Goal: Information Seeking & Learning: Learn about a topic

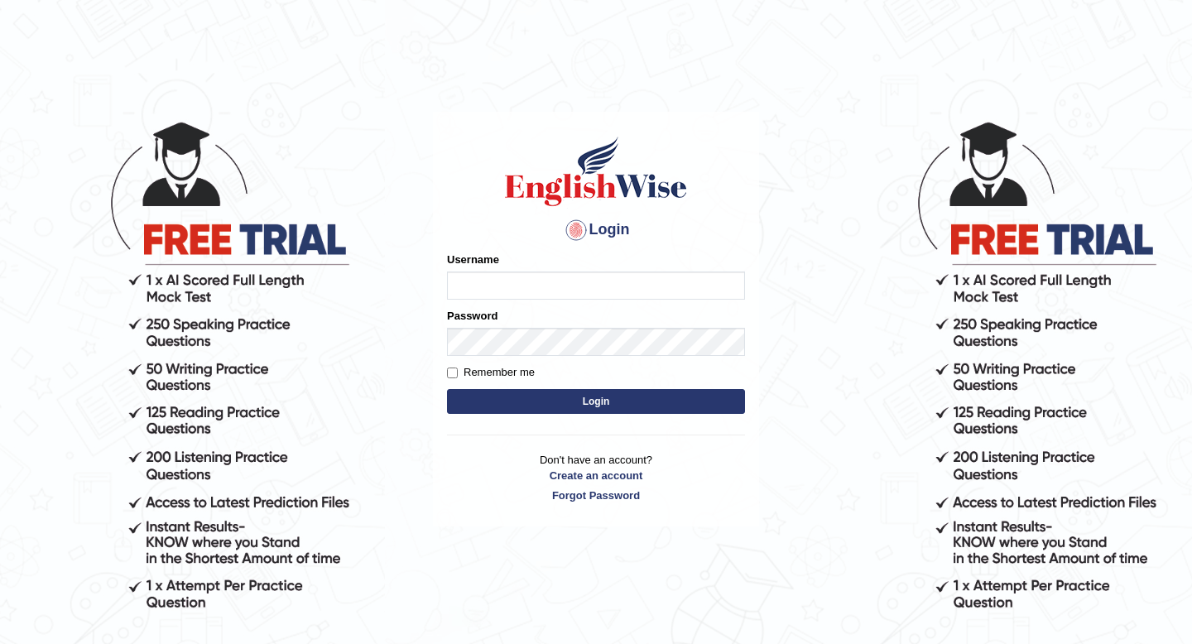
type input "Spmedi"
click at [543, 400] on button "Login" at bounding box center [596, 401] width 298 height 25
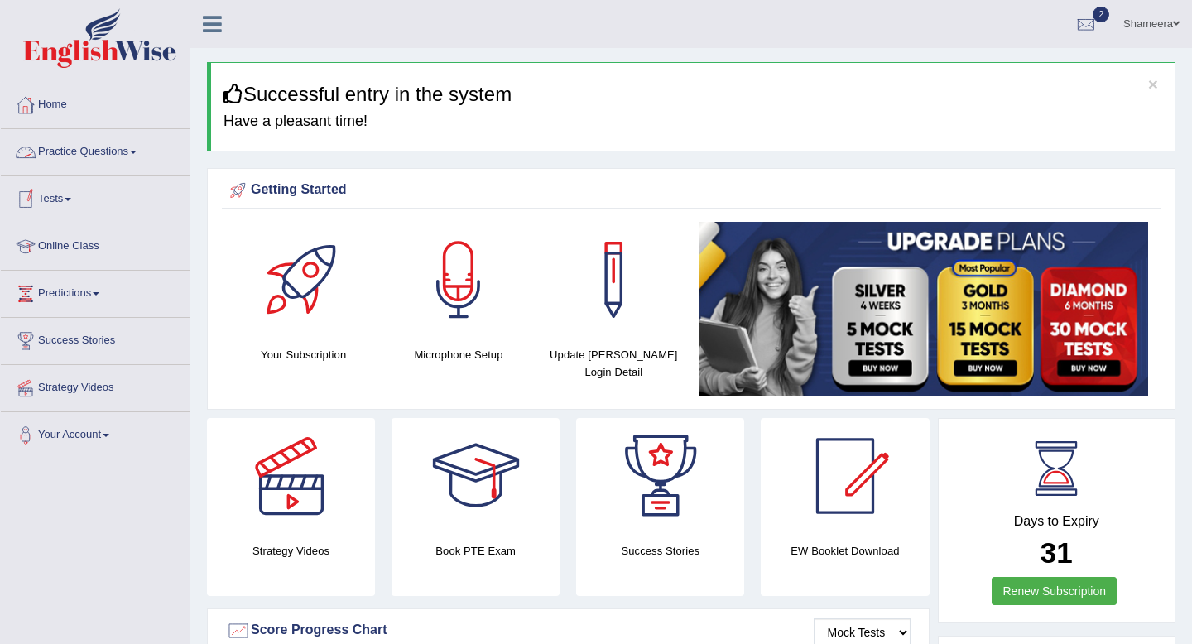
click at [90, 159] on link "Practice Questions" at bounding box center [95, 149] width 189 height 41
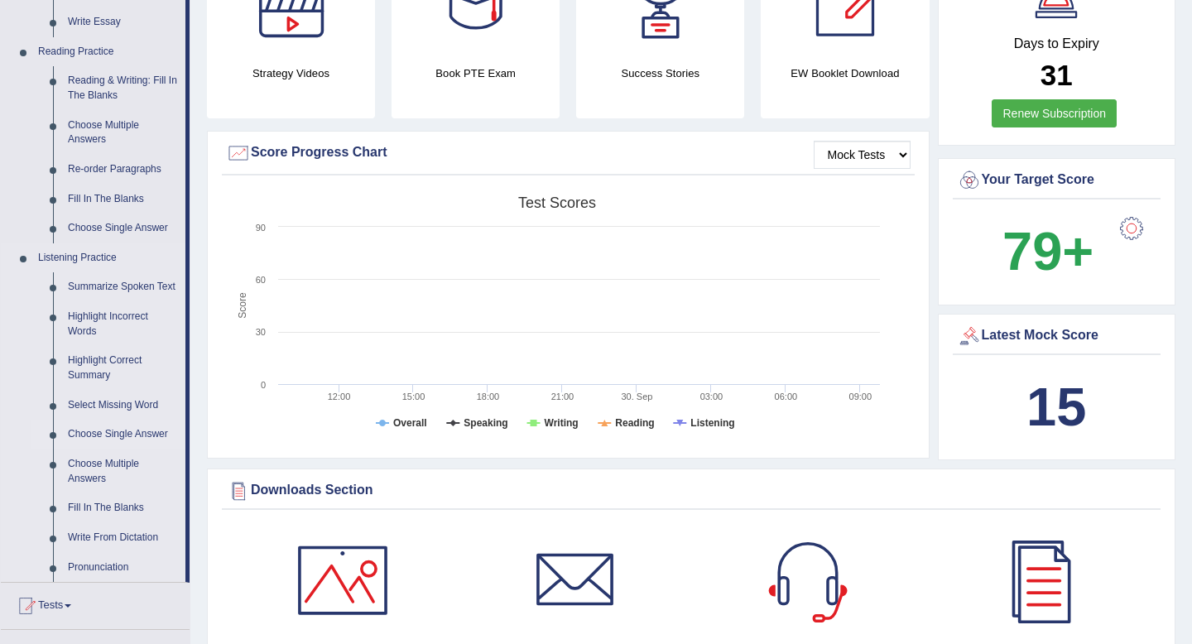
scroll to position [471, 0]
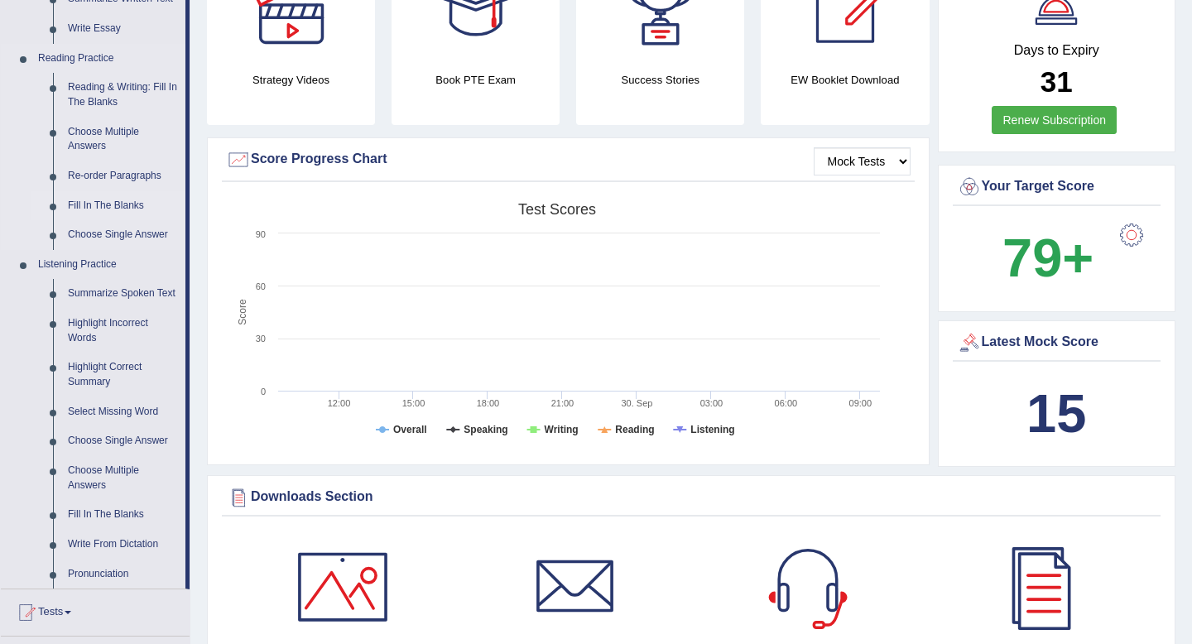
click at [127, 207] on link "Fill In The Blanks" at bounding box center [122, 206] width 125 height 30
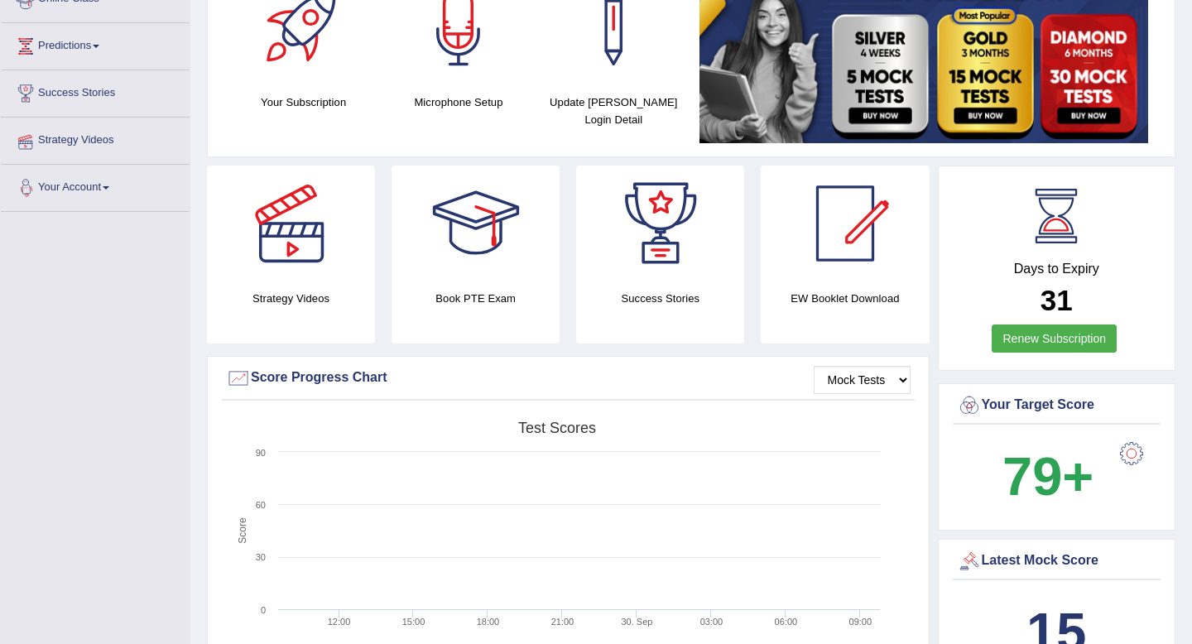
scroll to position [369, 0]
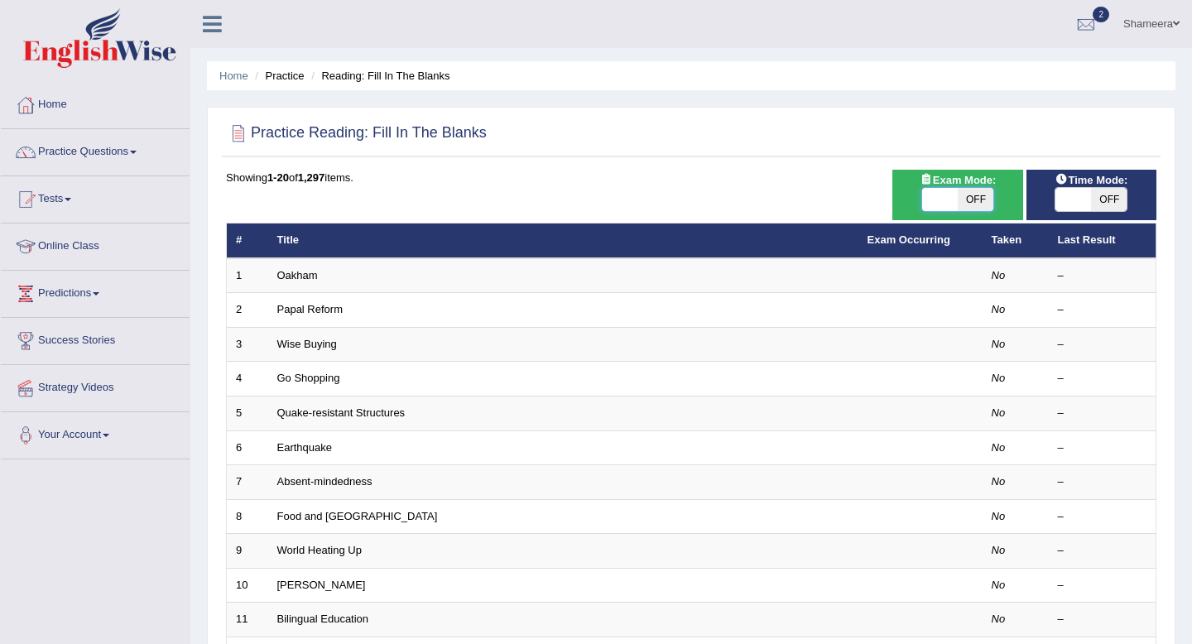
click at [935, 201] on span at bounding box center [940, 199] width 36 height 23
checkbox input "true"
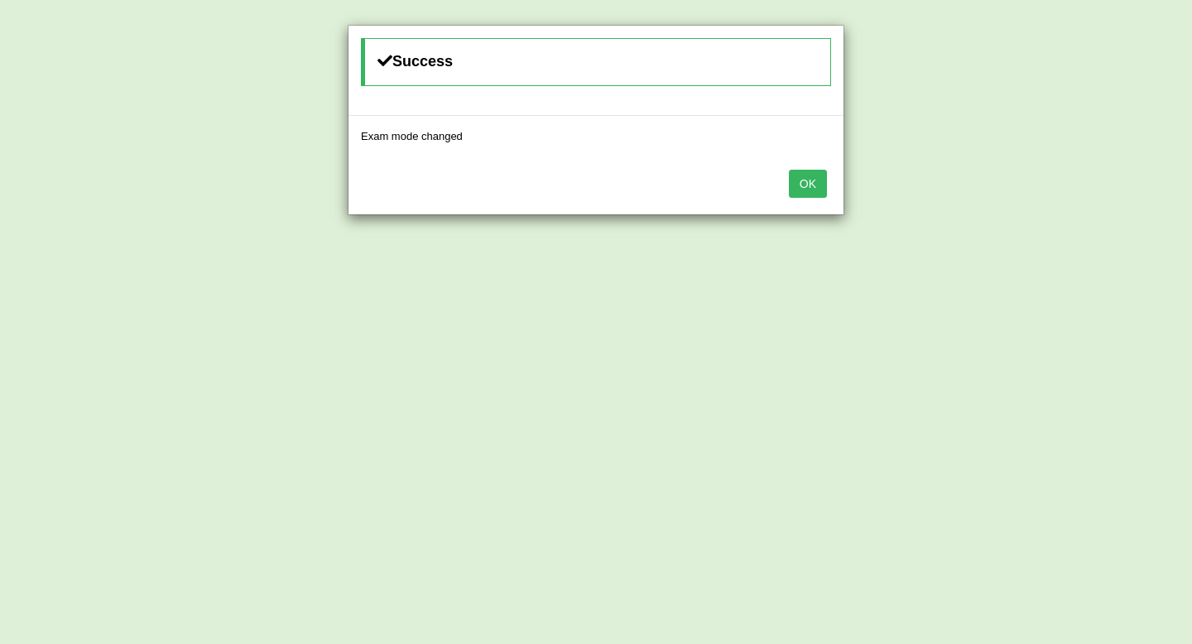
click at [807, 188] on button "OK" at bounding box center [808, 184] width 38 height 28
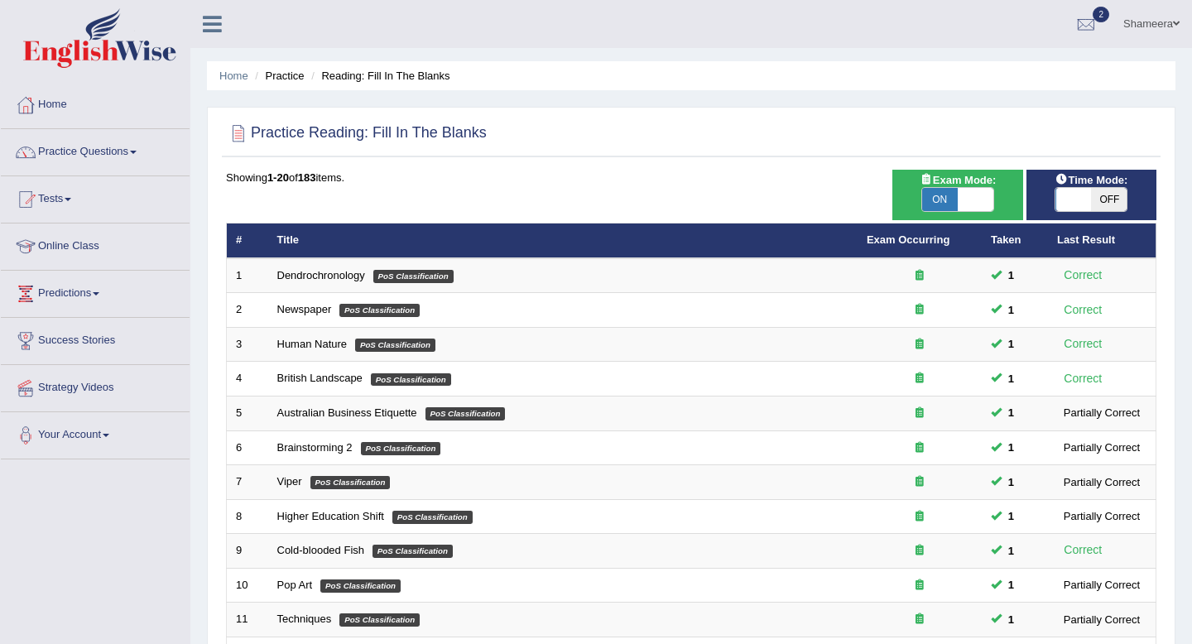
scroll to position [452, 0]
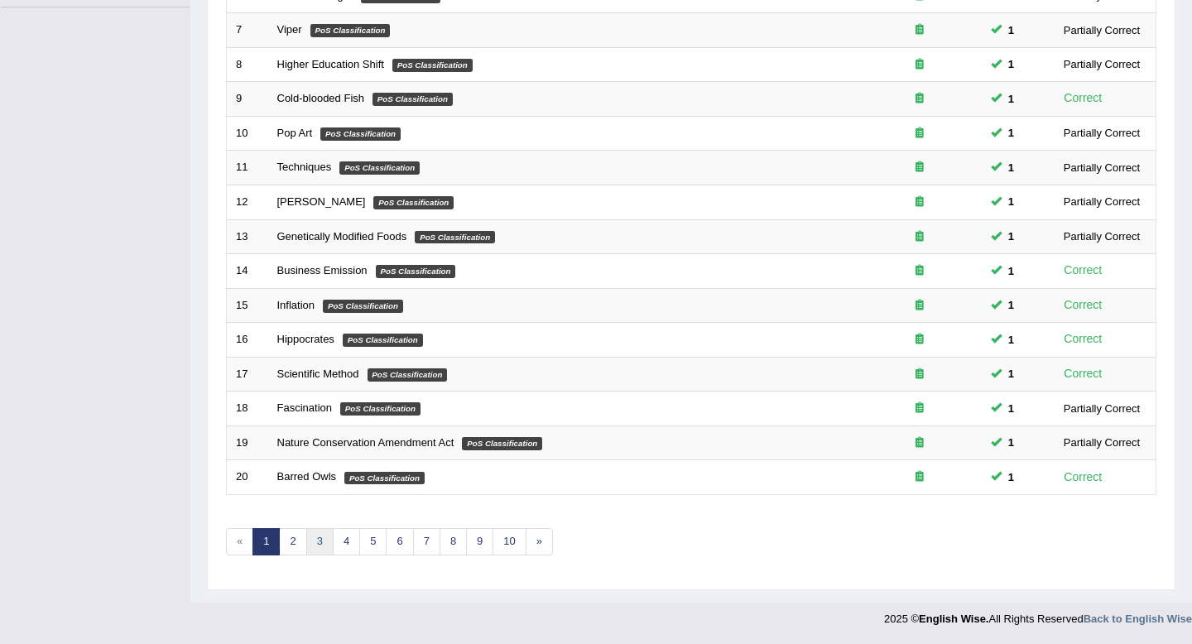
click at [310, 545] on link "3" at bounding box center [319, 541] width 27 height 27
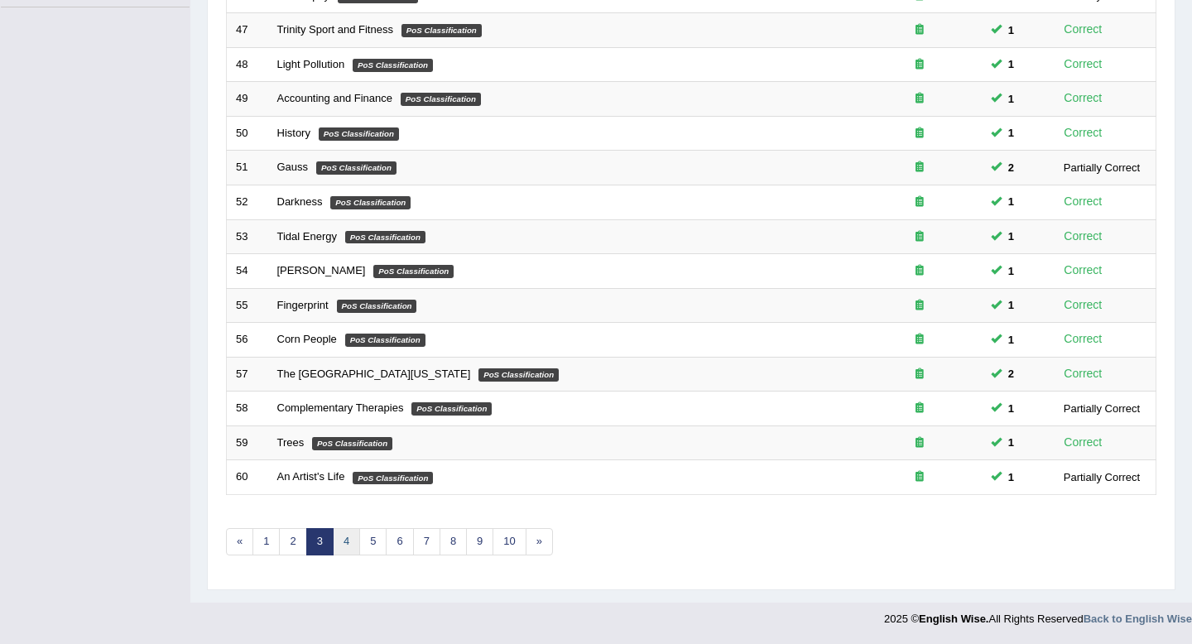
click at [346, 547] on link "4" at bounding box center [346, 541] width 27 height 27
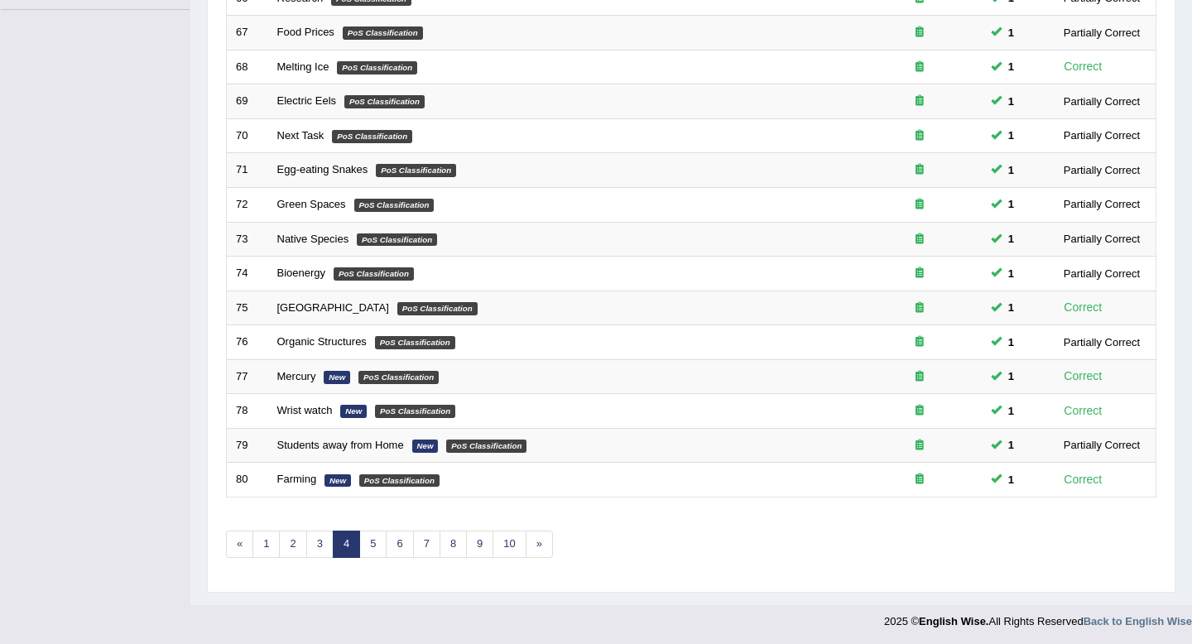
scroll to position [452, 0]
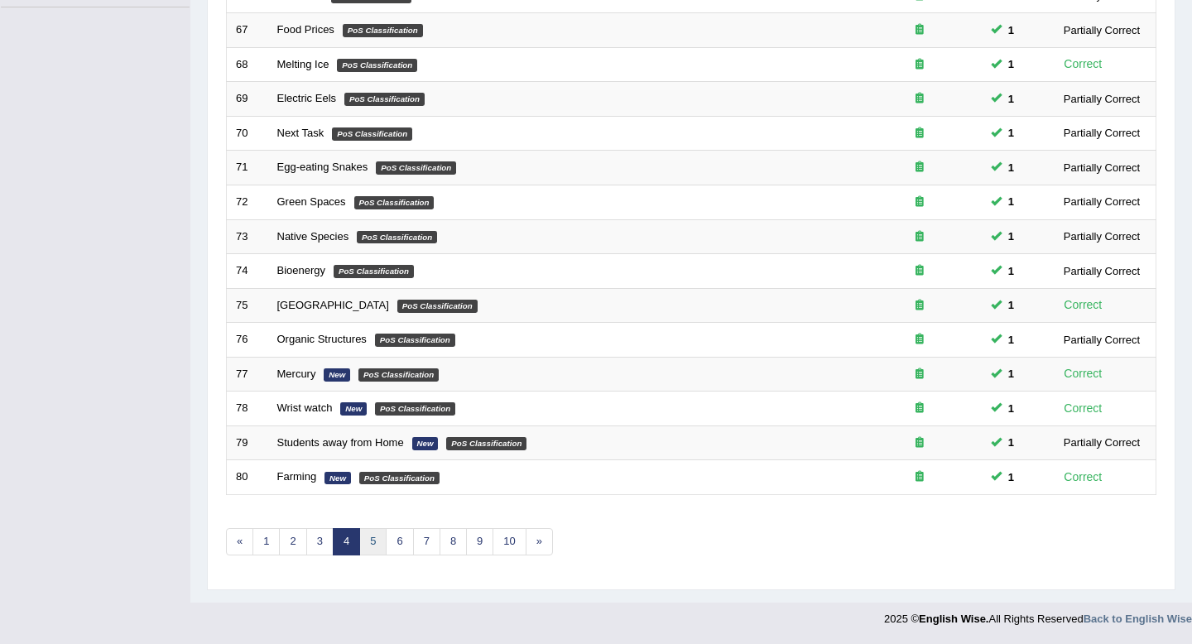
click at [373, 542] on link "5" at bounding box center [372, 541] width 27 height 27
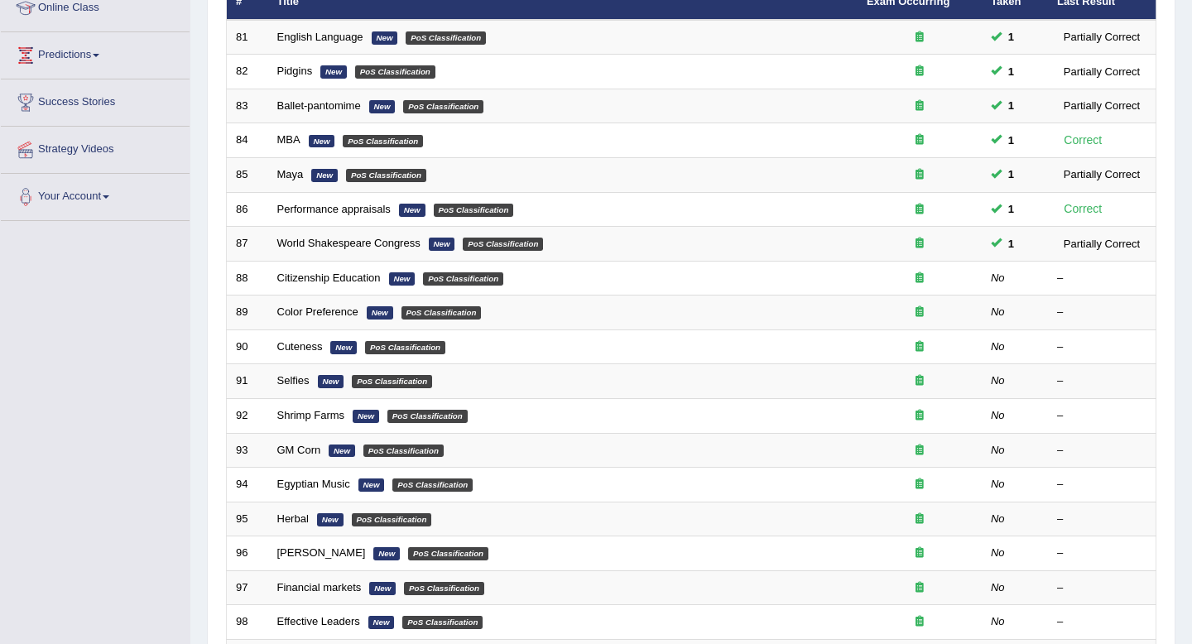
scroll to position [239, 0]
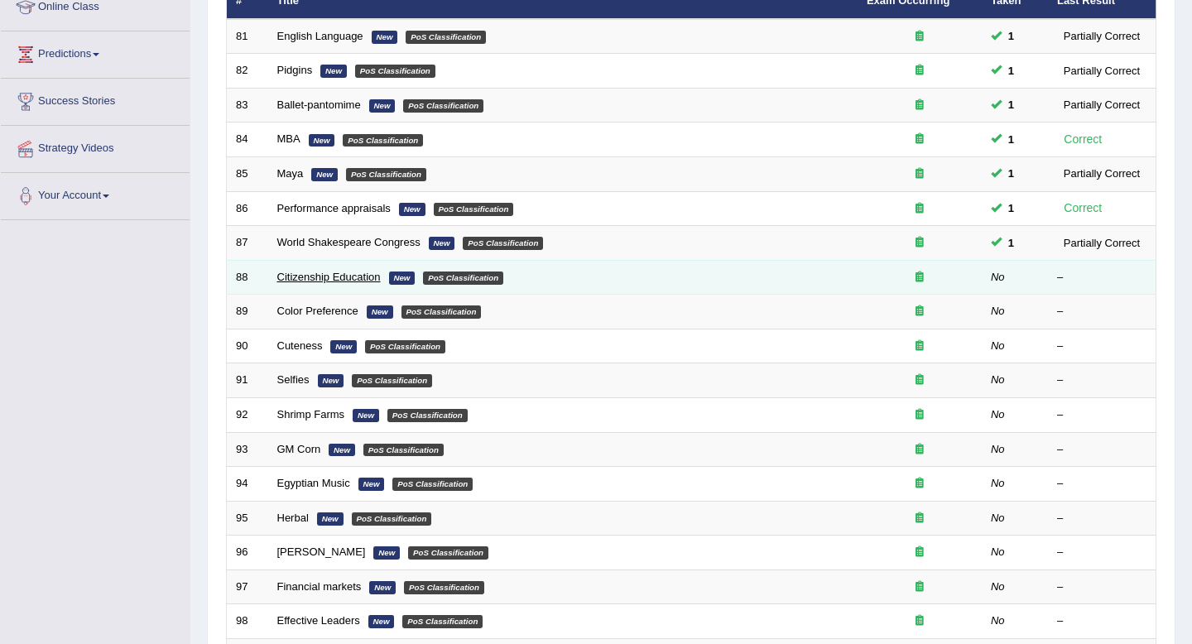
click at [286, 278] on link "Citizenship Education" at bounding box center [328, 277] width 103 height 12
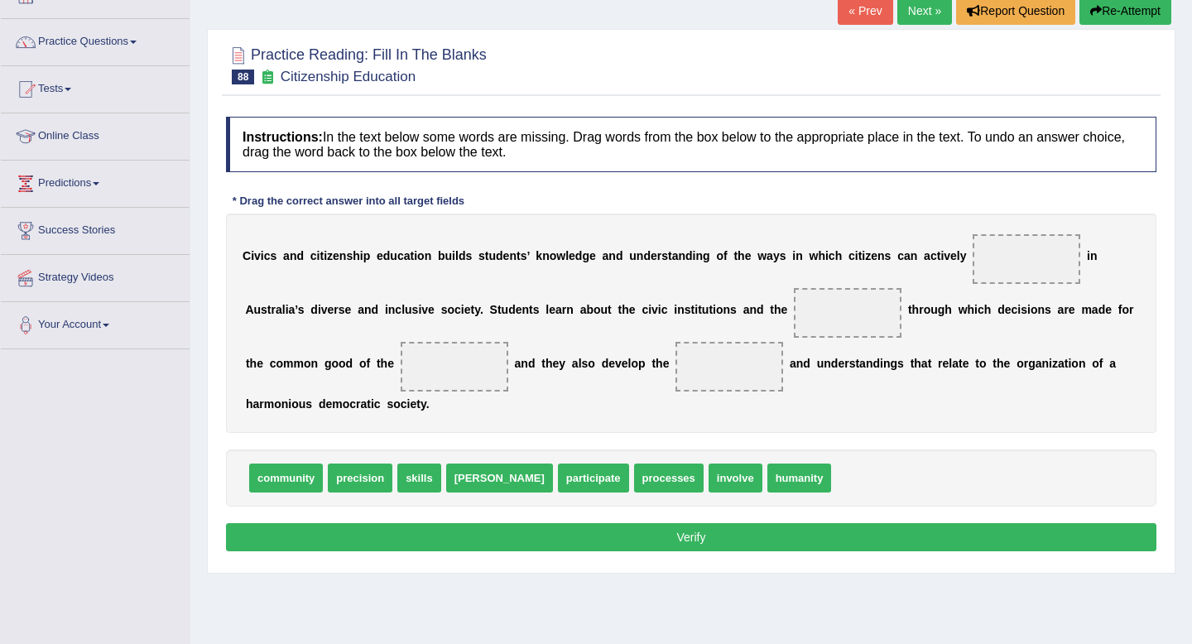
scroll to position [109, 0]
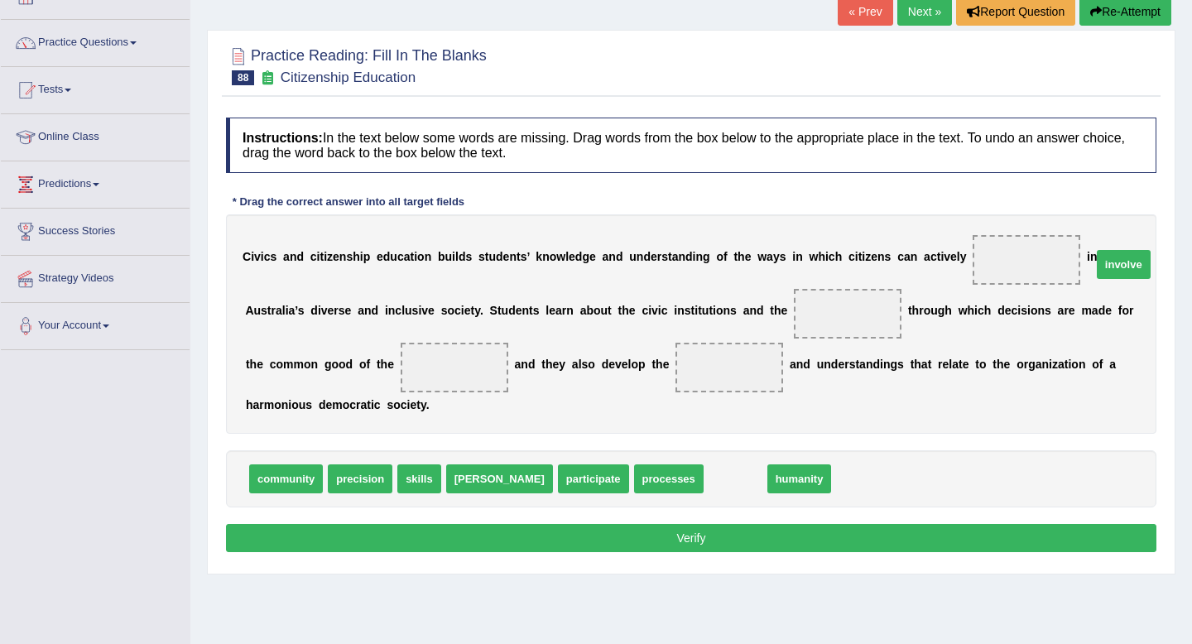
drag, startPoint x: 642, startPoint y: 479, endPoint x: 1028, endPoint y: 258, distance: 444.2
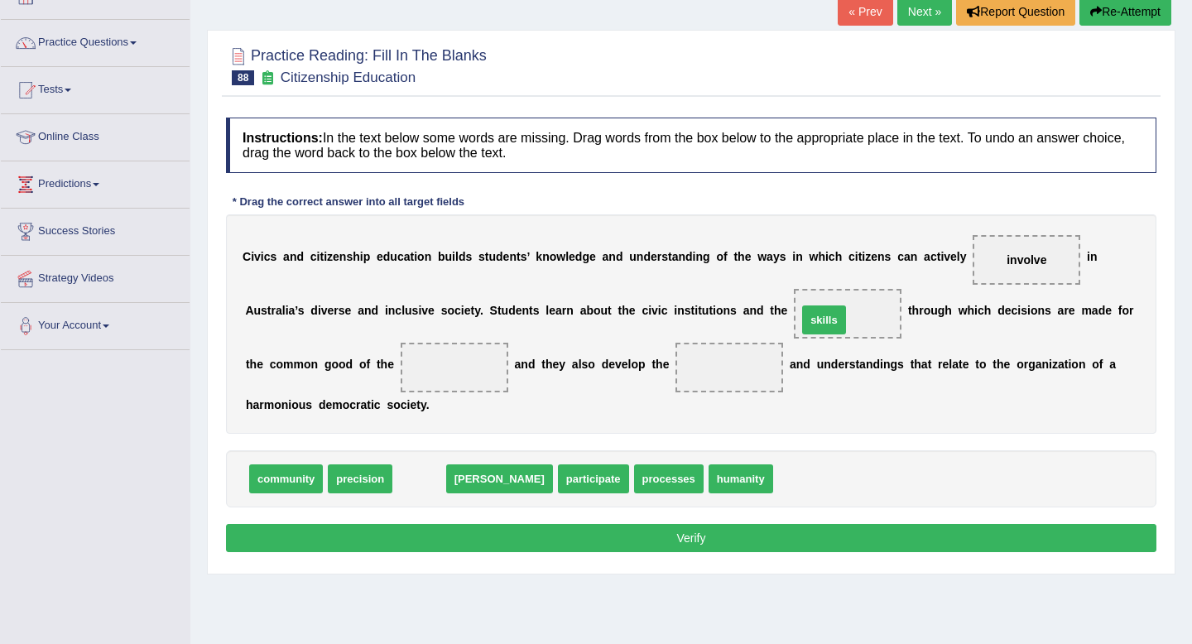
drag, startPoint x: 411, startPoint y: 487, endPoint x: 813, endPoint y: 326, distance: 432.5
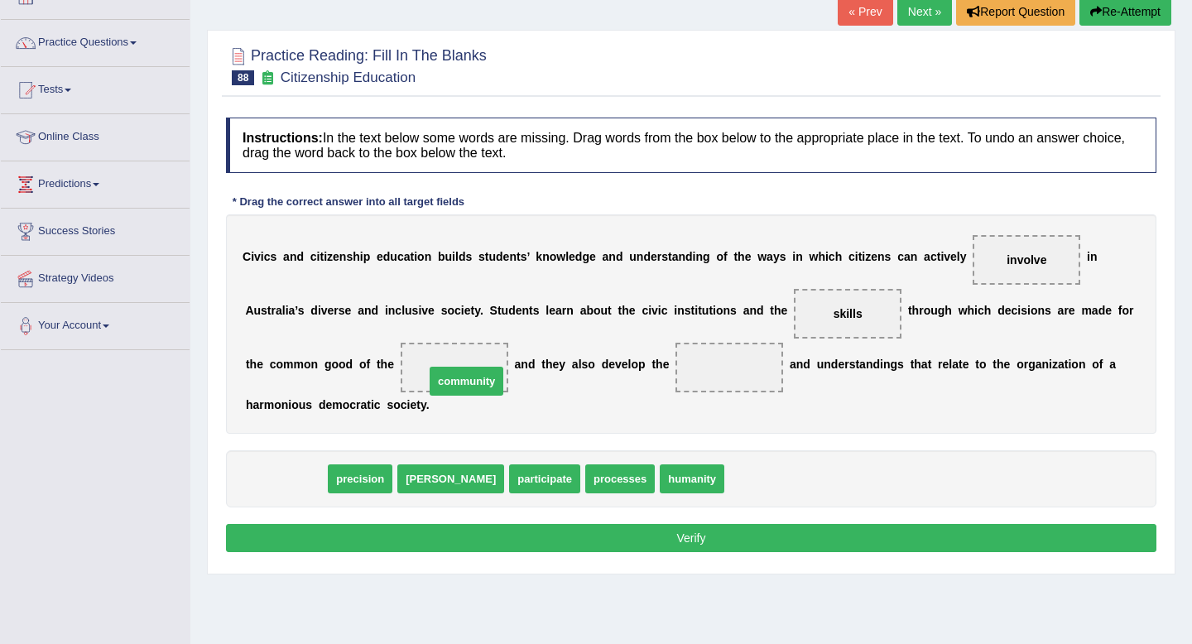
drag, startPoint x: 284, startPoint y: 485, endPoint x: 466, endPoint y: 379, distance: 210.7
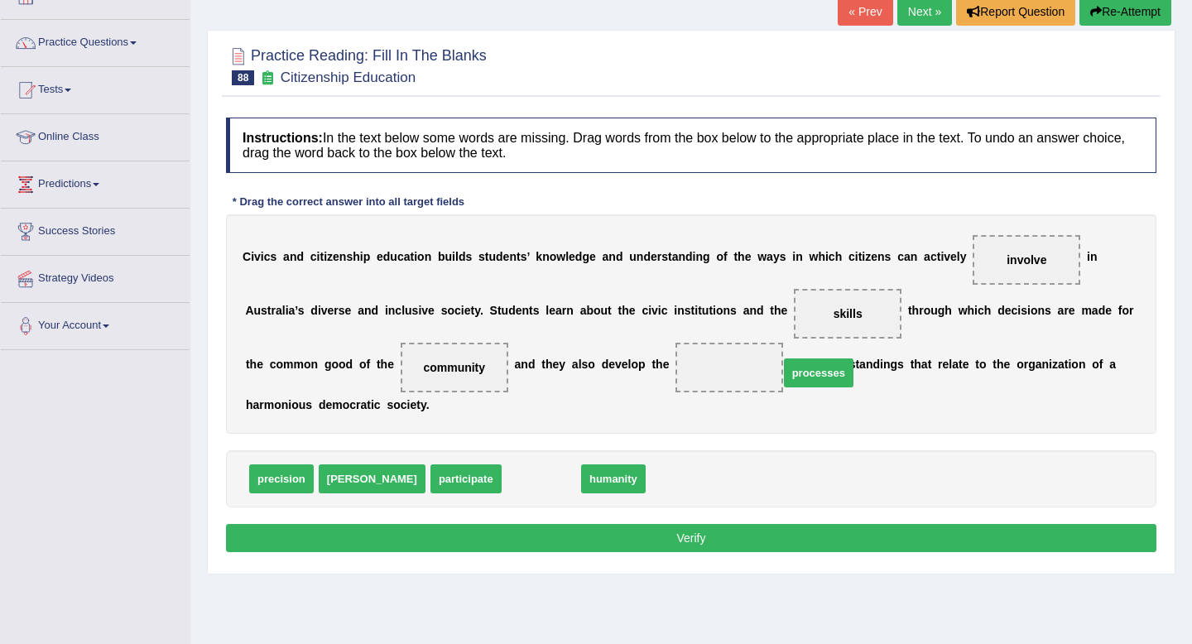
drag, startPoint x: 491, startPoint y: 482, endPoint x: 768, endPoint y: 376, distance: 296.9
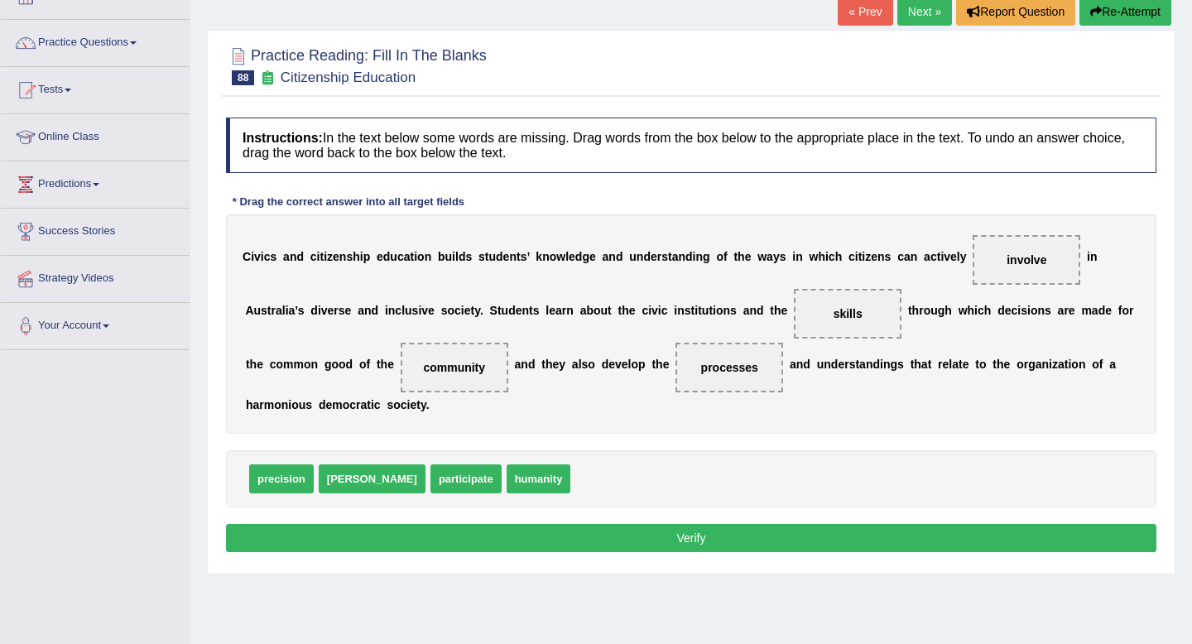
click at [704, 551] on button "Verify" at bounding box center [691, 538] width 931 height 28
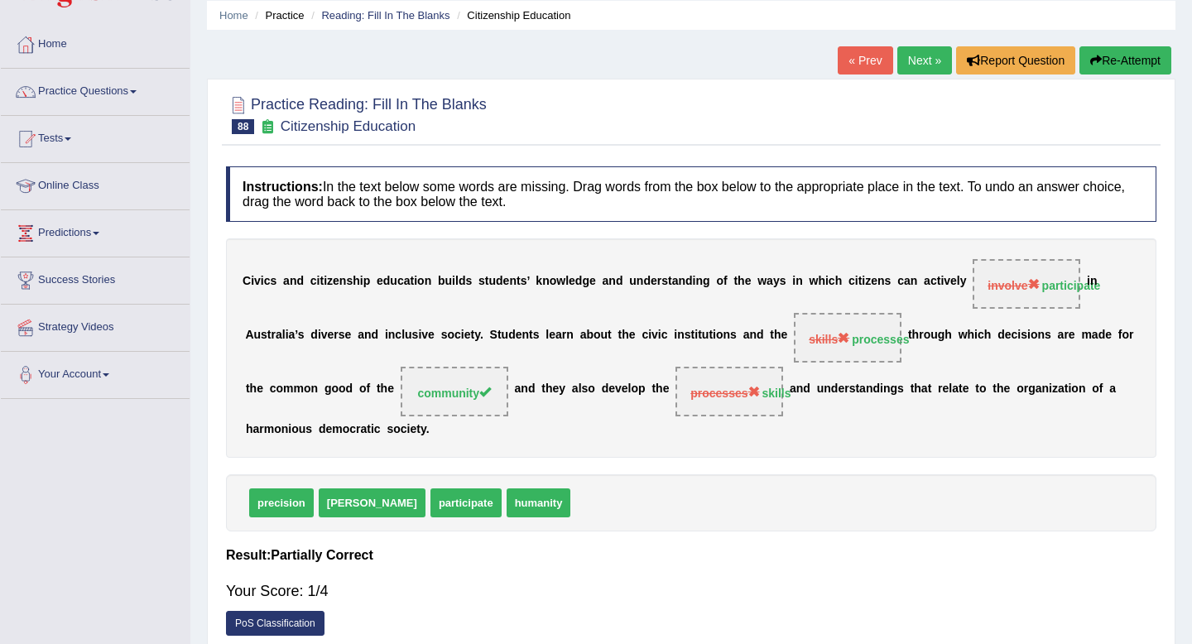
scroll to position [56, 0]
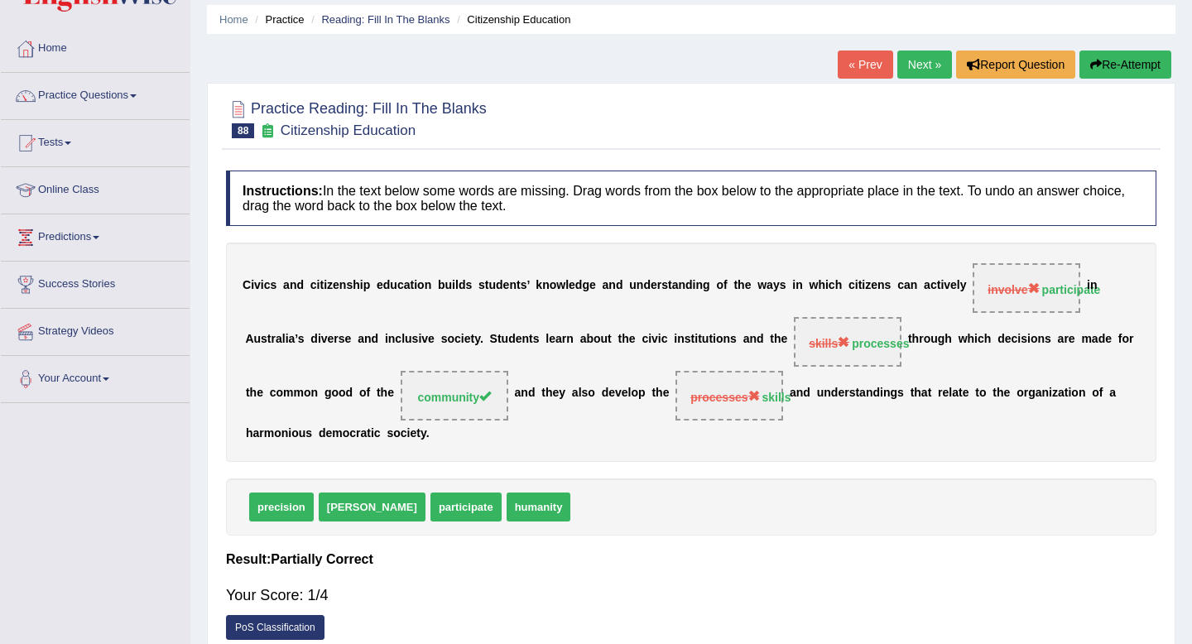
click at [910, 62] on link "Next »" at bounding box center [924, 65] width 55 height 28
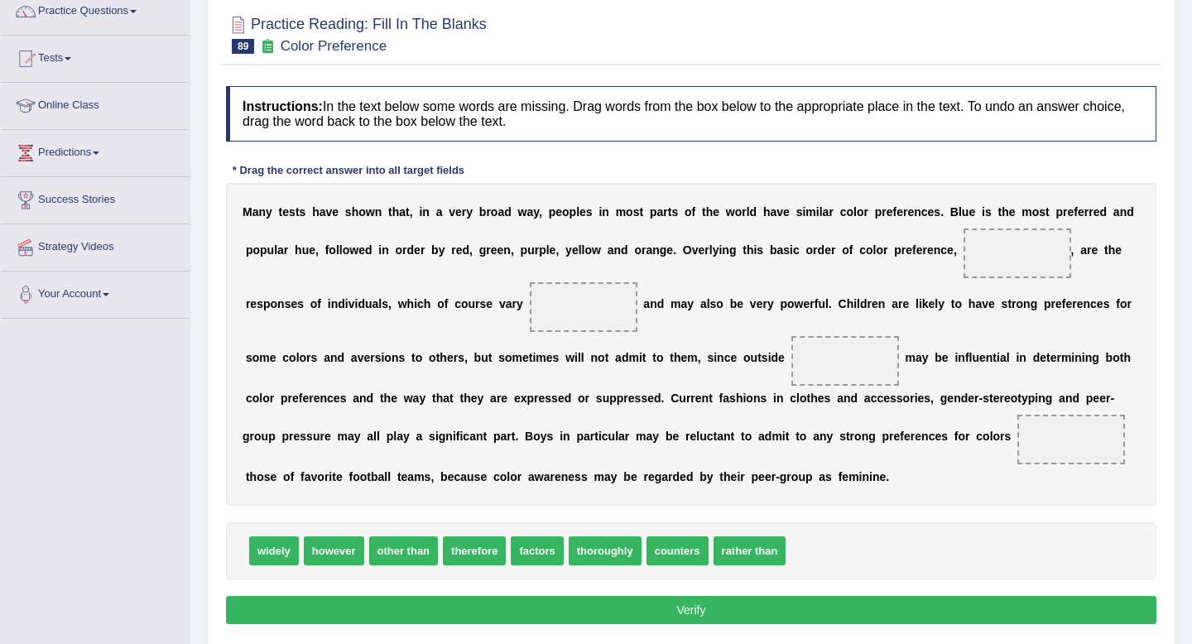
scroll to position [153, 0]
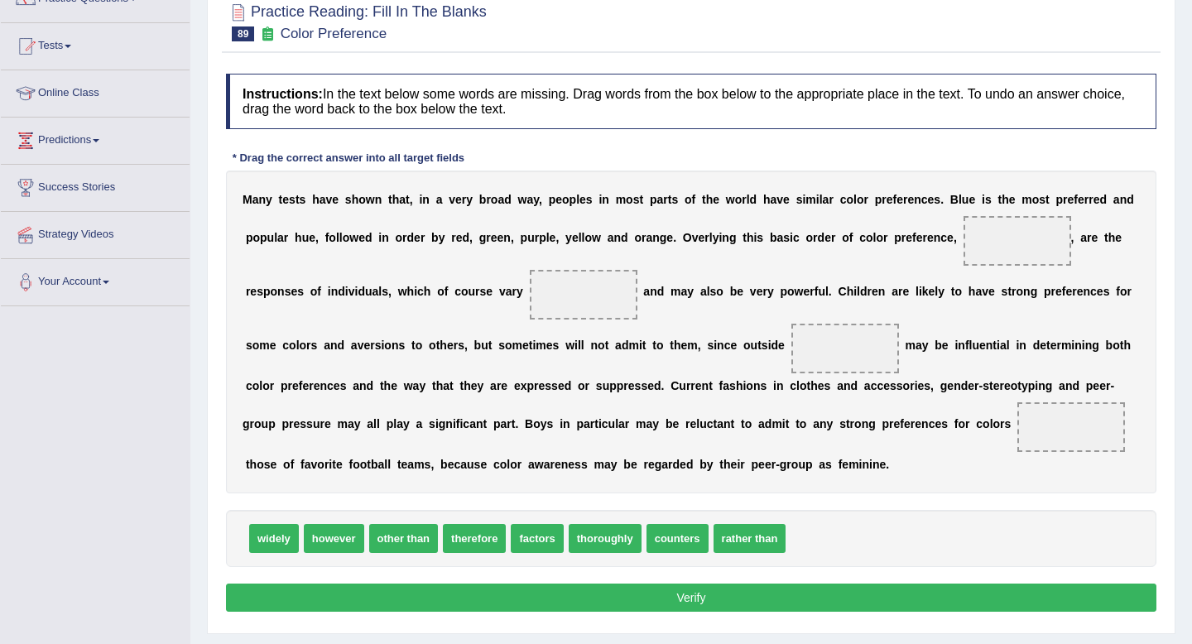
click at [329, 545] on span "however" at bounding box center [334, 538] width 60 height 29
drag, startPoint x: 291, startPoint y: 538, endPoint x: 607, endPoint y: 300, distance: 395.4
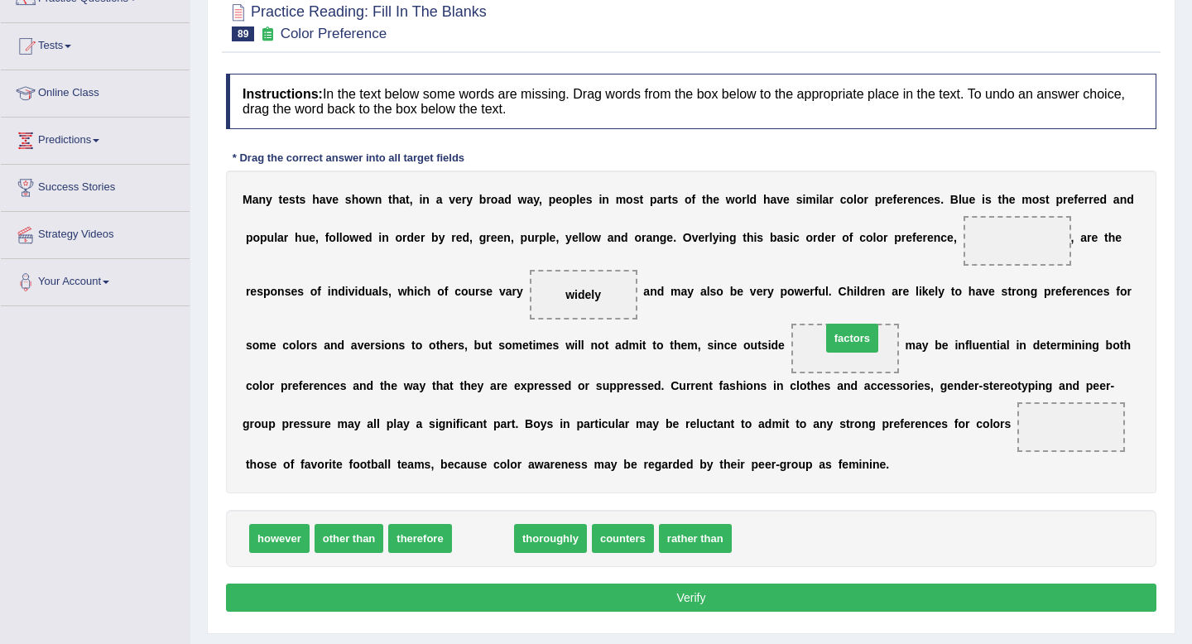
drag, startPoint x: 485, startPoint y: 540, endPoint x: 860, endPoint y: 338, distance: 426.0
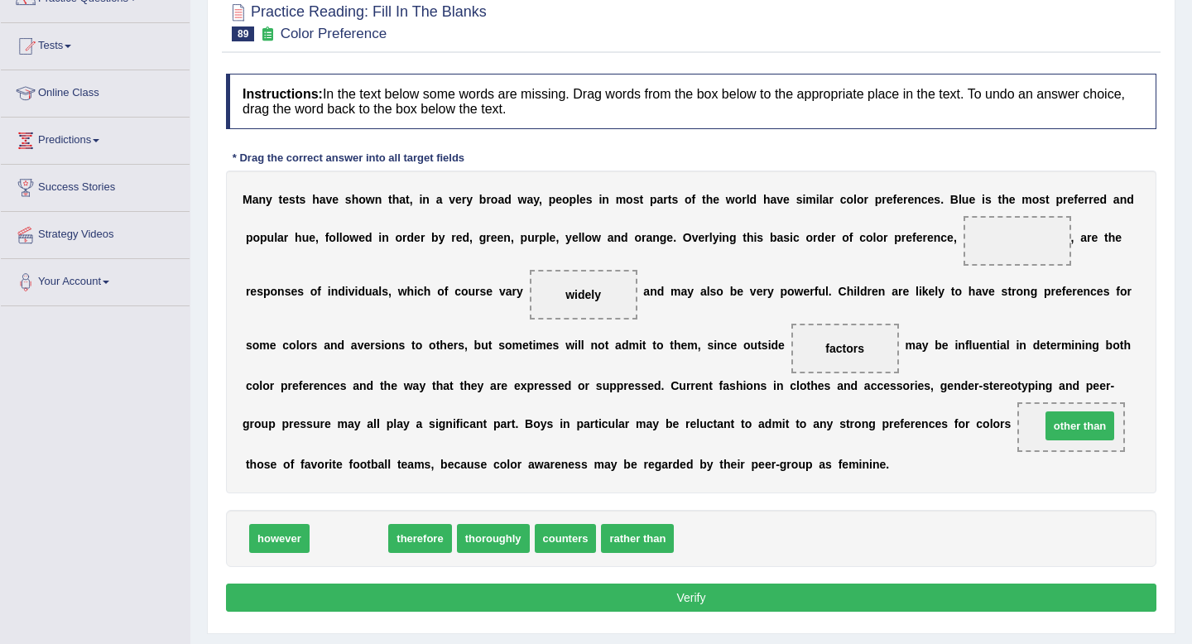
drag, startPoint x: 339, startPoint y: 547, endPoint x: 1070, endPoint y: 437, distance: 739.3
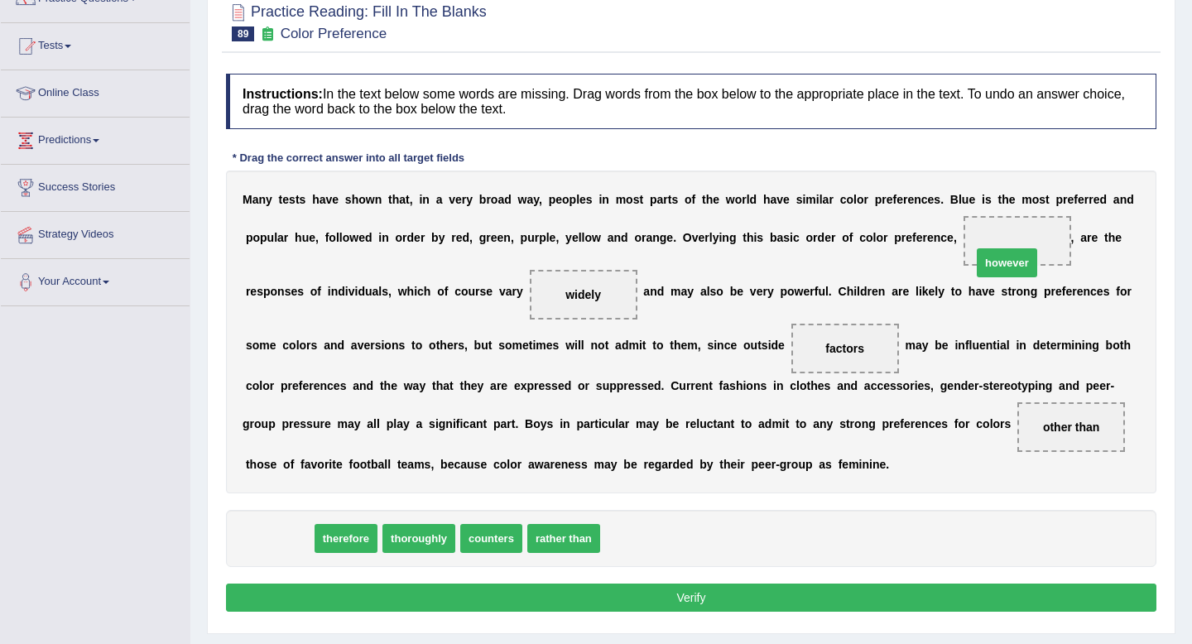
drag, startPoint x: 271, startPoint y: 537, endPoint x: 1003, endPoint y: 238, distance: 791.3
click at [848, 601] on button "Verify" at bounding box center [691, 598] width 931 height 28
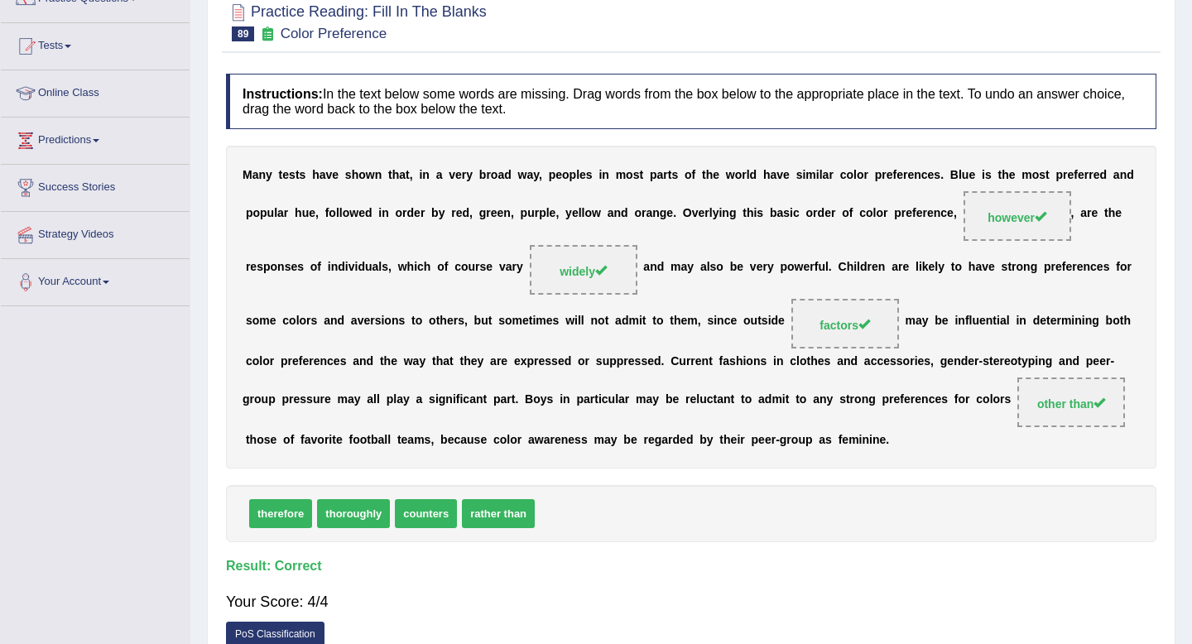
scroll to position [0, 0]
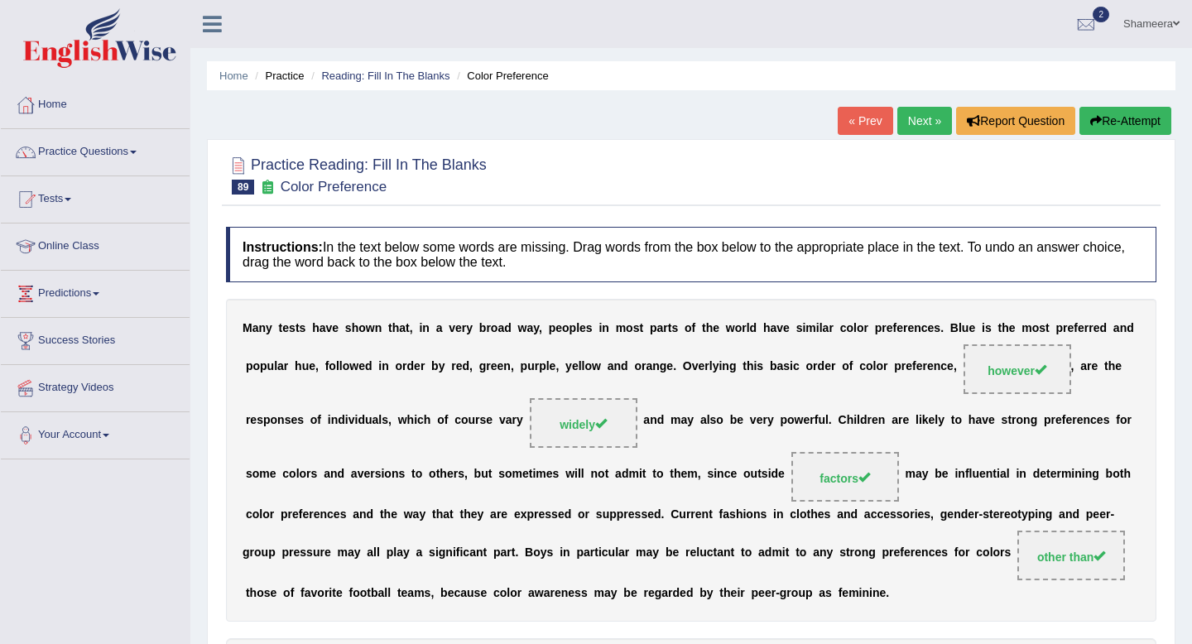
click at [918, 115] on link "Next »" at bounding box center [924, 121] width 55 height 28
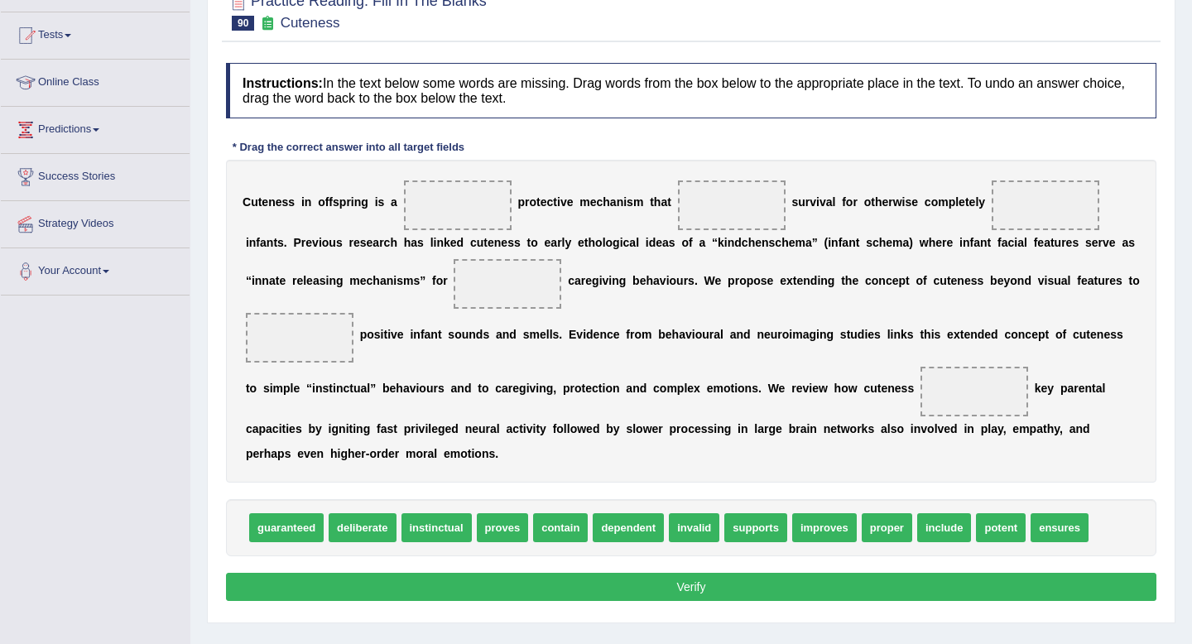
scroll to position [167, 0]
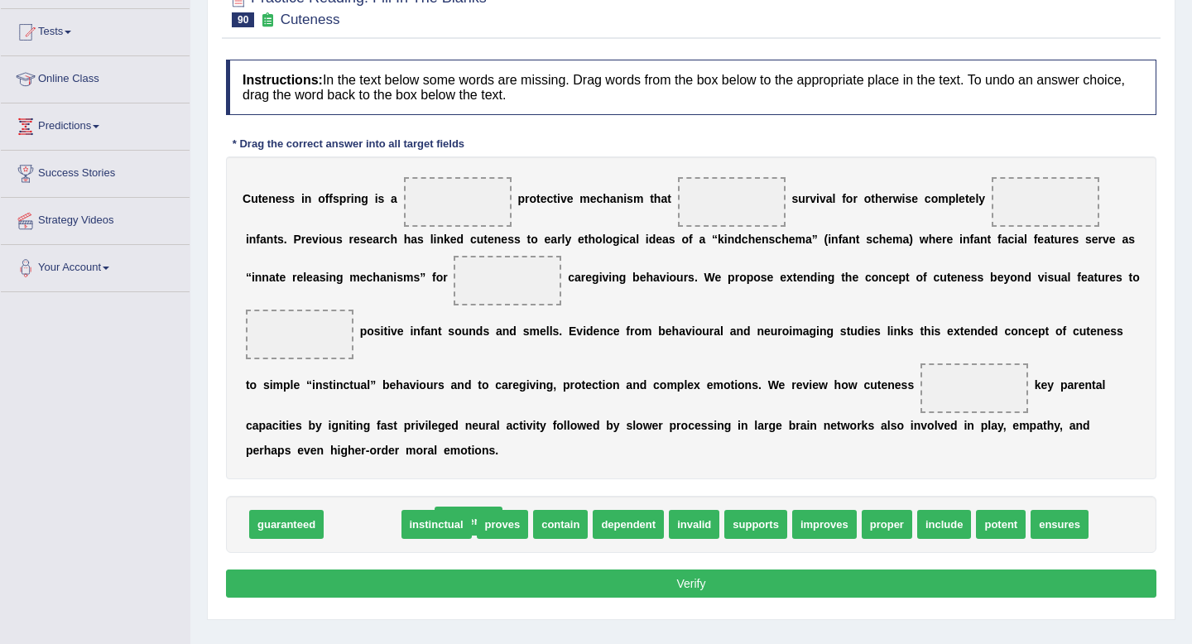
drag, startPoint x: 355, startPoint y: 527, endPoint x: 461, endPoint y: 524, distance: 106.0
drag, startPoint x: 368, startPoint y: 527, endPoint x: 493, endPoint y: 527, distance: 124.2
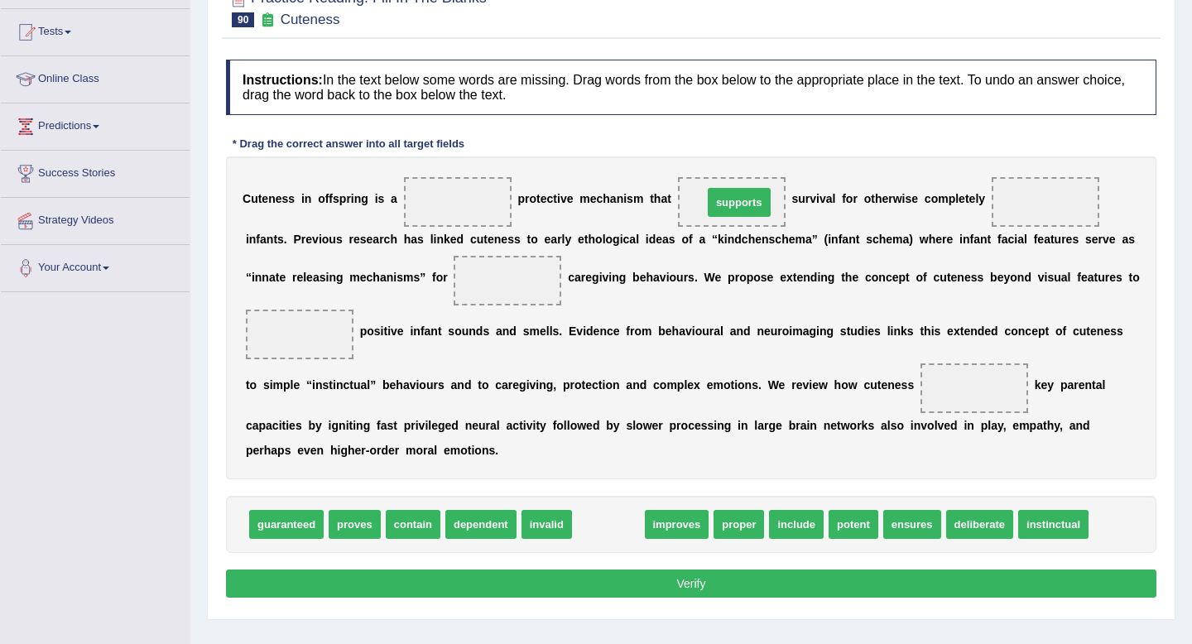
drag, startPoint x: 614, startPoint y: 530, endPoint x: 743, endPoint y: 204, distance: 350.5
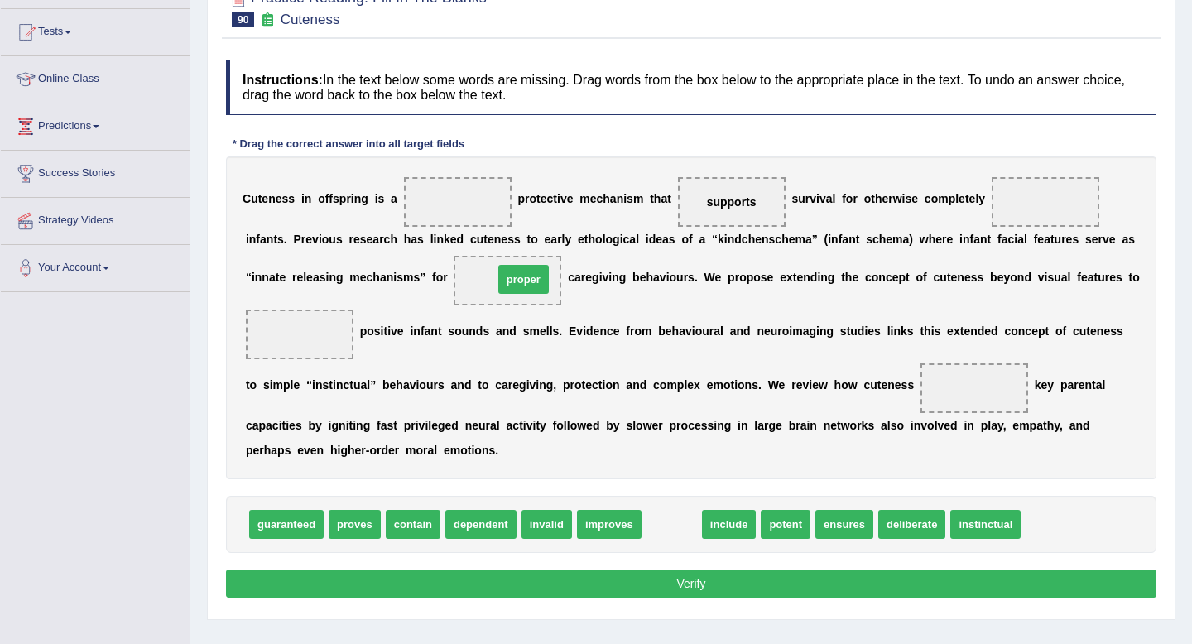
drag, startPoint x: 686, startPoint y: 527, endPoint x: 537, endPoint y: 285, distance: 284.3
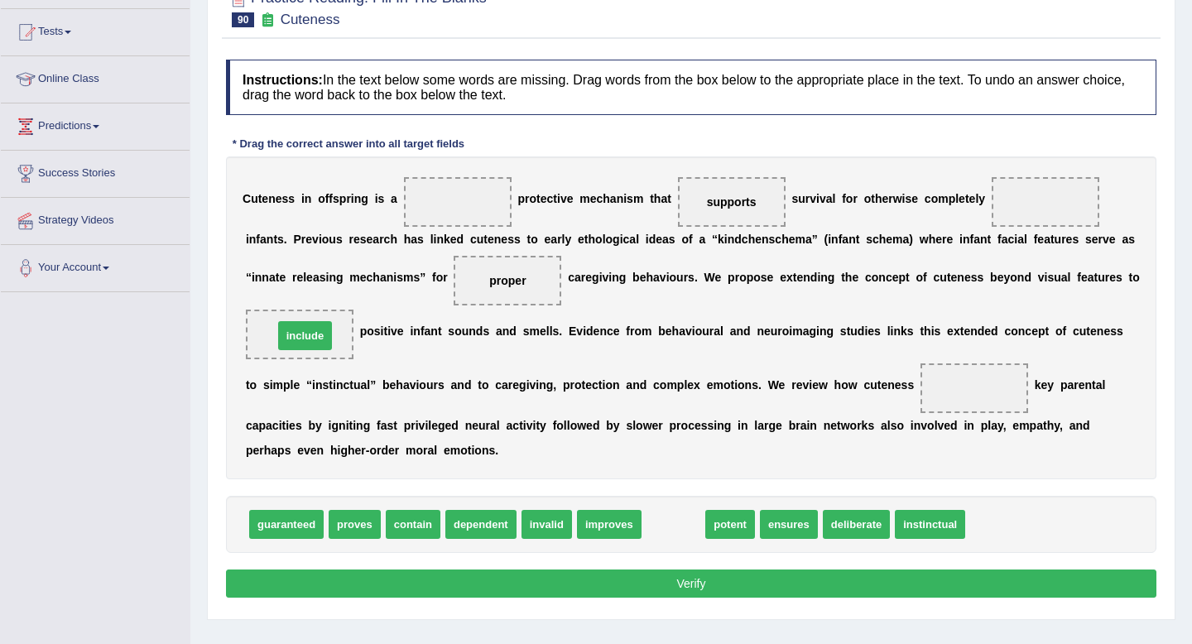
drag, startPoint x: 662, startPoint y: 527, endPoint x: 294, endPoint y: 338, distance: 414.0
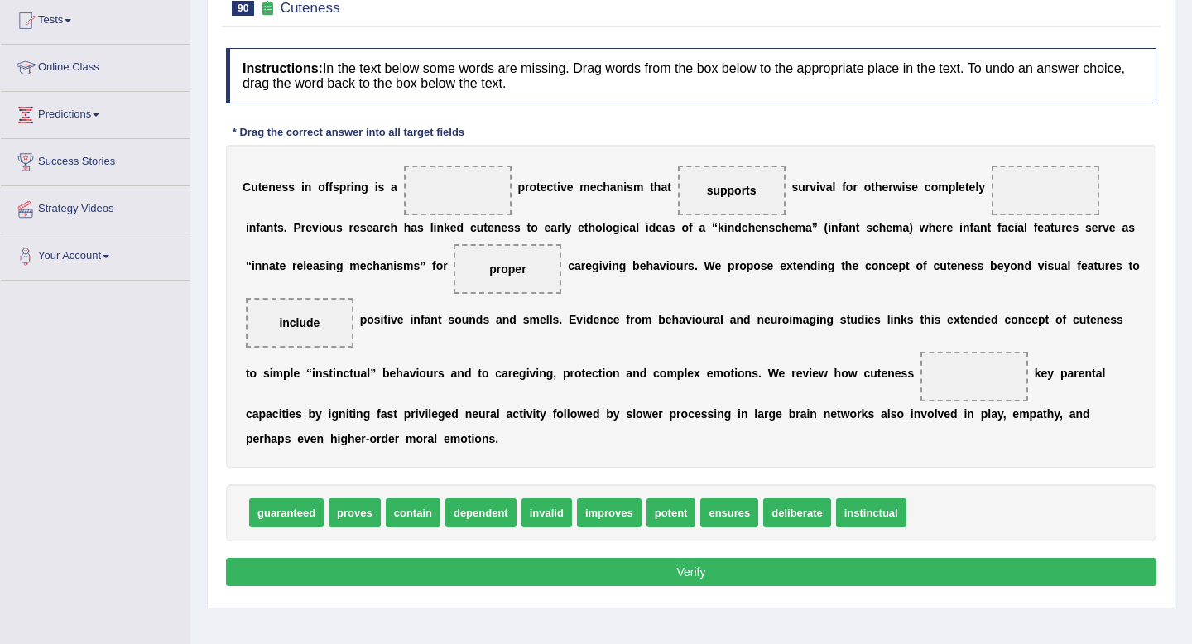
scroll to position [180, 0]
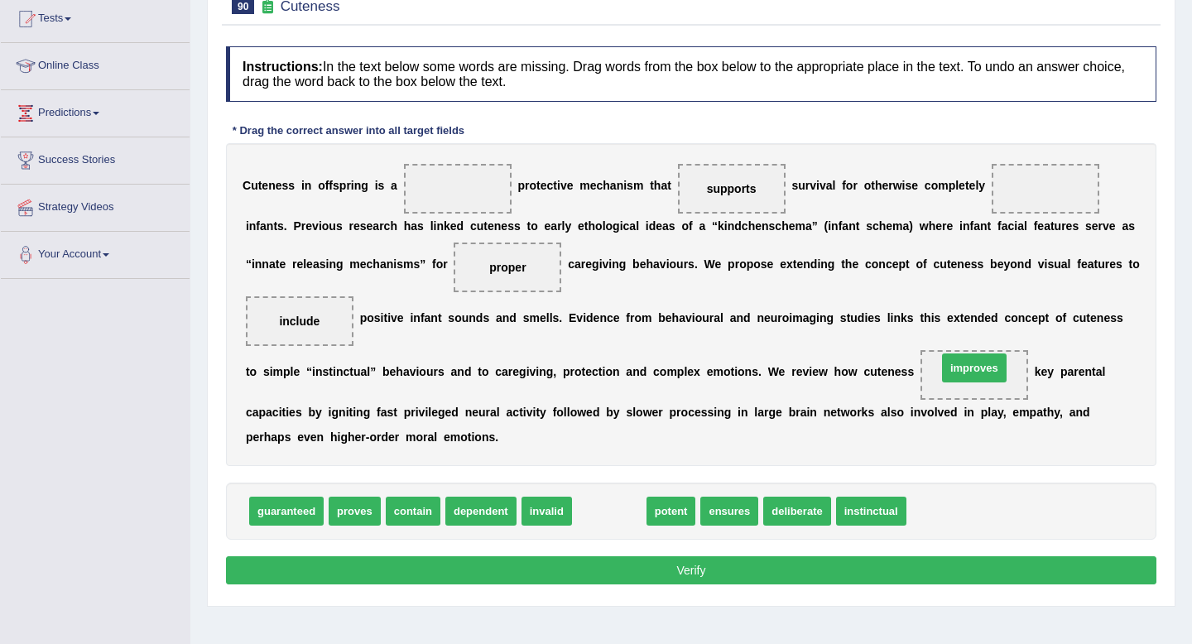
drag, startPoint x: 617, startPoint y: 515, endPoint x: 982, endPoint y: 376, distance: 390.7
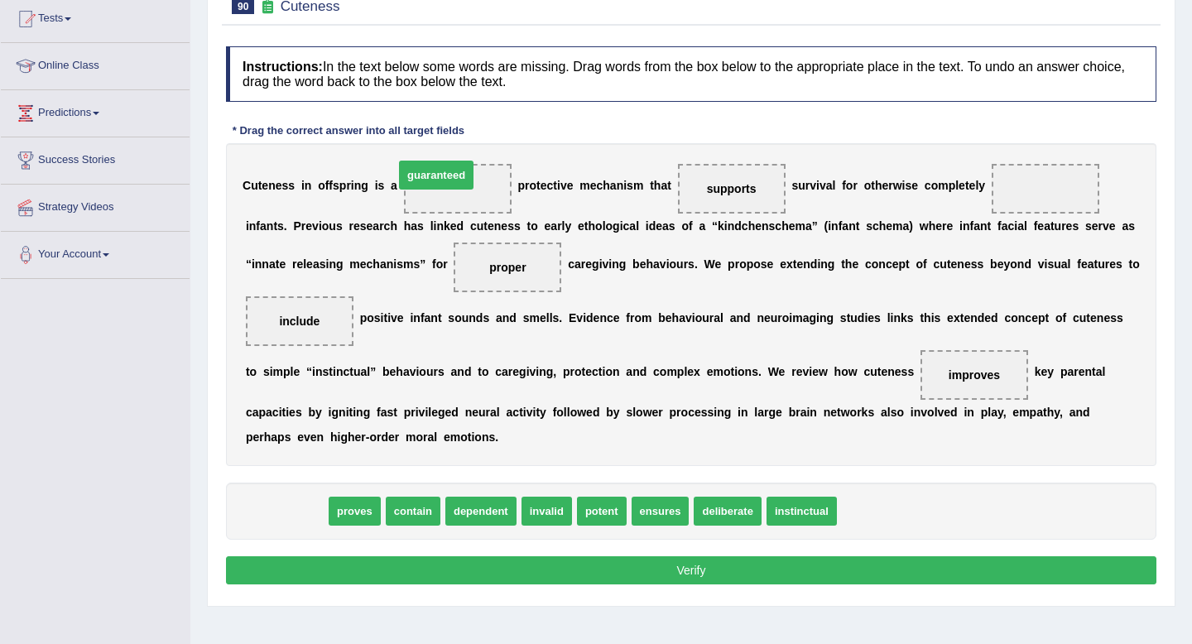
drag, startPoint x: 268, startPoint y: 512, endPoint x: 435, endPoint y: 195, distance: 358.8
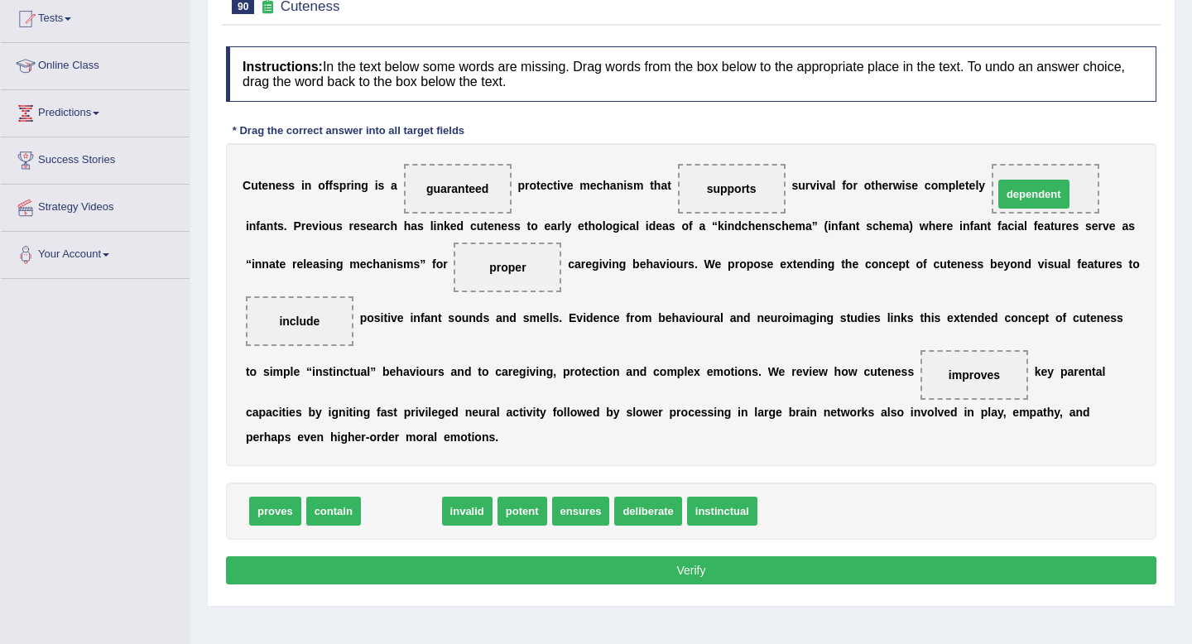
drag, startPoint x: 397, startPoint y: 518, endPoint x: 1030, endPoint y: 201, distance: 707.6
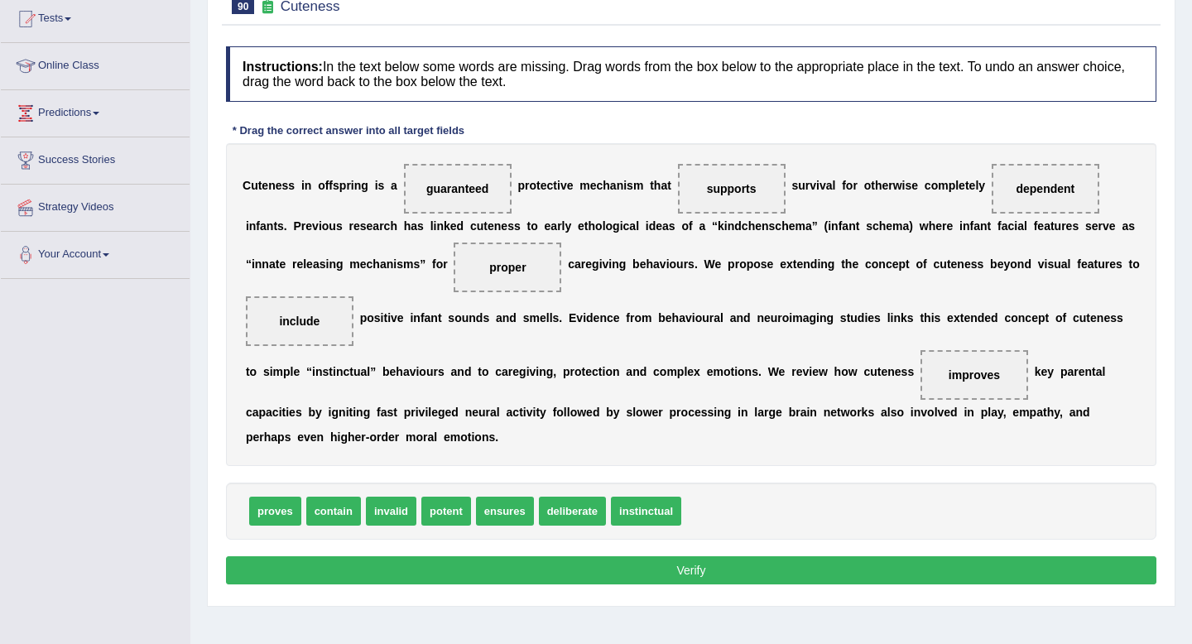
click at [864, 585] on button "Verify" at bounding box center [691, 570] width 931 height 28
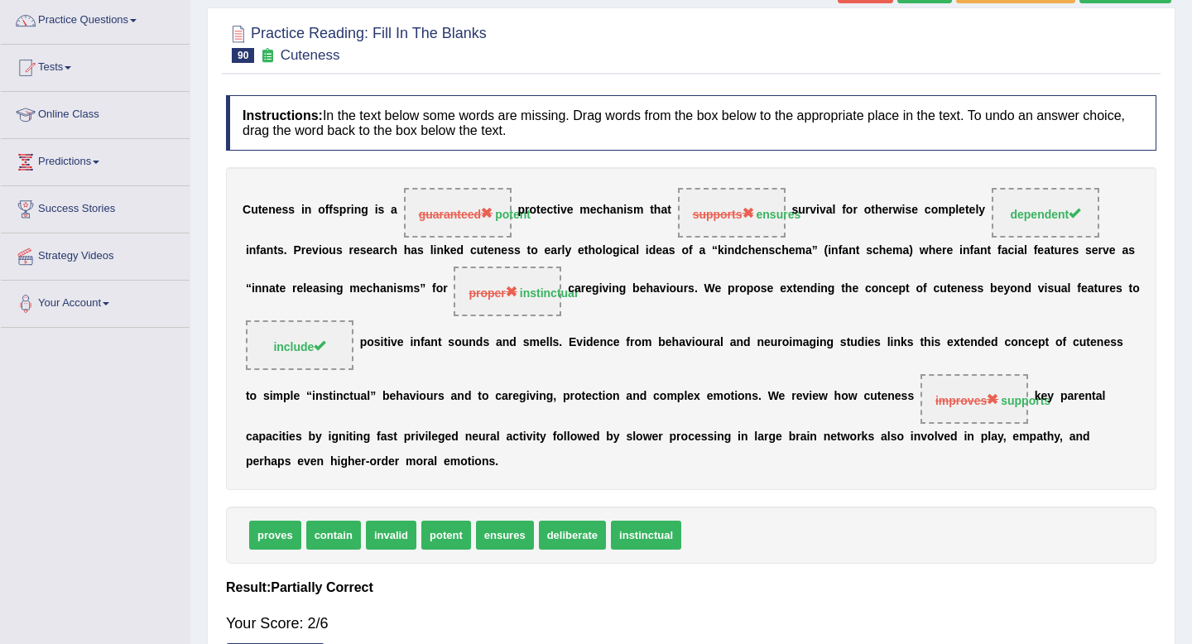
scroll to position [0, 0]
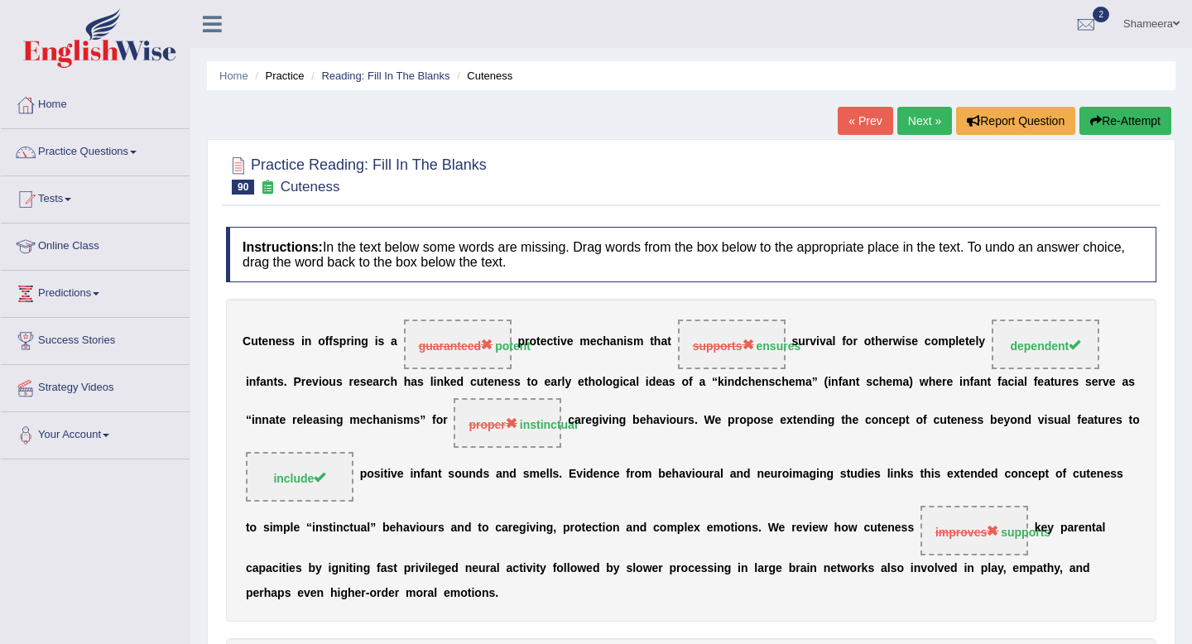
click at [918, 113] on link "Next »" at bounding box center [924, 121] width 55 height 28
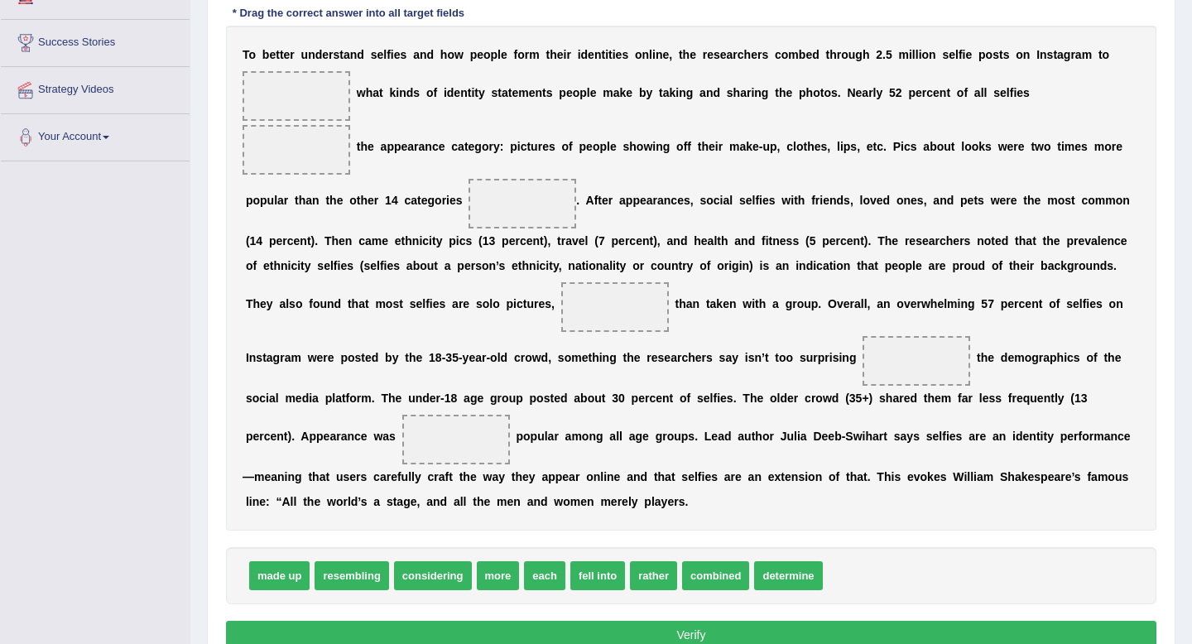
scroll to position [302, 0]
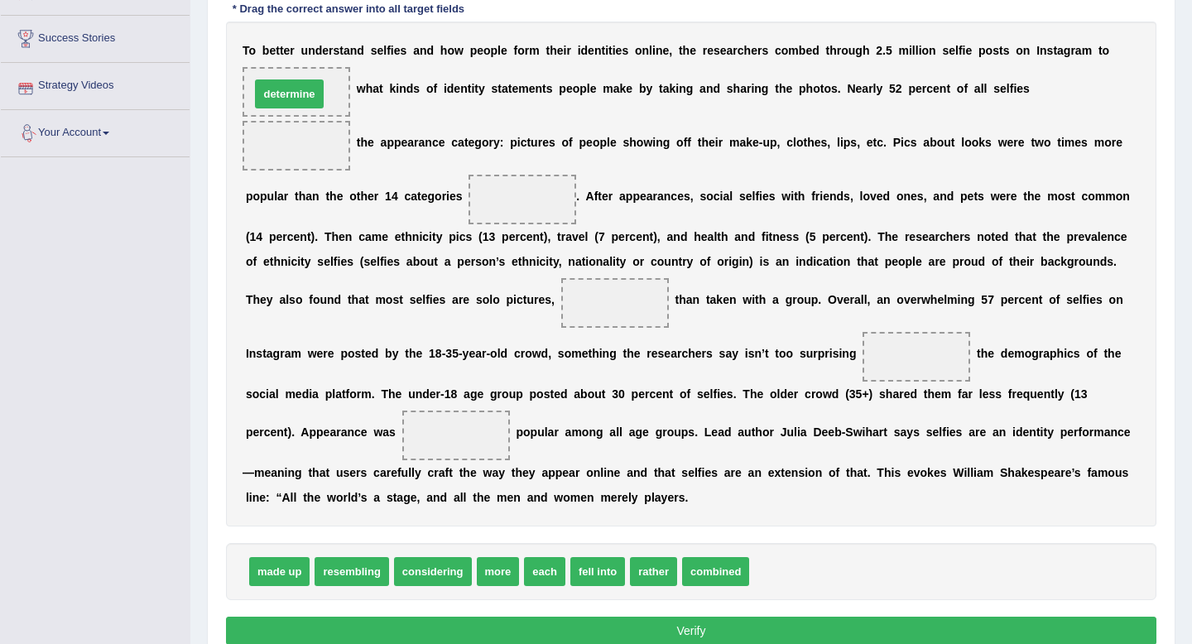
drag, startPoint x: 774, startPoint y: 570, endPoint x: 275, endPoint y: 91, distance: 691.5
drag, startPoint x: 592, startPoint y: 575, endPoint x: 296, endPoint y: 145, distance: 522.7
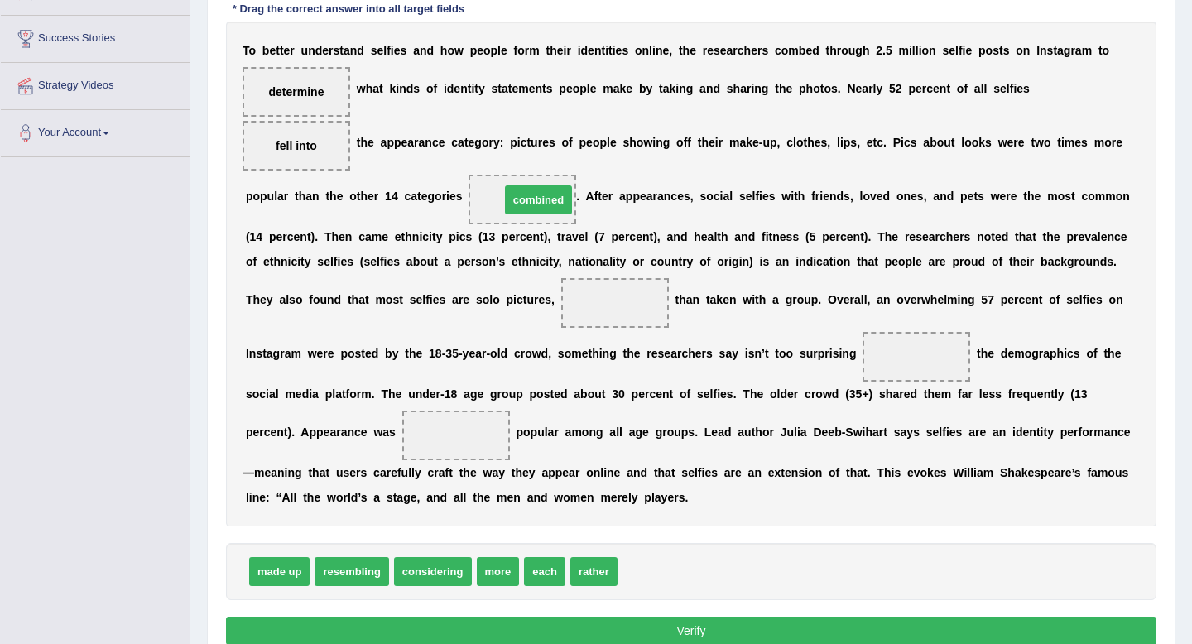
drag, startPoint x: 652, startPoint y: 575, endPoint x: 535, endPoint y: 204, distance: 389.1
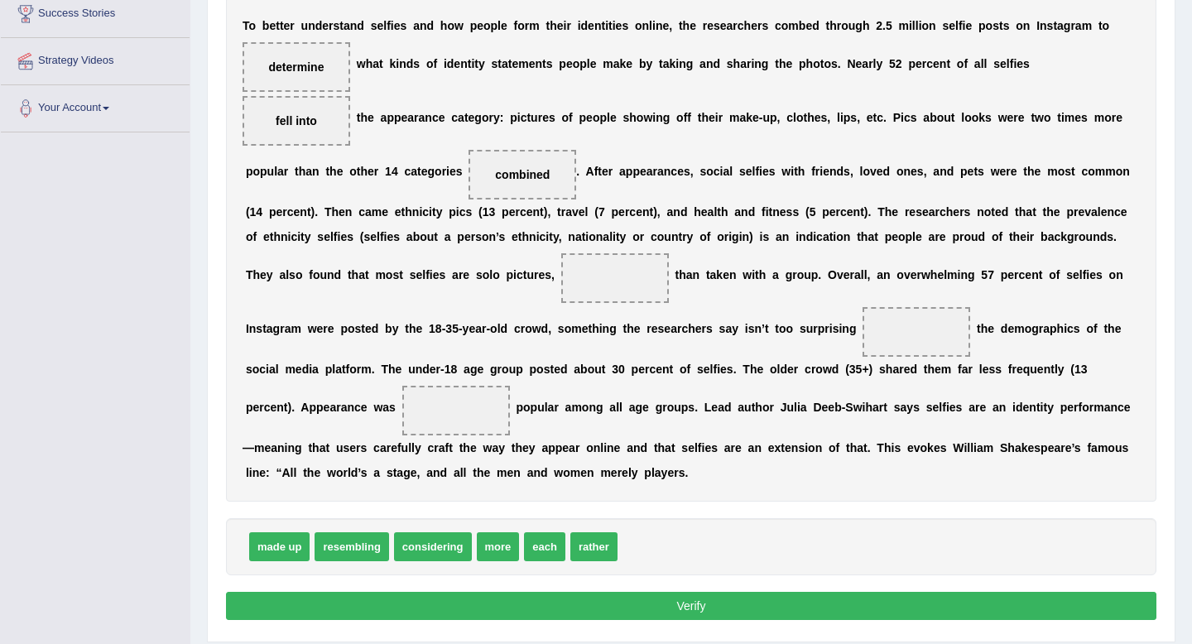
scroll to position [330, 0]
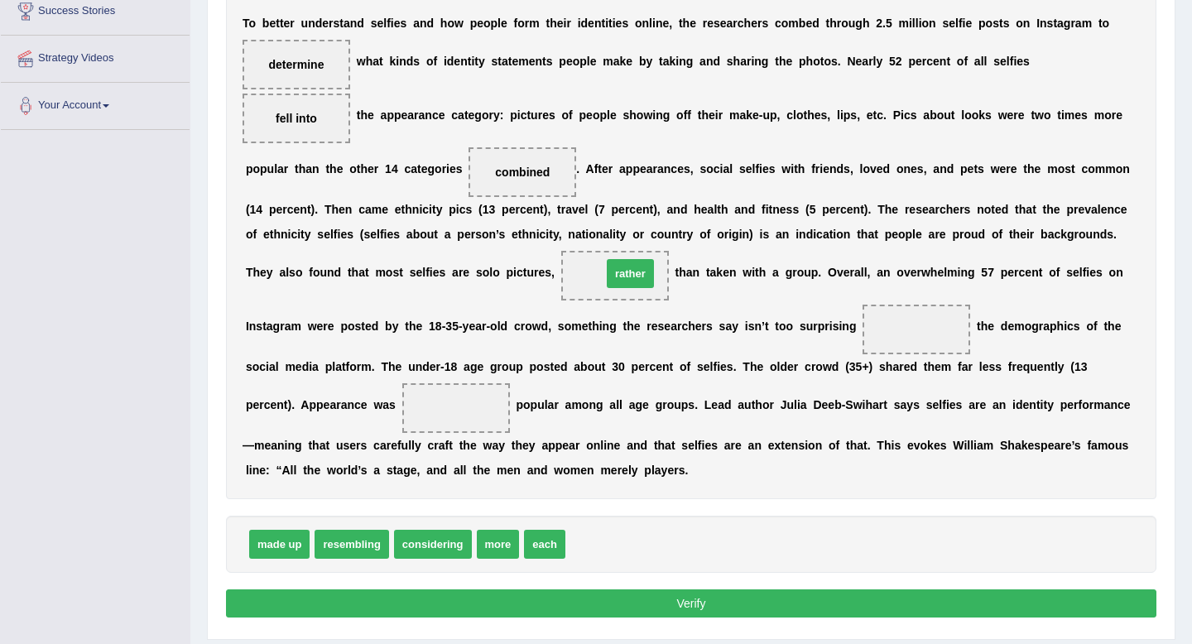
drag, startPoint x: 602, startPoint y: 546, endPoint x: 638, endPoint y: 276, distance: 273.2
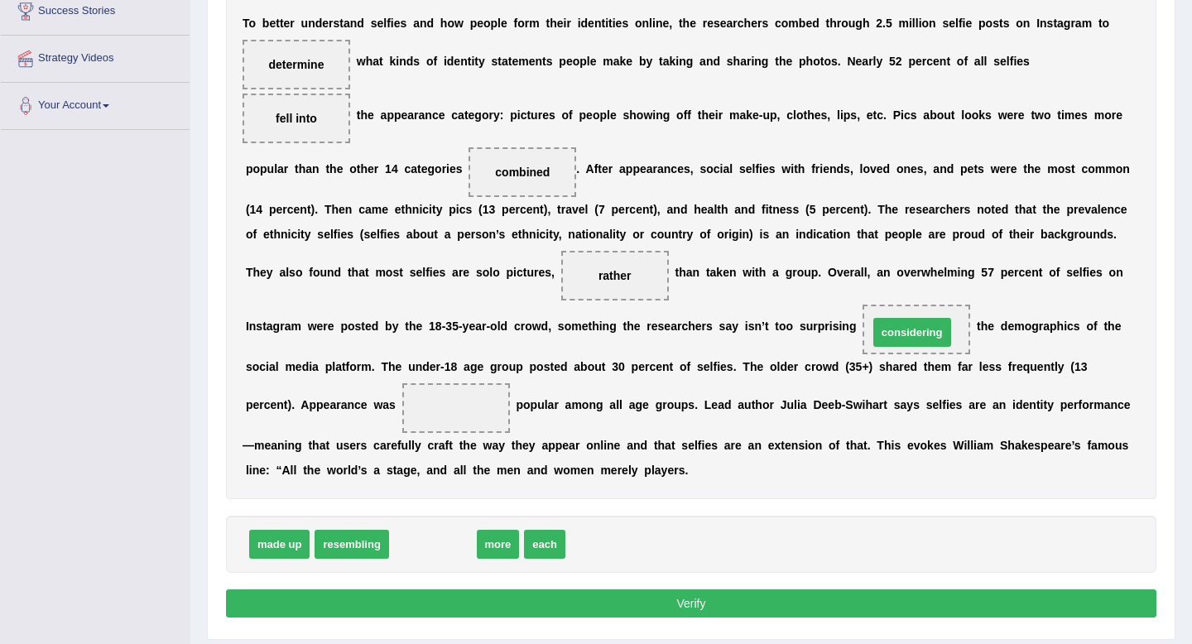
drag, startPoint x: 442, startPoint y: 550, endPoint x: 921, endPoint y: 338, distance: 524.1
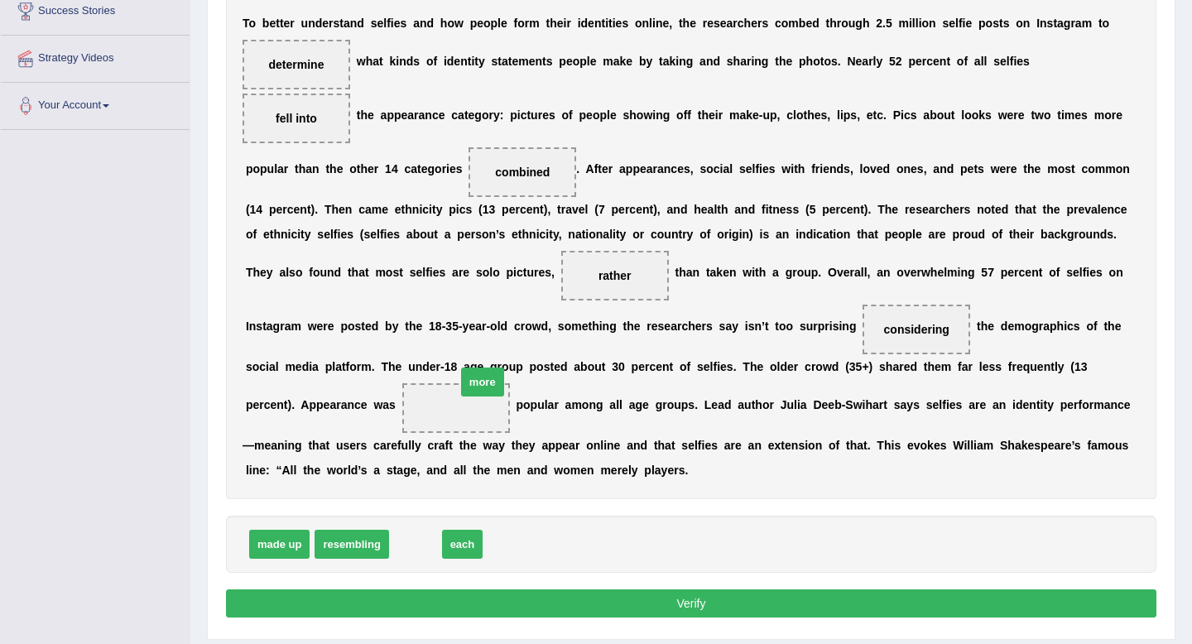
drag, startPoint x: 416, startPoint y: 544, endPoint x: 475, endPoint y: 402, distance: 153.6
click at [608, 603] on button "Verify" at bounding box center [691, 603] width 931 height 28
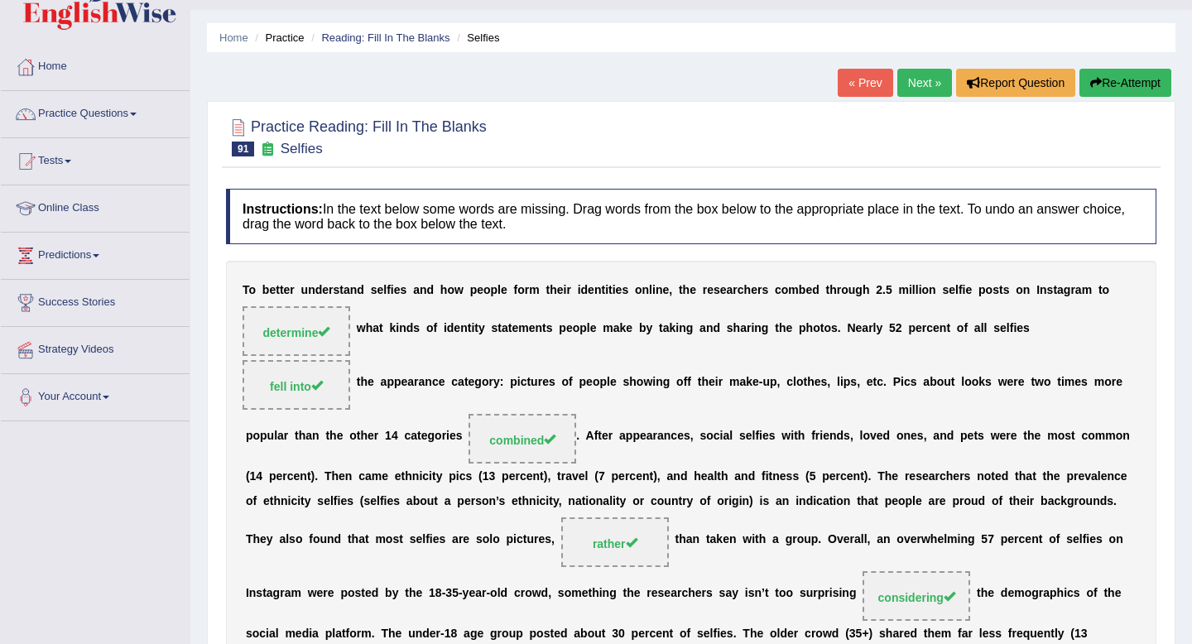
scroll to position [40, 0]
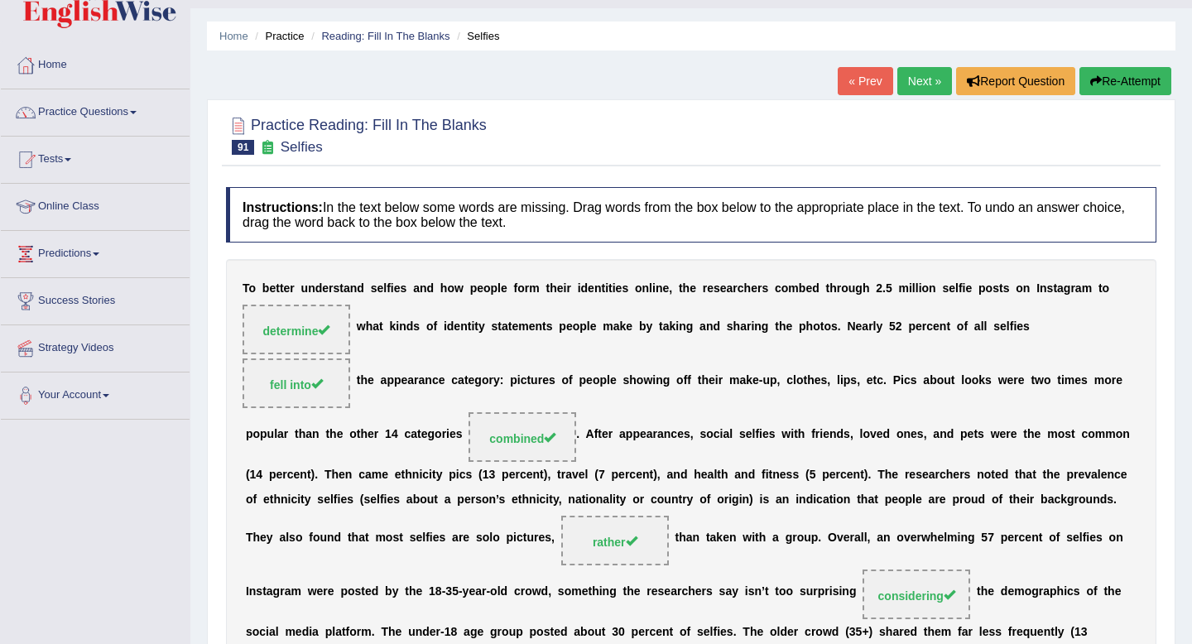
click at [919, 85] on link "Next »" at bounding box center [924, 81] width 55 height 28
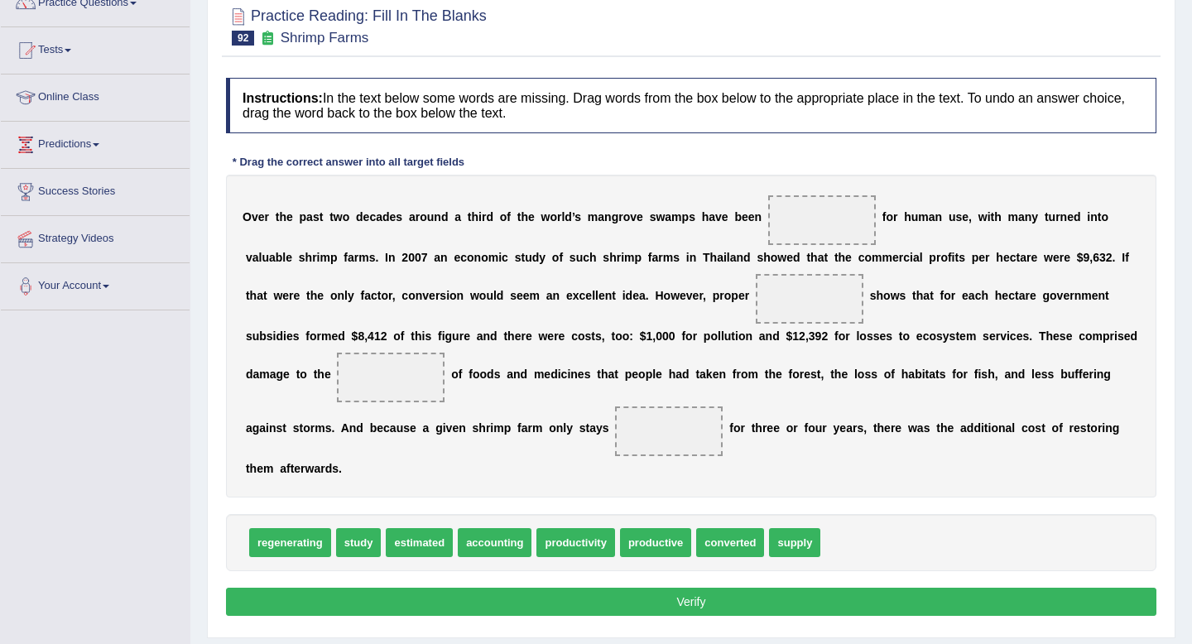
scroll to position [148, 0]
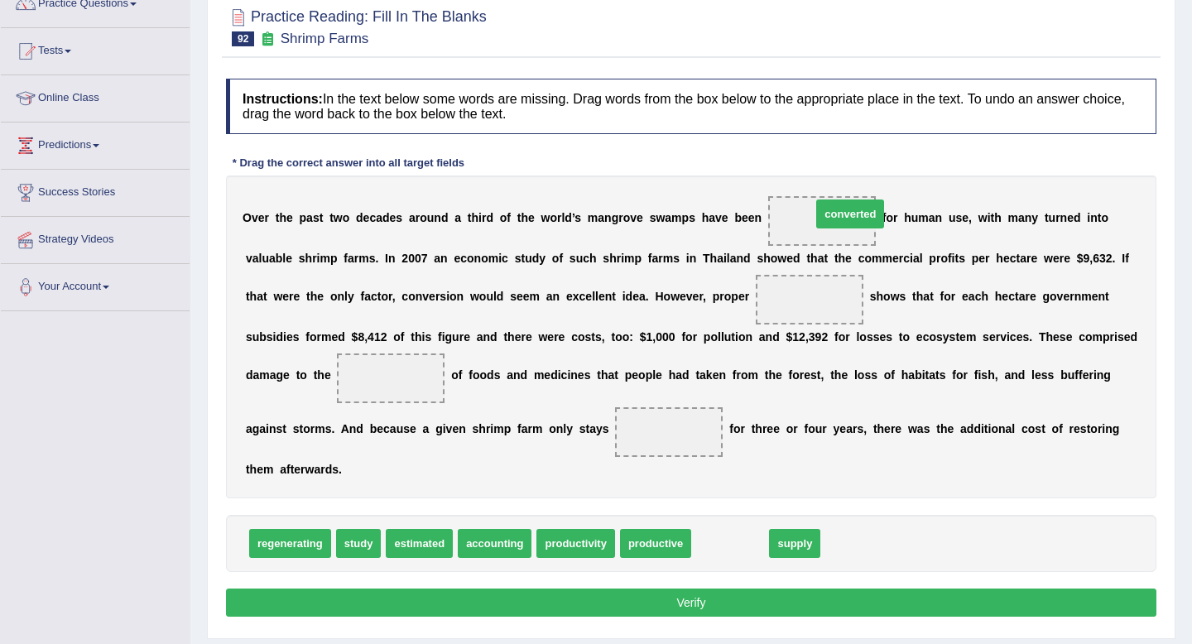
drag, startPoint x: 743, startPoint y: 552, endPoint x: 863, endPoint y: 222, distance: 351.5
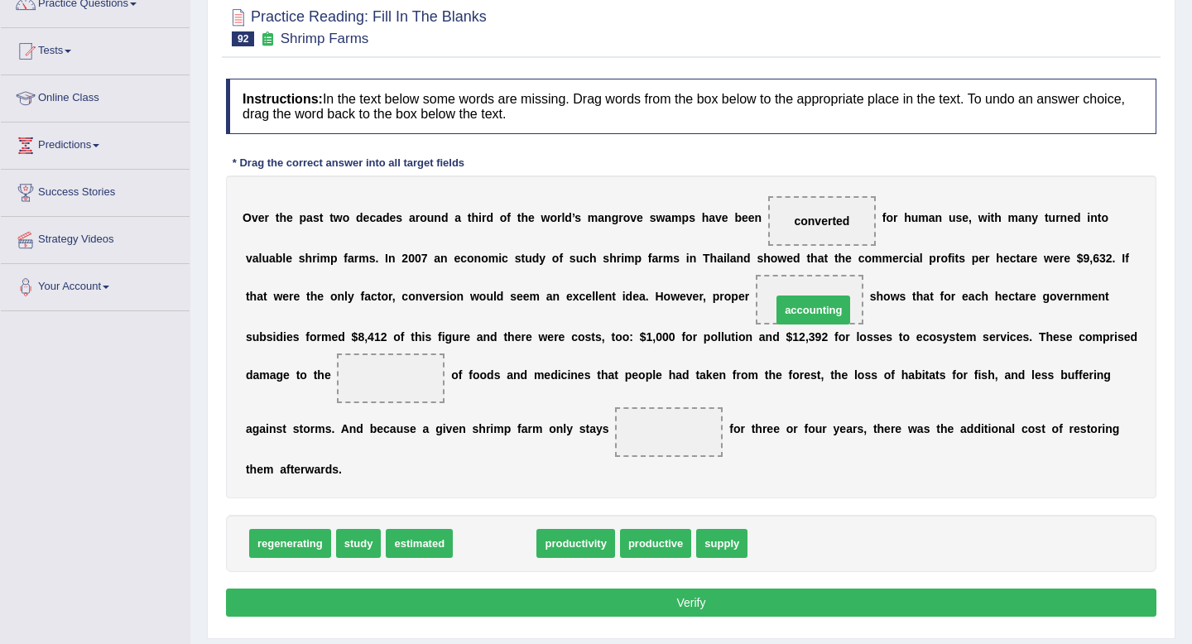
drag, startPoint x: 506, startPoint y: 541, endPoint x: 823, endPoint y: 304, distance: 396.2
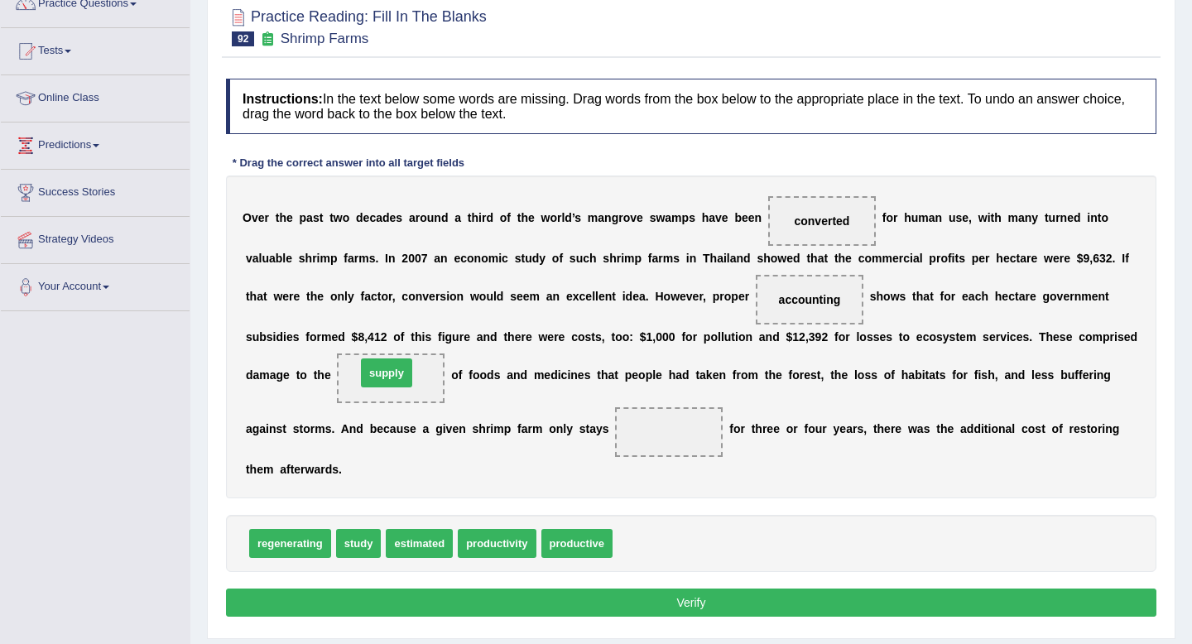
drag, startPoint x: 651, startPoint y: 544, endPoint x: 394, endPoint y: 373, distance: 308.2
drag, startPoint x: 565, startPoint y: 545, endPoint x: 665, endPoint y: 457, distance: 133.2
click at [652, 608] on button "Verify" at bounding box center [691, 603] width 931 height 28
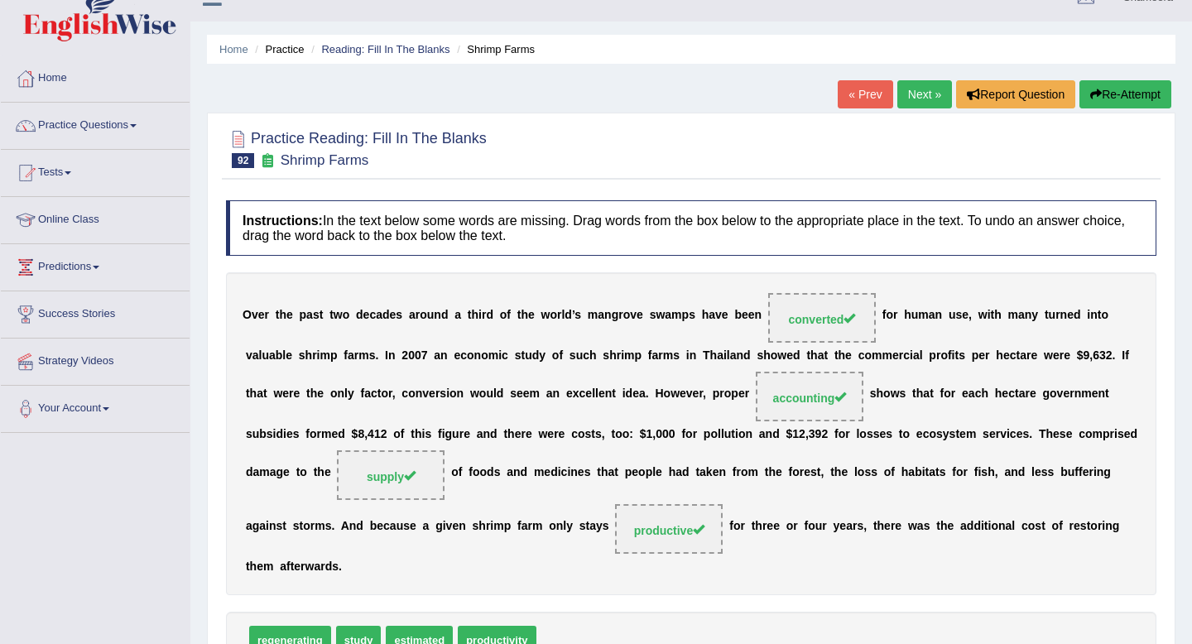
scroll to position [23, 0]
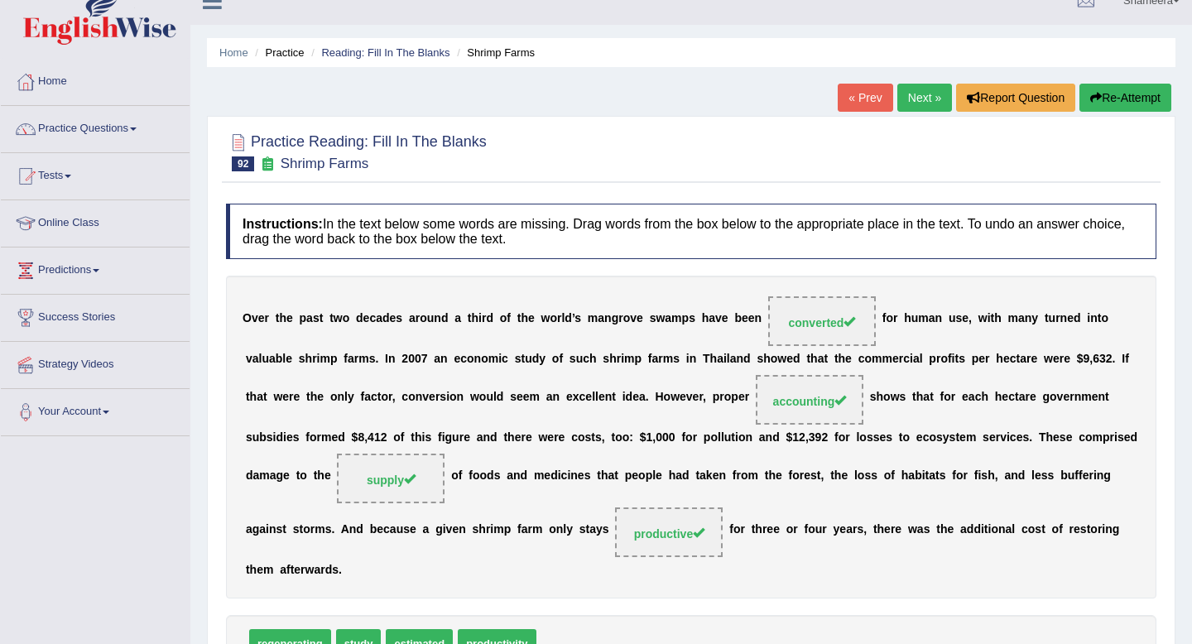
click at [914, 84] on link "Next »" at bounding box center [924, 98] width 55 height 28
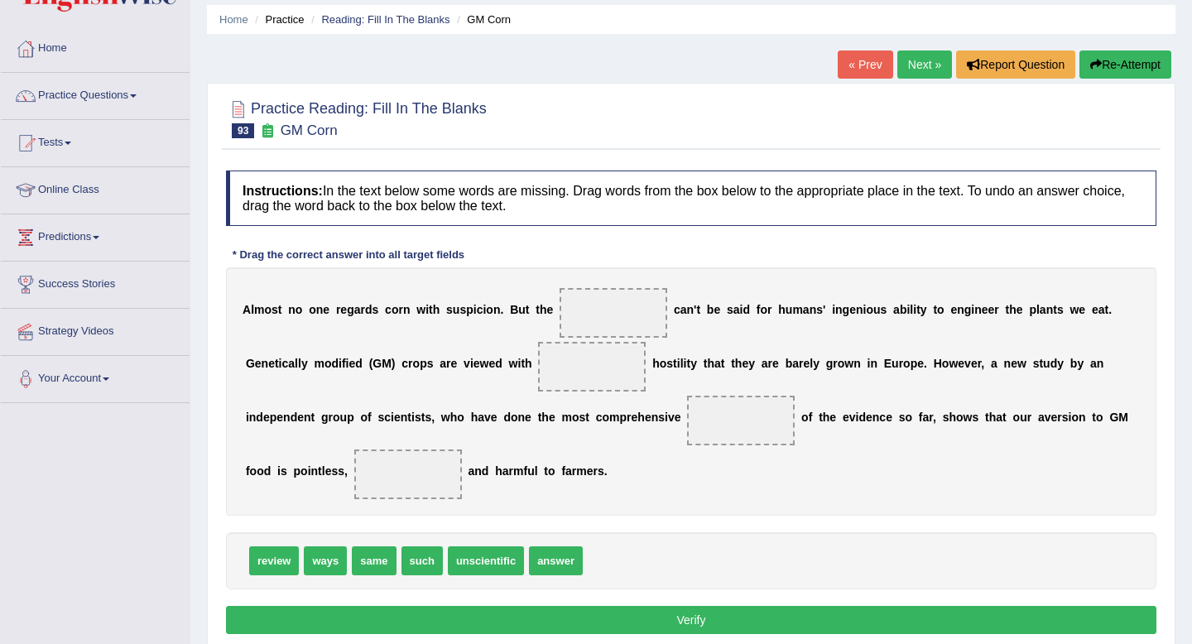
scroll to position [58, 0]
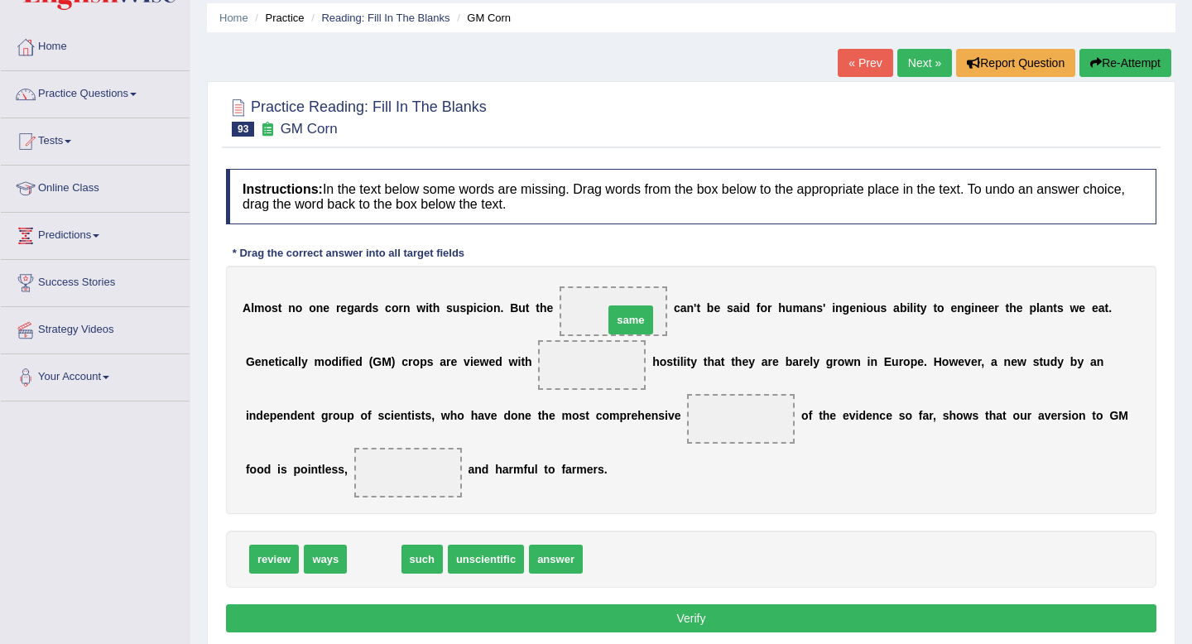
drag, startPoint x: 379, startPoint y: 566, endPoint x: 636, endPoint y: 327, distance: 350.9
drag, startPoint x: 370, startPoint y: 564, endPoint x: 594, endPoint y: 373, distance: 294.2
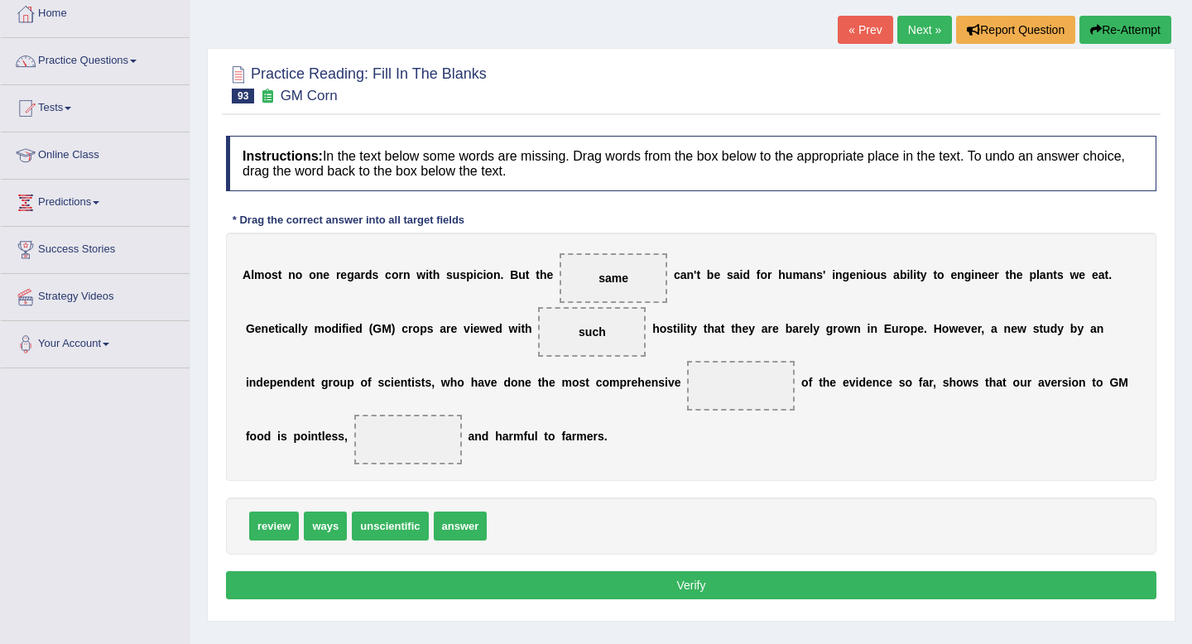
scroll to position [92, 0]
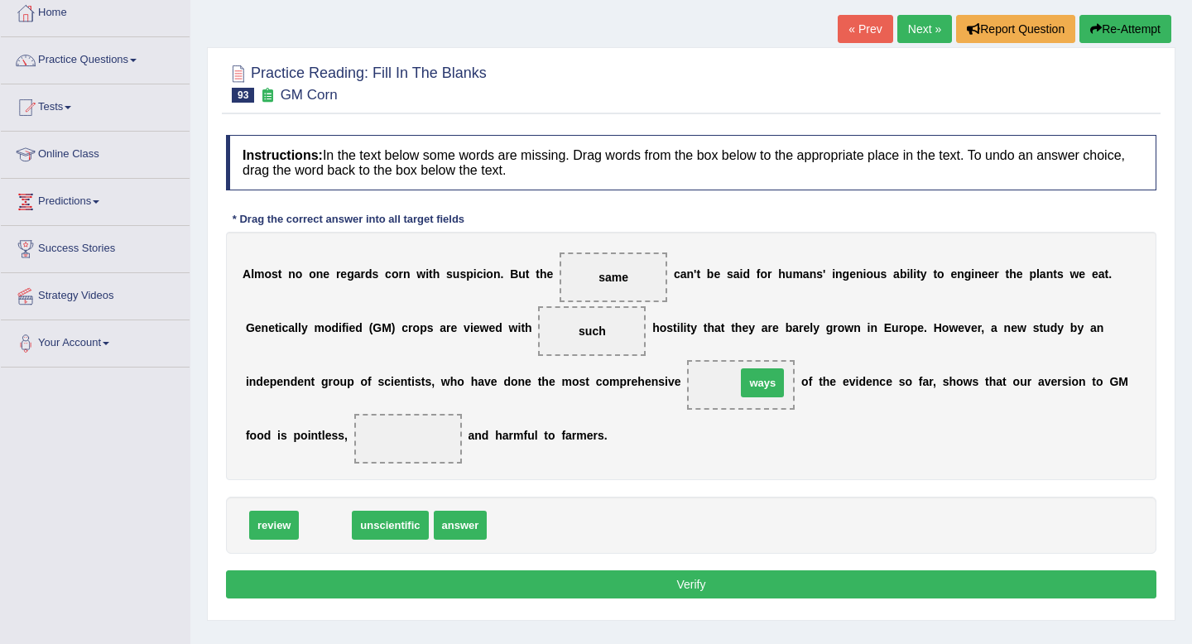
drag, startPoint x: 335, startPoint y: 529, endPoint x: 761, endPoint y: 390, distance: 447.7
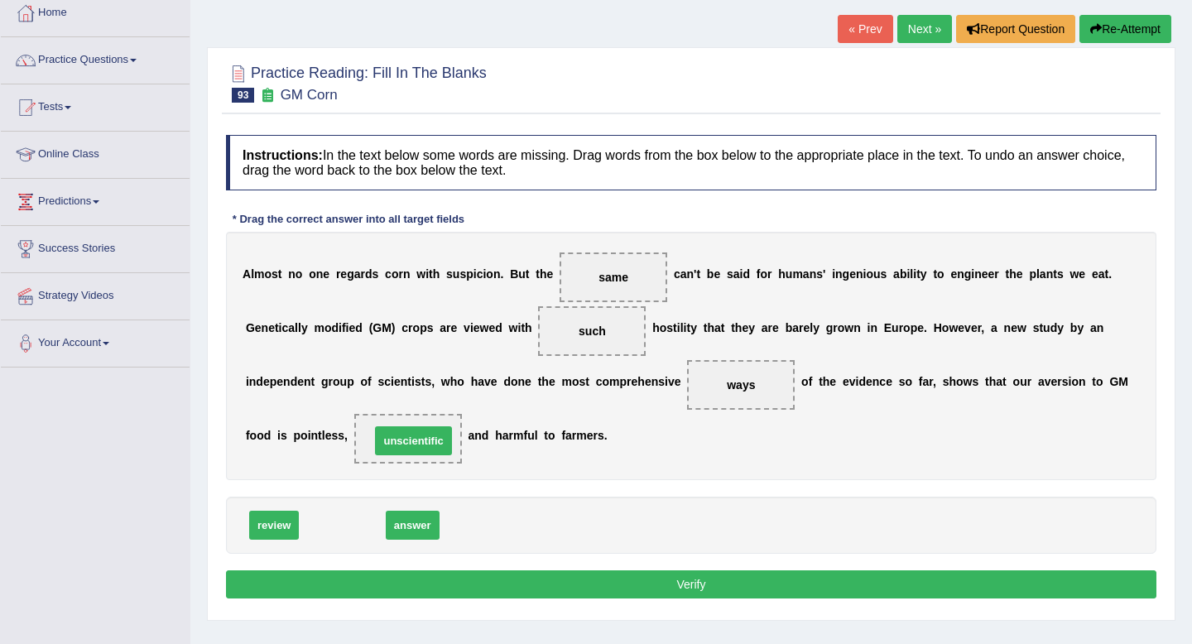
drag, startPoint x: 363, startPoint y: 527, endPoint x: 435, endPoint y: 442, distance: 111.6
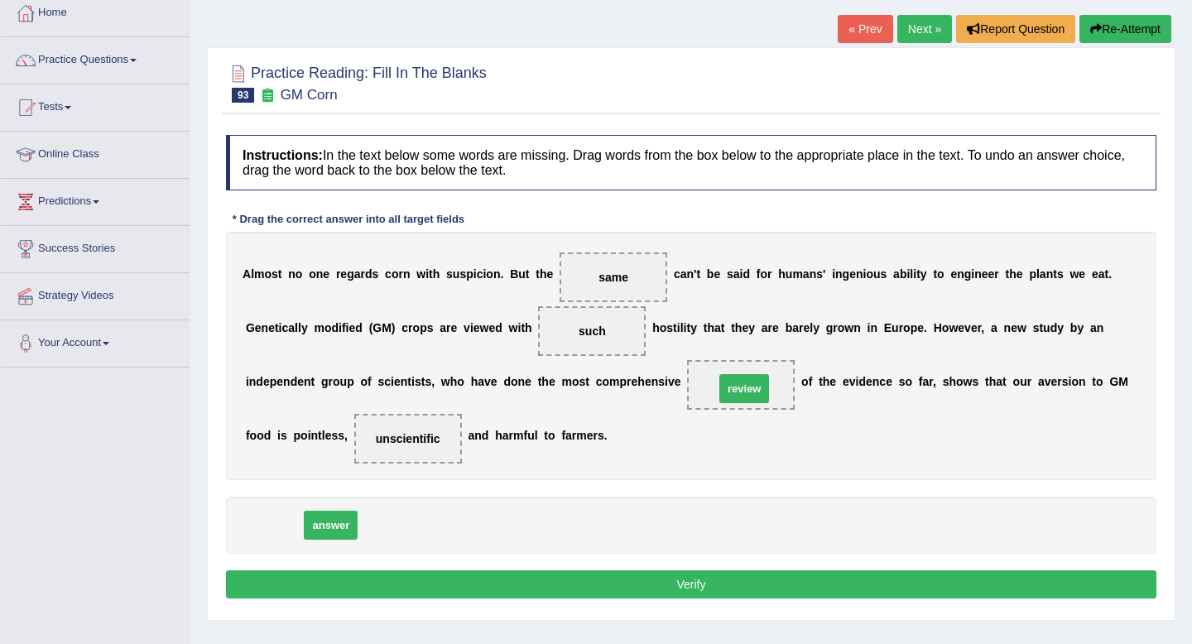
drag, startPoint x: 275, startPoint y: 527, endPoint x: 745, endPoint y: 391, distance: 489.7
click at [715, 588] on button "Verify" at bounding box center [691, 584] width 931 height 28
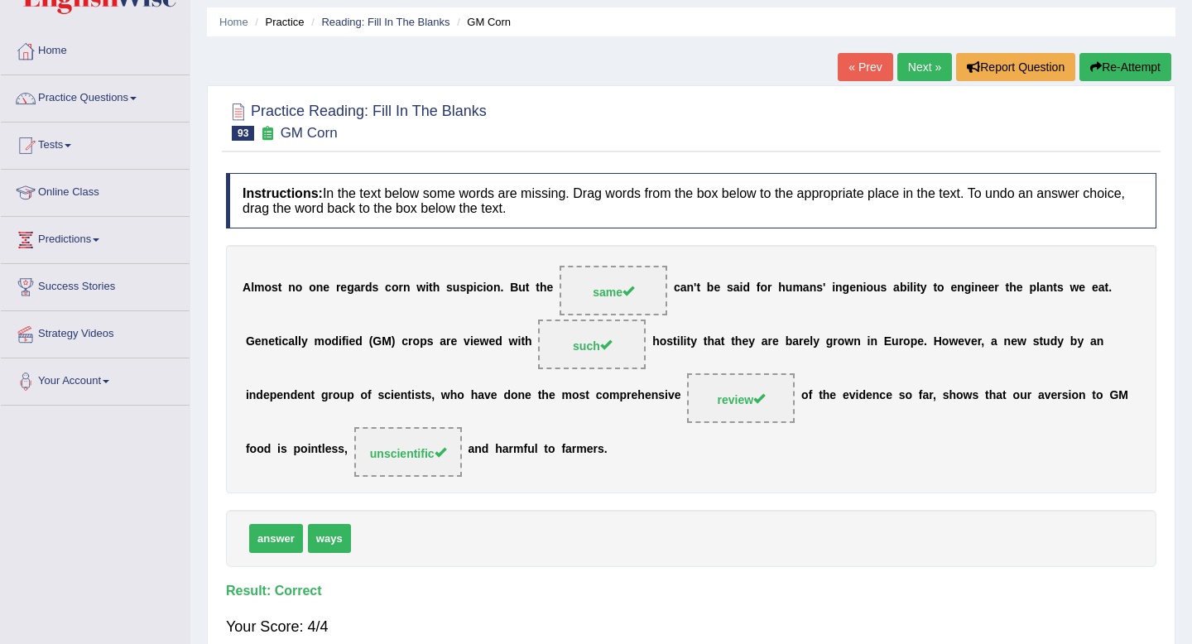
scroll to position [0, 0]
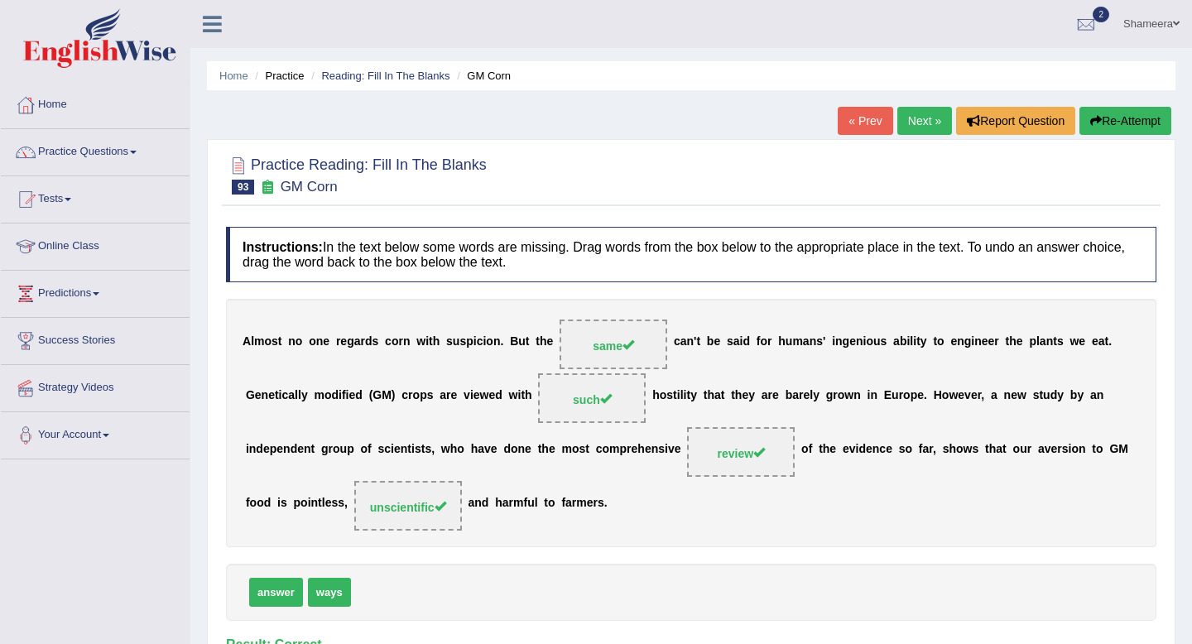
click at [917, 114] on link "Next »" at bounding box center [924, 121] width 55 height 28
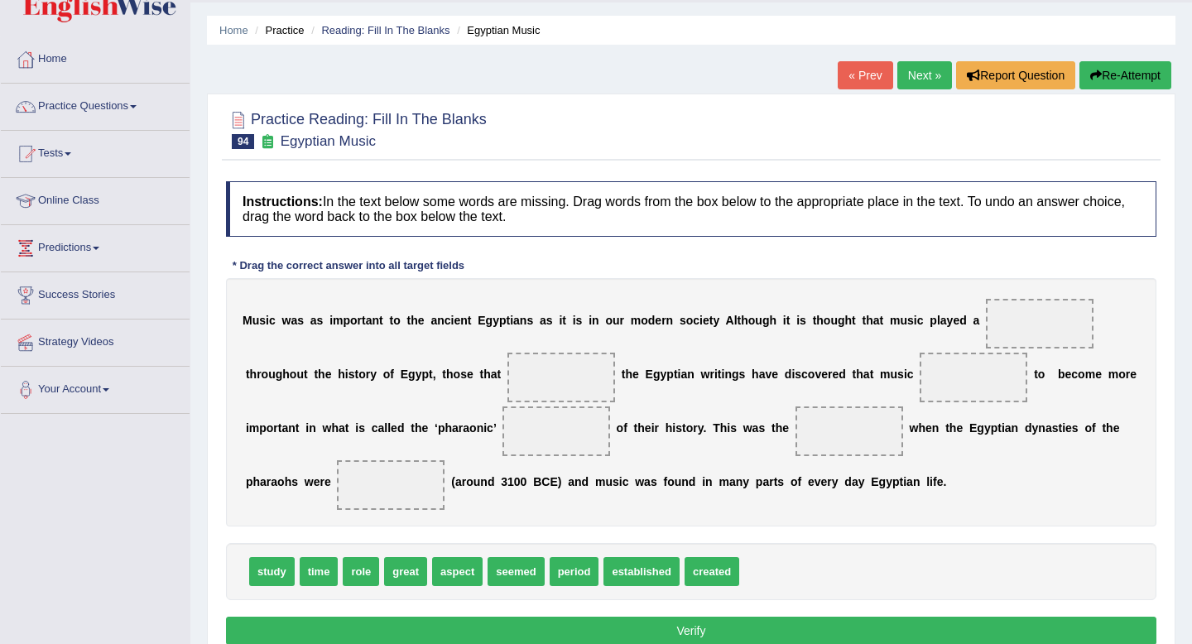
scroll to position [62, 0]
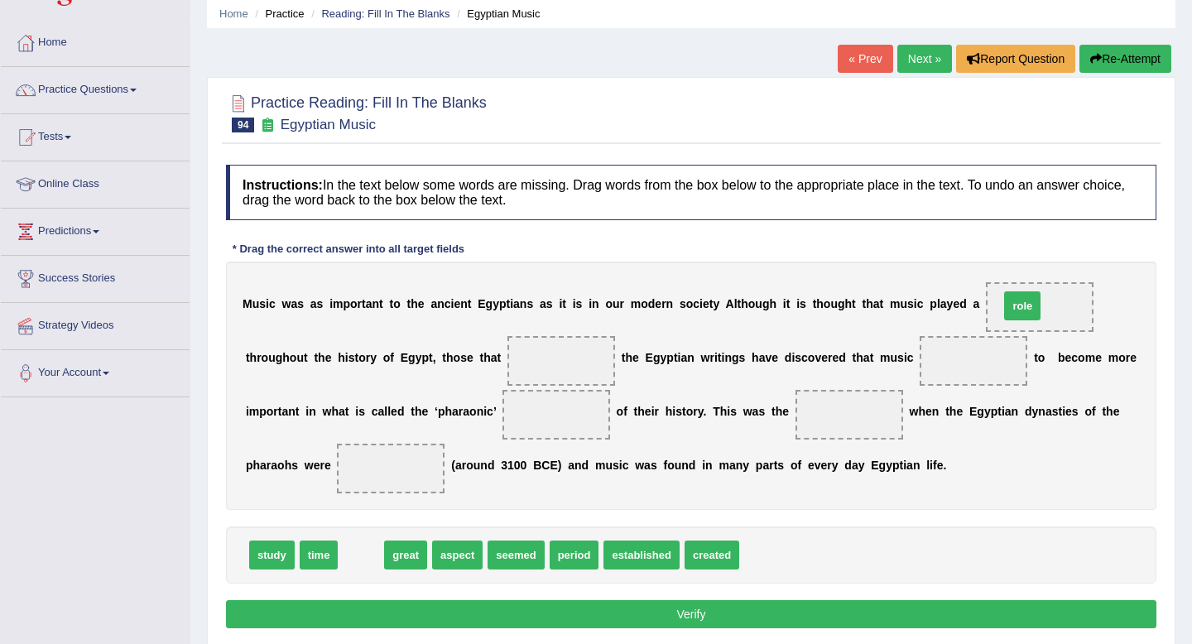
drag, startPoint x: 357, startPoint y: 556, endPoint x: 1019, endPoint y: 305, distance: 707.9
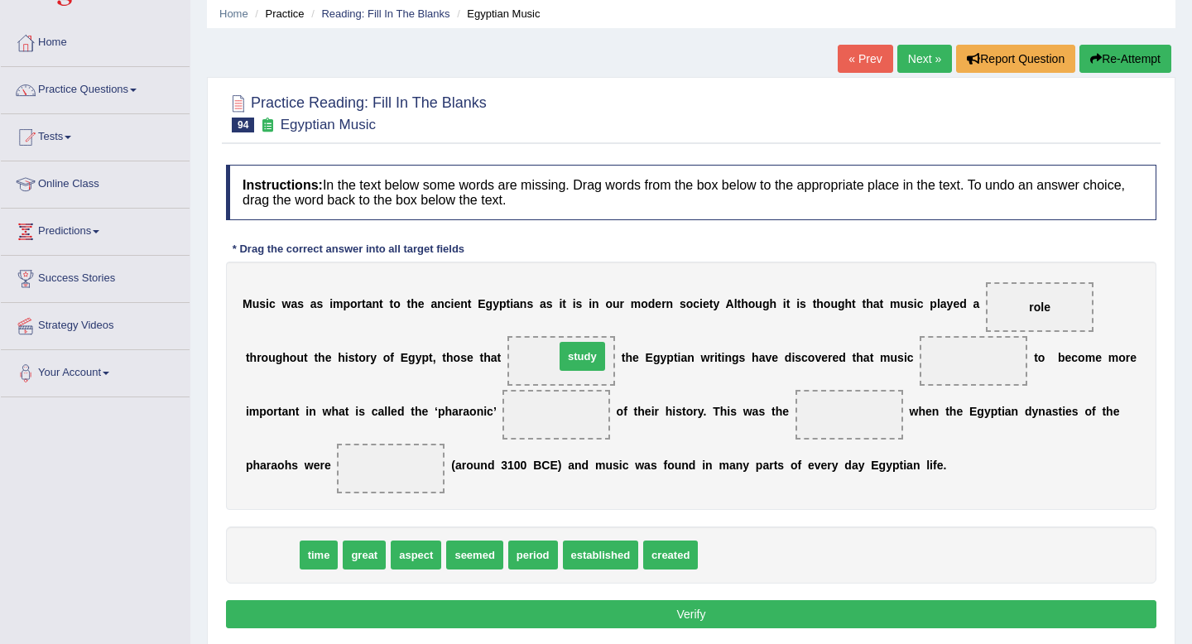
drag, startPoint x: 277, startPoint y: 559, endPoint x: 587, endPoint y: 360, distance: 367.9
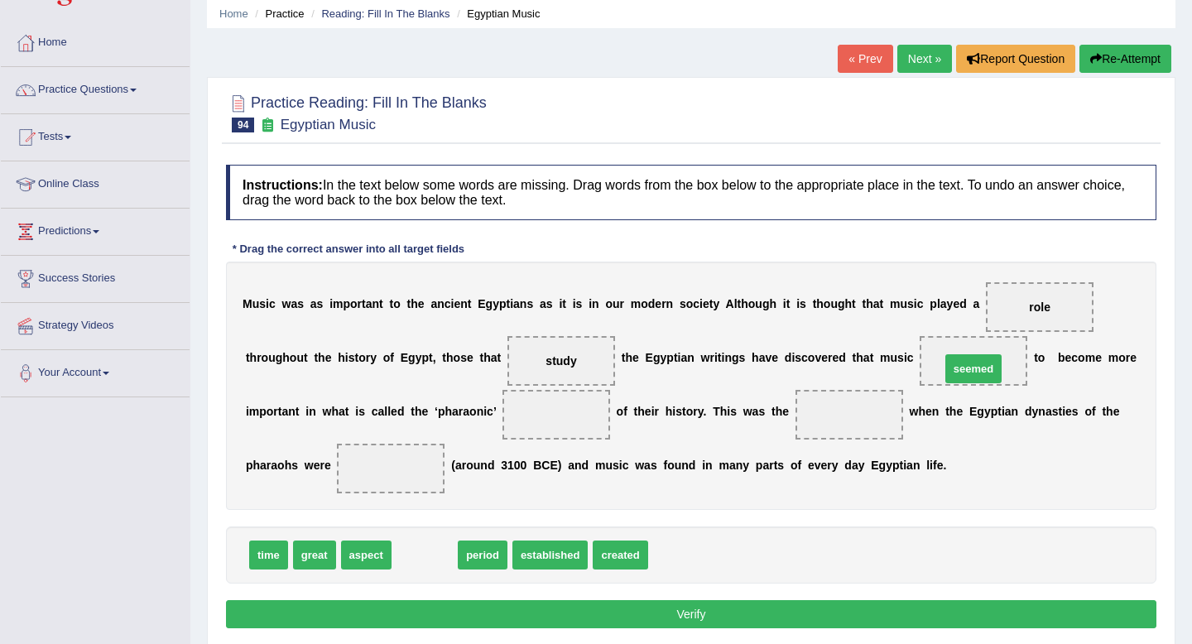
drag, startPoint x: 435, startPoint y: 556, endPoint x: 991, endPoint y: 350, distance: 593.3
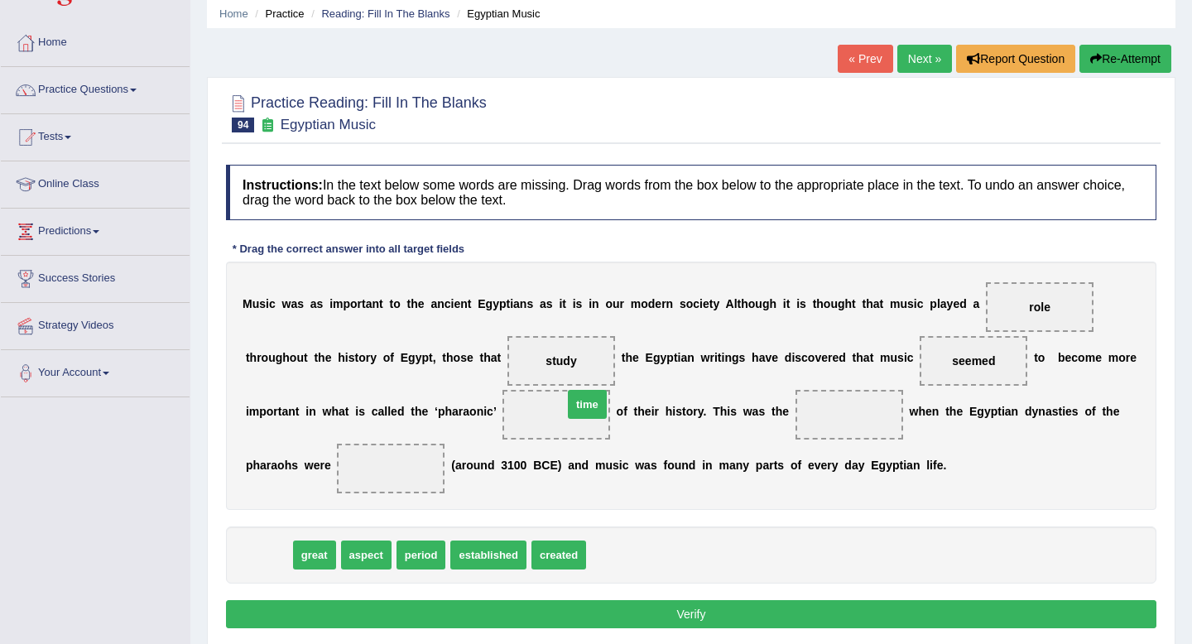
drag, startPoint x: 273, startPoint y: 565, endPoint x: 592, endPoint y: 413, distance: 353.3
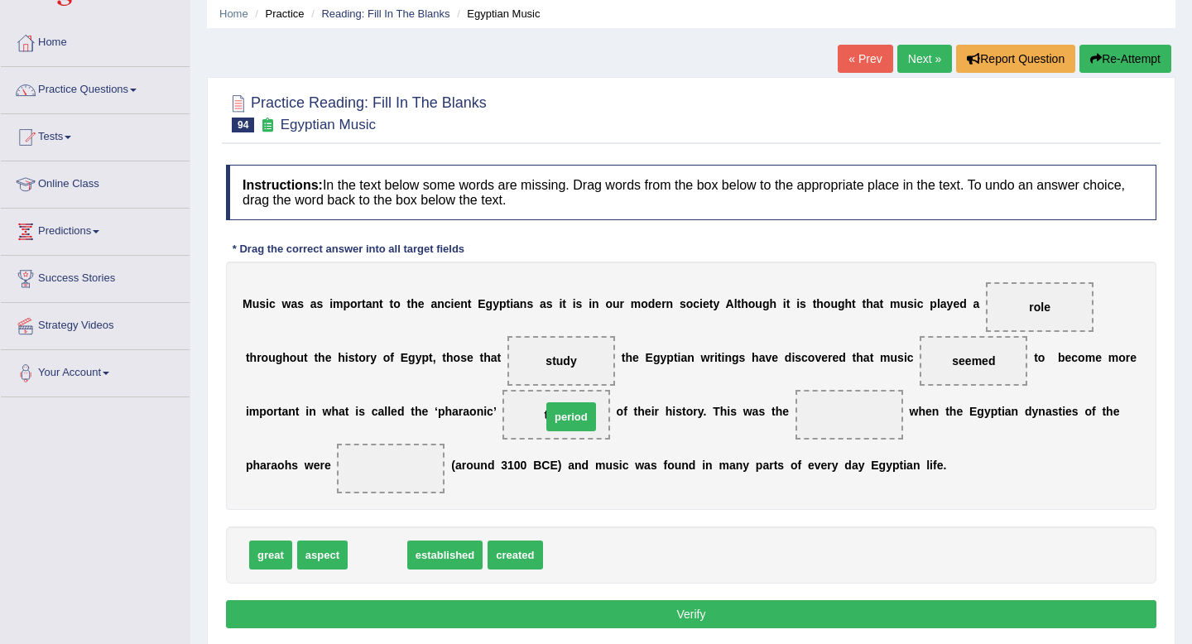
drag, startPoint x: 378, startPoint y: 556, endPoint x: 569, endPoint y: 411, distance: 239.3
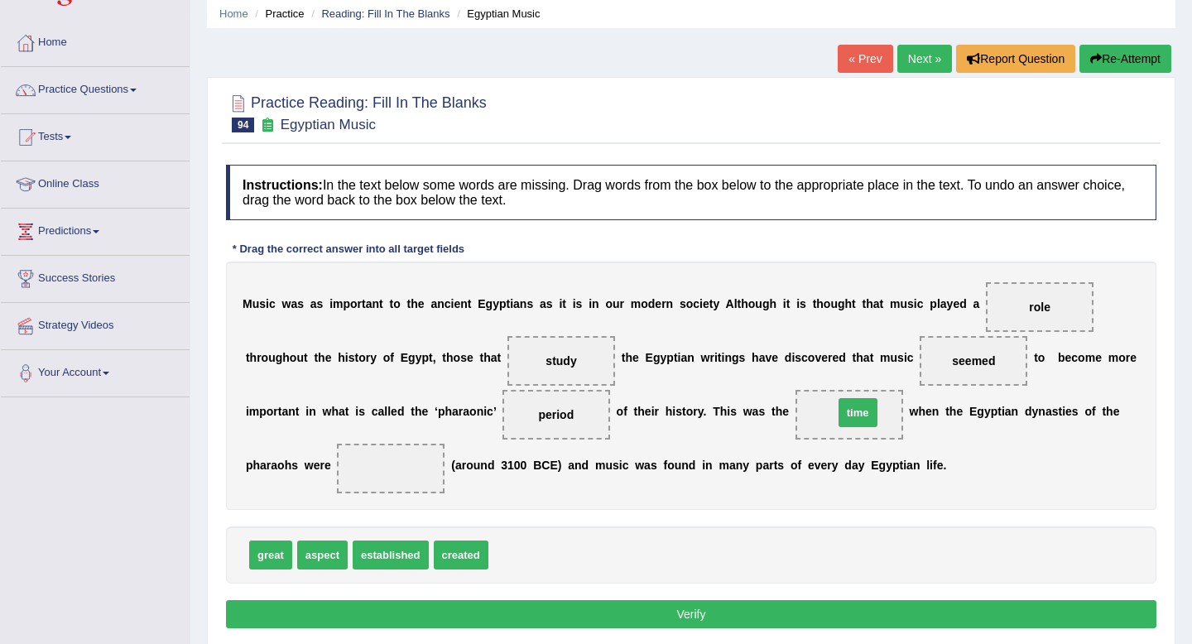
drag, startPoint x: 532, startPoint y: 561, endPoint x: 877, endPoint y: 419, distance: 373.5
drag, startPoint x: 411, startPoint y: 560, endPoint x: 411, endPoint y: 473, distance: 87.8
click at [517, 609] on button "Verify" at bounding box center [691, 614] width 931 height 28
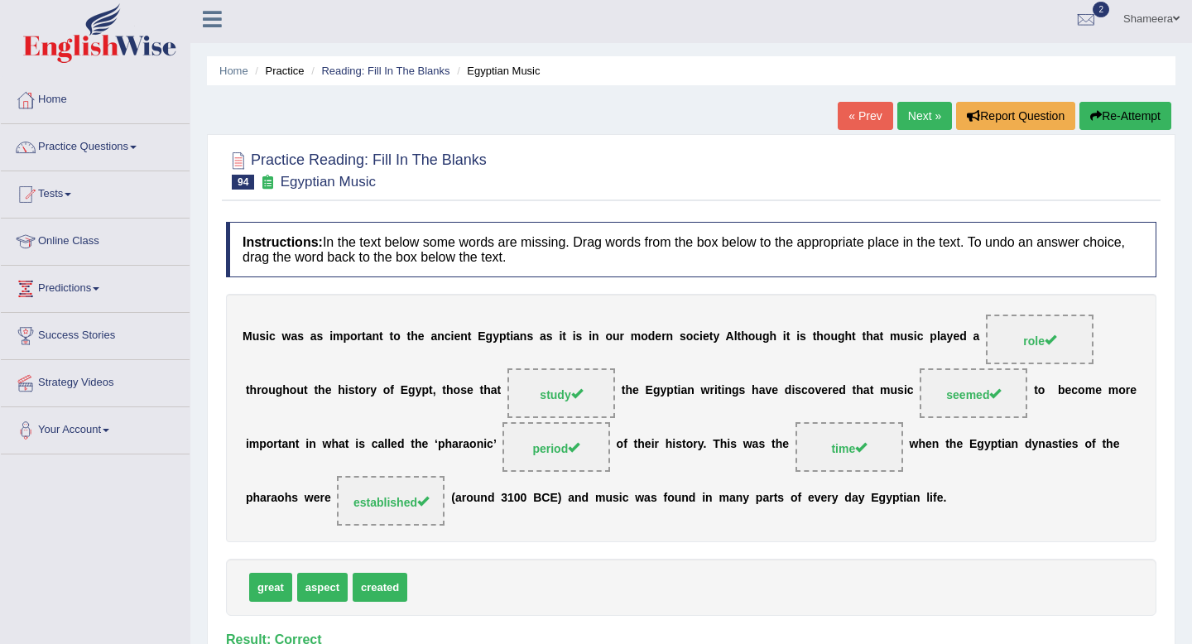
scroll to position [0, 0]
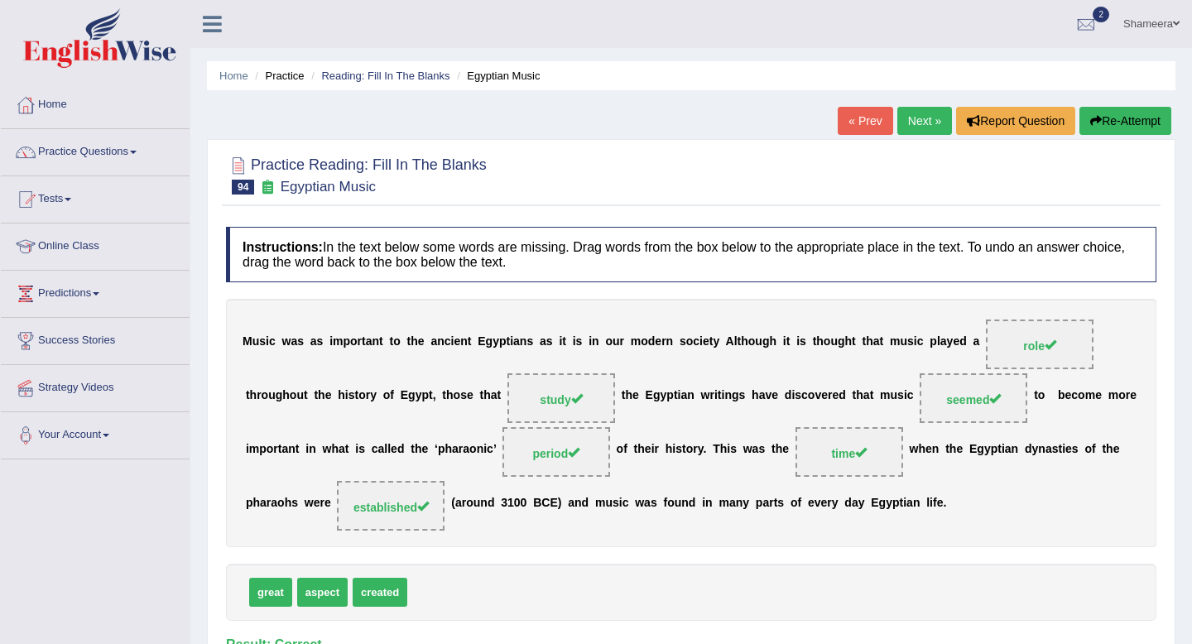
click at [907, 118] on link "Next »" at bounding box center [924, 121] width 55 height 28
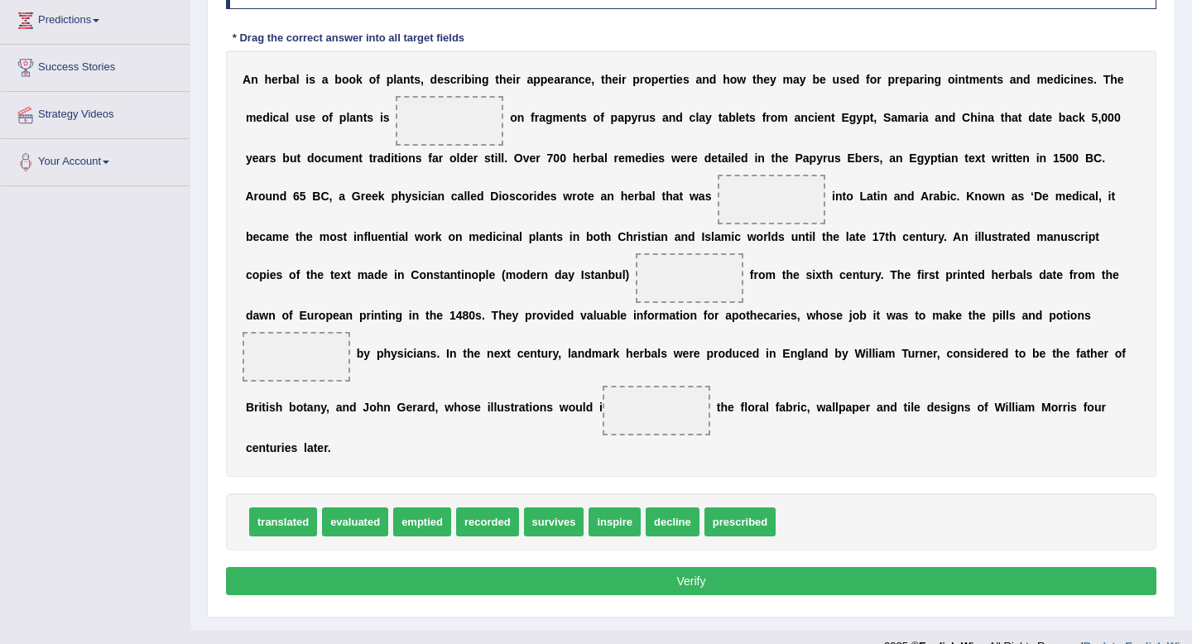
scroll to position [301, 0]
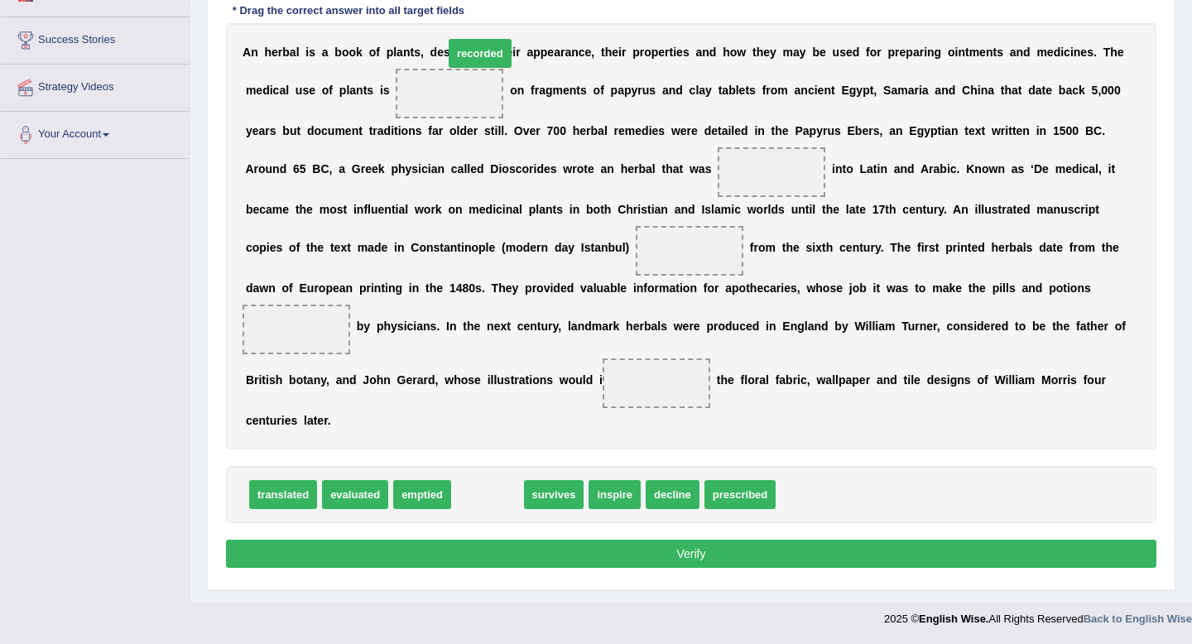
drag, startPoint x: 494, startPoint y: 498, endPoint x: 487, endPoint y: 57, distance: 441.3
click at [487, 57] on span "recorded" at bounding box center [480, 53] width 63 height 29
drag, startPoint x: 499, startPoint y: 498, endPoint x: 484, endPoint y: 97, distance: 401.0
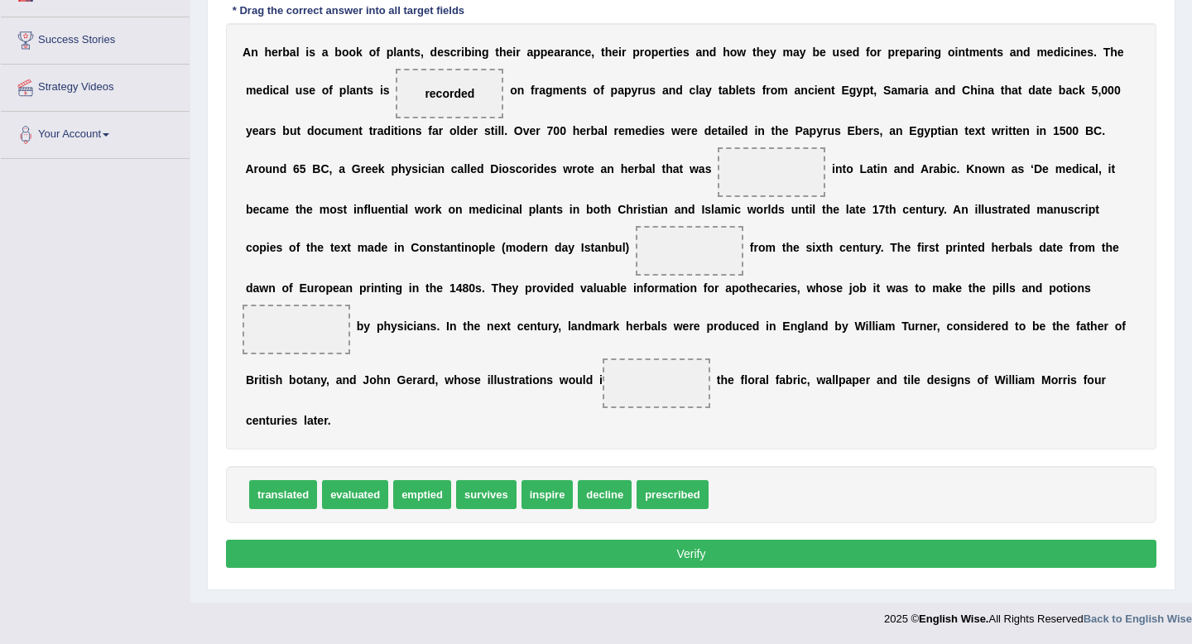
scroll to position [288, 0]
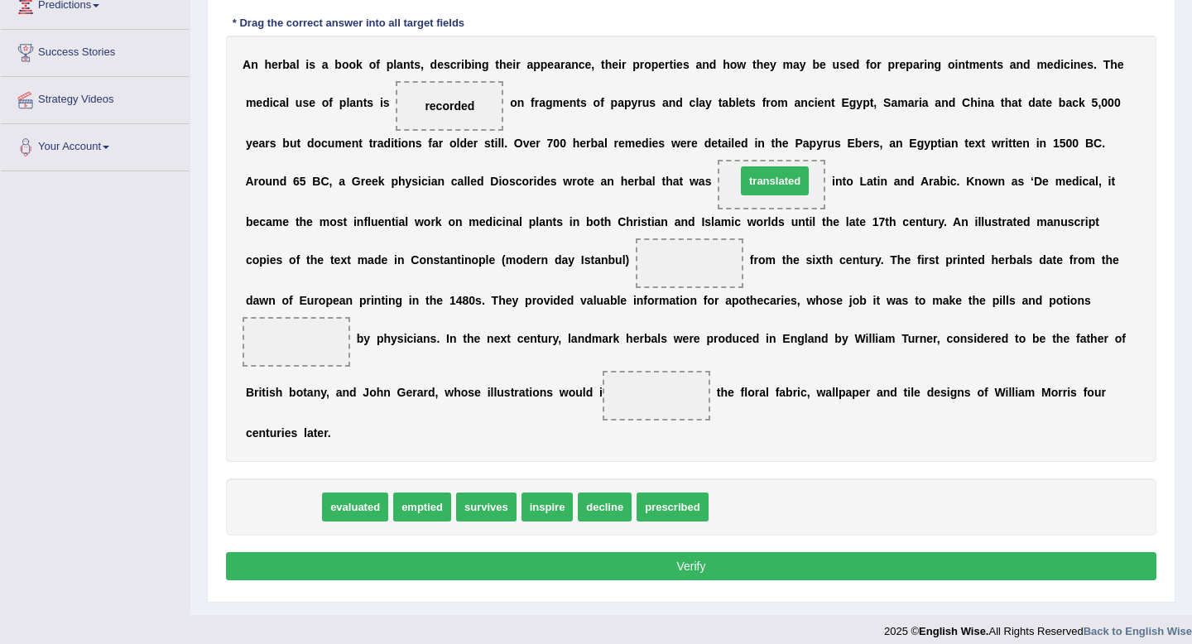
drag, startPoint x: 319, startPoint y: 484, endPoint x: 780, endPoint y: 188, distance: 548.2
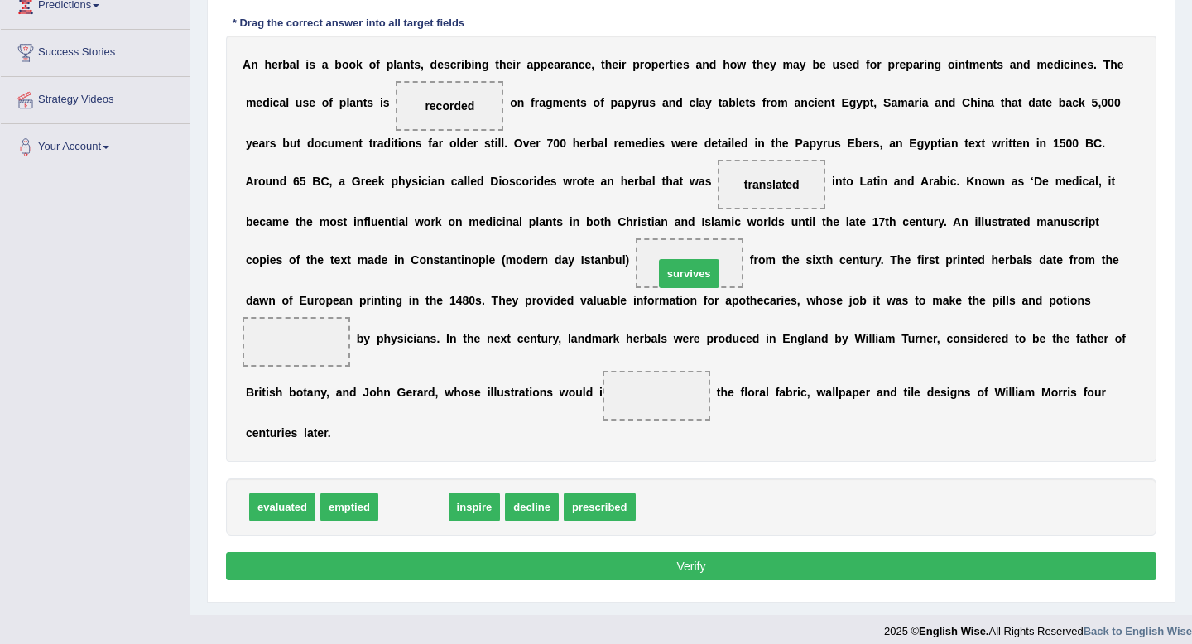
drag, startPoint x: 409, startPoint y: 508, endPoint x: 695, endPoint y: 255, distance: 381.9
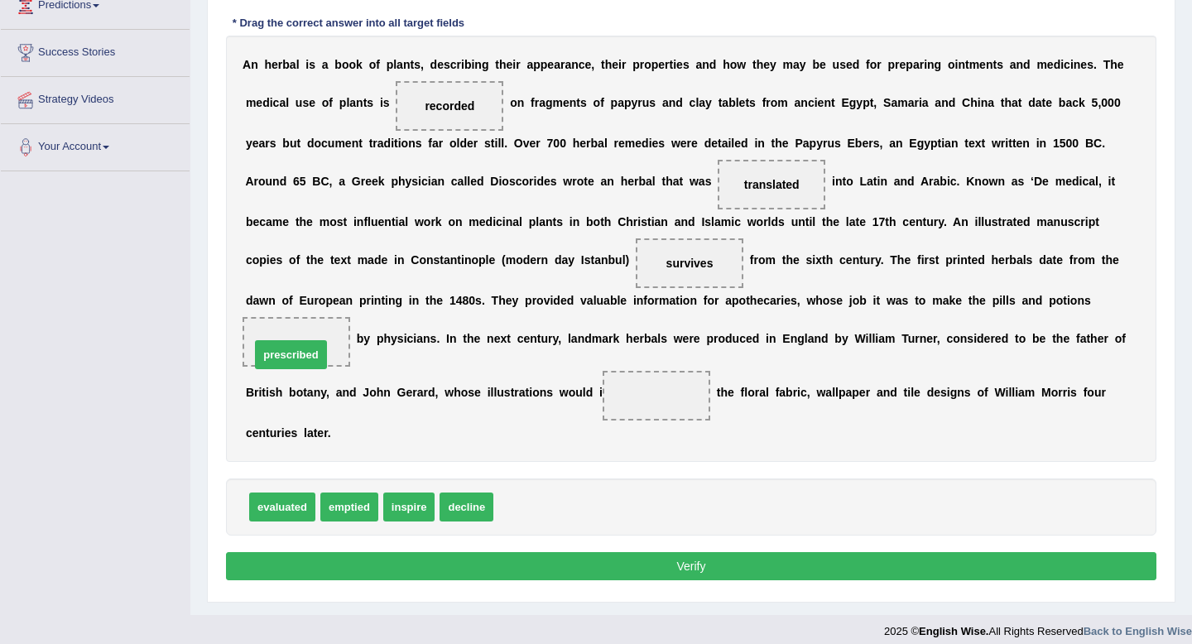
drag, startPoint x: 528, startPoint y: 505, endPoint x: 284, endPoint y: 354, distance: 287.4
drag, startPoint x: 412, startPoint y: 508, endPoint x: 666, endPoint y: 397, distance: 277.3
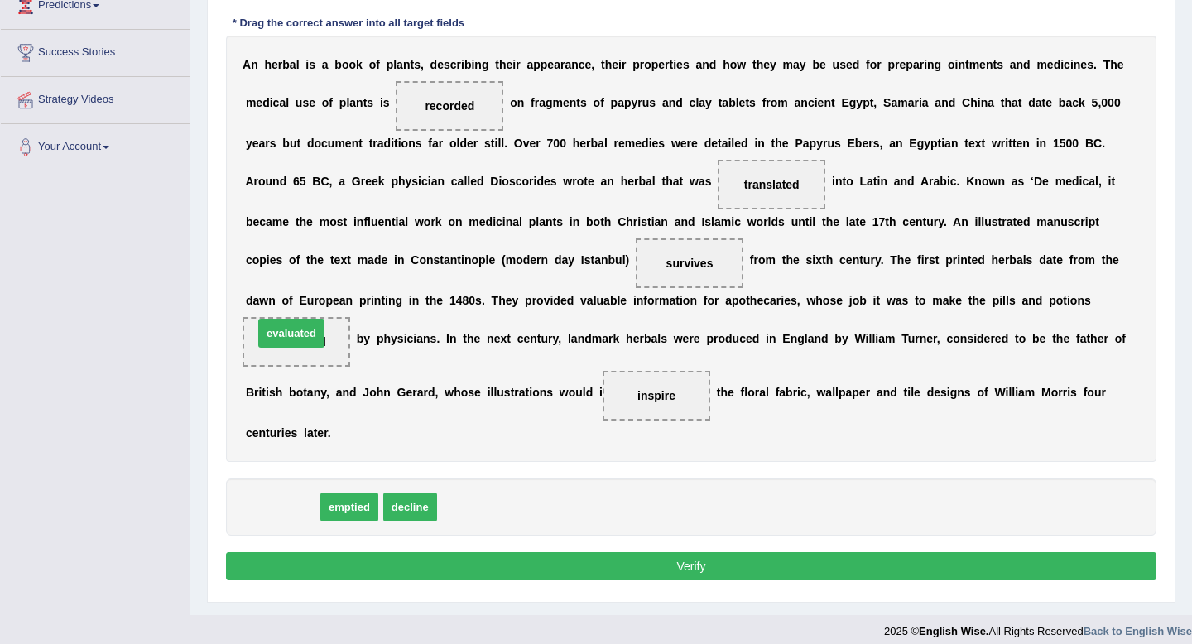
drag, startPoint x: 277, startPoint y: 508, endPoint x: 286, endPoint y: 332, distance: 175.8
click at [623, 566] on button "Verify" at bounding box center [691, 566] width 931 height 28
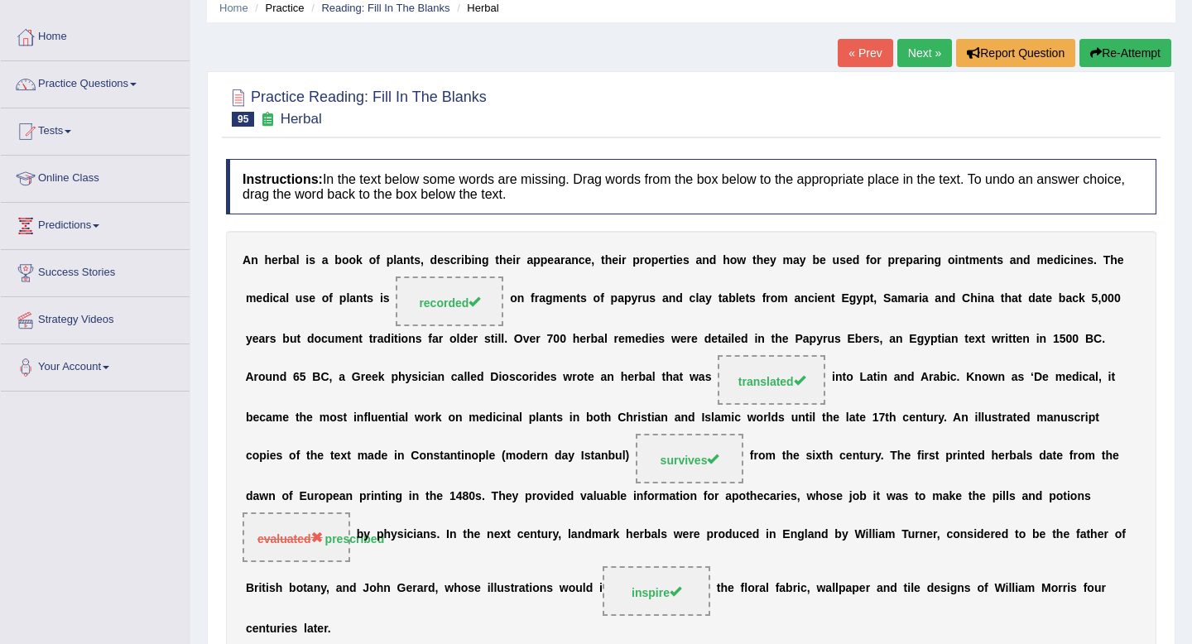
scroll to position [0, 0]
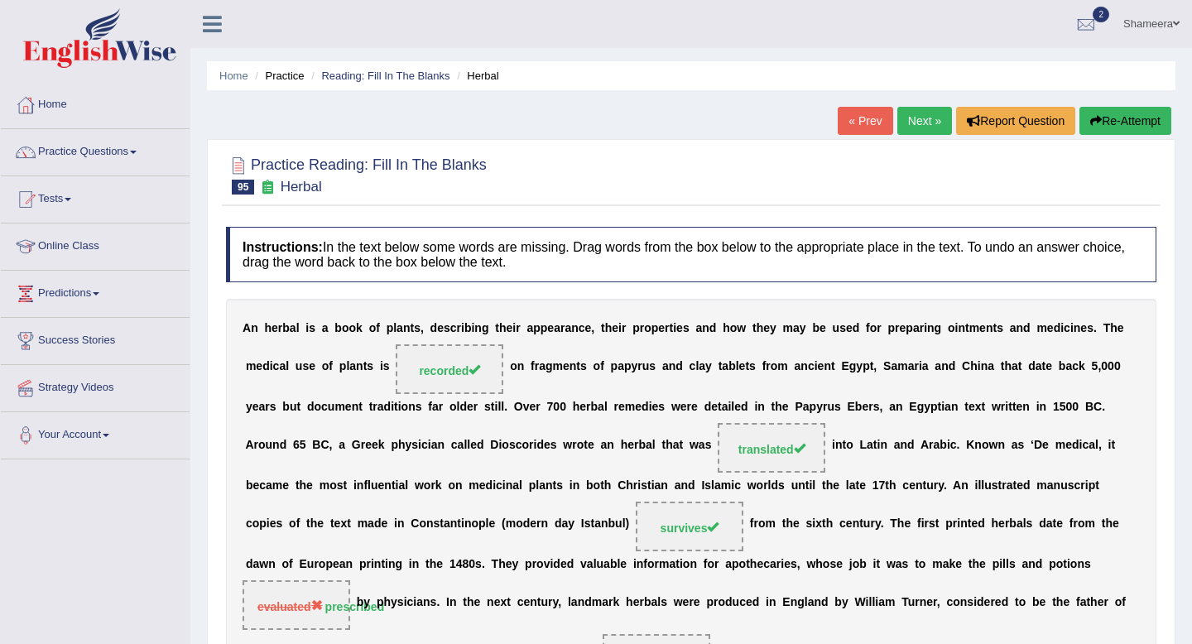
click at [897, 125] on link "Next »" at bounding box center [924, 121] width 55 height 28
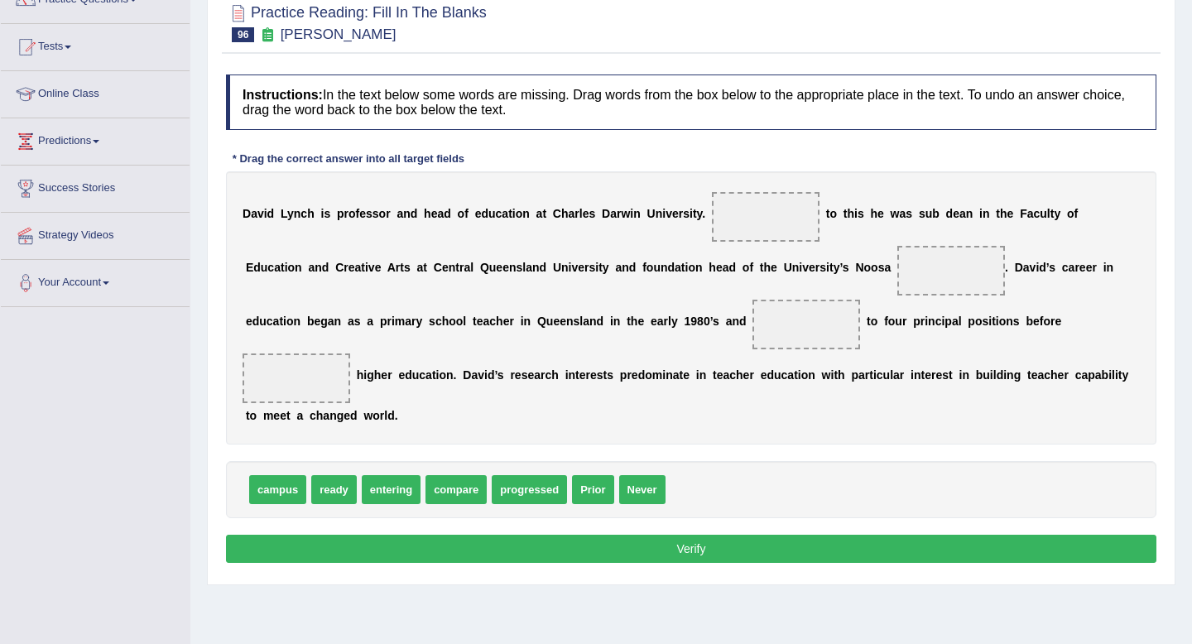
scroll to position [148, 0]
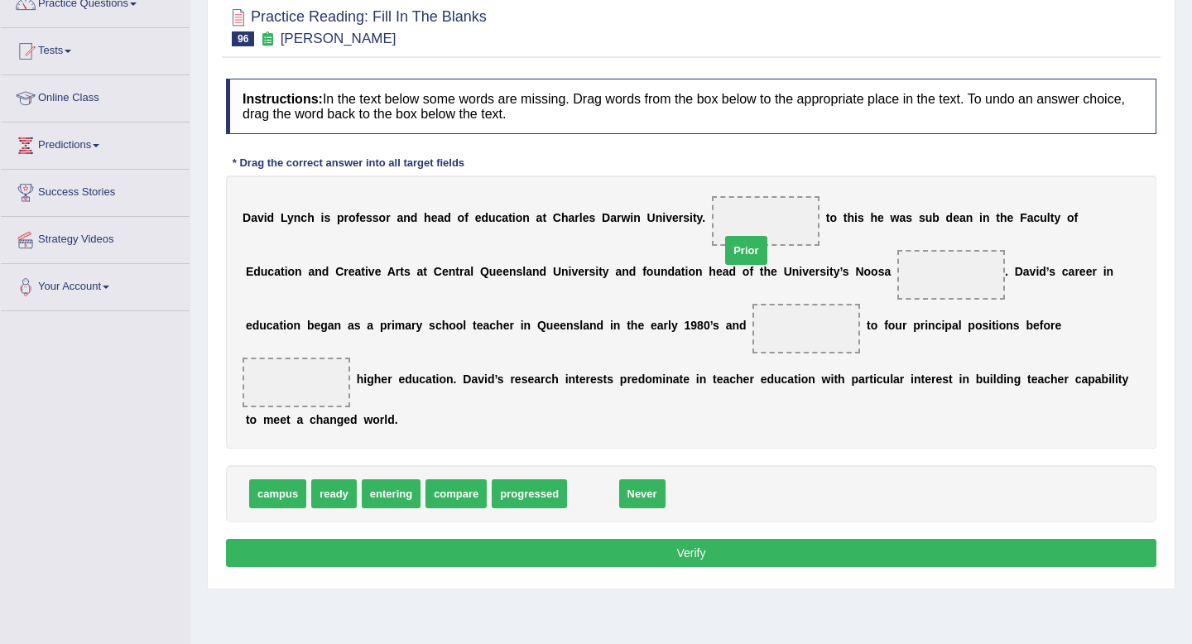
drag, startPoint x: 589, startPoint y: 460, endPoint x: 743, endPoint y: 217, distance: 287.6
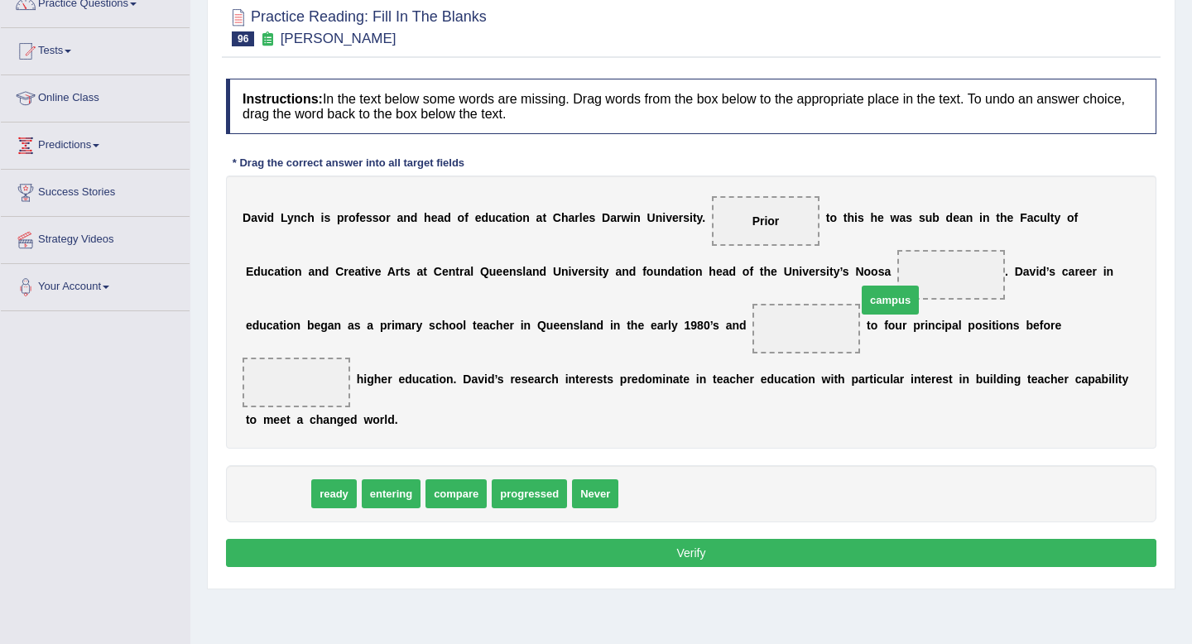
drag, startPoint x: 280, startPoint y: 469, endPoint x: 892, endPoint y: 275, distance: 642.6
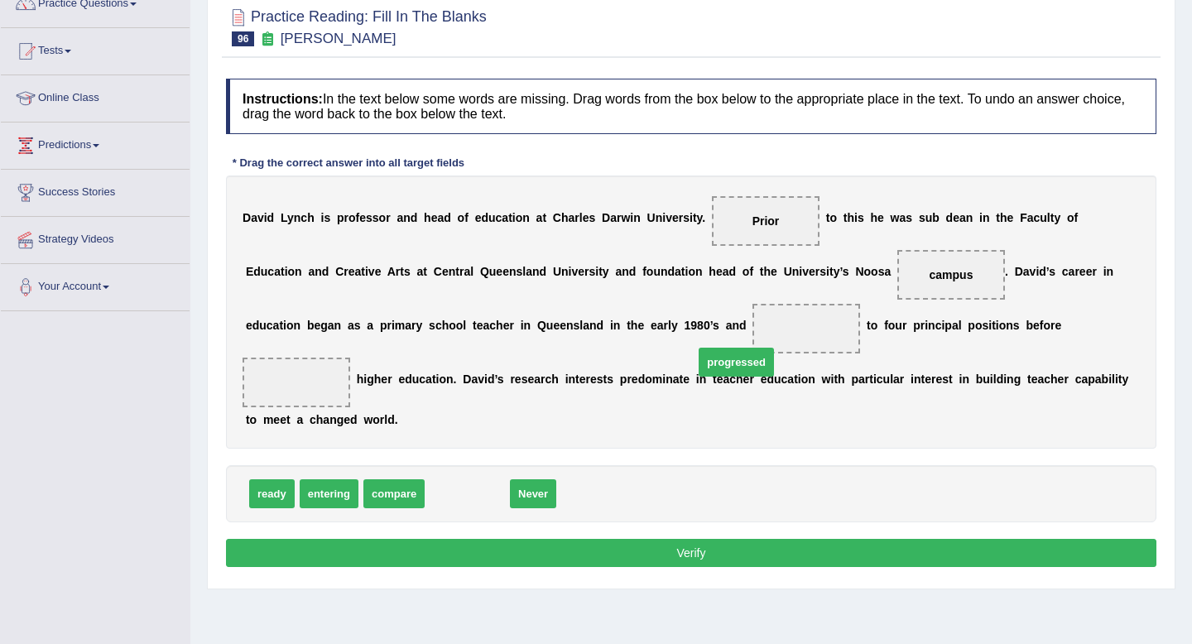
drag, startPoint x: 467, startPoint y: 461, endPoint x: 736, endPoint y: 330, distance: 299.5
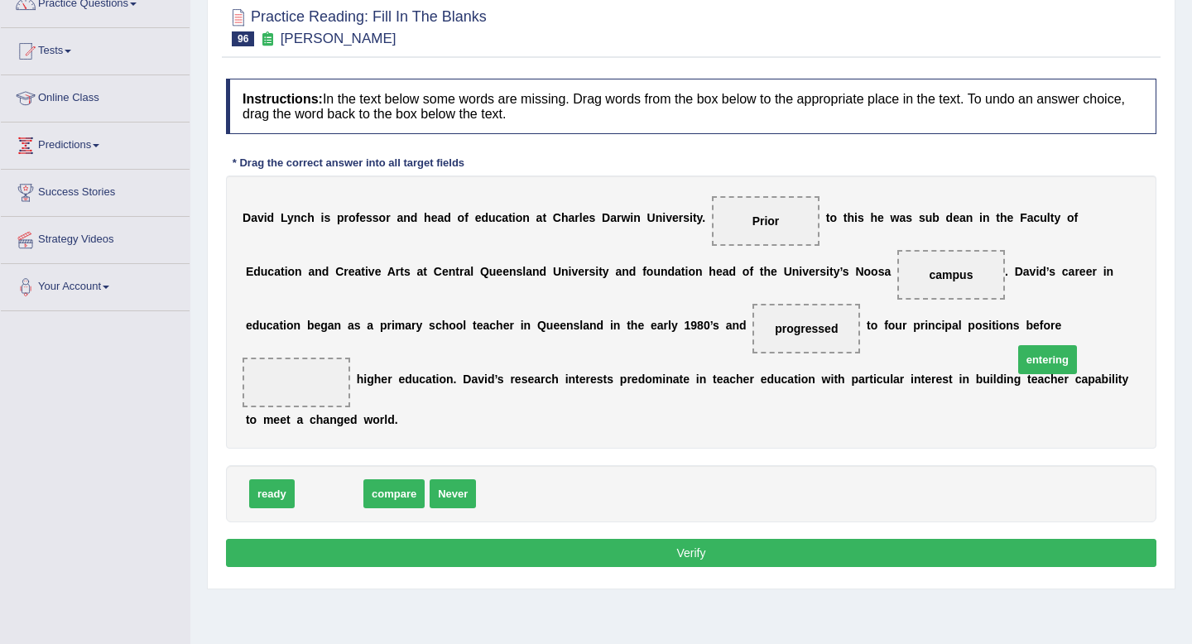
drag, startPoint x: 326, startPoint y: 469, endPoint x: 1054, endPoint y: 331, distance: 740.8
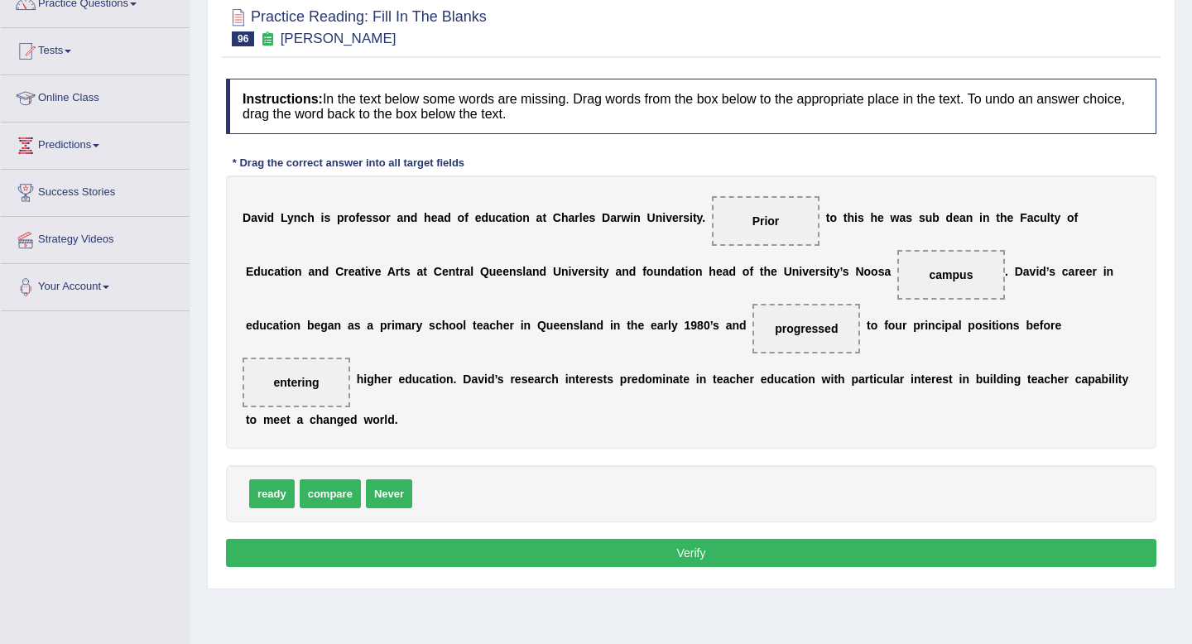
click at [868, 539] on button "Verify" at bounding box center [691, 553] width 931 height 28
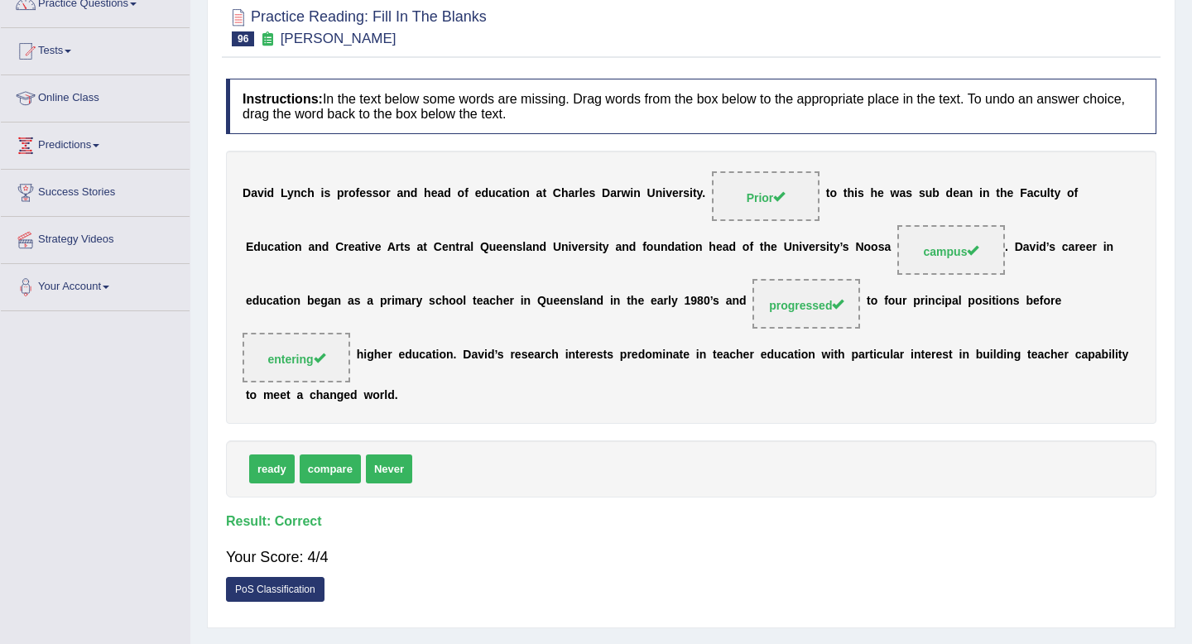
scroll to position [0, 0]
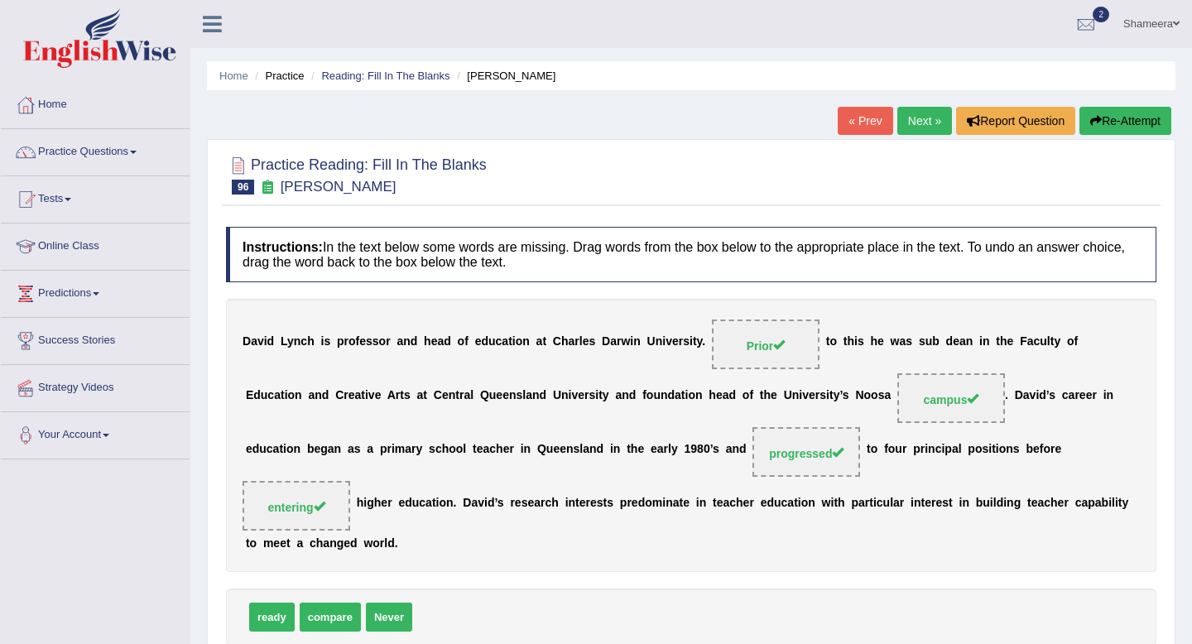
click at [912, 122] on link "Next »" at bounding box center [924, 121] width 55 height 28
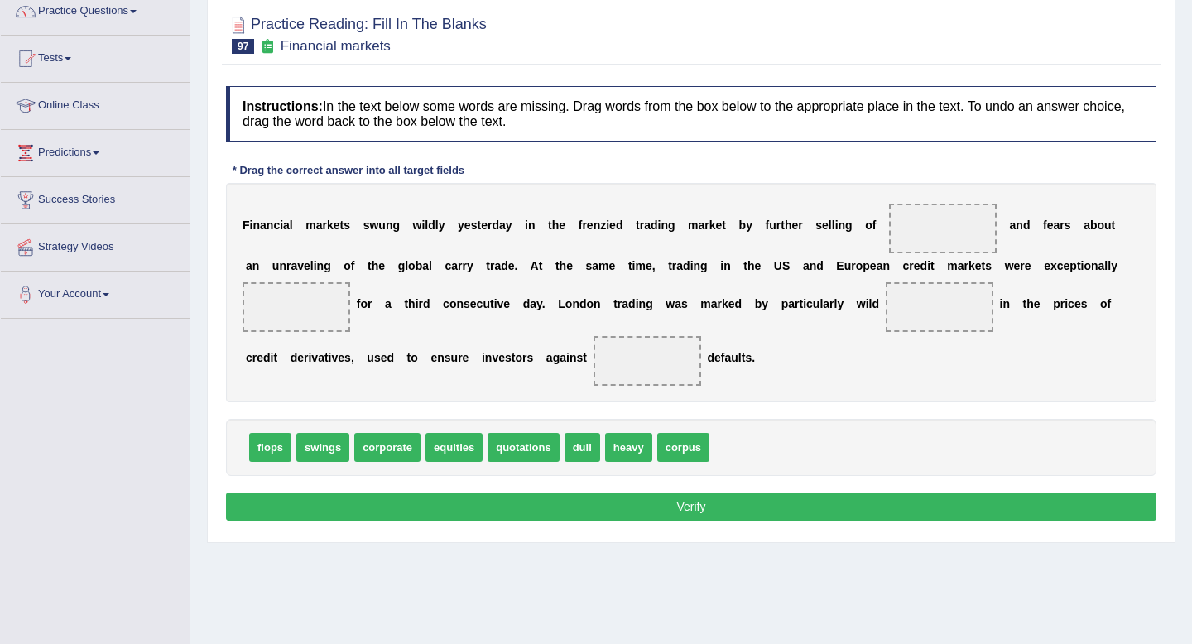
scroll to position [146, 0]
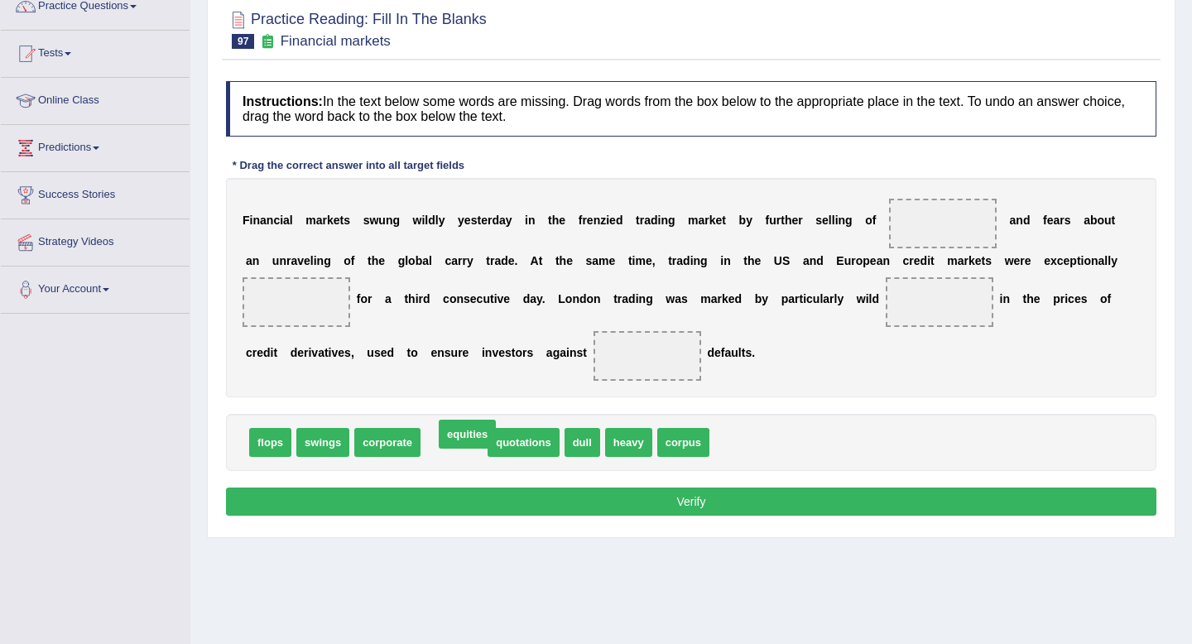
drag, startPoint x: 437, startPoint y: 445, endPoint x: 447, endPoint y: 447, distance: 10.2
drag, startPoint x: 447, startPoint y: 447, endPoint x: 429, endPoint y: 447, distance: 18.2
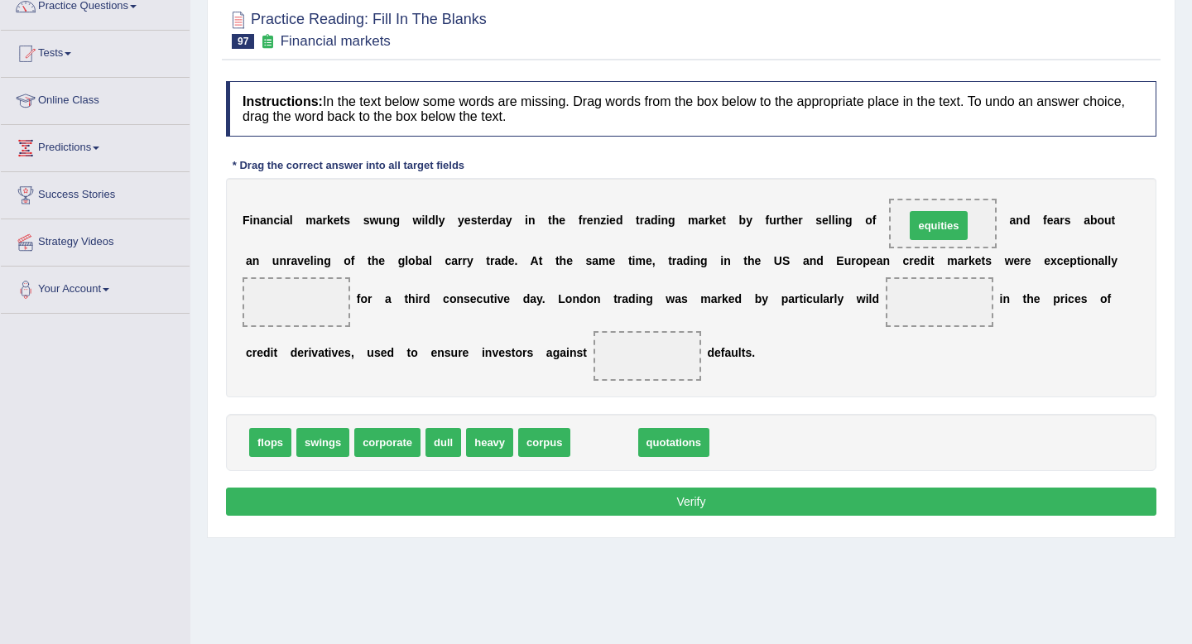
drag, startPoint x: 603, startPoint y: 442, endPoint x: 938, endPoint y: 224, distance: 400.3
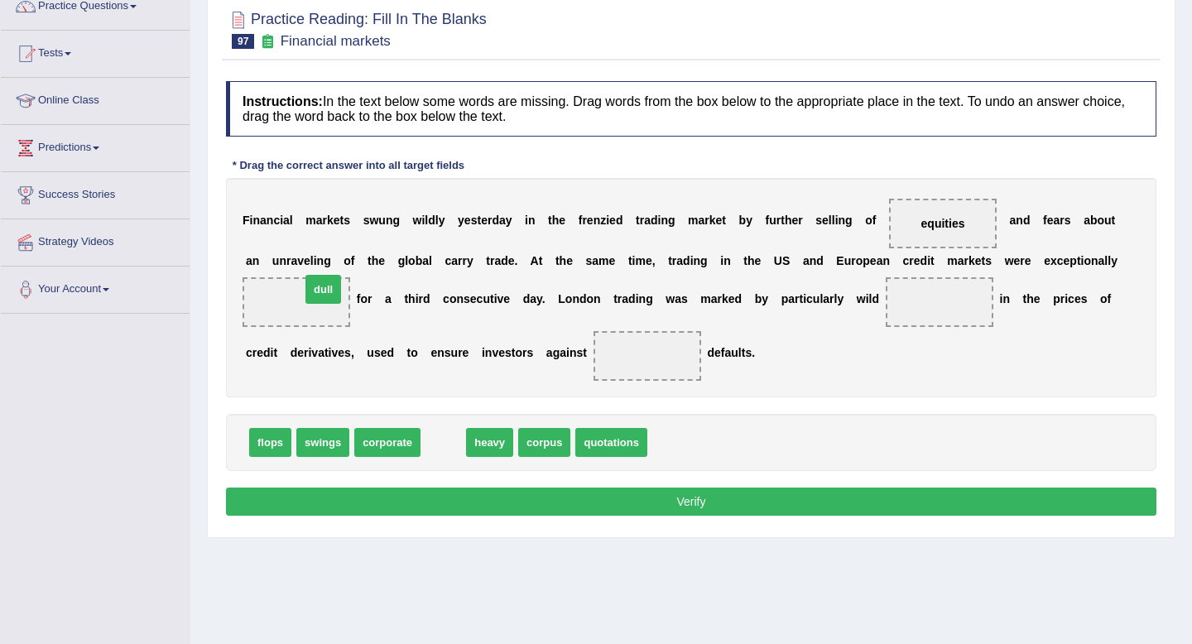
drag, startPoint x: 447, startPoint y: 451, endPoint x: 327, endPoint y: 299, distance: 194.0
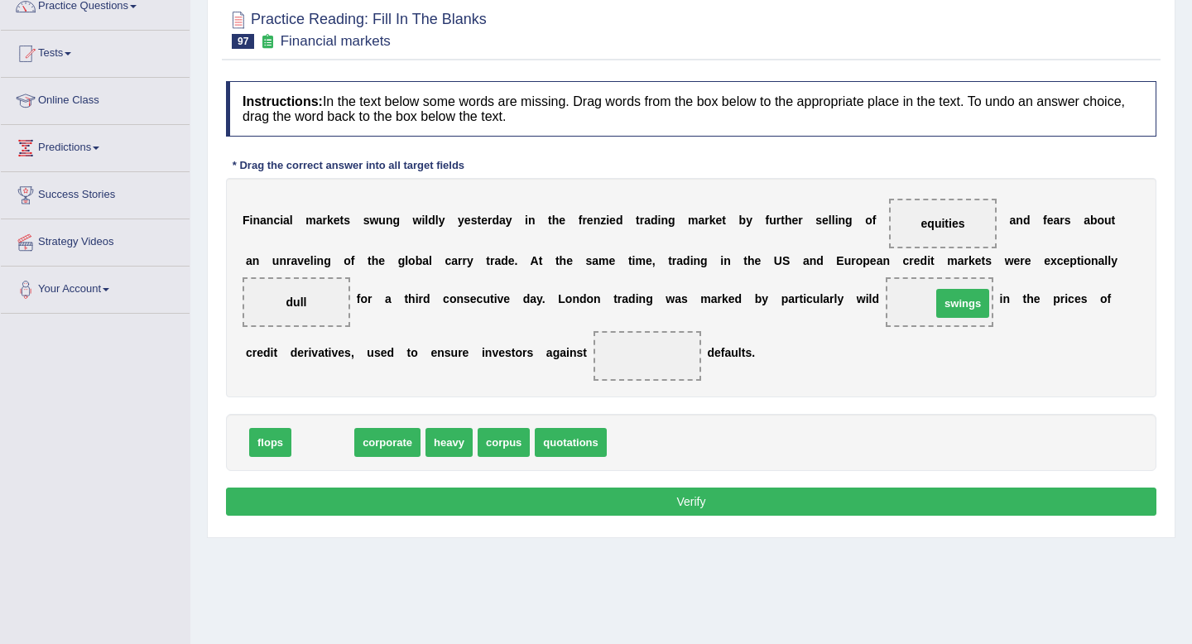
drag, startPoint x: 326, startPoint y: 443, endPoint x: 966, endPoint y: 304, distance: 654.9
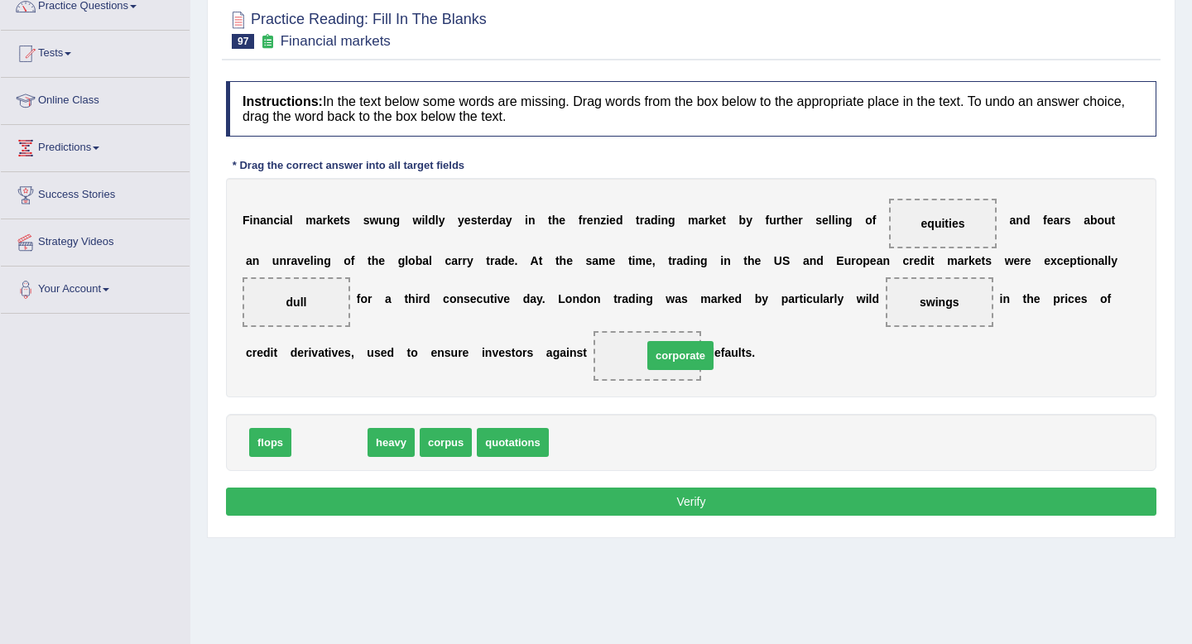
drag, startPoint x: 339, startPoint y: 445, endPoint x: 684, endPoint y: 361, distance: 355.2
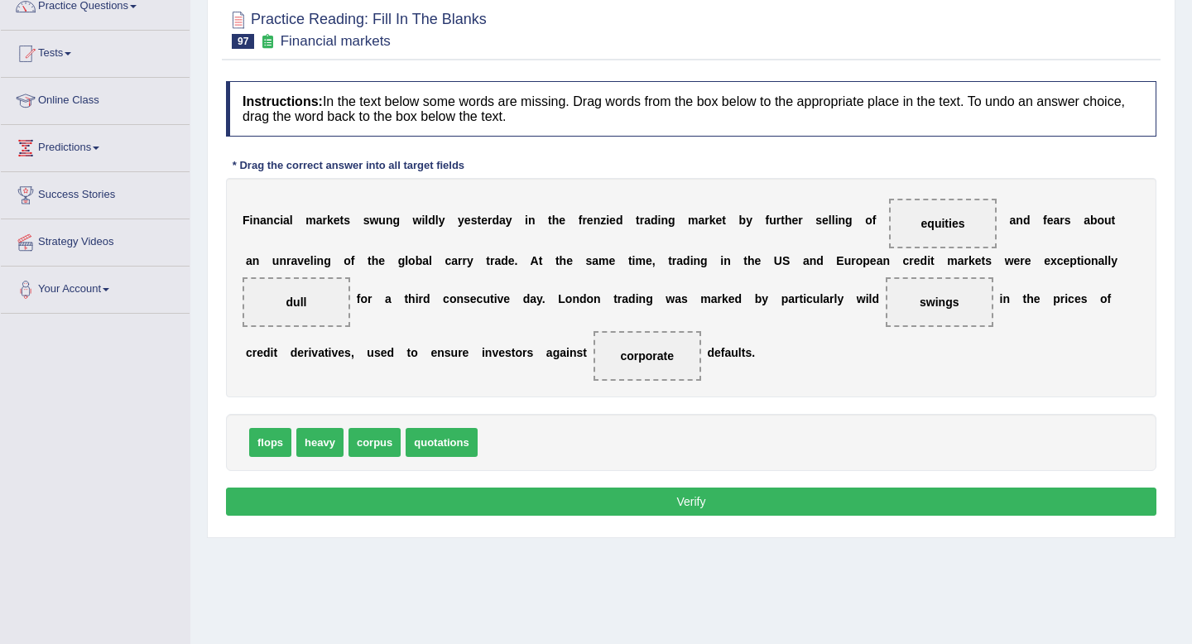
click at [671, 494] on button "Verify" at bounding box center [691, 502] width 931 height 28
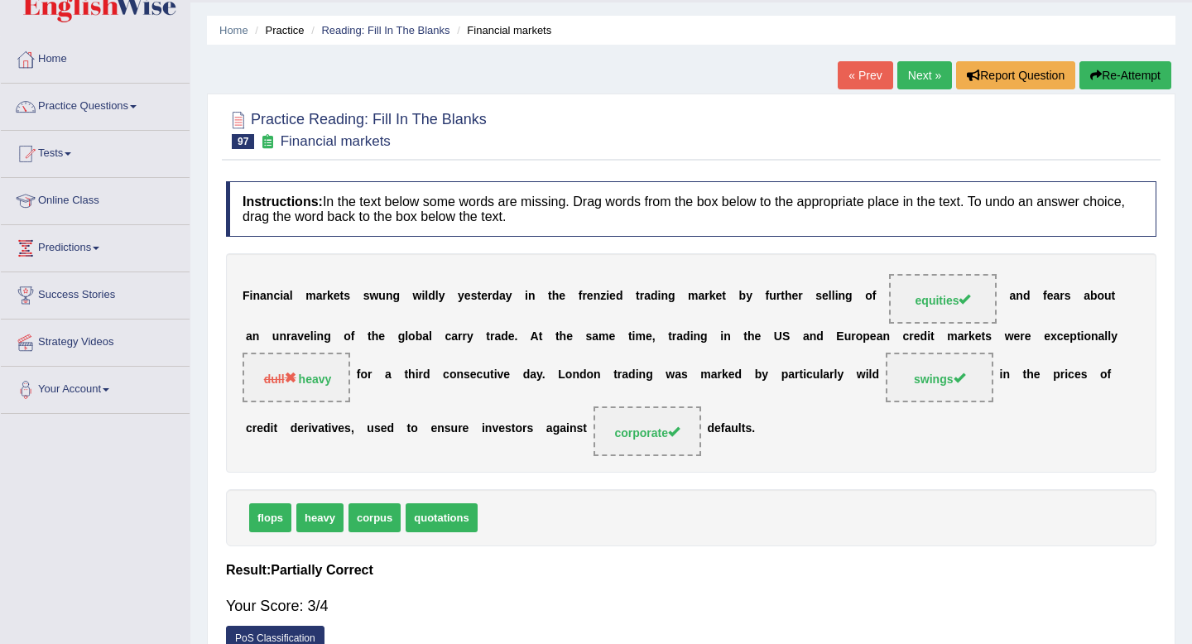
scroll to position [41, 0]
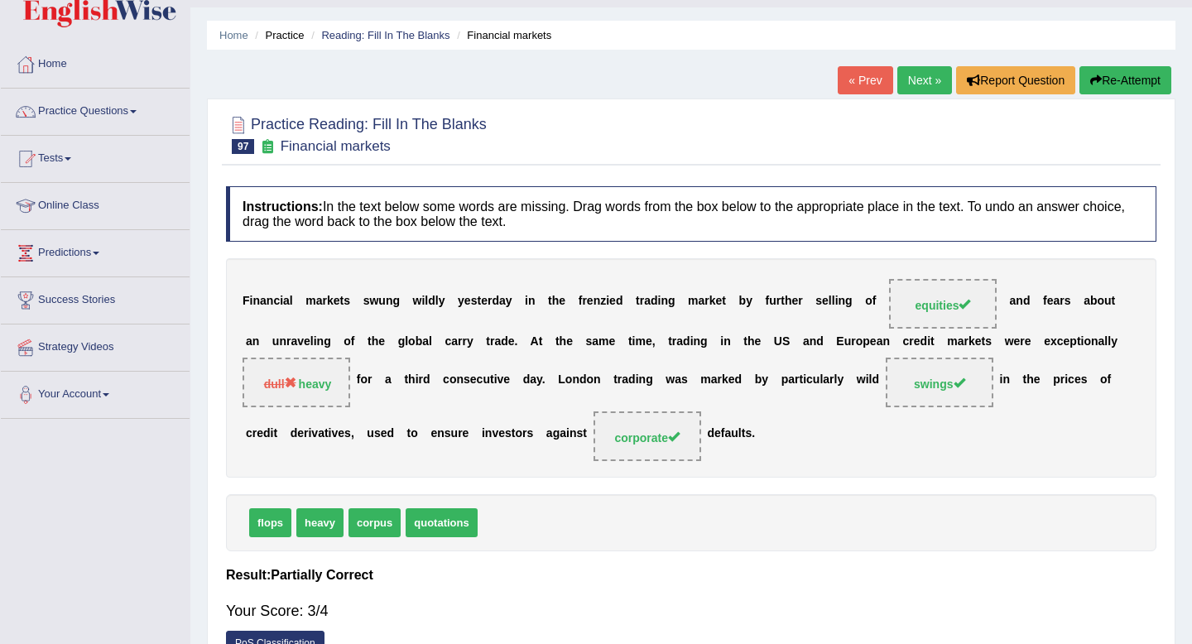
click at [915, 73] on link "Next »" at bounding box center [924, 80] width 55 height 28
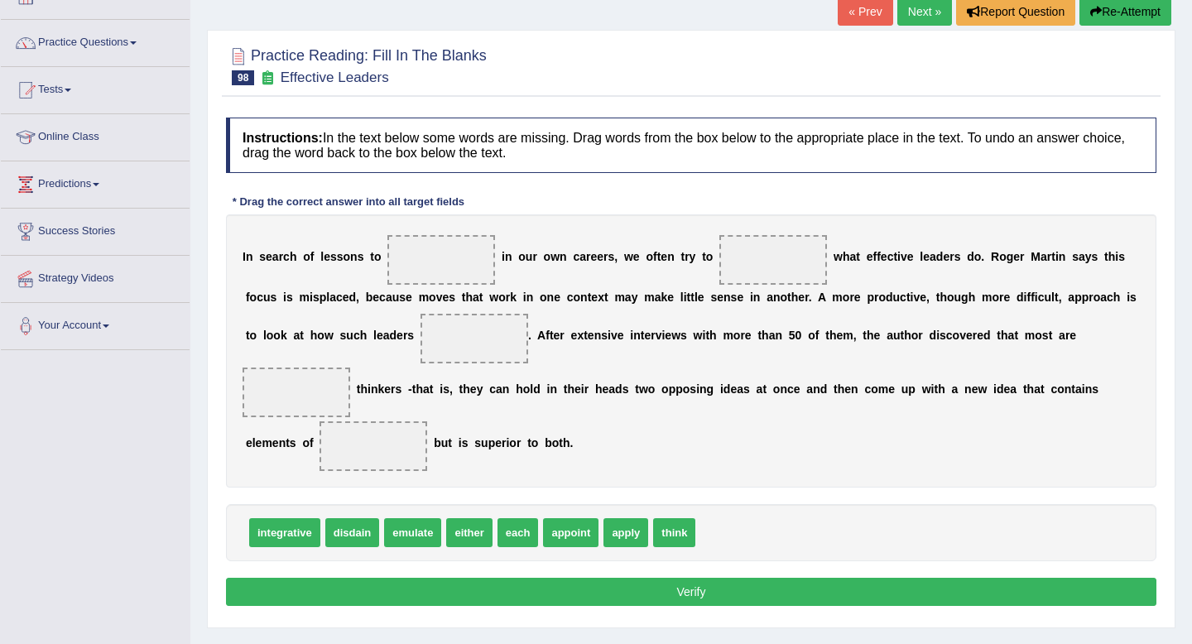
scroll to position [115, 0]
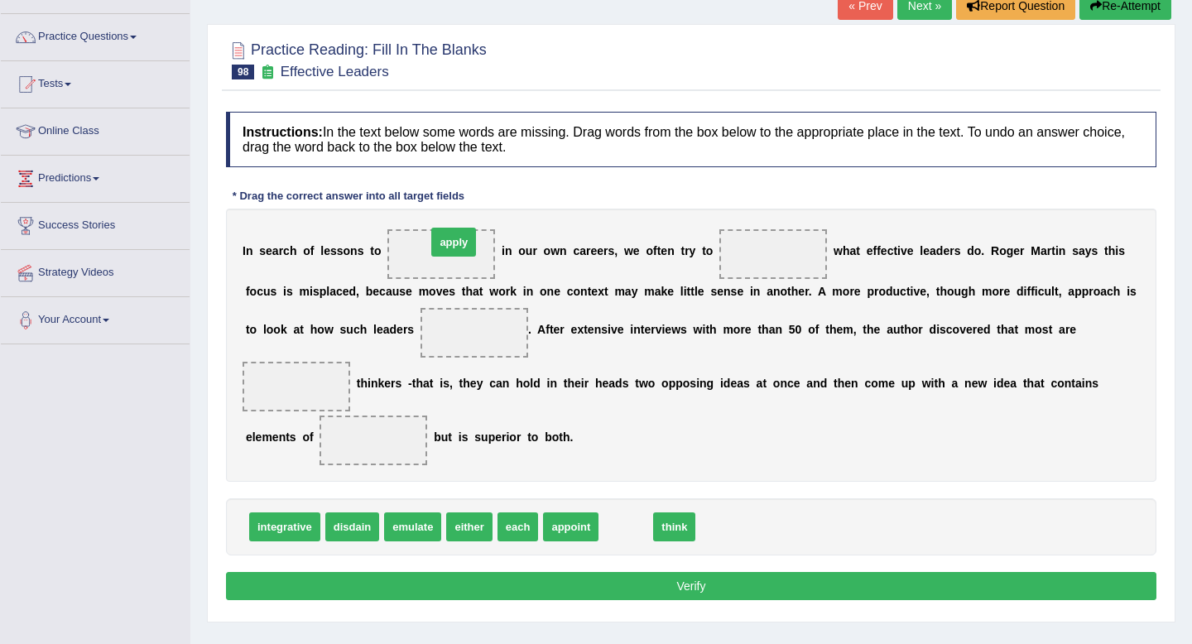
drag, startPoint x: 619, startPoint y: 538, endPoint x: 447, endPoint y: 253, distance: 332.8
drag, startPoint x: 626, startPoint y: 527, endPoint x: 471, endPoint y: 331, distance: 249.3
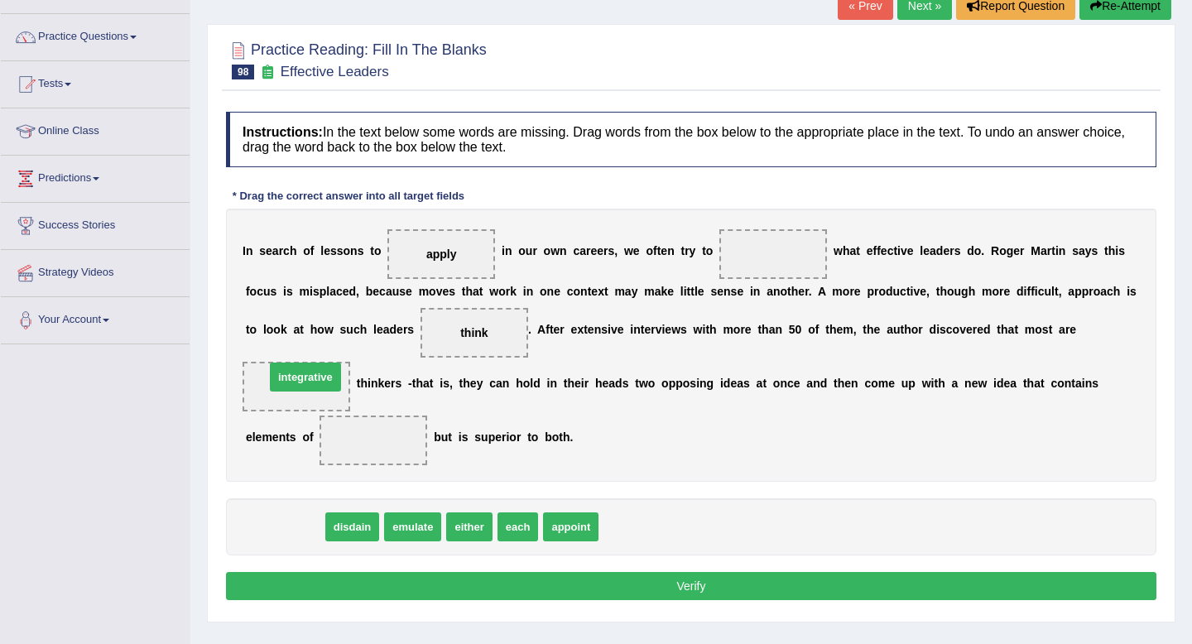
drag, startPoint x: 299, startPoint y: 530, endPoint x: 320, endPoint y: 382, distance: 148.8
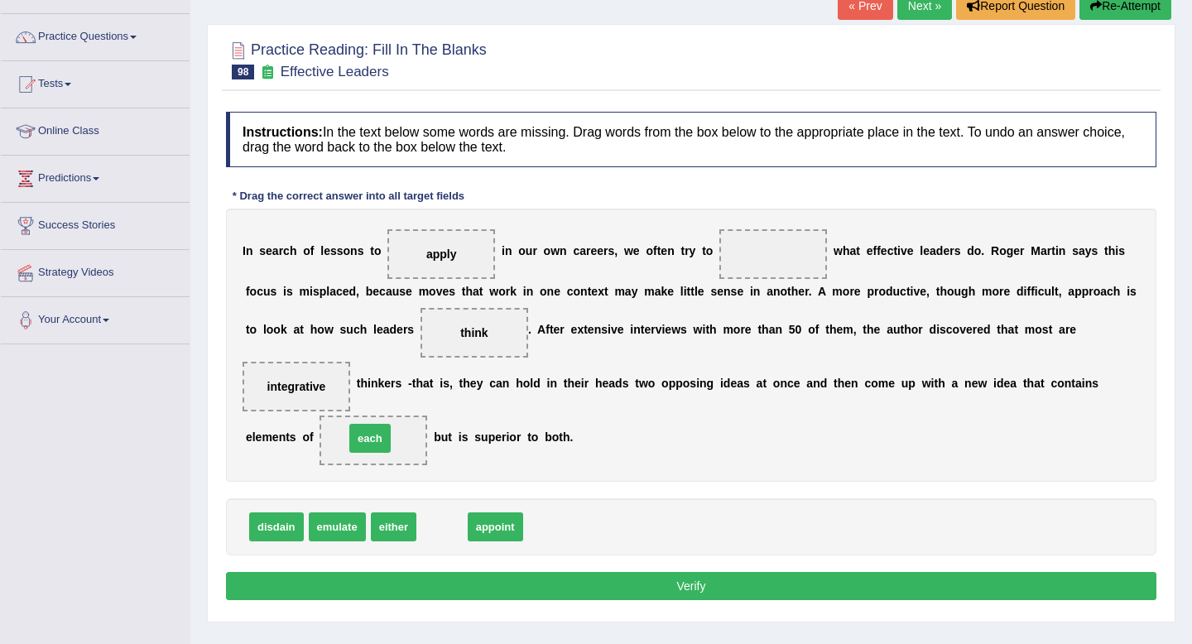
drag, startPoint x: 451, startPoint y: 530, endPoint x: 379, endPoint y: 440, distance: 114.8
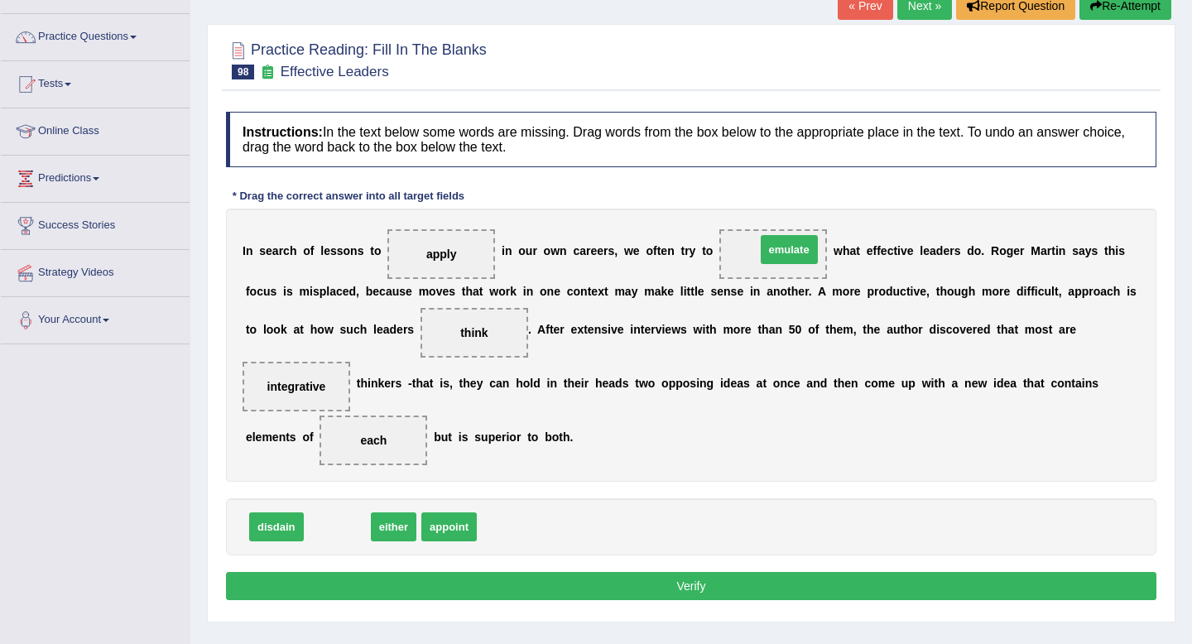
drag, startPoint x: 332, startPoint y: 528, endPoint x: 783, endPoint y: 252, distance: 529.2
click at [778, 597] on button "Verify" at bounding box center [691, 586] width 931 height 28
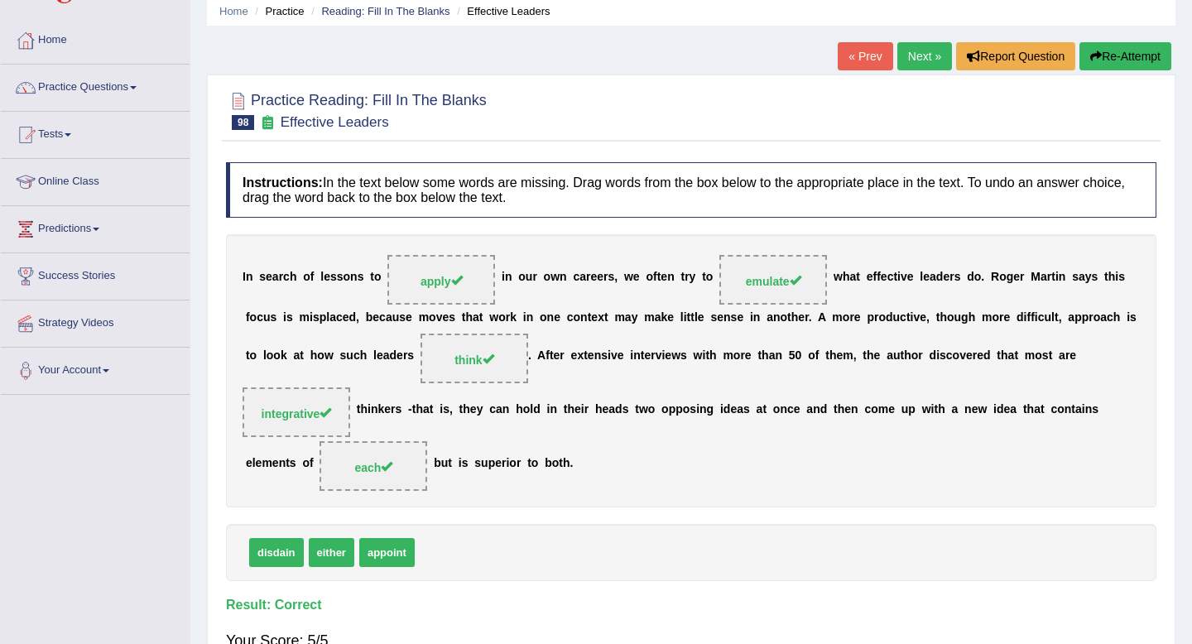
scroll to position [21, 0]
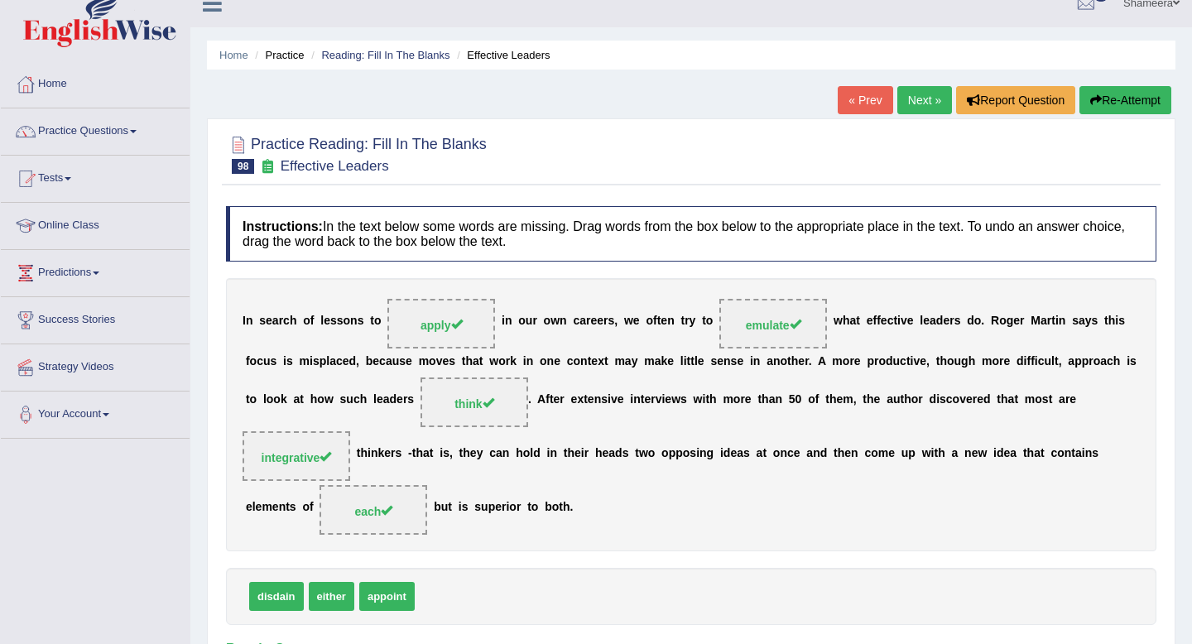
click at [913, 91] on link "Next »" at bounding box center [924, 100] width 55 height 28
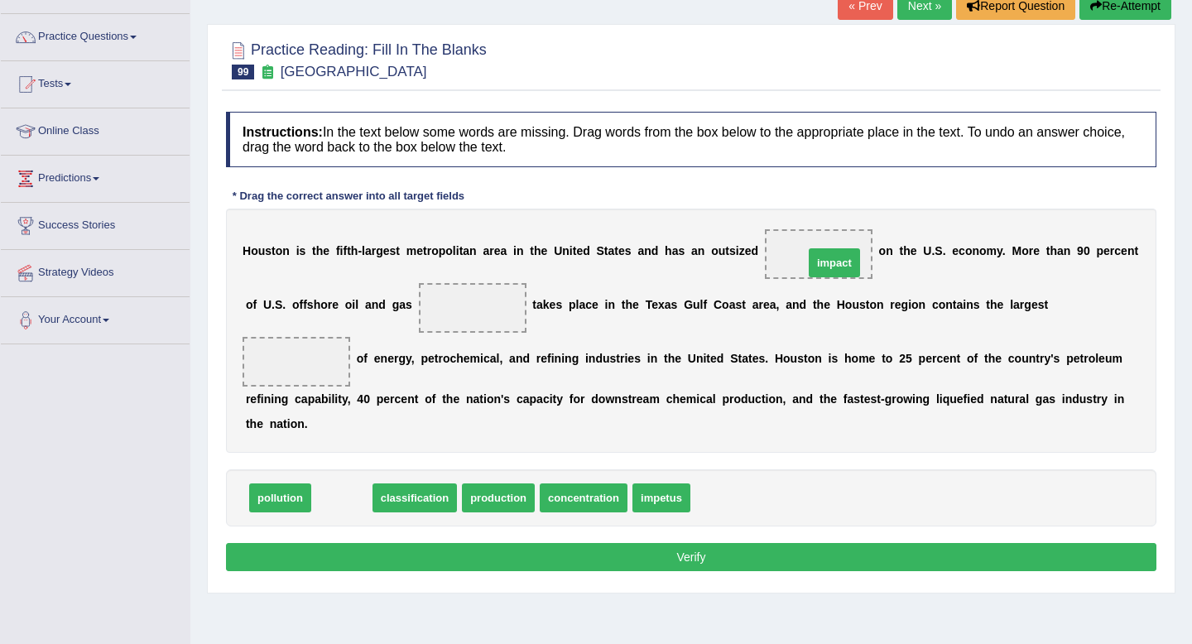
drag, startPoint x: 347, startPoint y: 500, endPoint x: 840, endPoint y: 265, distance: 545.8
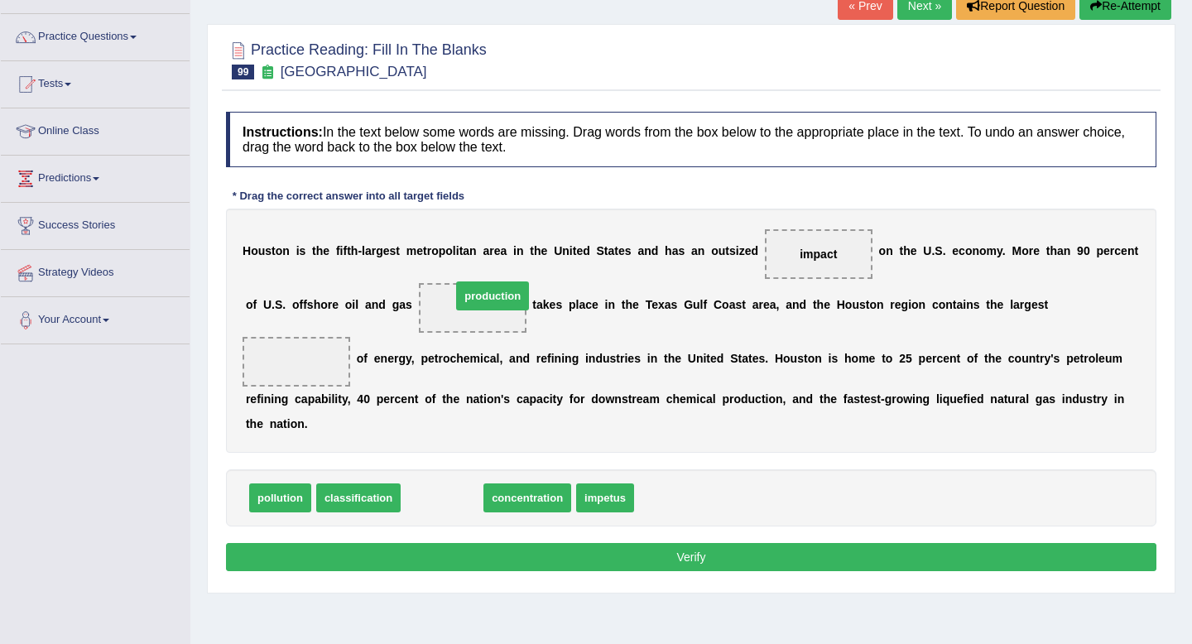
drag, startPoint x: 445, startPoint y: 511, endPoint x: 506, endPoint y: 315, distance: 204.5
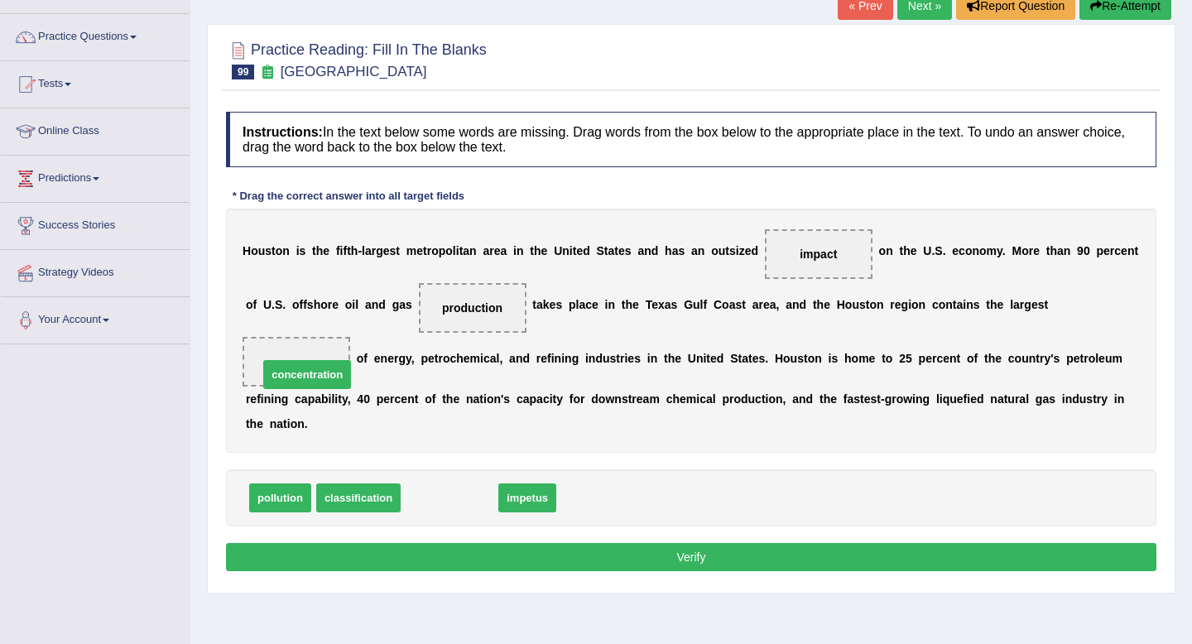
drag, startPoint x: 444, startPoint y: 502, endPoint x: 301, endPoint y: 378, distance: 188.4
click at [523, 553] on button "Verify" at bounding box center [691, 557] width 931 height 28
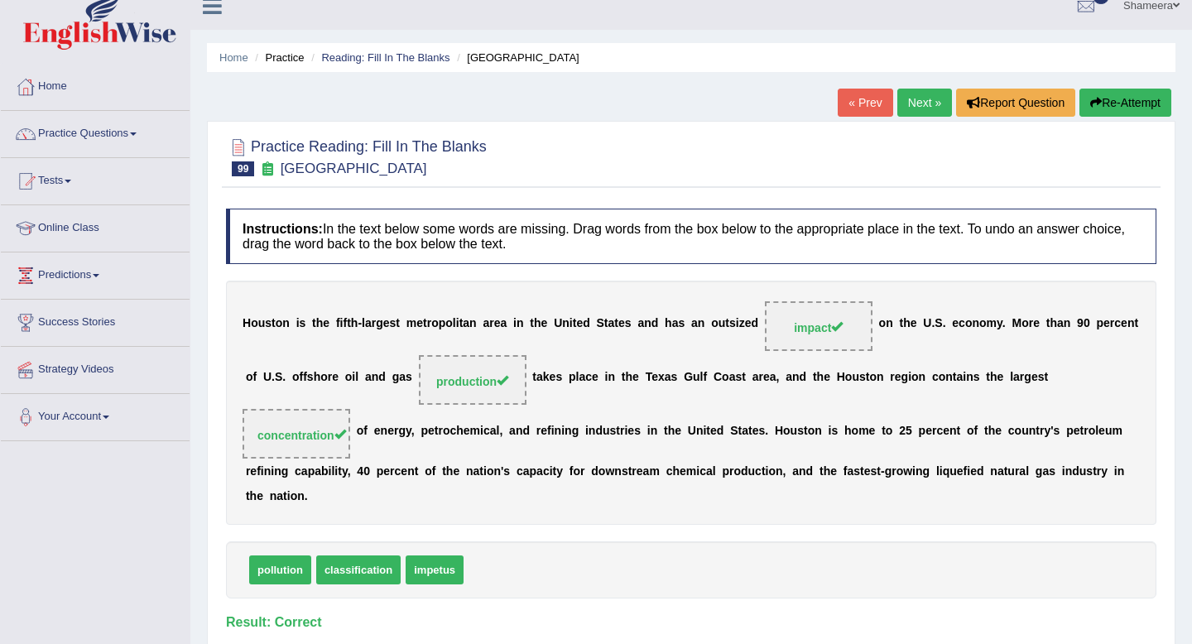
scroll to position [16, 0]
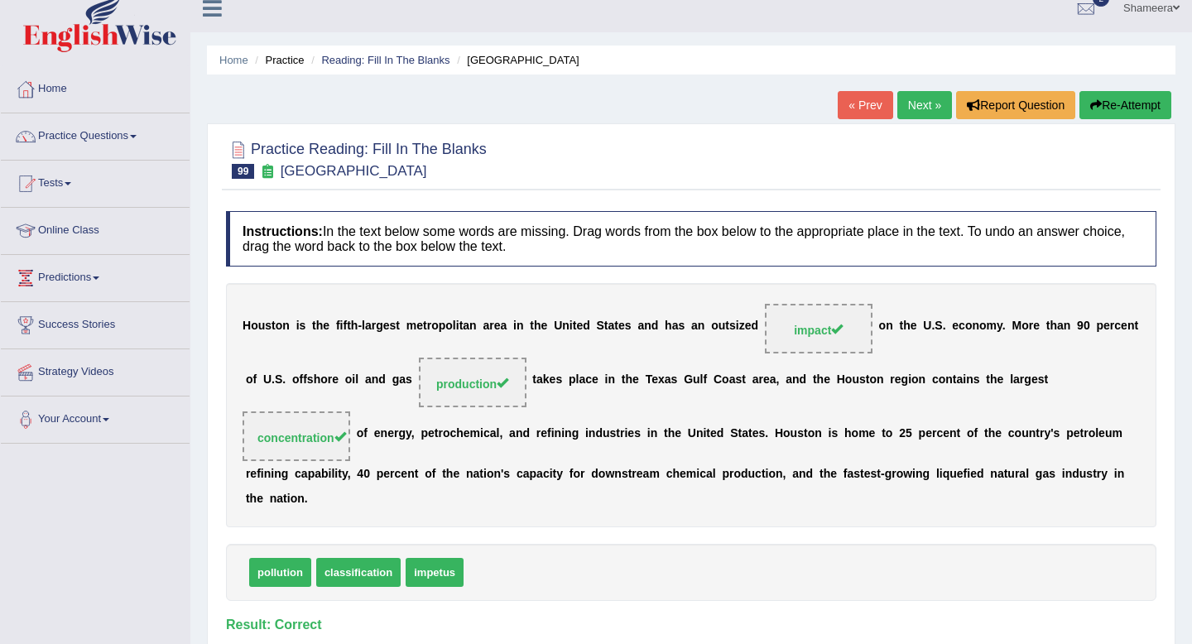
click at [919, 118] on link "Next »" at bounding box center [924, 105] width 55 height 28
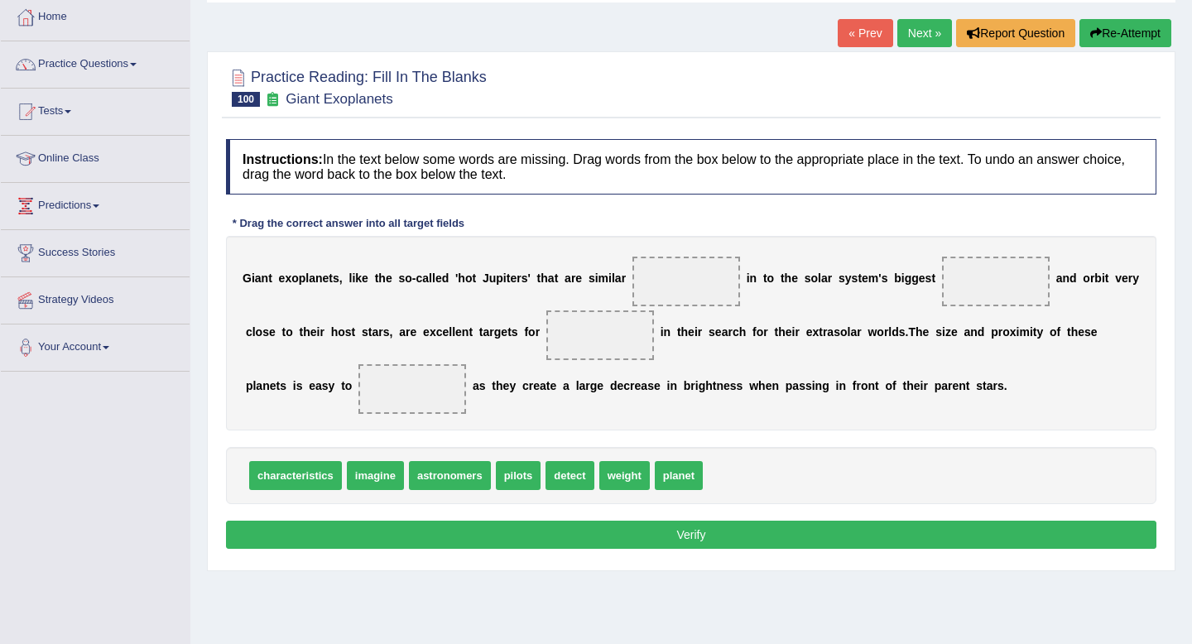
scroll to position [89, 0]
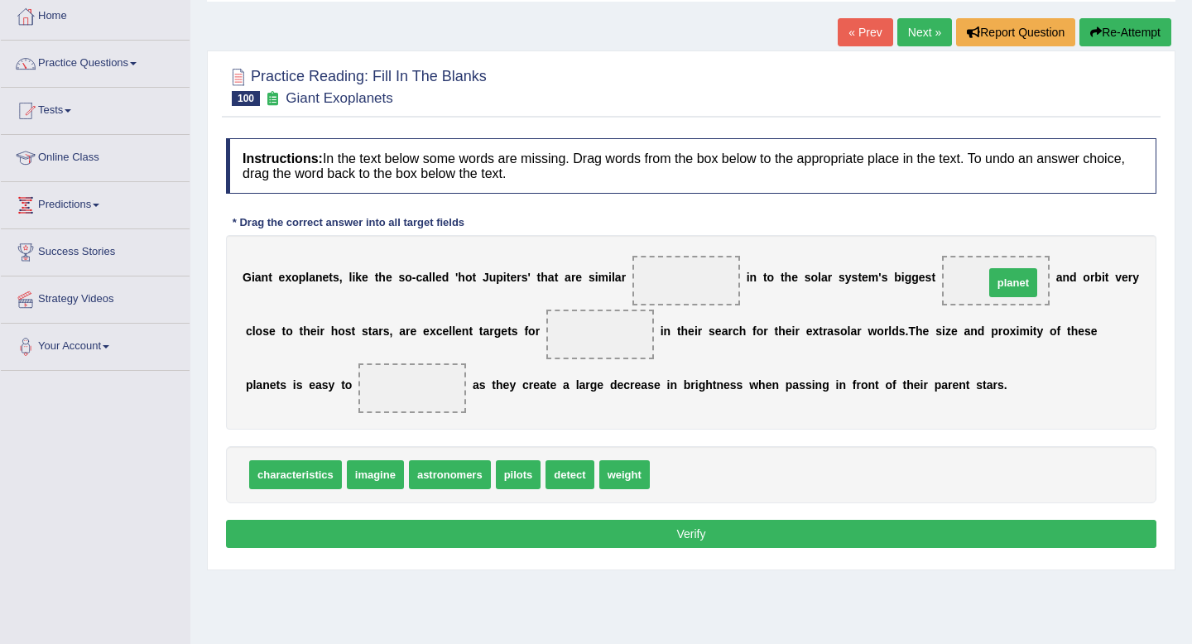
drag, startPoint x: 688, startPoint y: 476, endPoint x: 1017, endPoint y: 283, distance: 381.1
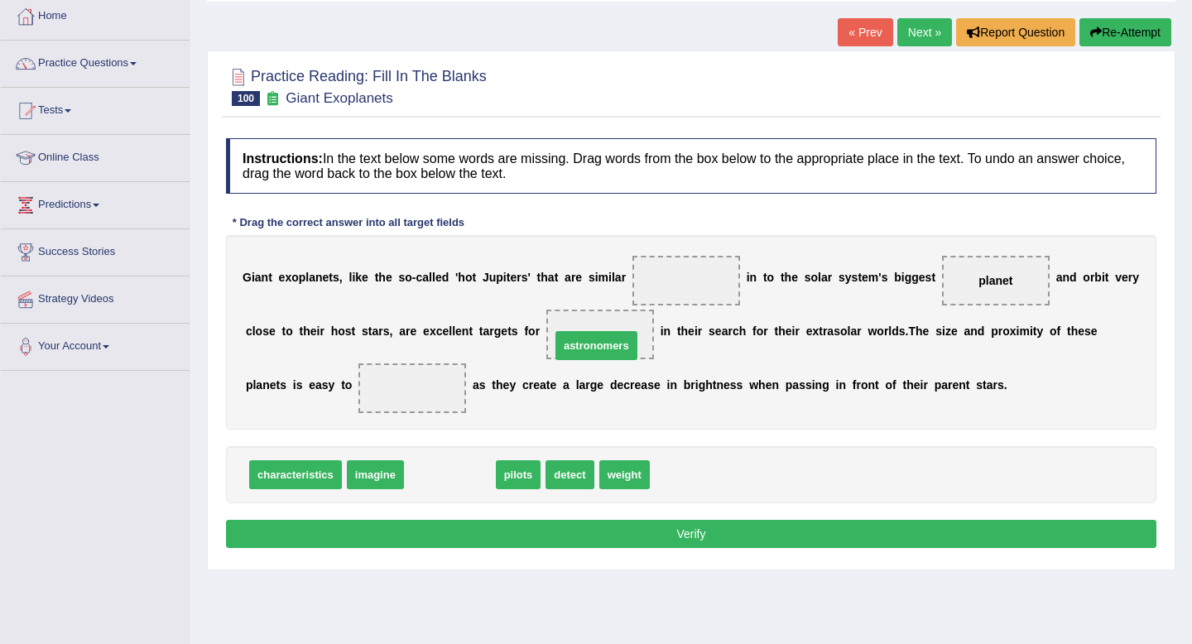
drag, startPoint x: 472, startPoint y: 481, endPoint x: 620, endPoint y: 345, distance: 201.0
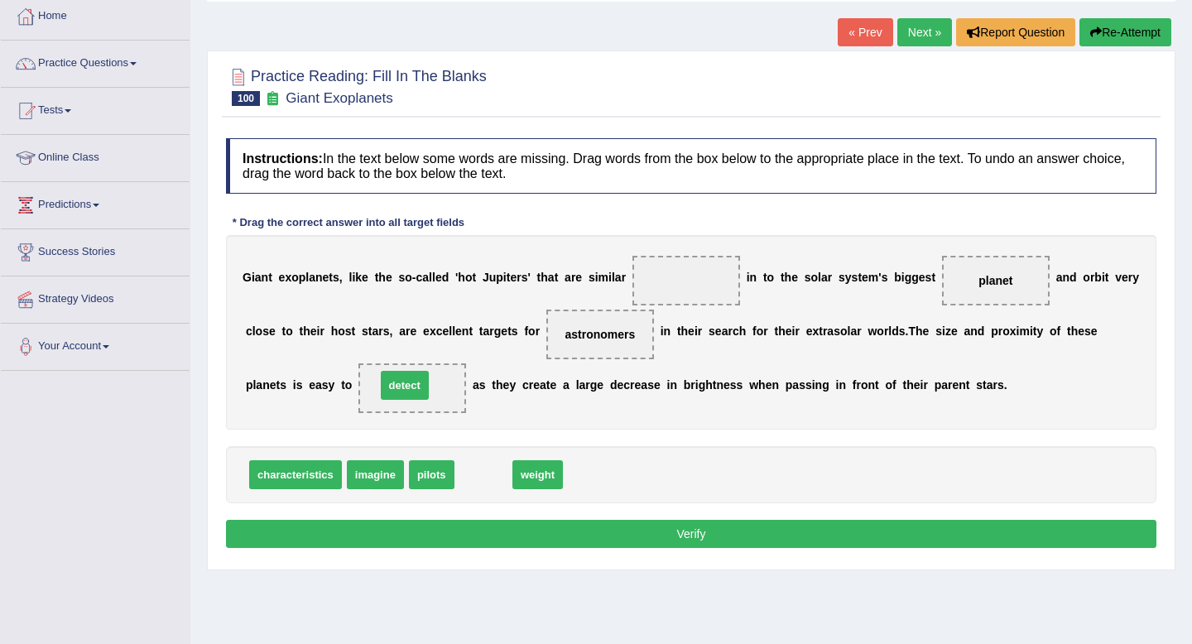
drag, startPoint x: 483, startPoint y: 473, endPoint x: 405, endPoint y: 383, distance: 119.1
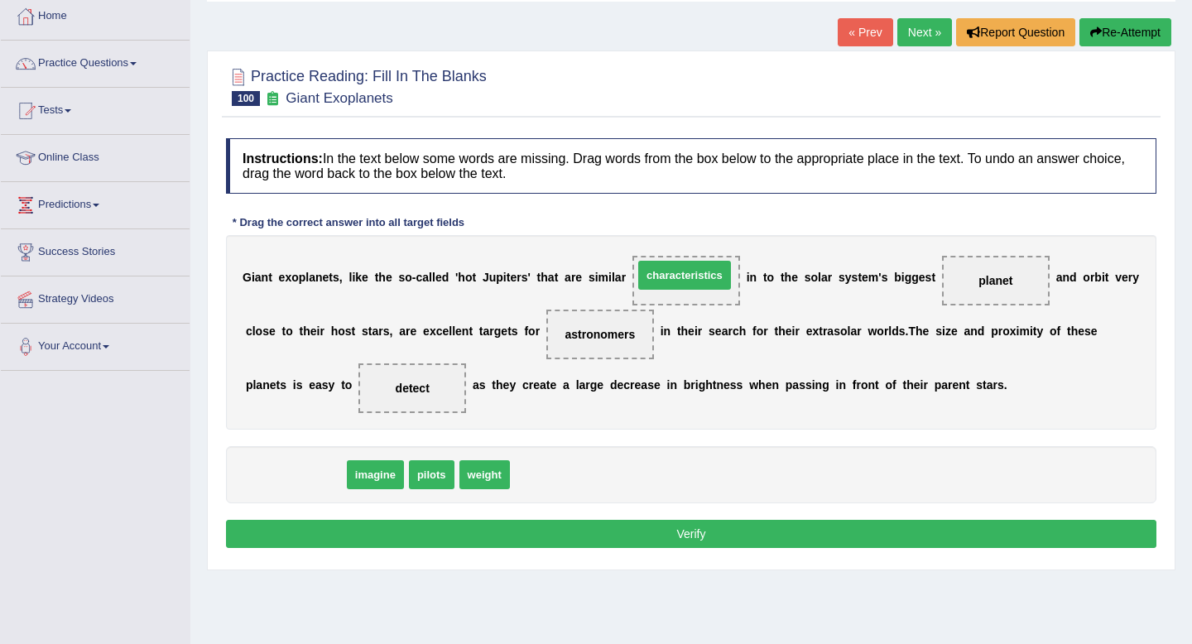
drag, startPoint x: 319, startPoint y: 479, endPoint x: 707, endPoint y: 279, distance: 436.6
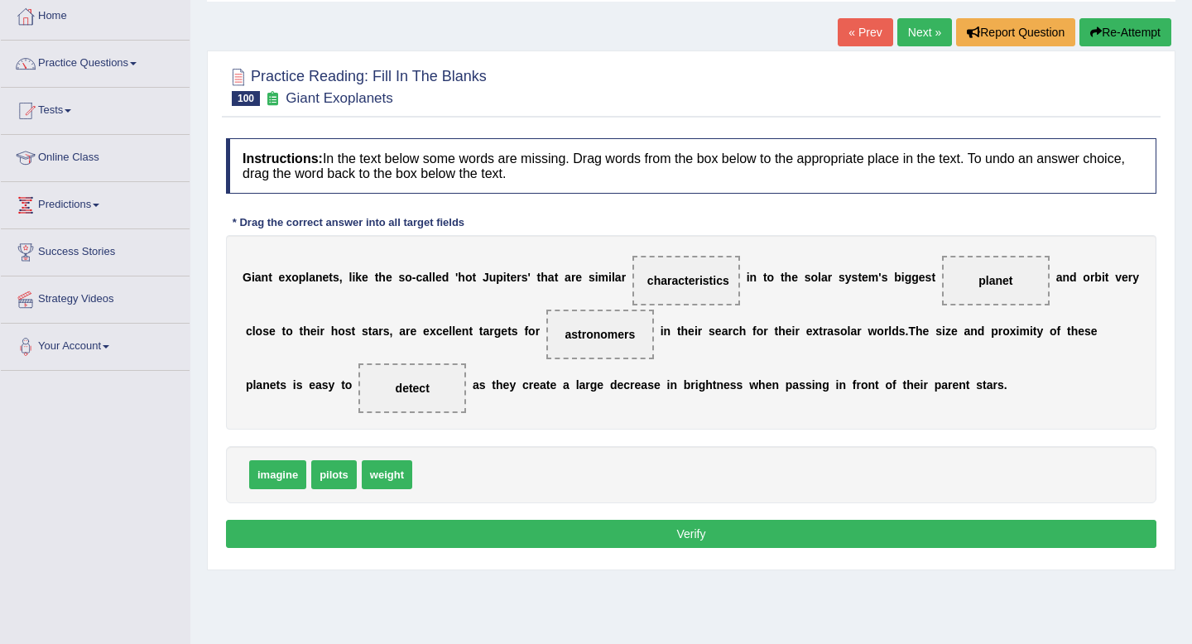
click at [668, 528] on button "Verify" at bounding box center [691, 534] width 931 height 28
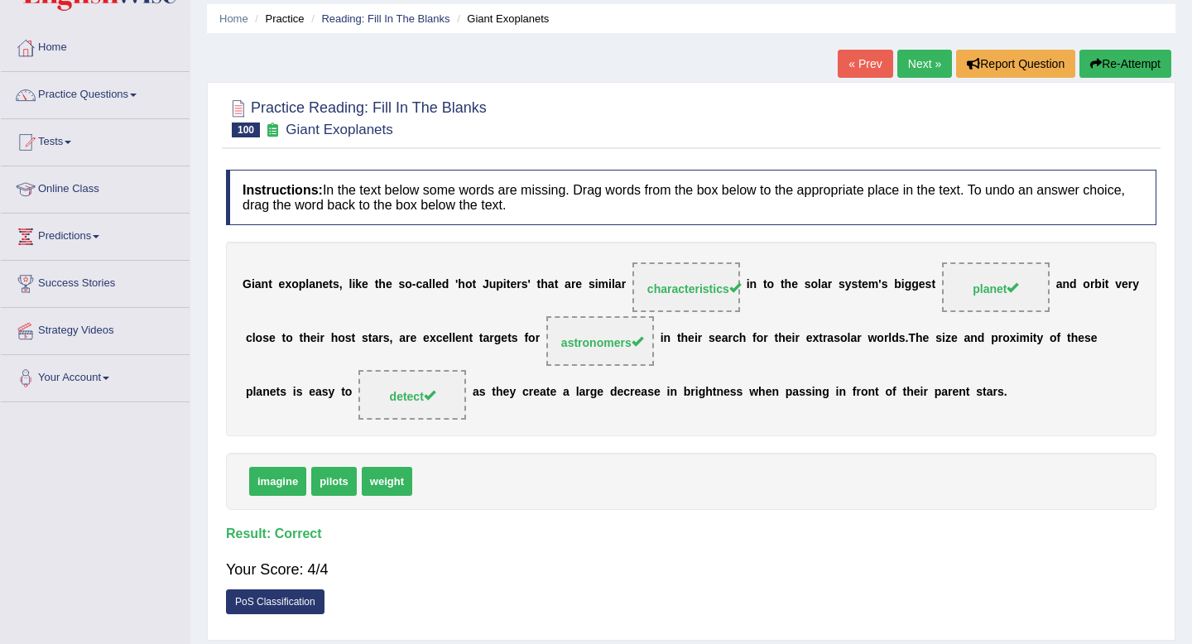
scroll to position [0, 0]
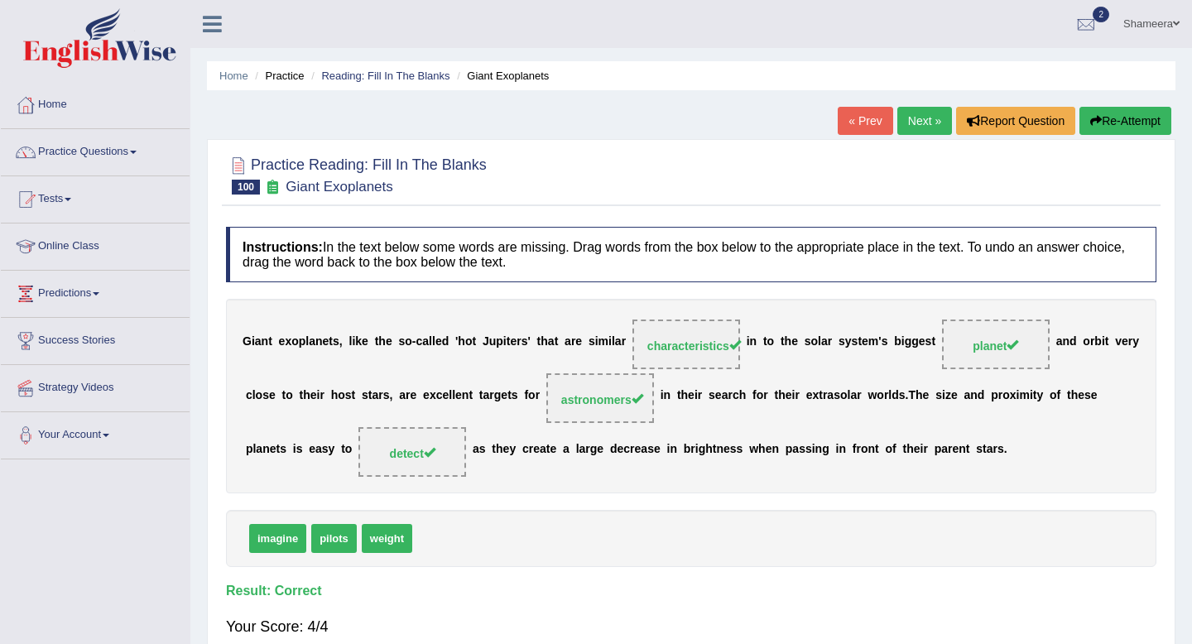
click at [910, 118] on link "Next »" at bounding box center [924, 121] width 55 height 28
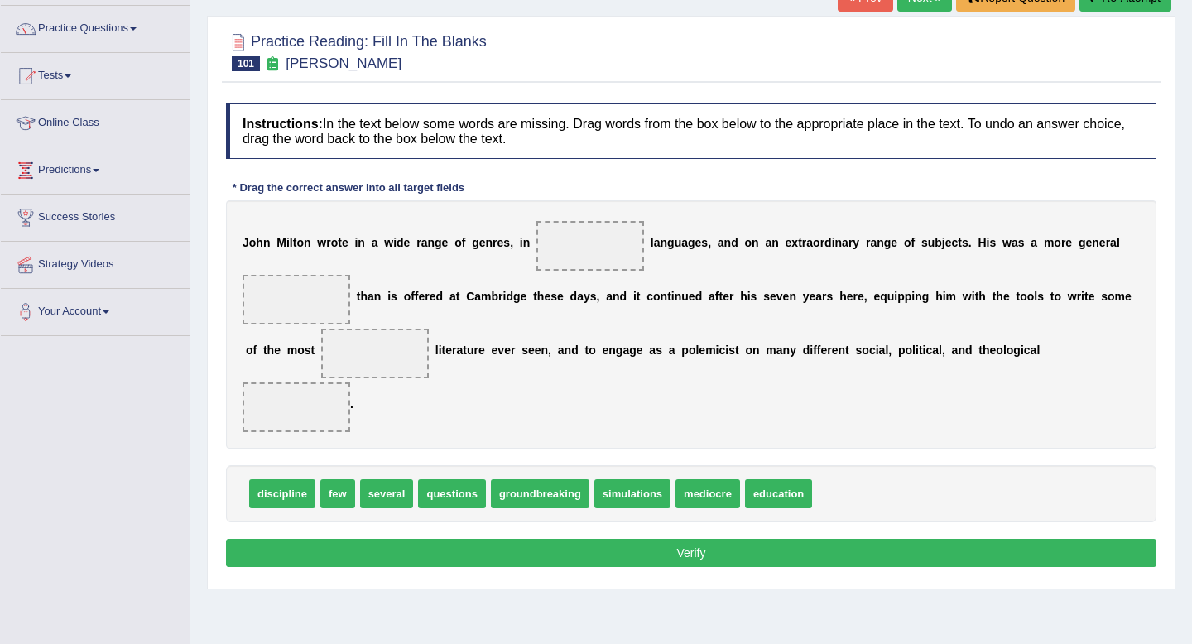
scroll to position [131, 0]
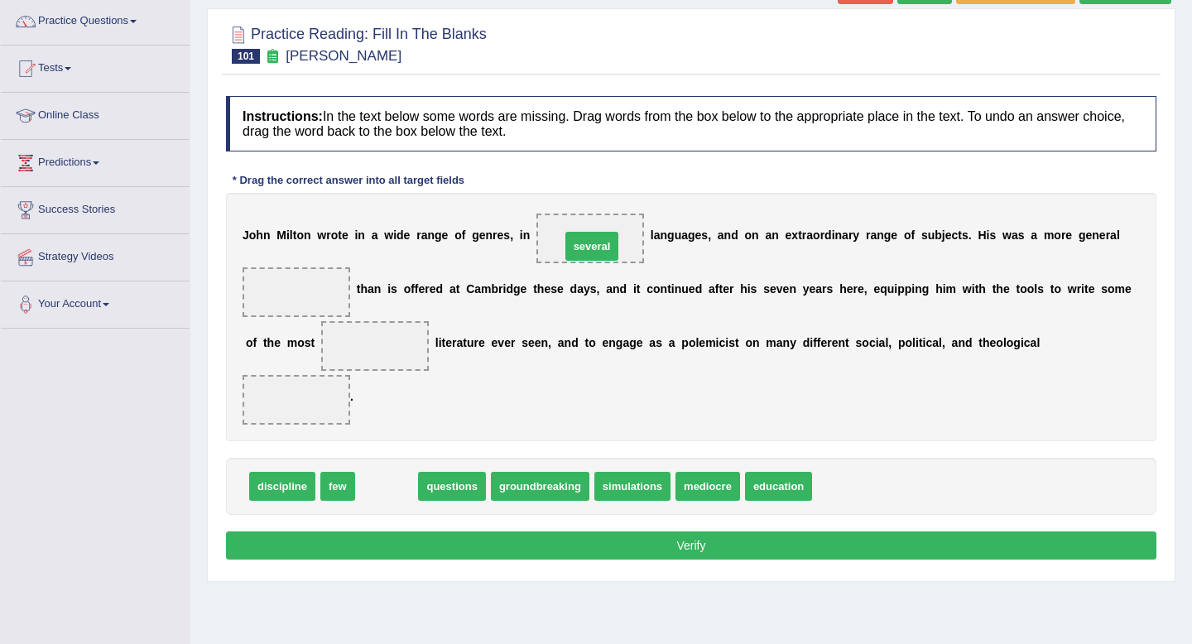
drag, startPoint x: 388, startPoint y: 491, endPoint x: 594, endPoint y: 251, distance: 316.5
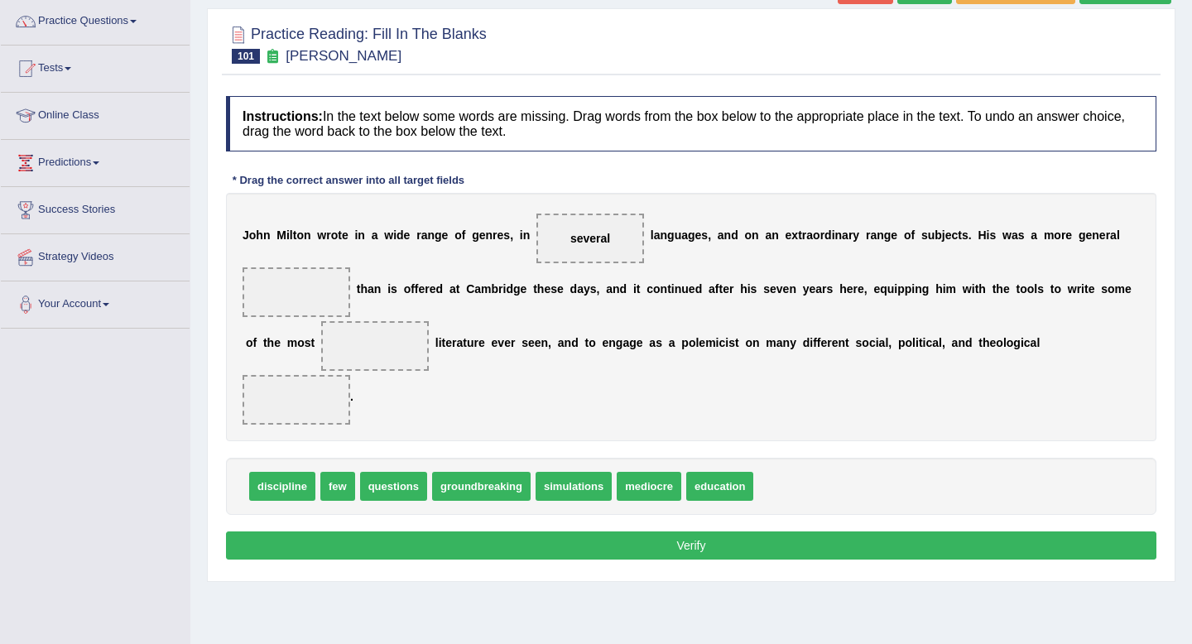
click at [719, 483] on span "education" at bounding box center [719, 486] width 67 height 29
drag, startPoint x: 473, startPoint y: 490, endPoint x: 388, endPoint y: 360, distance: 155.0
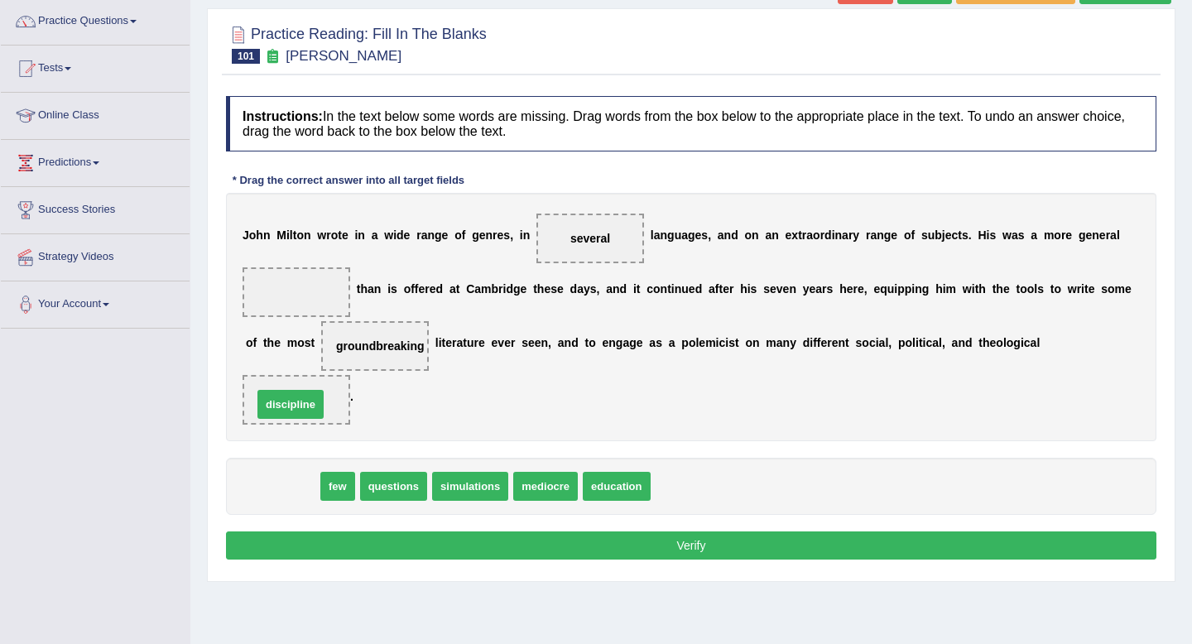
drag, startPoint x: 307, startPoint y: 493, endPoint x: 315, endPoint y: 411, distance: 82.4
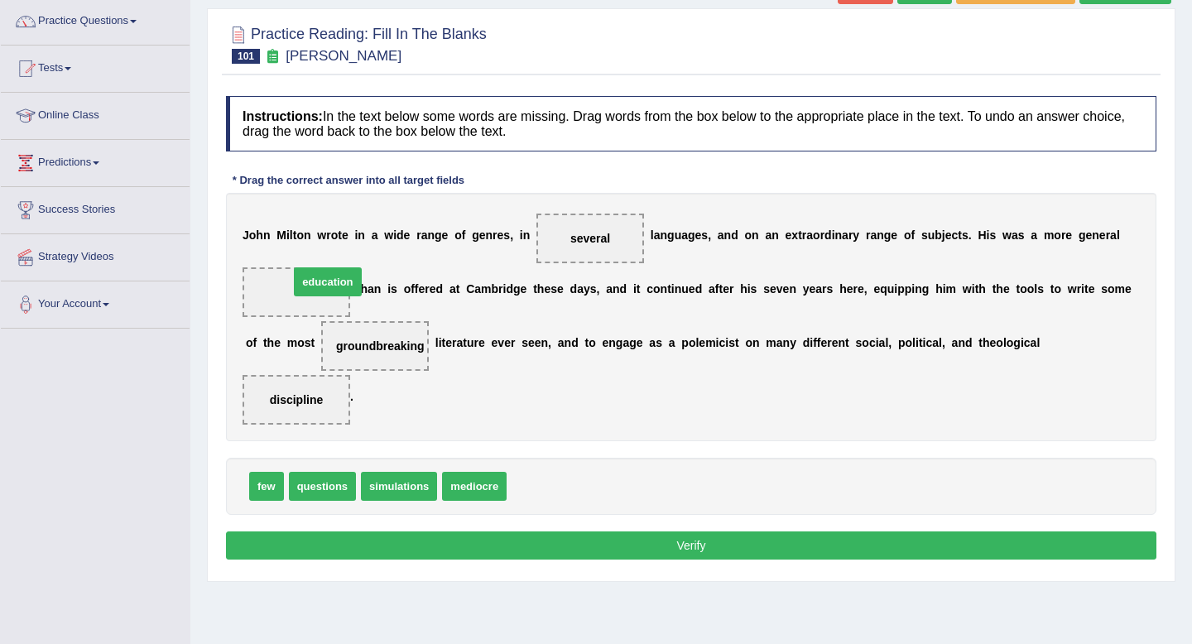
drag, startPoint x: 521, startPoint y: 490, endPoint x: 301, endPoint y: 285, distance: 300.5
click at [421, 548] on button "Verify" at bounding box center [691, 546] width 931 height 28
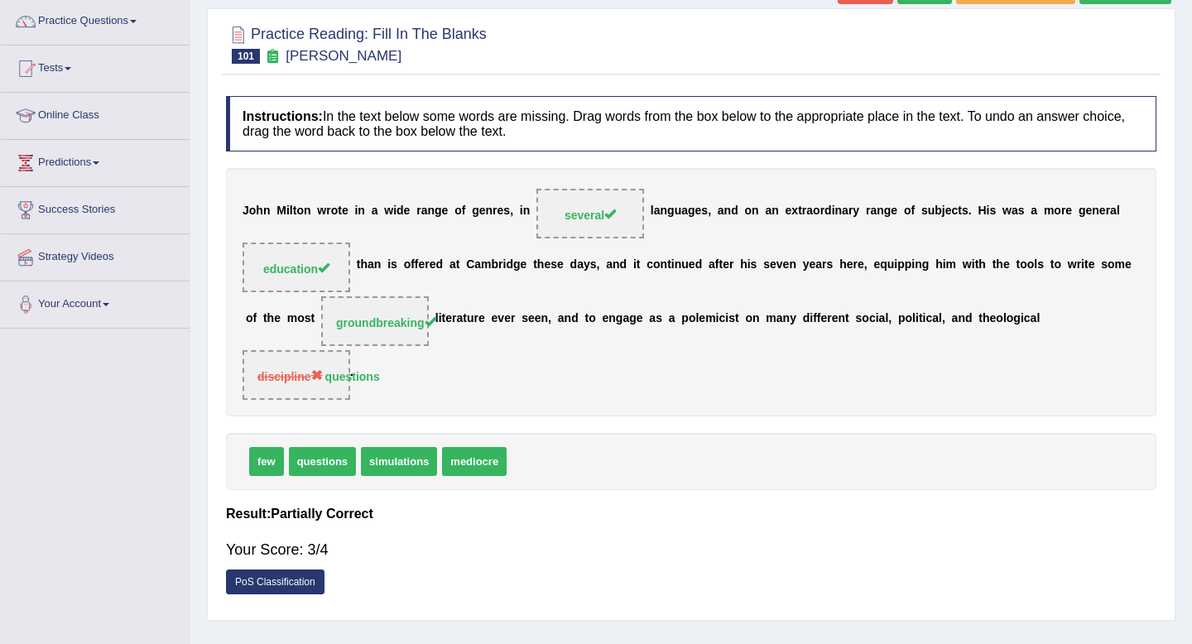
scroll to position [0, 0]
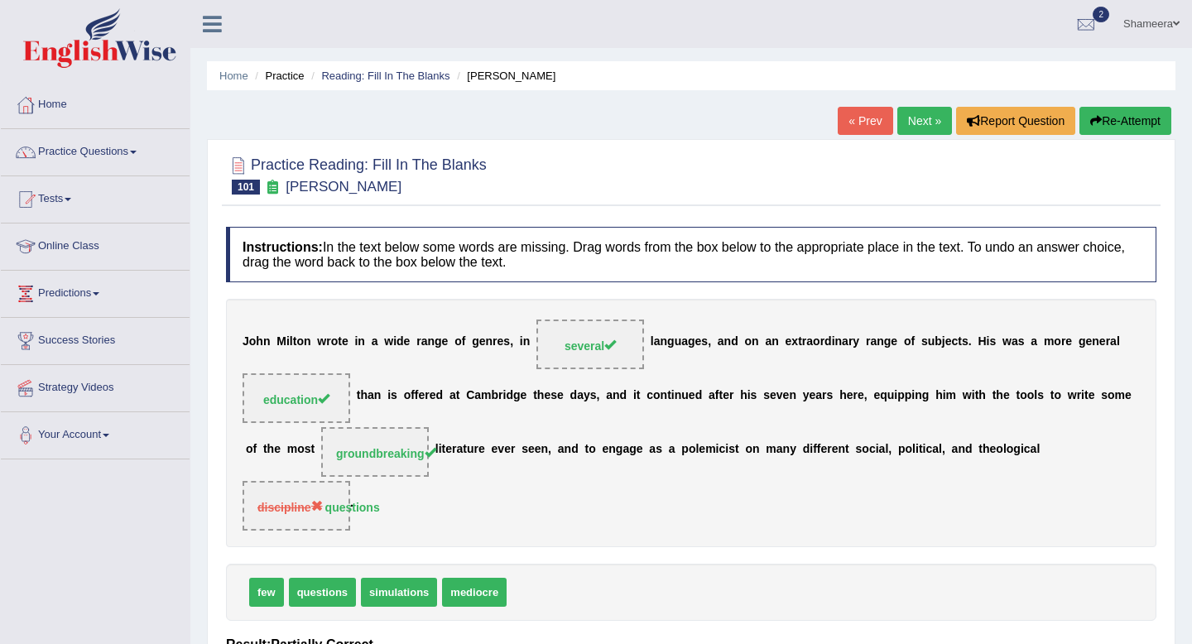
click at [909, 115] on link "Next »" at bounding box center [924, 121] width 55 height 28
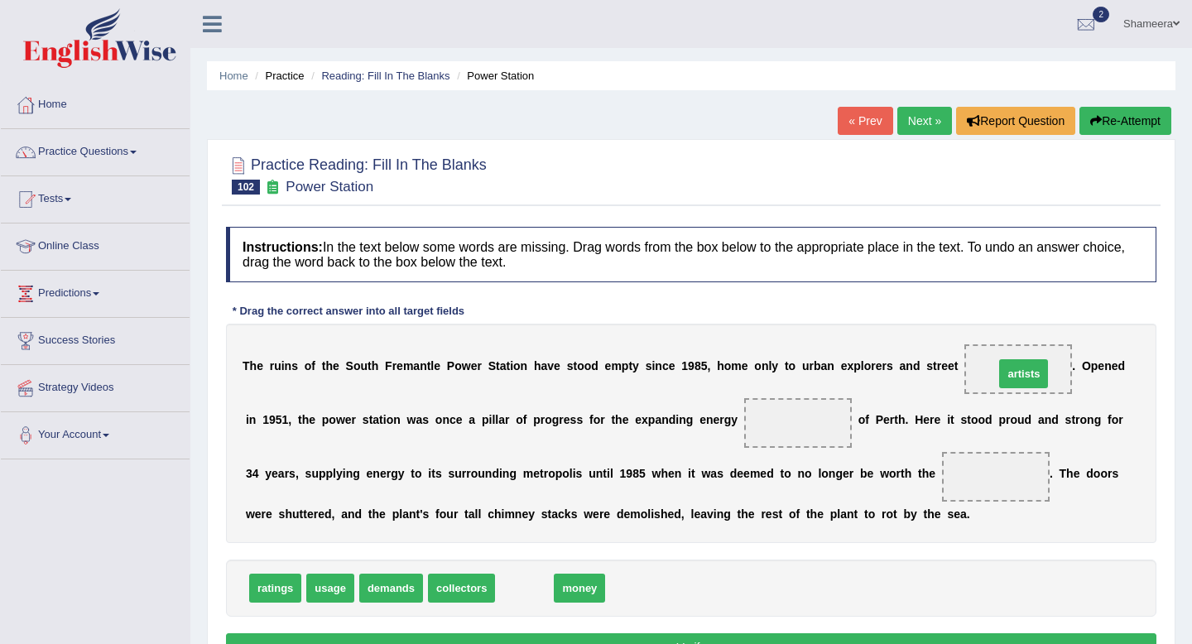
drag, startPoint x: 527, startPoint y: 591, endPoint x: 1026, endPoint y: 377, distance: 543.3
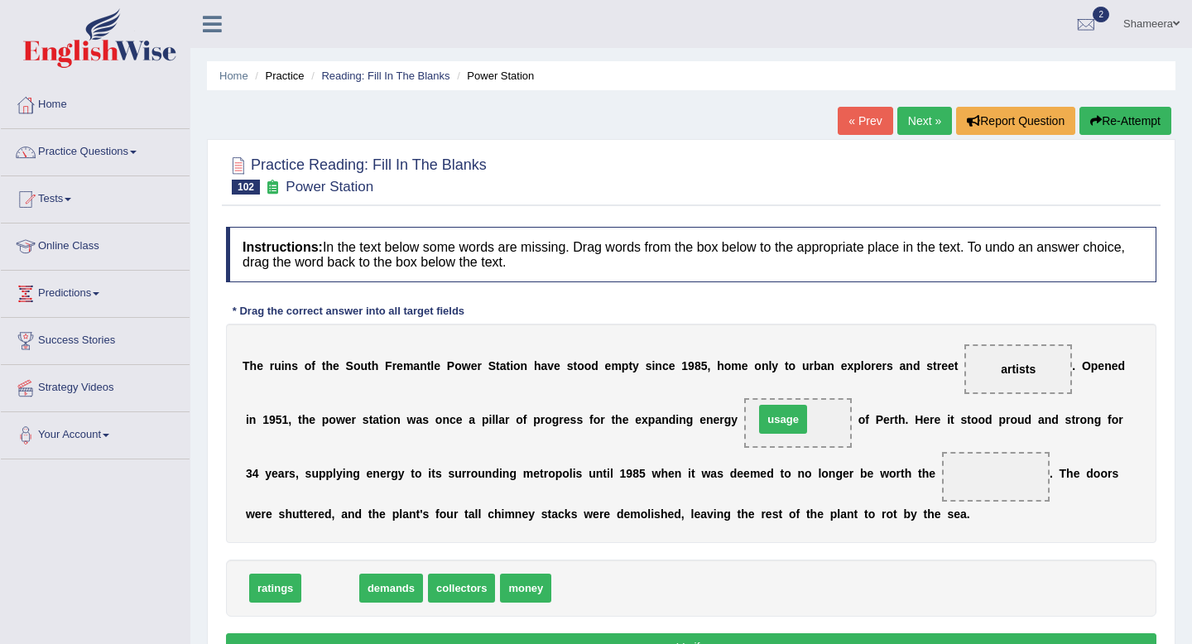
drag, startPoint x: 339, startPoint y: 591, endPoint x: 791, endPoint y: 422, distance: 483.3
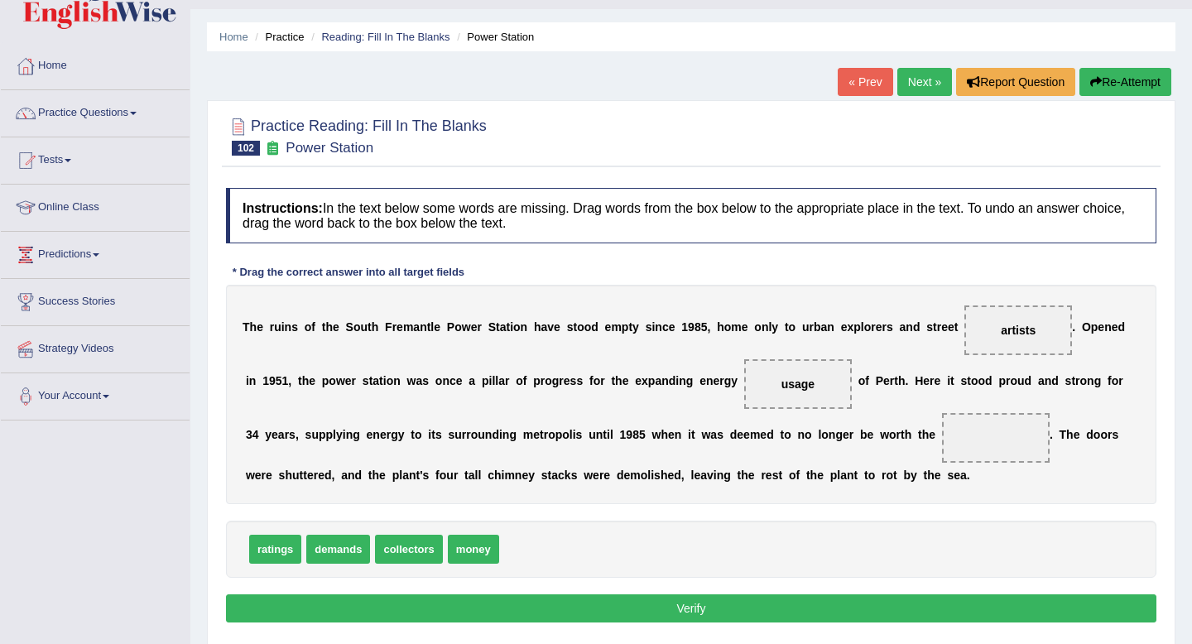
scroll to position [51, 0]
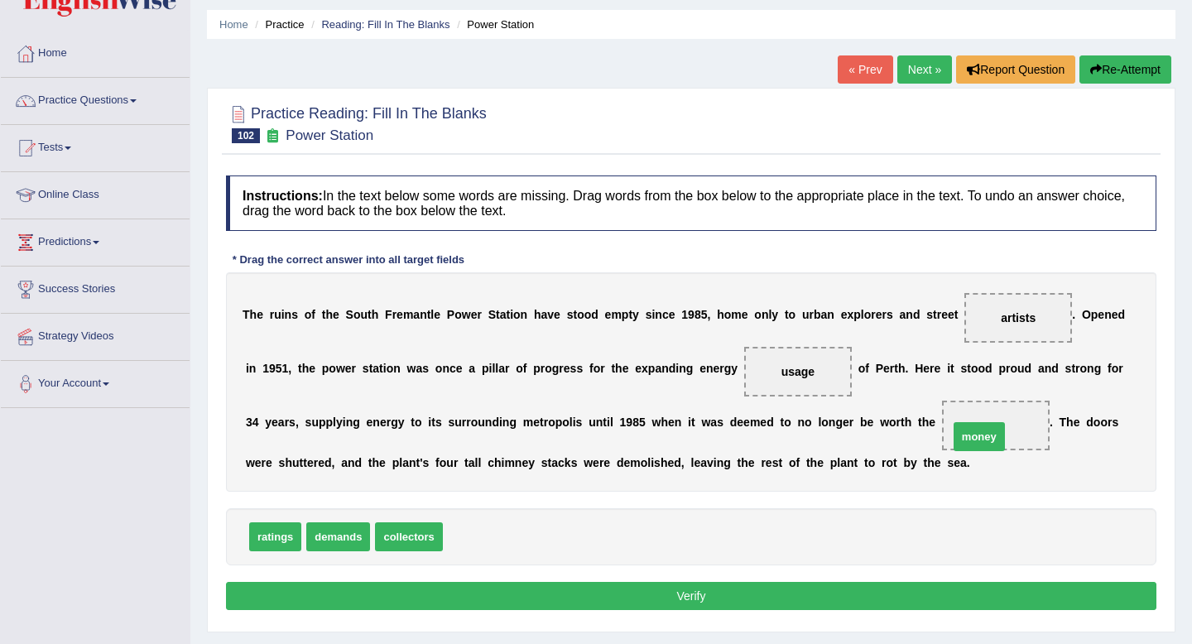
drag, startPoint x: 471, startPoint y: 543, endPoint x: 977, endPoint y: 443, distance: 515.7
click at [905, 602] on button "Verify" at bounding box center [691, 596] width 931 height 28
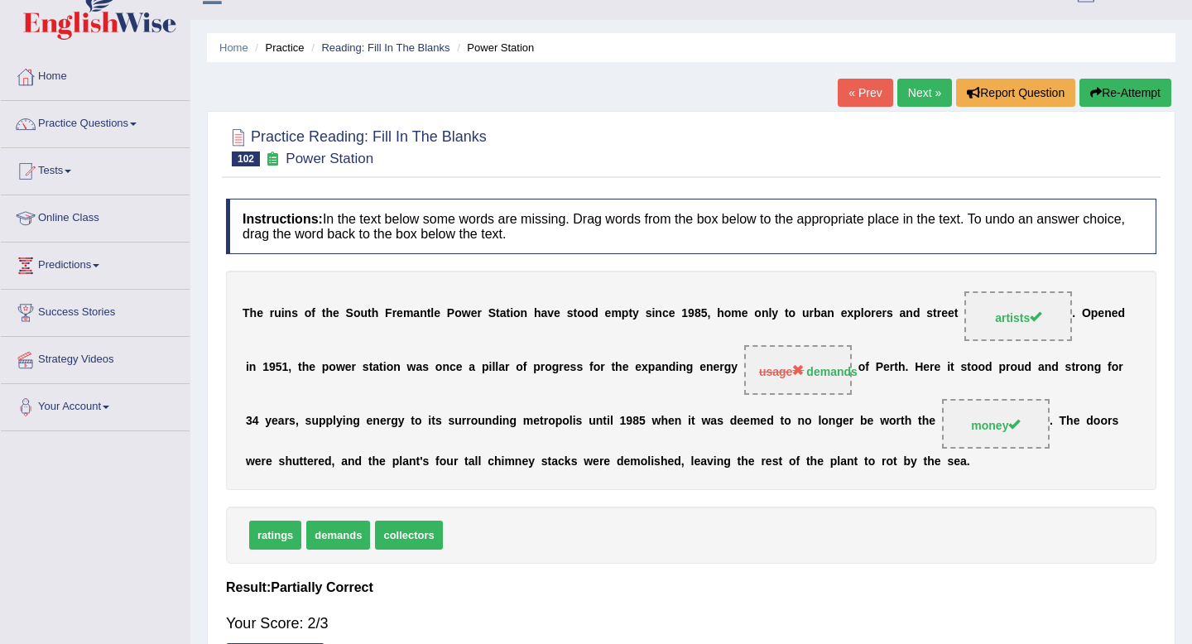
scroll to position [26, 0]
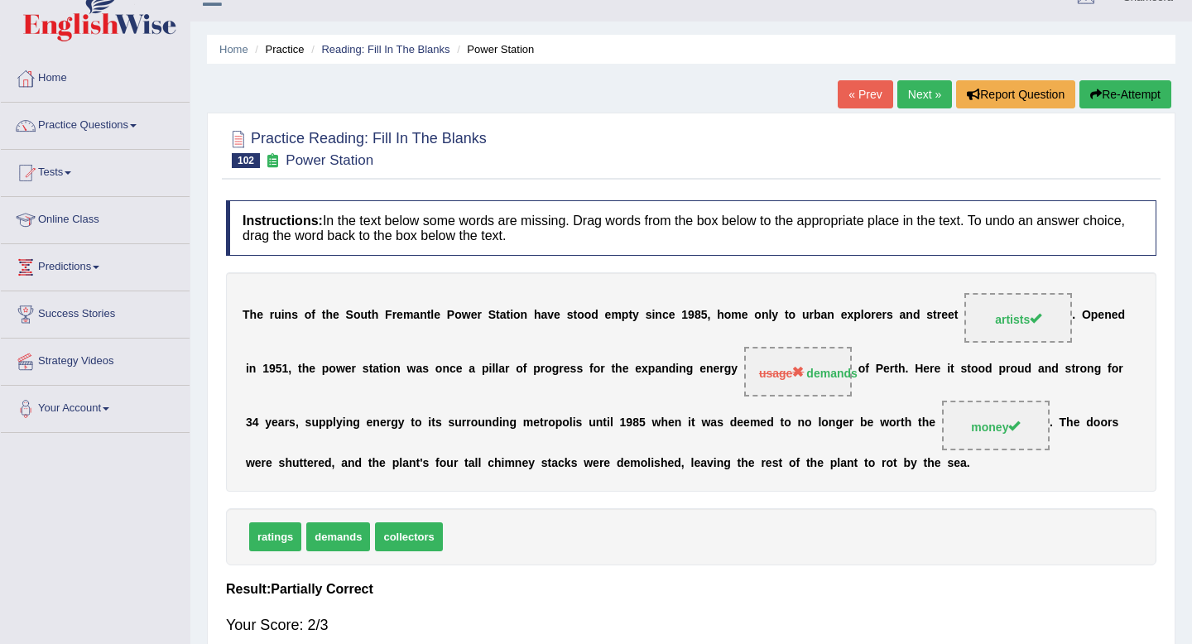
click at [922, 93] on link "Next »" at bounding box center [924, 94] width 55 height 28
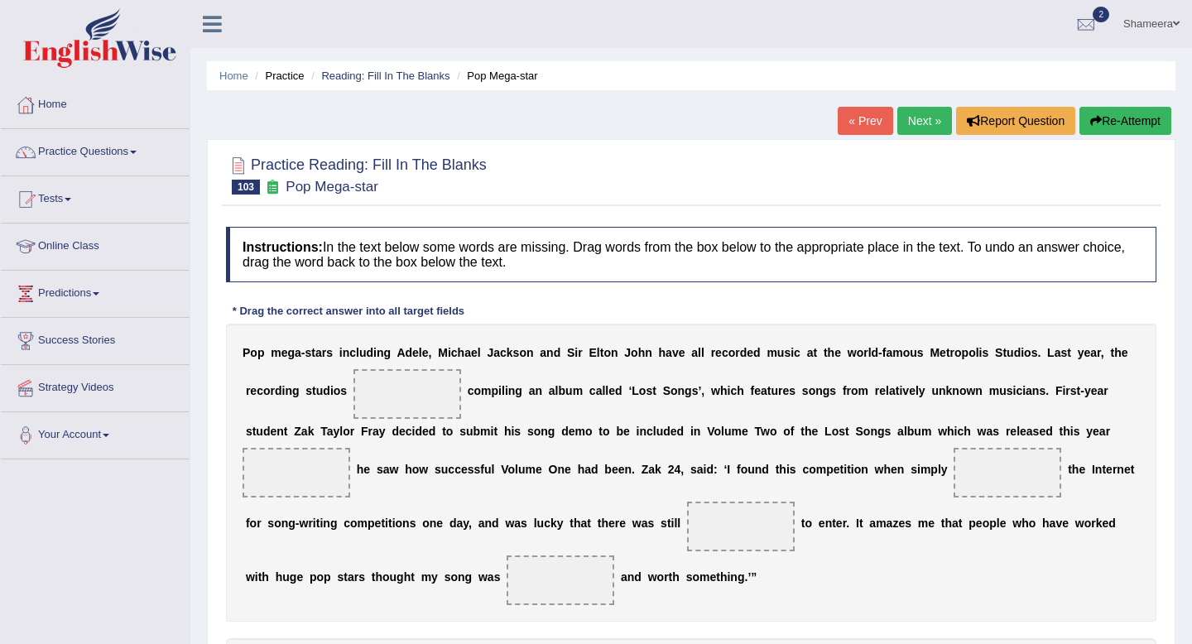
click at [612, 279] on h4 "Instructions: In the text below some words are missing. Drag words from the box…" at bounding box center [691, 254] width 931 height 55
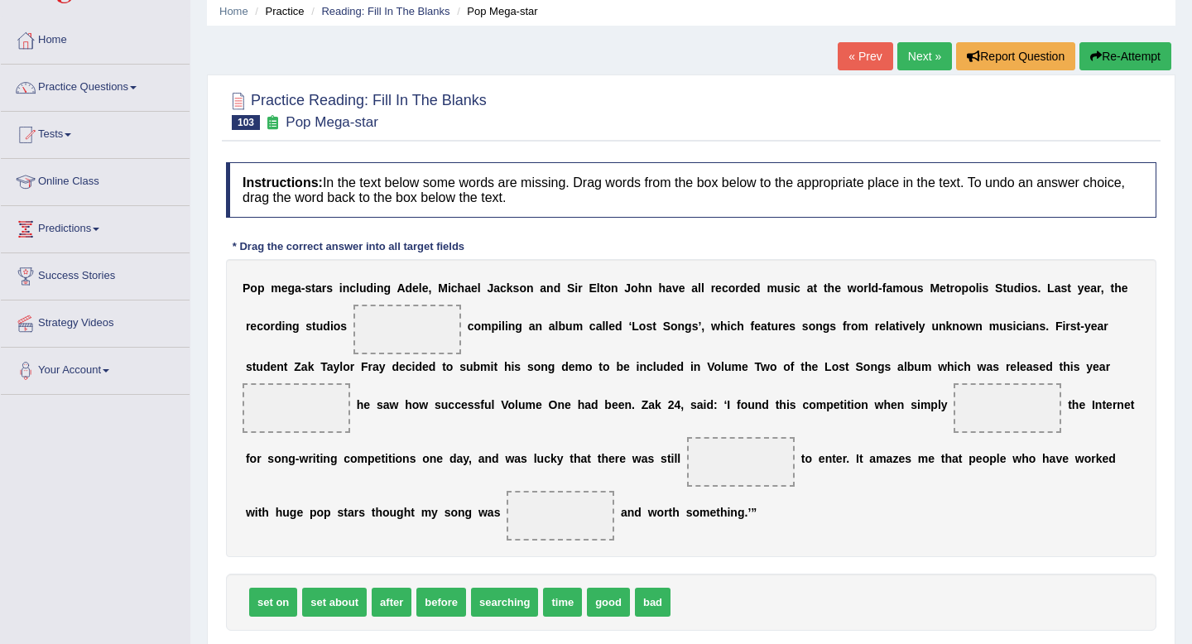
scroll to position [79, 0]
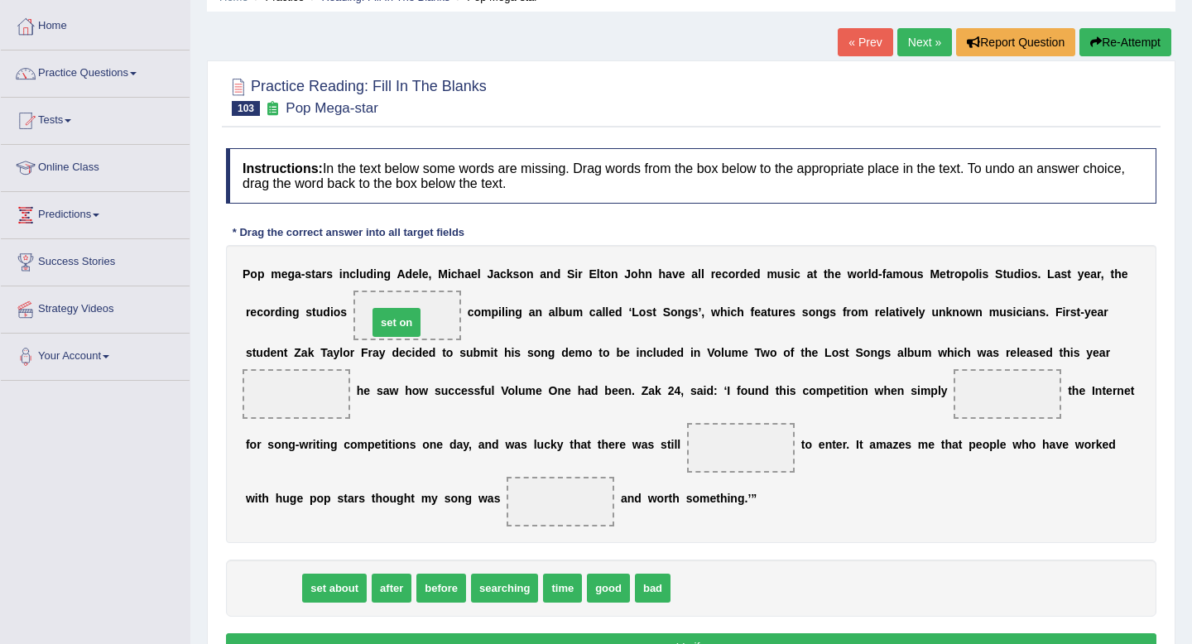
drag, startPoint x: 269, startPoint y: 584, endPoint x: 402, endPoint y: 301, distance: 312.2
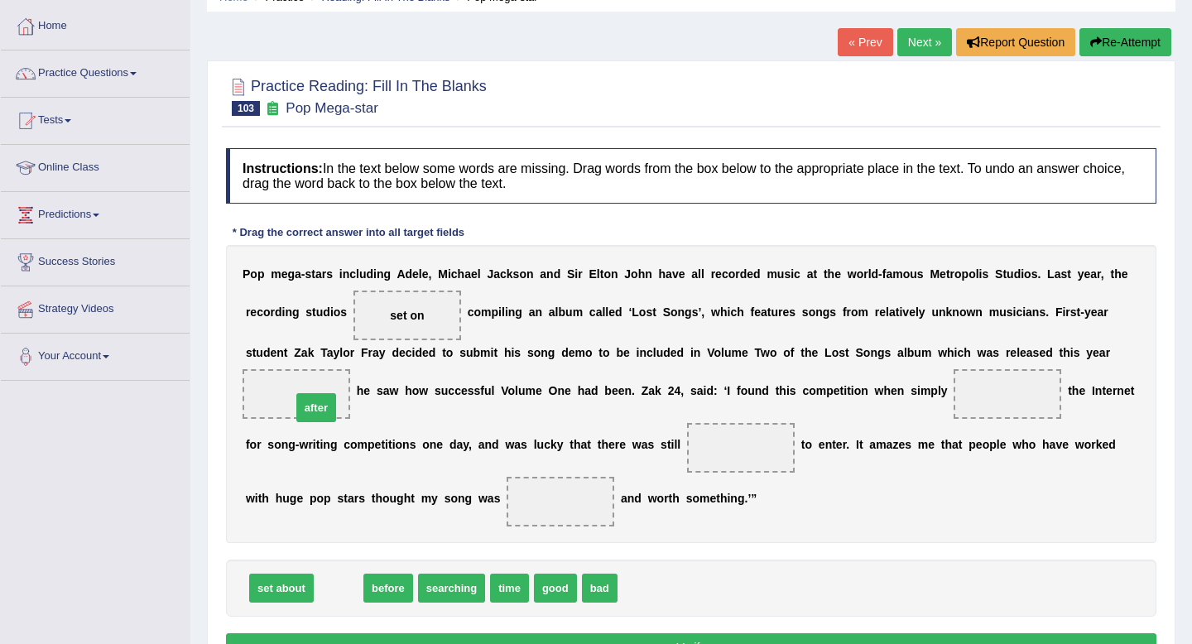
drag, startPoint x: 341, startPoint y: 589, endPoint x: 319, endPoint y: 408, distance: 182.7
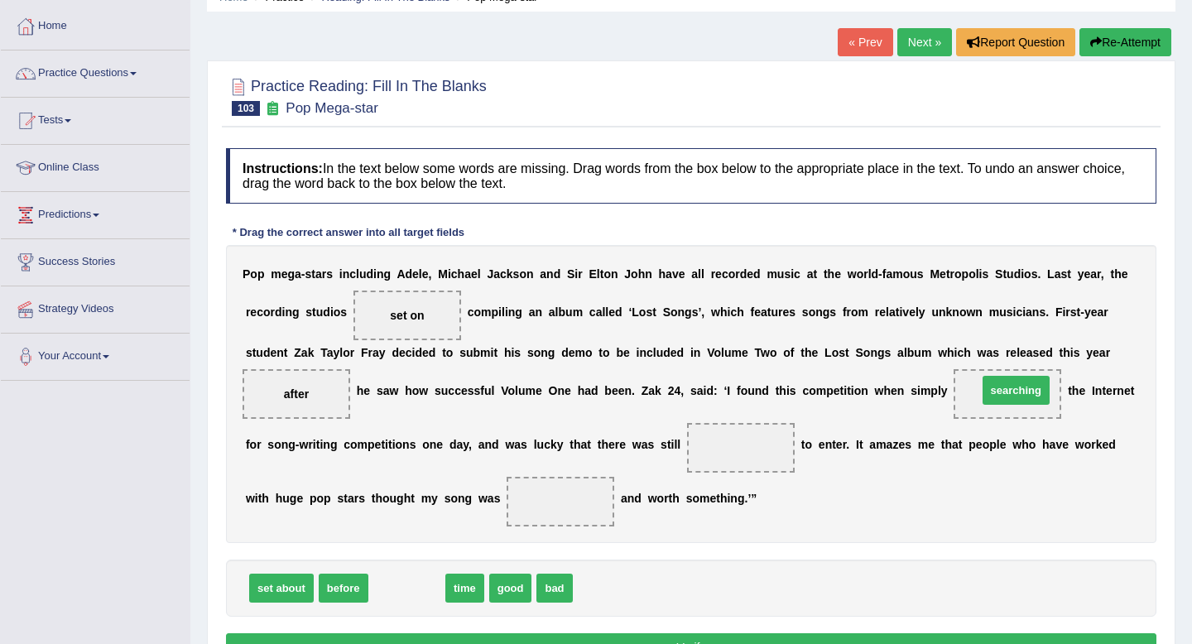
drag, startPoint x: 410, startPoint y: 590, endPoint x: 1019, endPoint y: 392, distance: 640.7
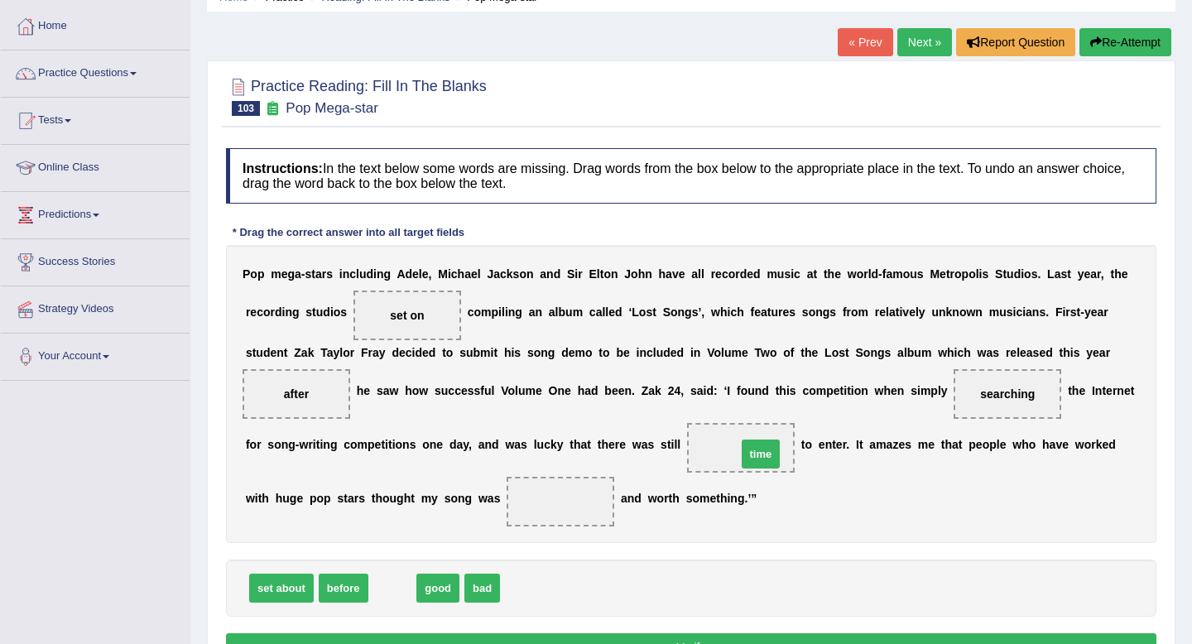
drag, startPoint x: 387, startPoint y: 592, endPoint x: 754, endPoint y: 458, distance: 391.3
drag, startPoint x: 398, startPoint y: 595, endPoint x: 573, endPoint y: 506, distance: 196.2
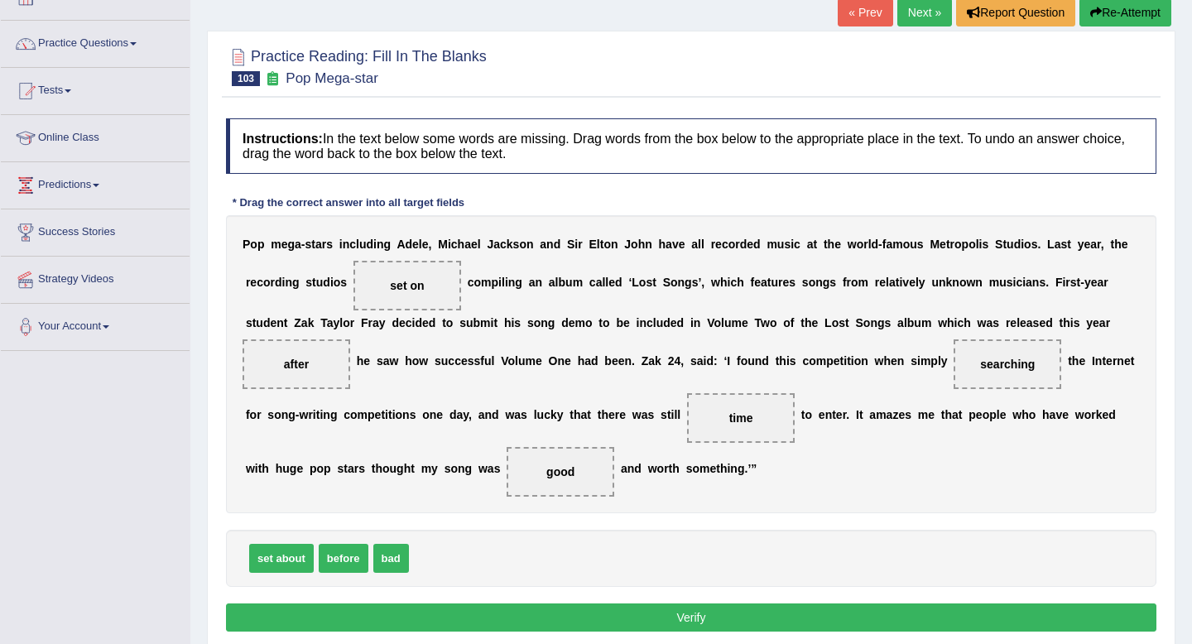
scroll to position [137, 0]
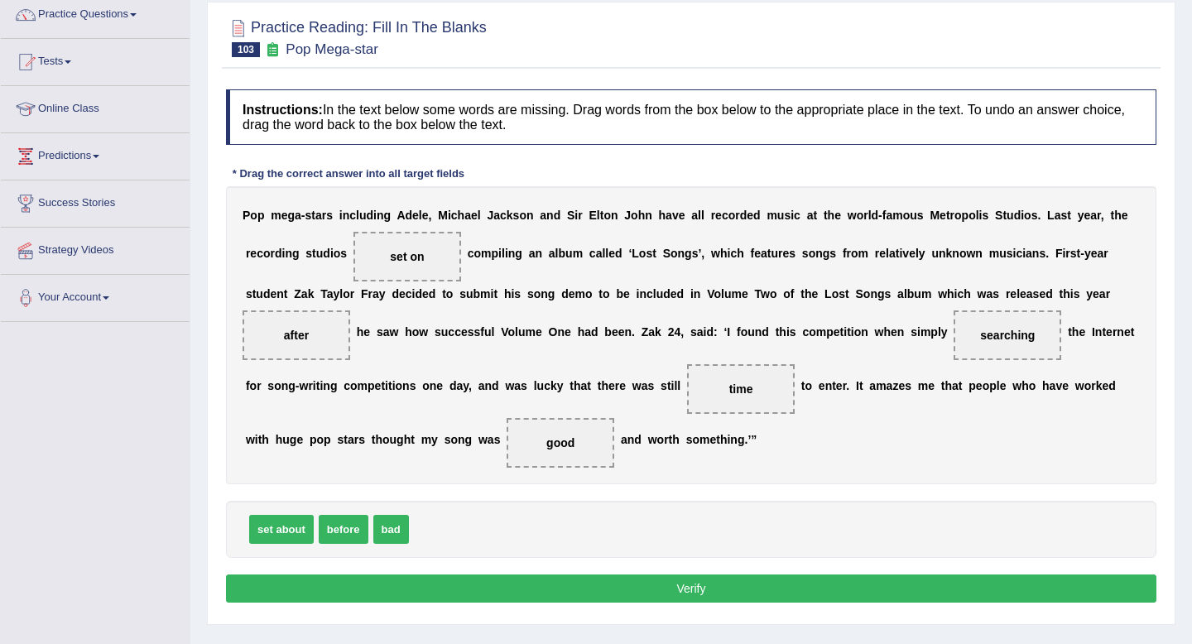
click at [556, 585] on button "Verify" at bounding box center [691, 589] width 931 height 28
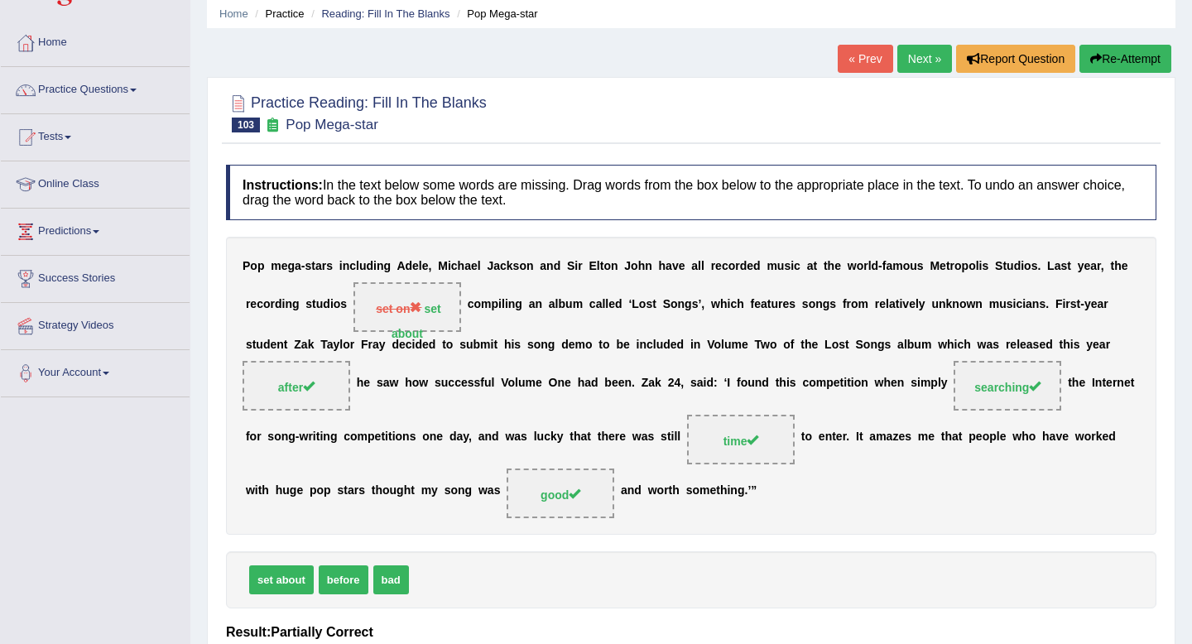
scroll to position [60, 0]
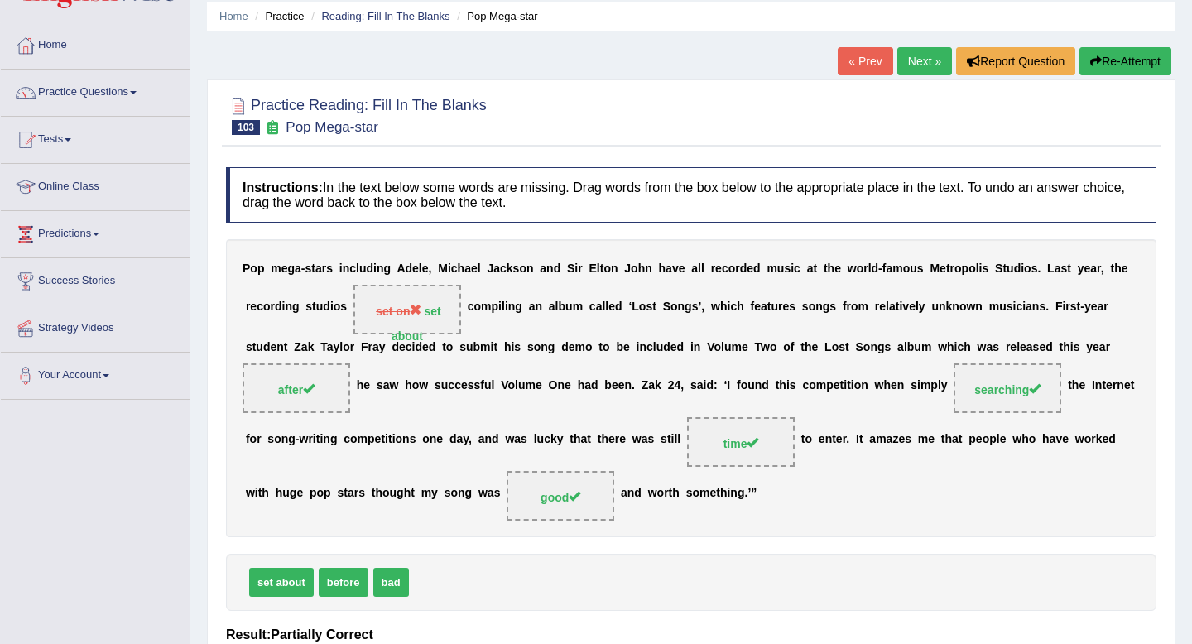
click at [919, 47] on link "Next »" at bounding box center [924, 61] width 55 height 28
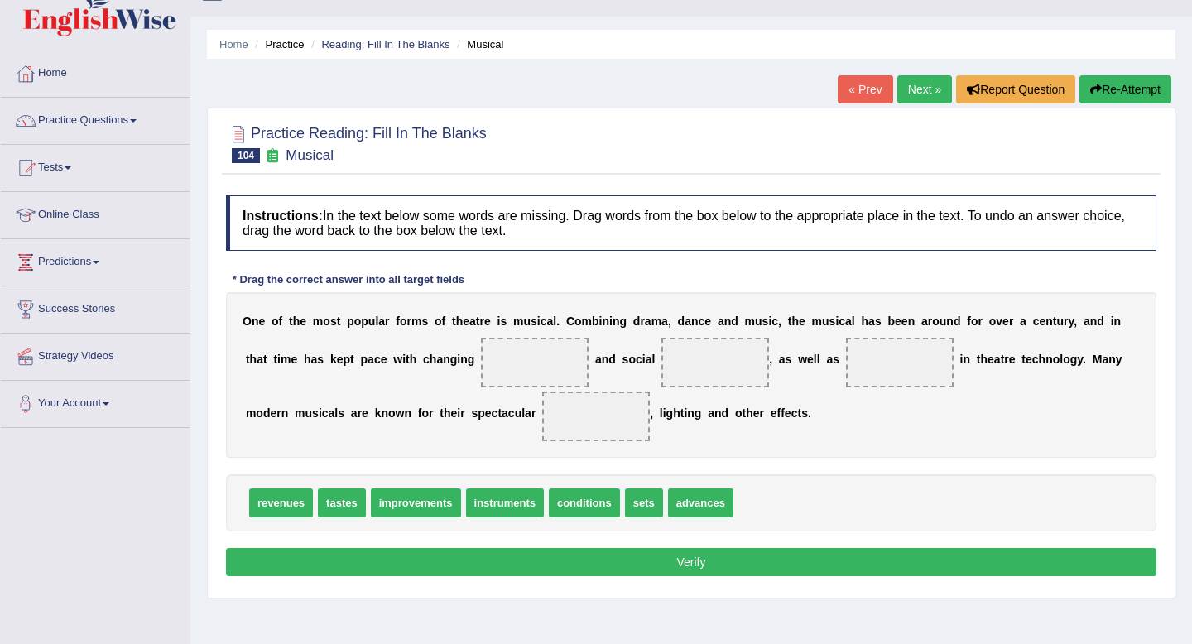
scroll to position [33, 0]
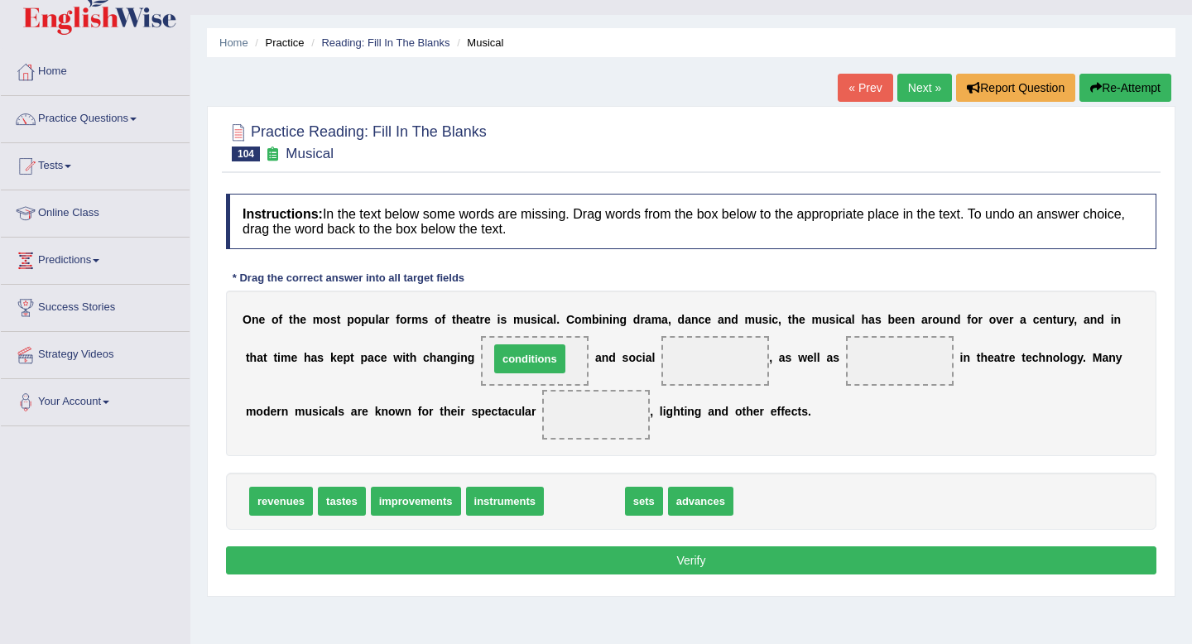
drag, startPoint x: 578, startPoint y: 506, endPoint x: 523, endPoint y: 363, distance: 152.5
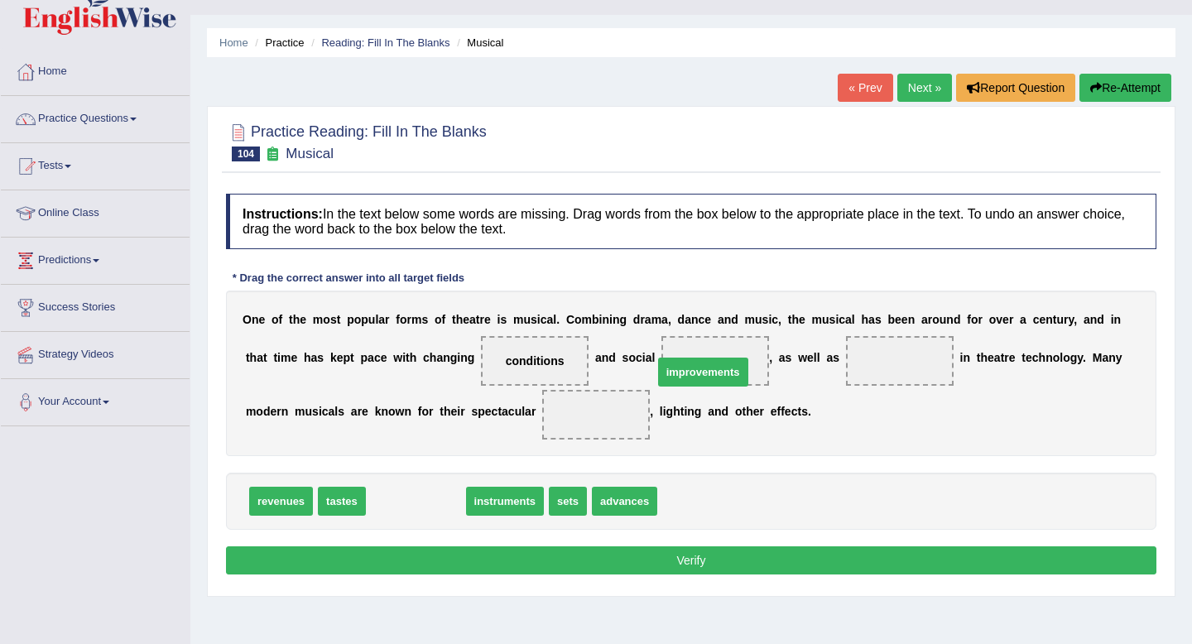
drag, startPoint x: 435, startPoint y: 503, endPoint x: 723, endPoint y: 373, distance: 316.1
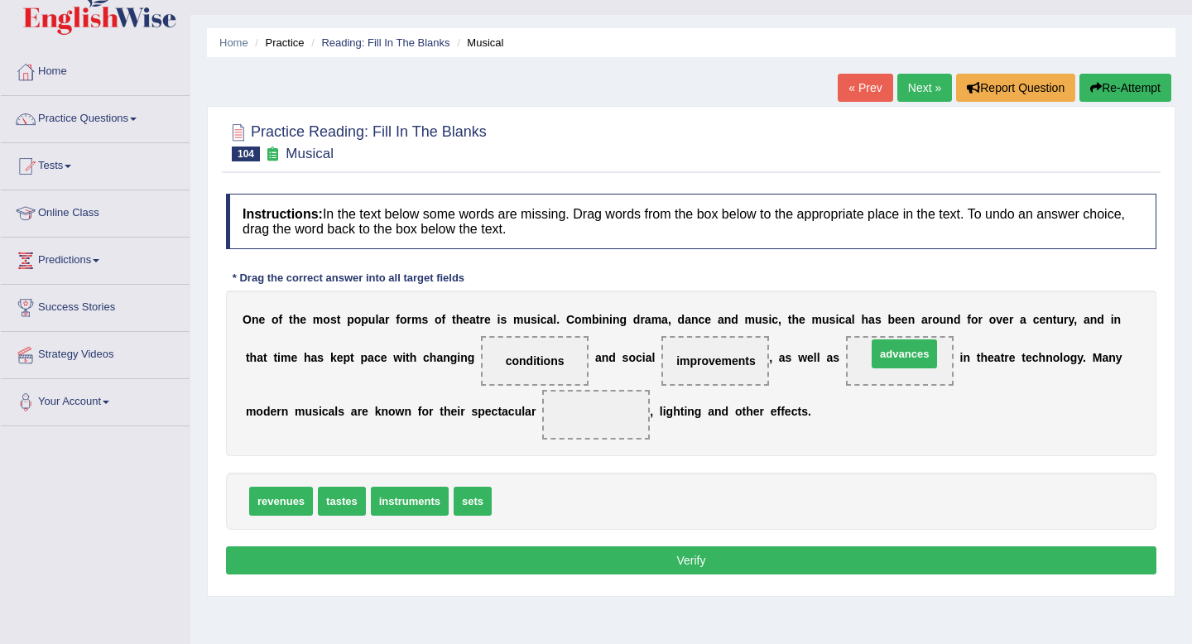
drag, startPoint x: 522, startPoint y: 504, endPoint x: 895, endPoint y: 363, distance: 398.6
click at [397, 503] on span "instruments" at bounding box center [410, 501] width 78 height 29
drag, startPoint x: 459, startPoint y: 504, endPoint x: 583, endPoint y: 426, distance: 147.0
click at [592, 561] on button "Verify" at bounding box center [691, 560] width 931 height 28
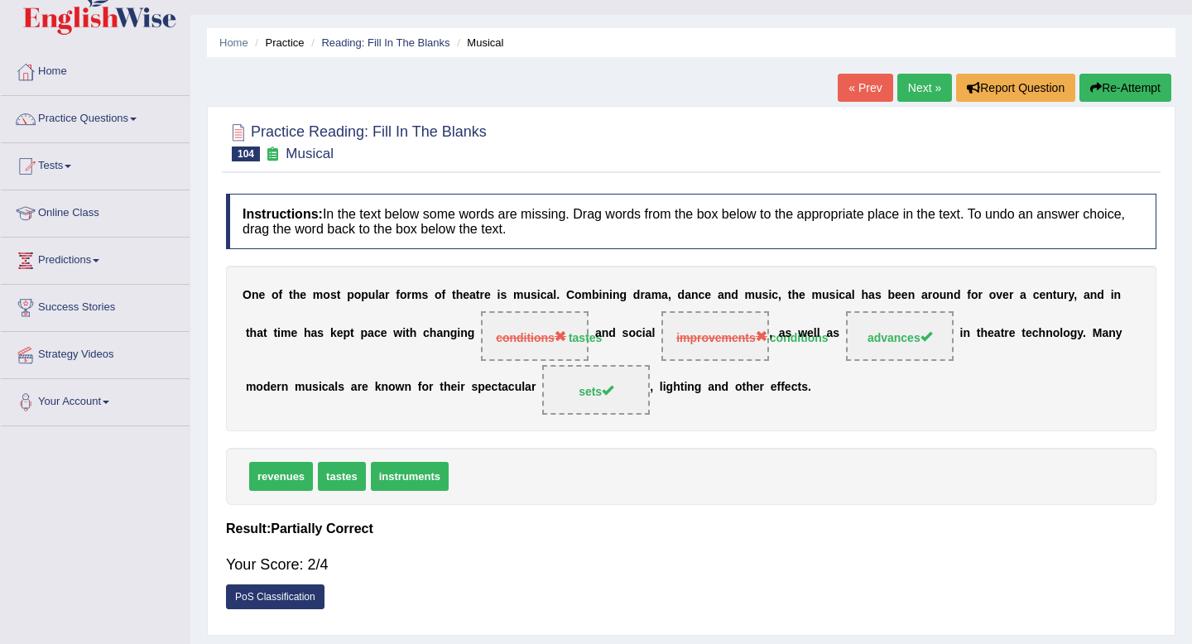
click at [1120, 79] on button "Re-Attempt" at bounding box center [1126, 88] width 92 height 28
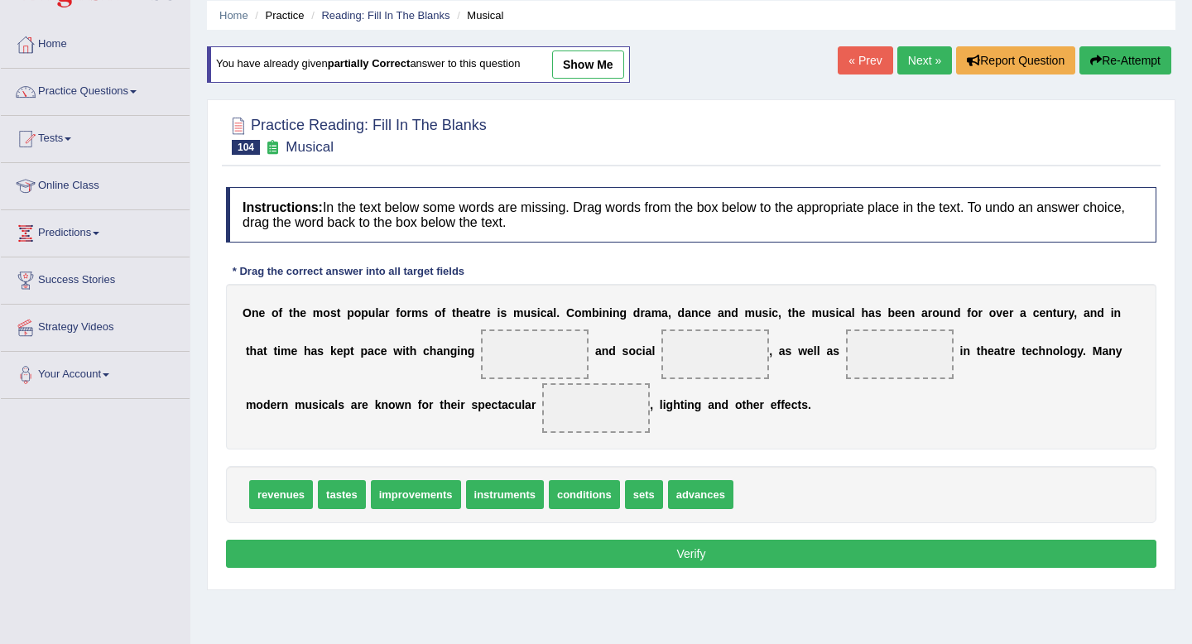
scroll to position [67, 0]
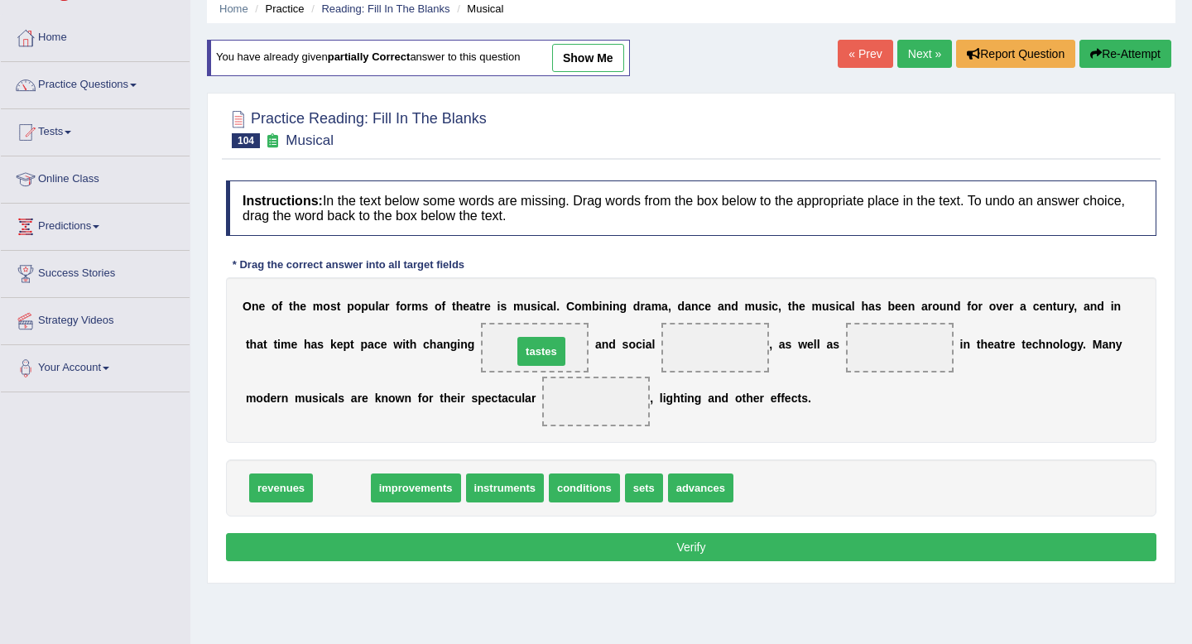
drag, startPoint x: 337, startPoint y: 490, endPoint x: 537, endPoint y: 353, distance: 243.0
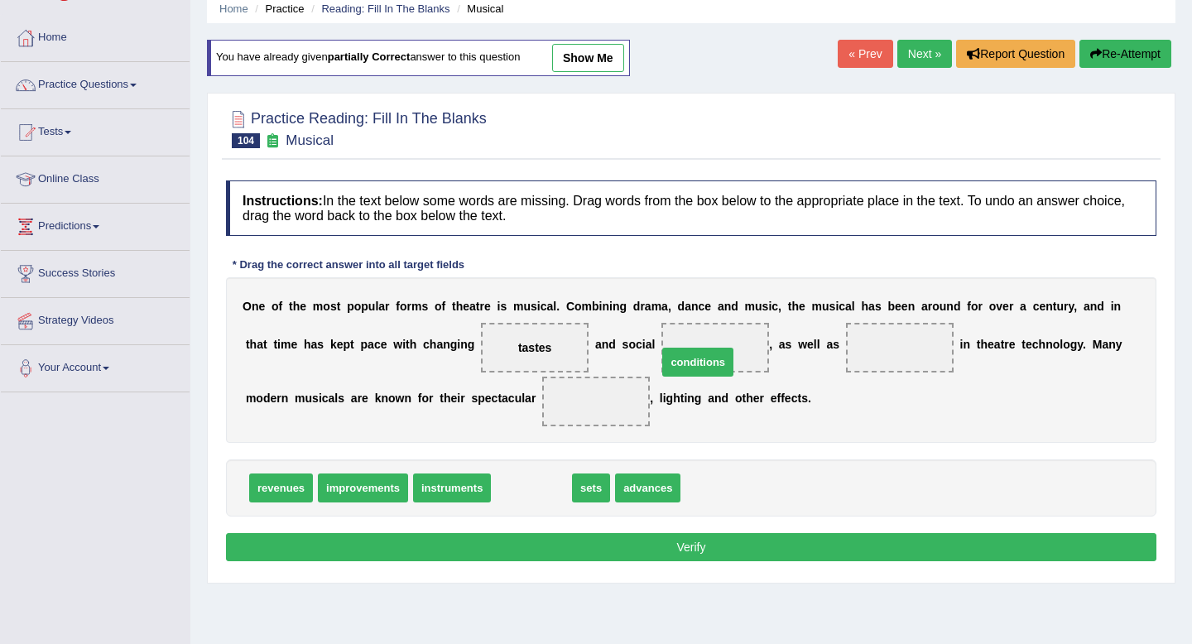
drag, startPoint x: 522, startPoint y: 491, endPoint x: 704, endPoint y: 351, distance: 229.7
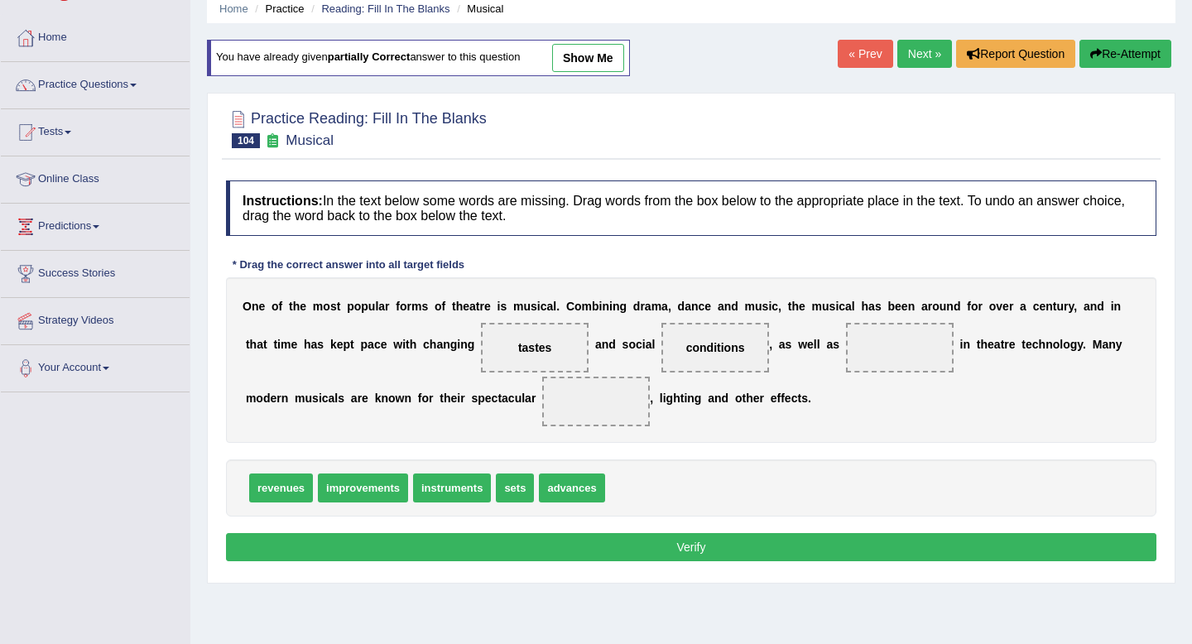
click at [911, 53] on link "Next »" at bounding box center [924, 54] width 55 height 28
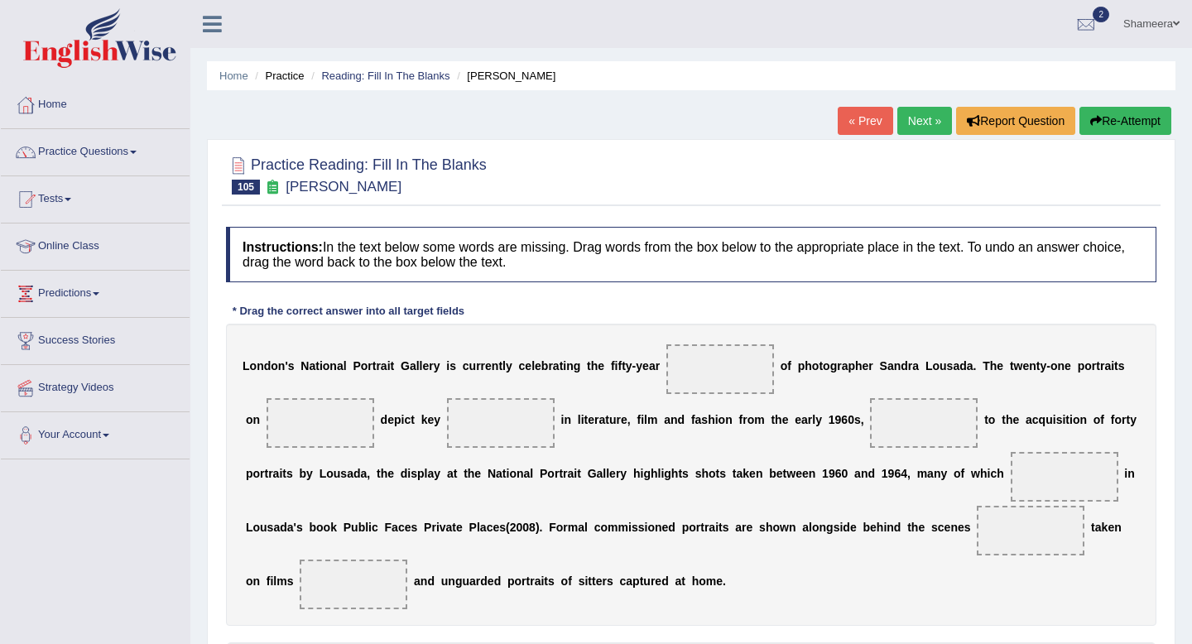
scroll to position [103, 0]
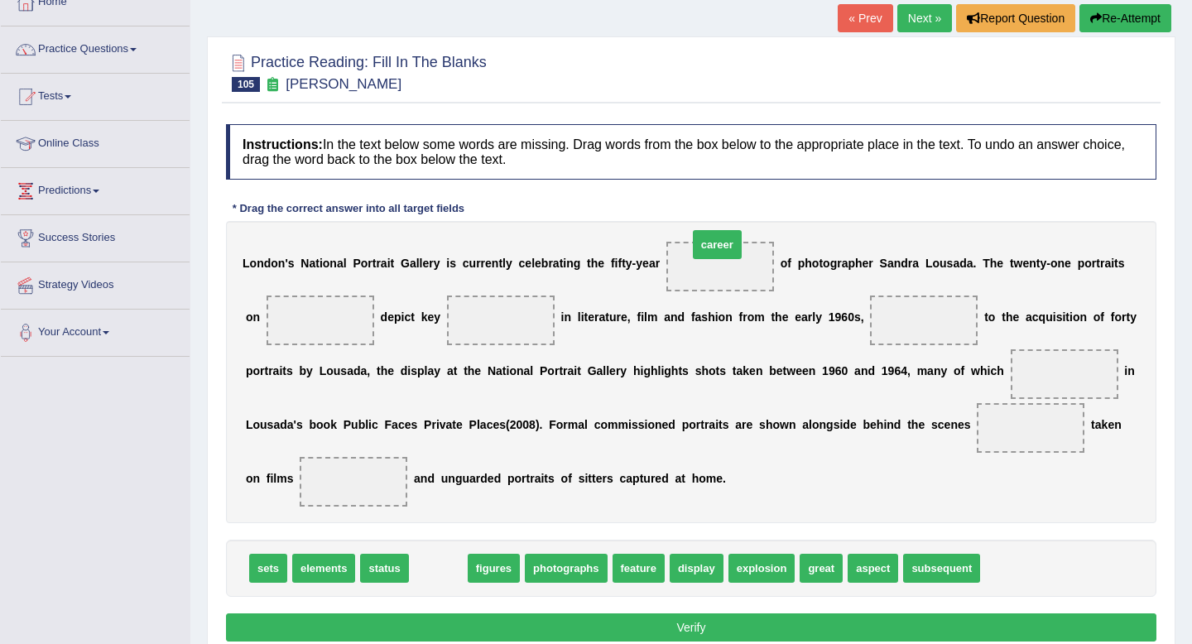
drag, startPoint x: 439, startPoint y: 570, endPoint x: 716, endPoint y: 253, distance: 421.9
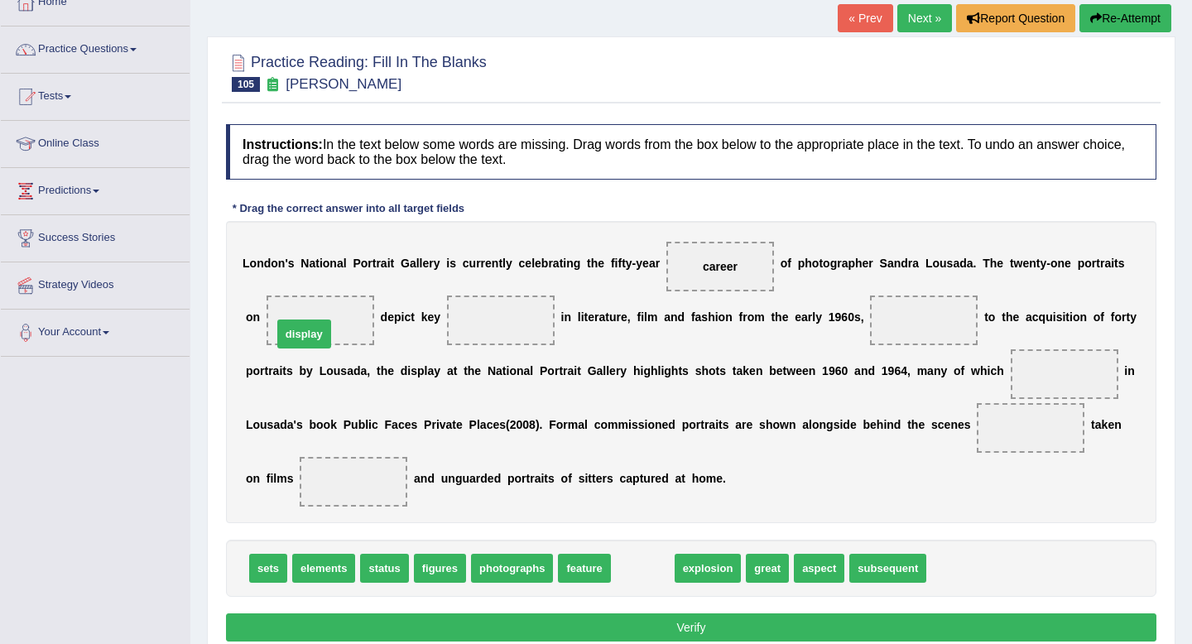
drag, startPoint x: 636, startPoint y: 563, endPoint x: 304, endPoint y: 320, distance: 411.7
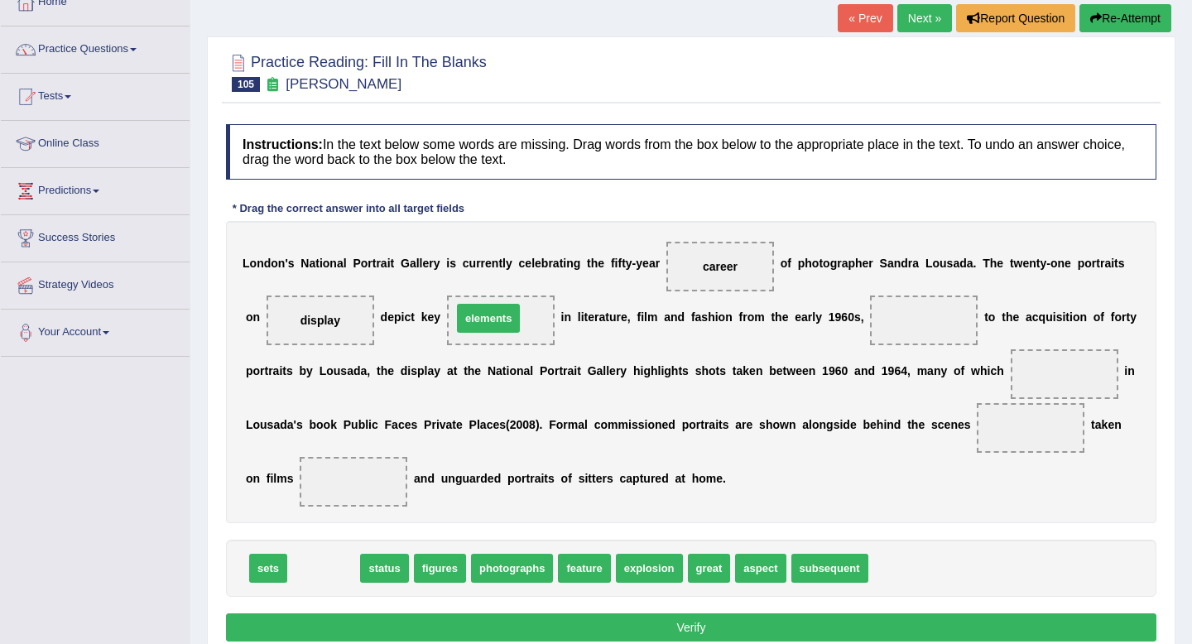
drag, startPoint x: 315, startPoint y: 570, endPoint x: 486, endPoint y: 317, distance: 305.2
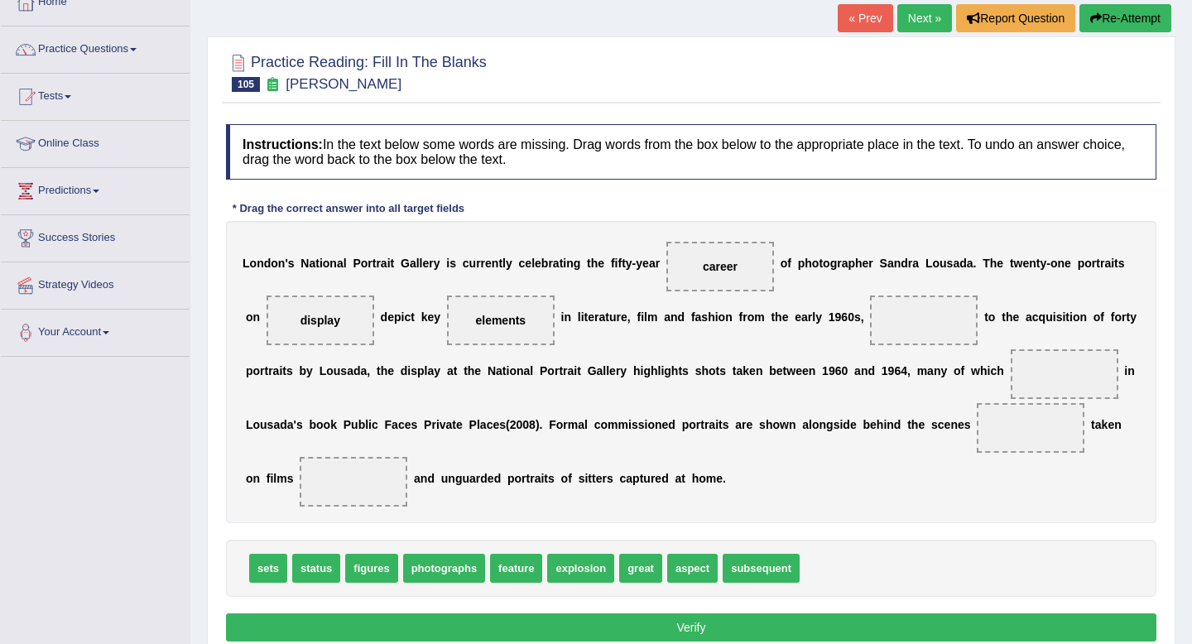
click at [517, 580] on span "feature" at bounding box center [516, 568] width 52 height 29
drag, startPoint x: 501, startPoint y: 568, endPoint x: 1053, endPoint y: 368, distance: 587.2
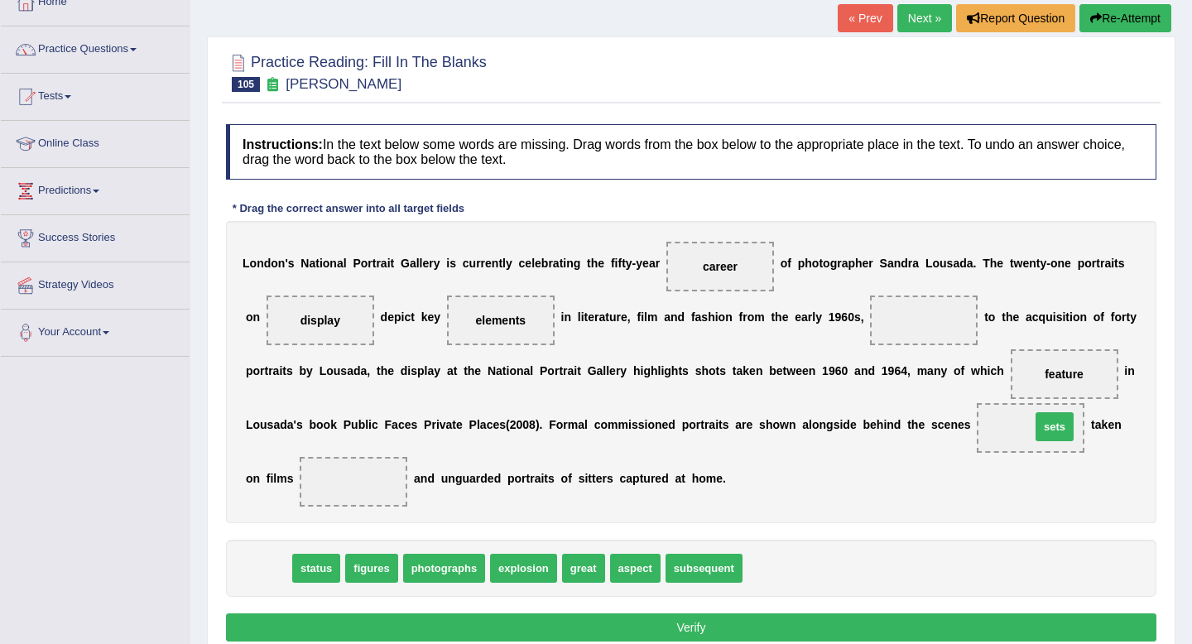
drag, startPoint x: 275, startPoint y: 576, endPoint x: 1061, endPoint y: 435, distance: 799.2
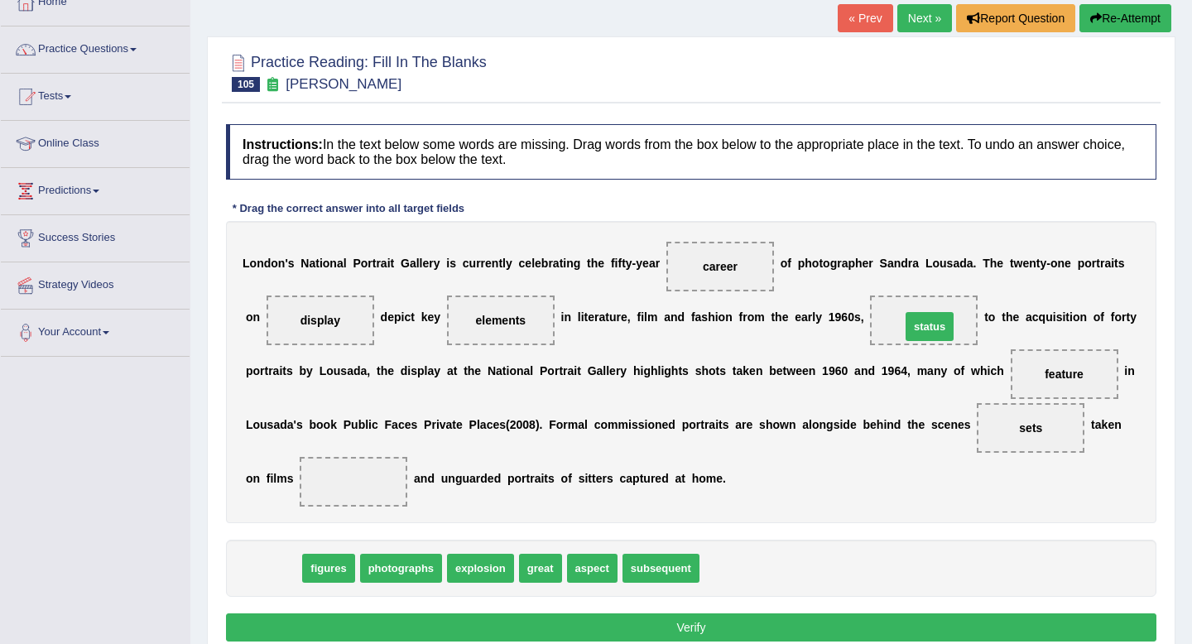
drag, startPoint x: 283, startPoint y: 574, endPoint x: 942, endPoint y: 325, distance: 704.3
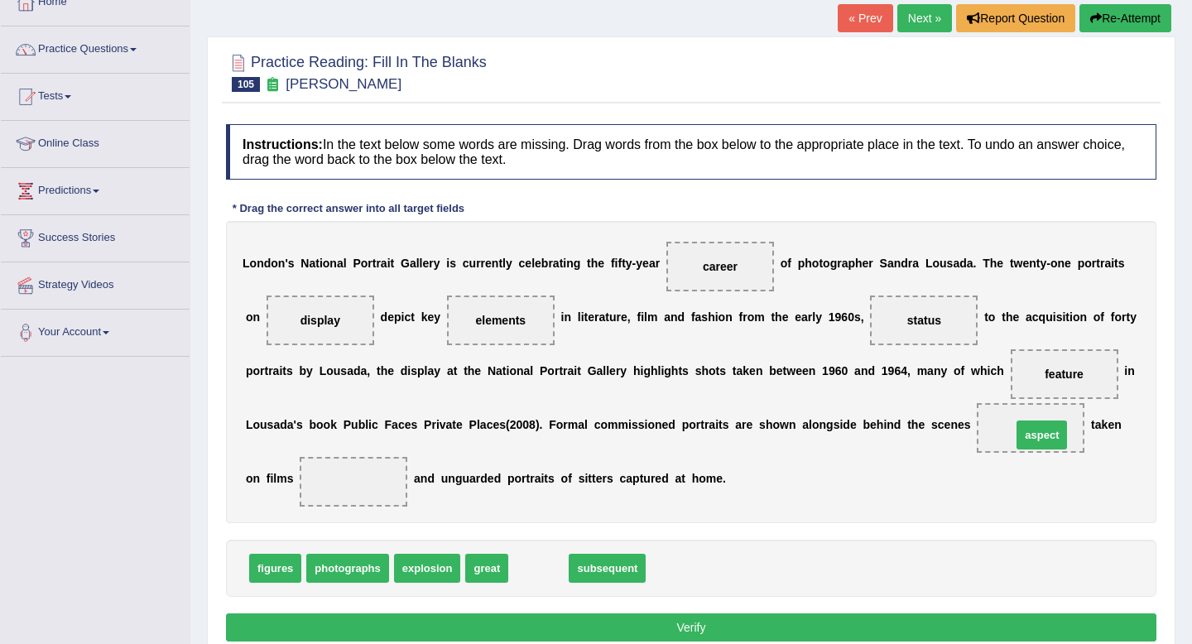
drag, startPoint x: 525, startPoint y: 572, endPoint x: 1028, endPoint y: 439, distance: 520.7
drag, startPoint x: 617, startPoint y: 570, endPoint x: 1032, endPoint y: 435, distance: 436.2
drag, startPoint x: 1029, startPoint y: 429, endPoint x: 315, endPoint y: 491, distance: 717.2
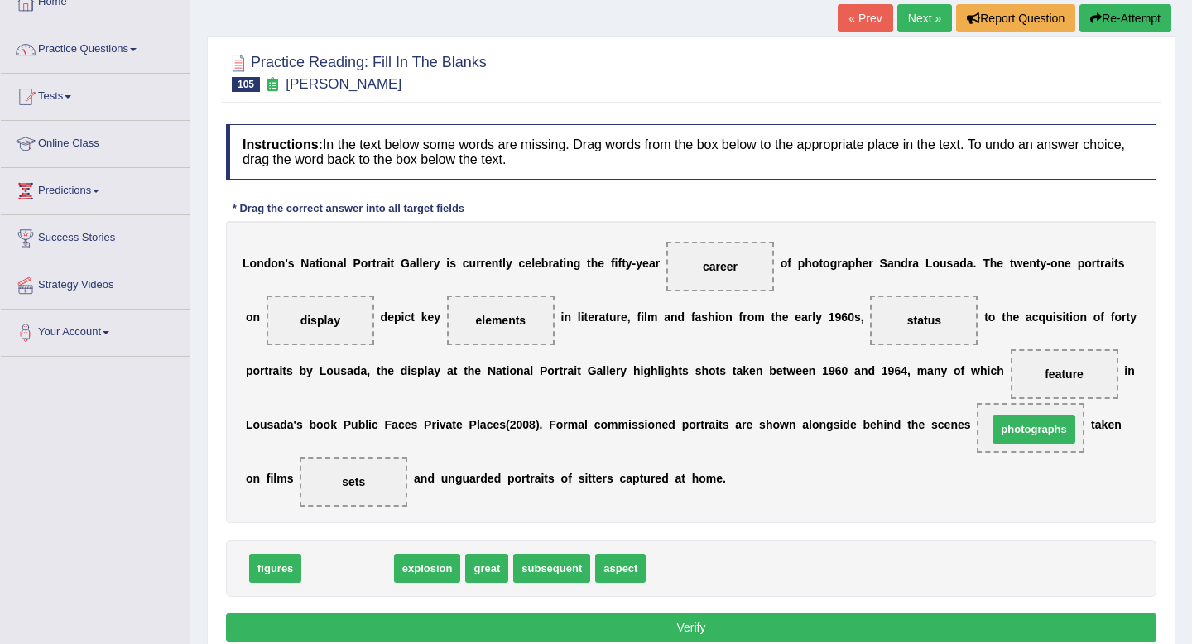
drag, startPoint x: 356, startPoint y: 571, endPoint x: 1042, endPoint y: 432, distance: 700.3
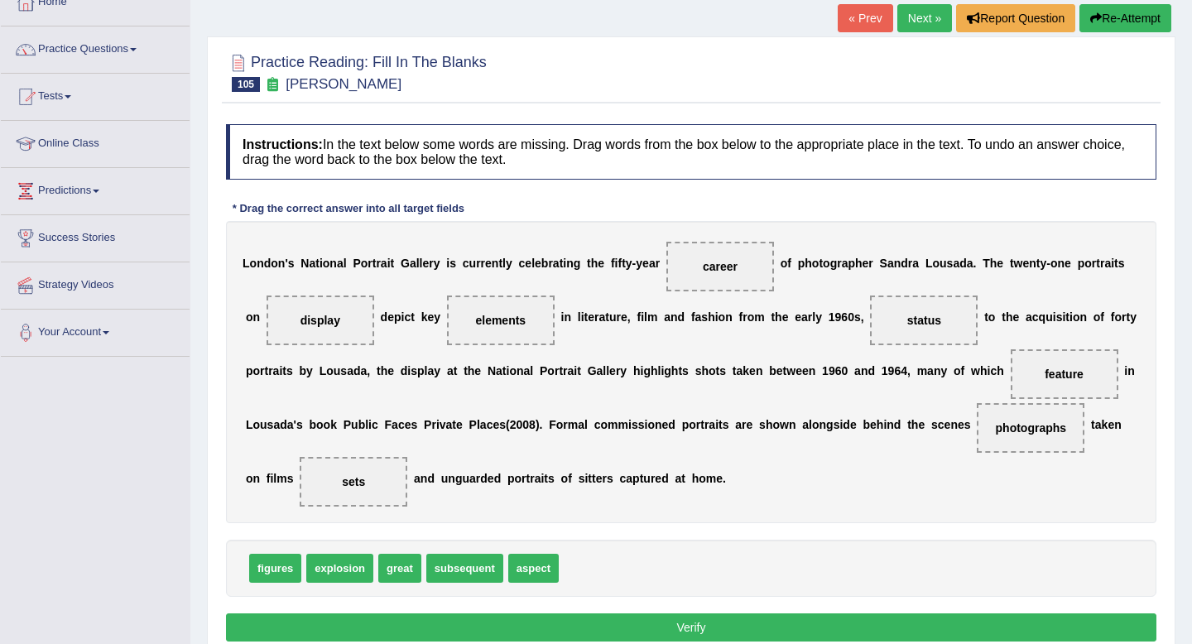
click at [753, 625] on button "Verify" at bounding box center [691, 627] width 931 height 28
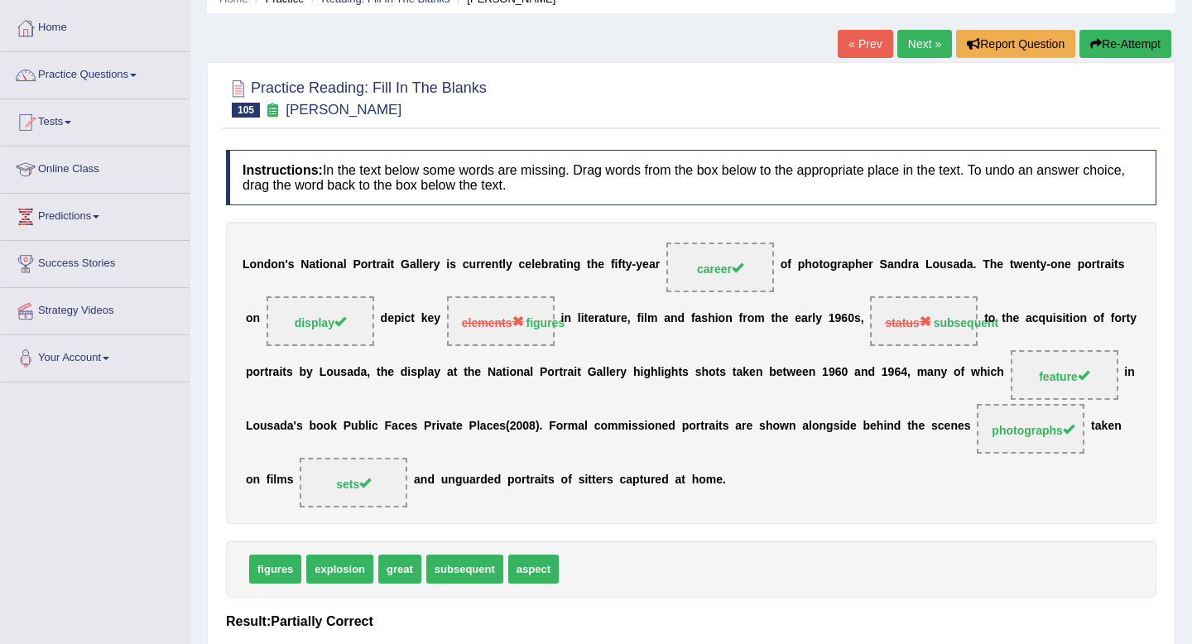
scroll to position [75, 0]
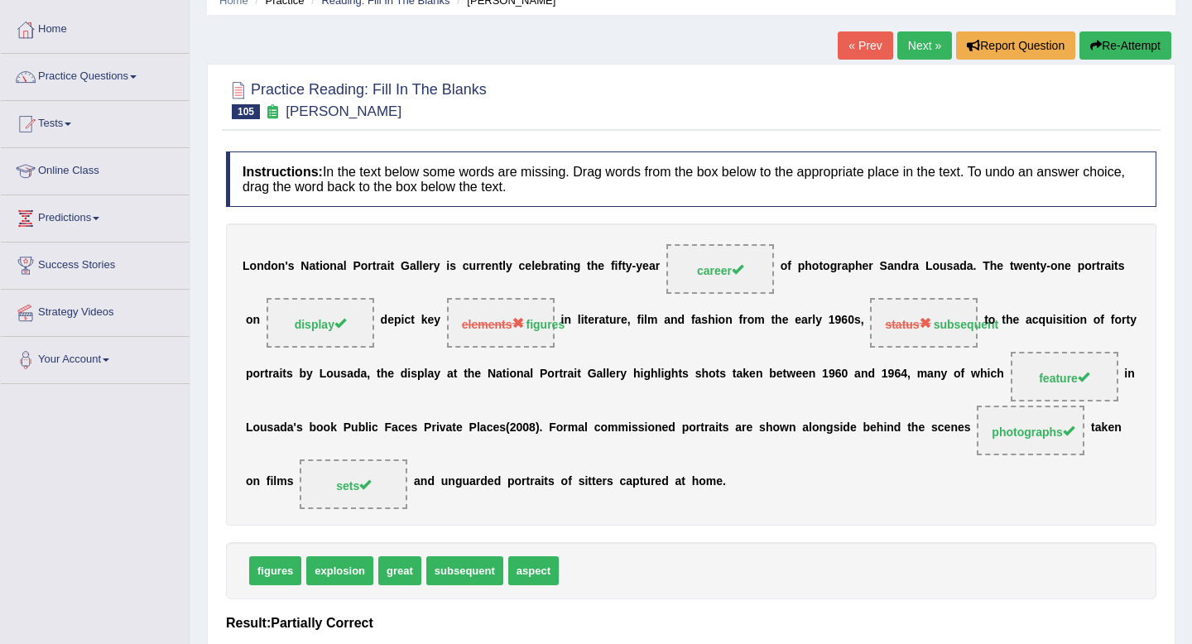
click at [919, 52] on link "Next »" at bounding box center [924, 45] width 55 height 28
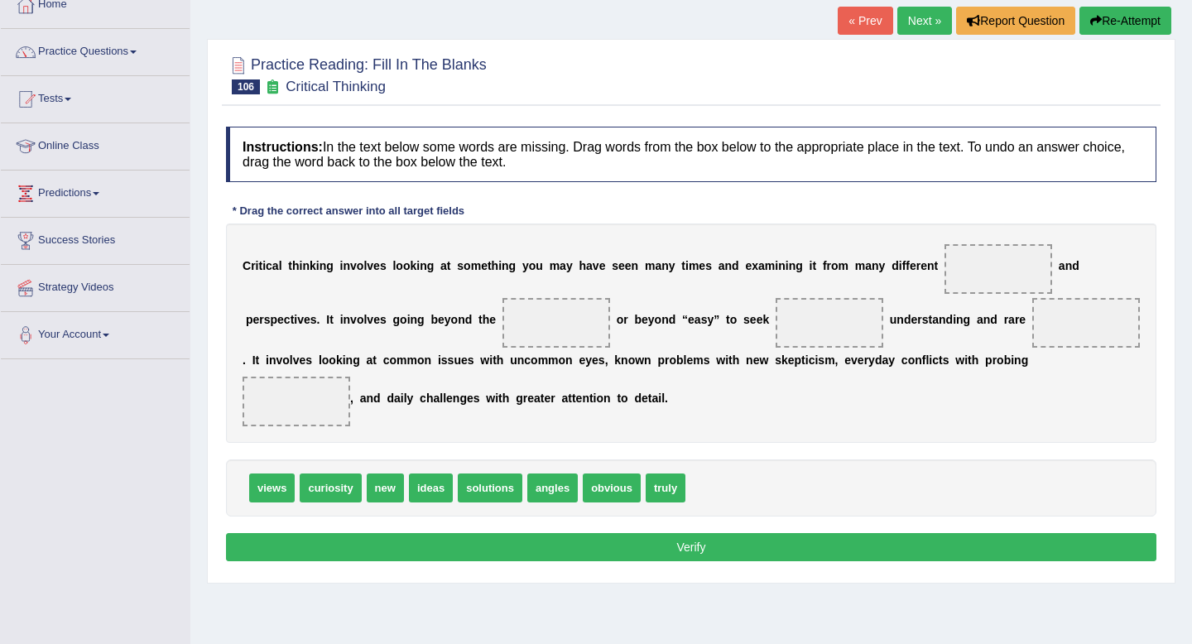
scroll to position [101, 0]
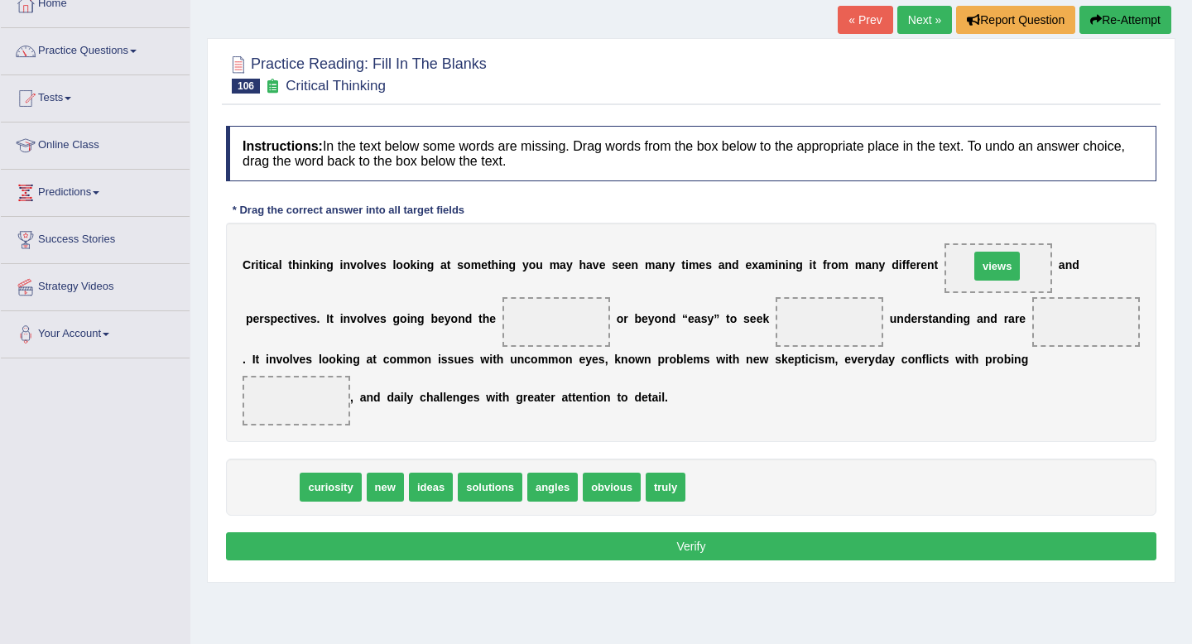
drag, startPoint x: 262, startPoint y: 487, endPoint x: 988, endPoint y: 267, distance: 757.9
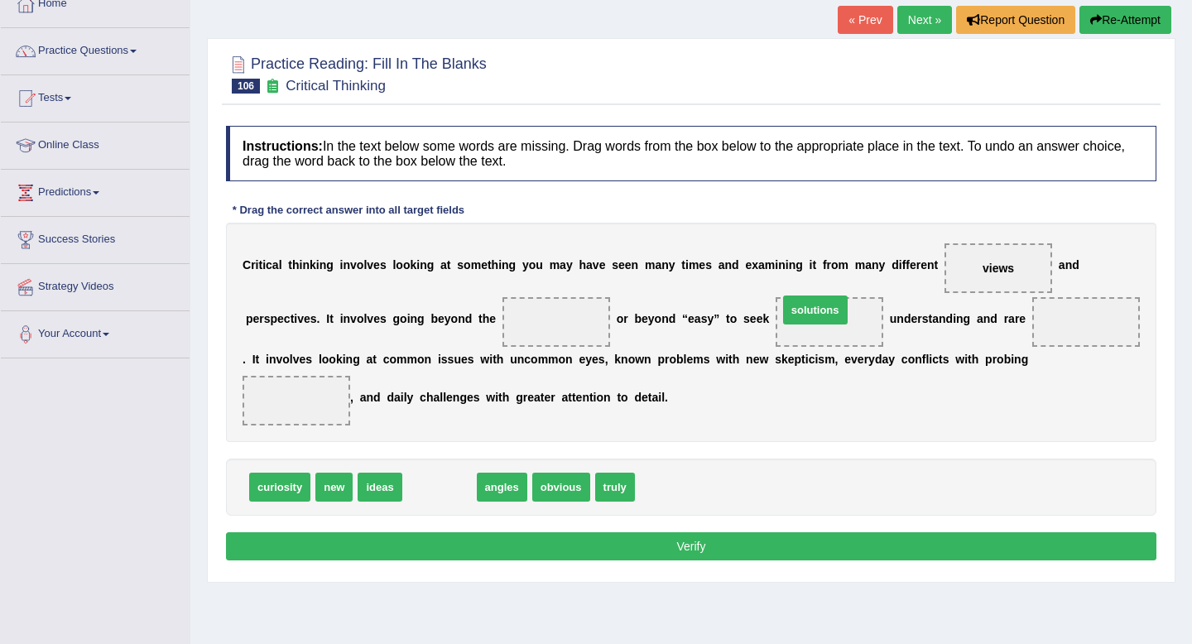
drag, startPoint x: 432, startPoint y: 488, endPoint x: 816, endPoint y: 316, distance: 421.0
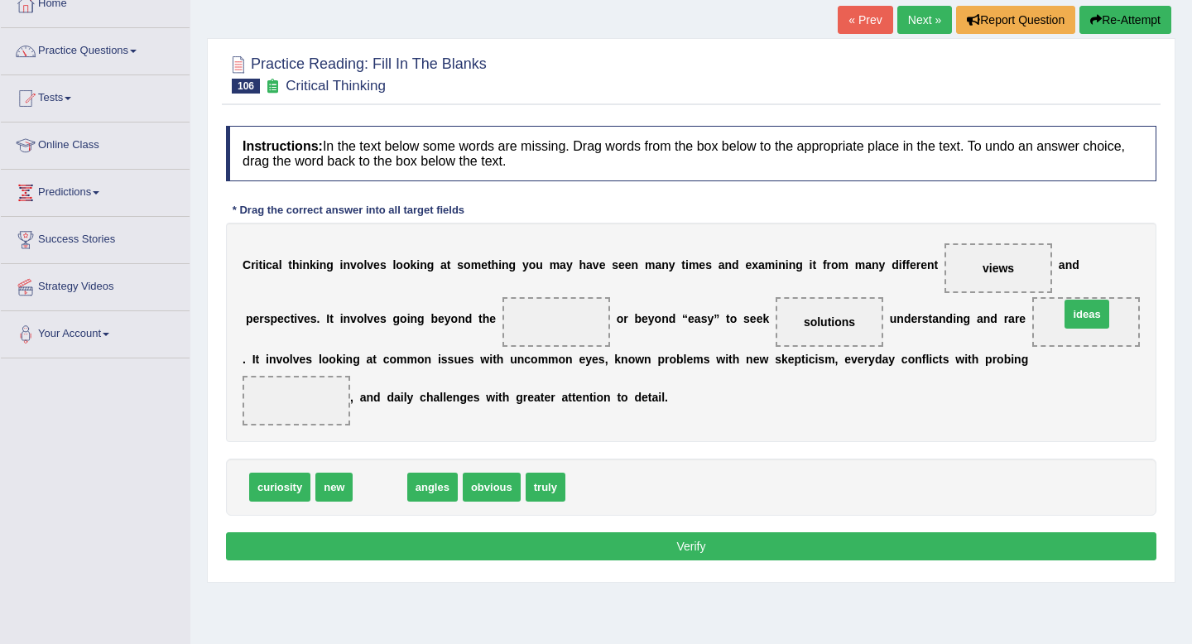
drag, startPoint x: 382, startPoint y: 492, endPoint x: 1089, endPoint y: 324, distance: 726.7
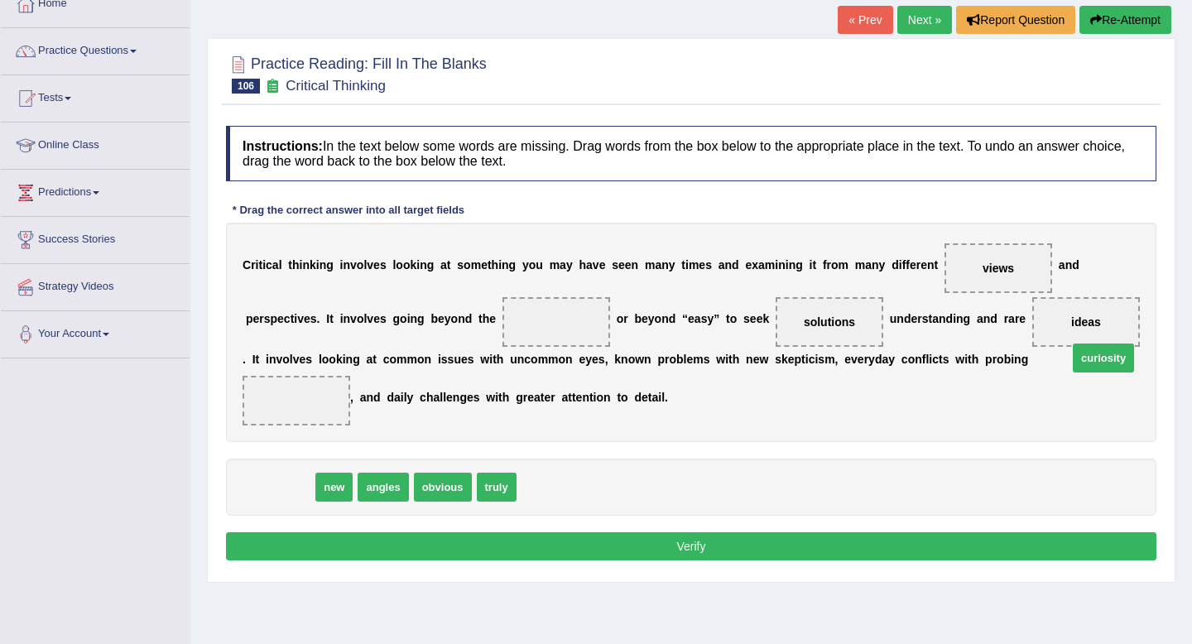
drag, startPoint x: 288, startPoint y: 488, endPoint x: 1100, endPoint y: 372, distance: 820.5
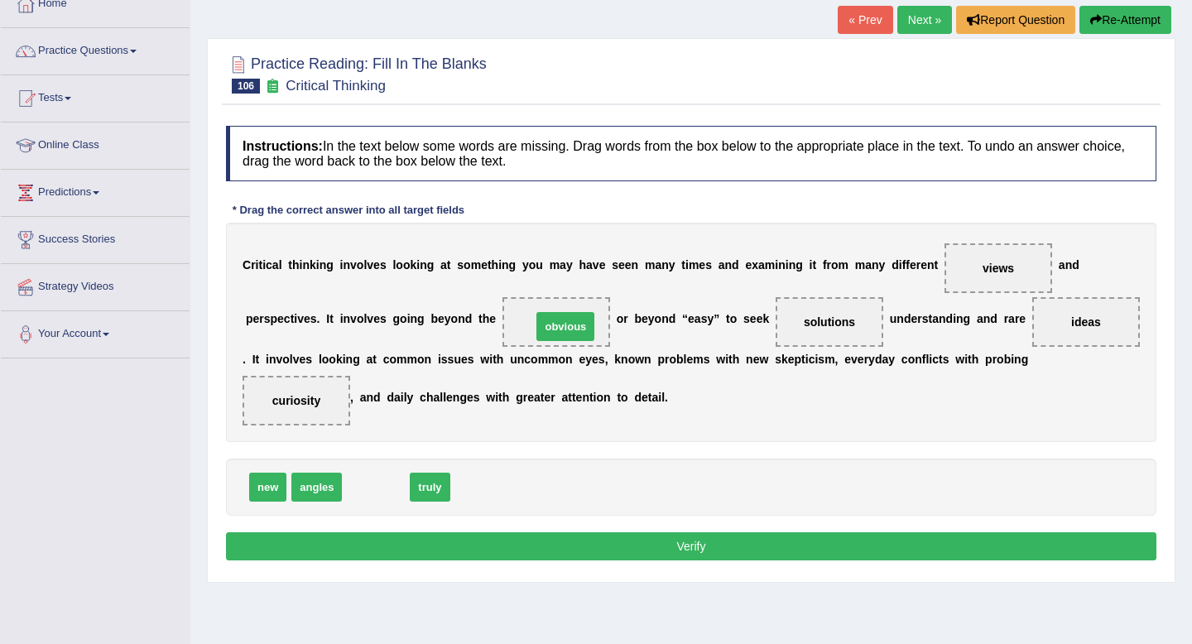
drag, startPoint x: 378, startPoint y: 492, endPoint x: 568, endPoint y: 331, distance: 248.5
click at [613, 546] on button "Verify" at bounding box center [691, 546] width 931 height 28
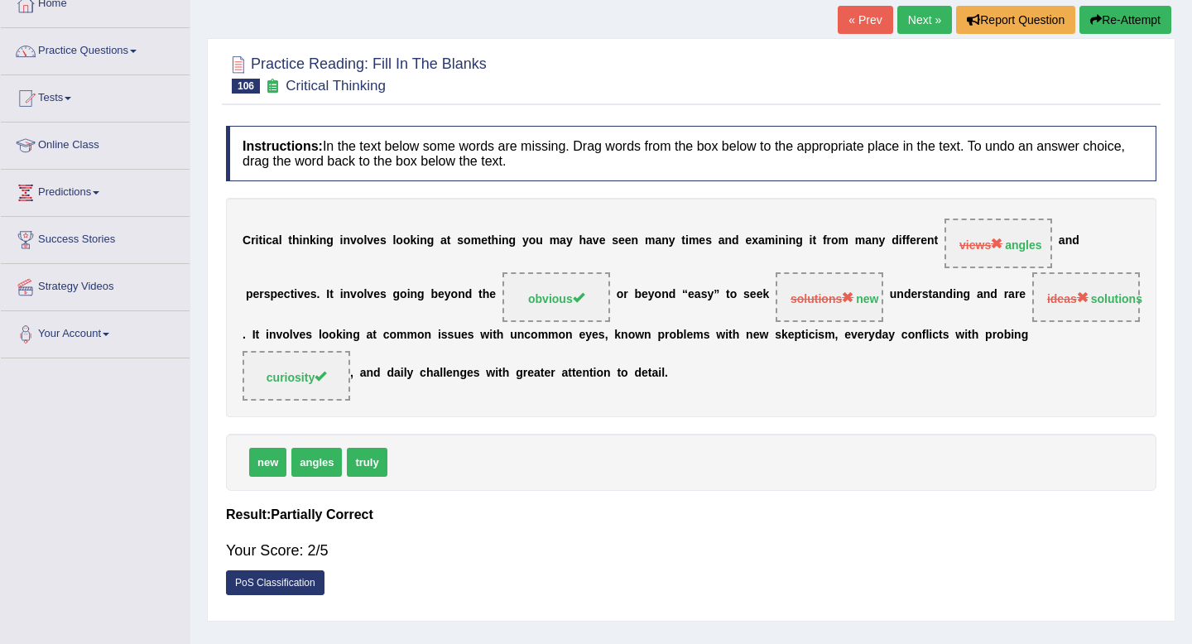
scroll to position [0, 0]
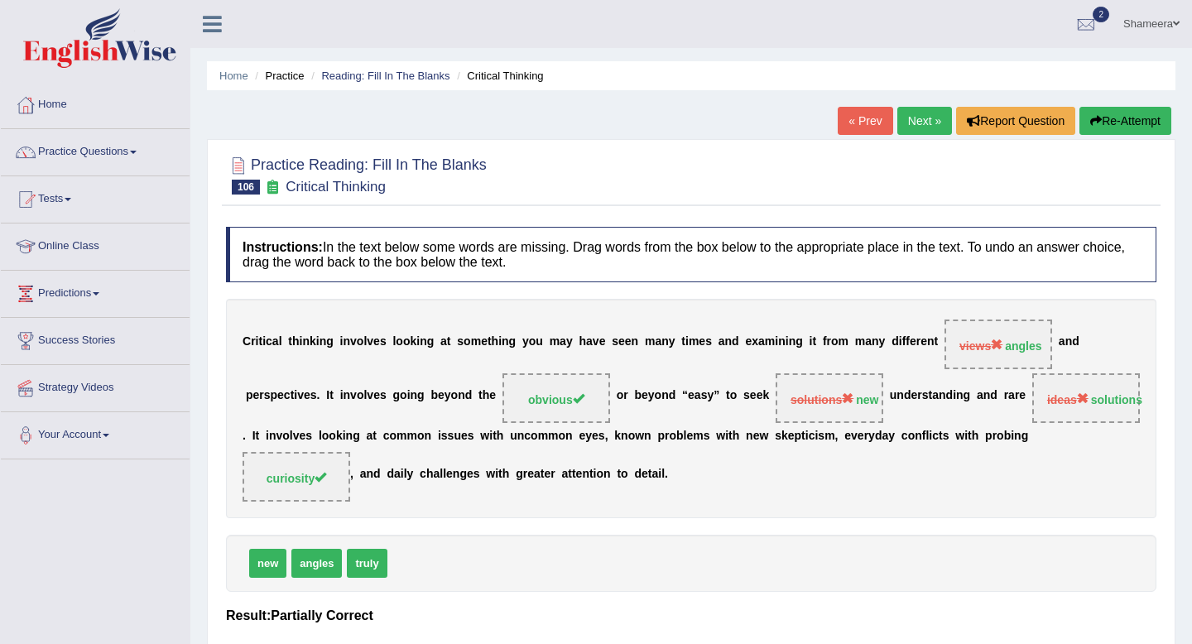
click at [919, 116] on link "Next »" at bounding box center [924, 121] width 55 height 28
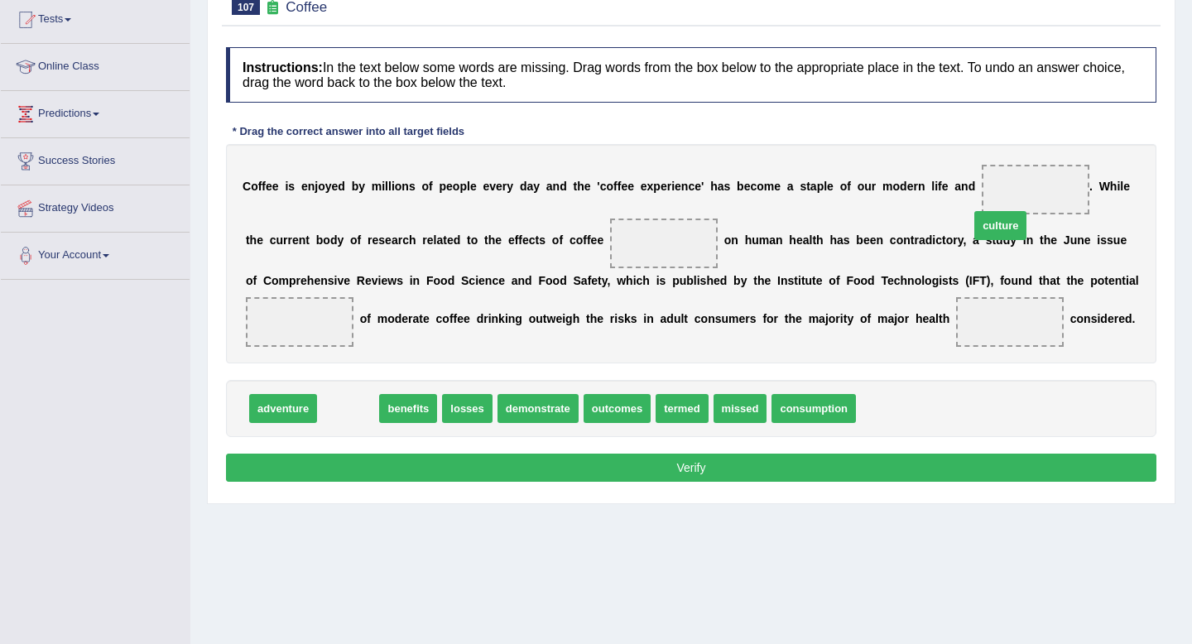
drag, startPoint x: 354, startPoint y: 413, endPoint x: 1008, endPoint y: 231, distance: 678.1
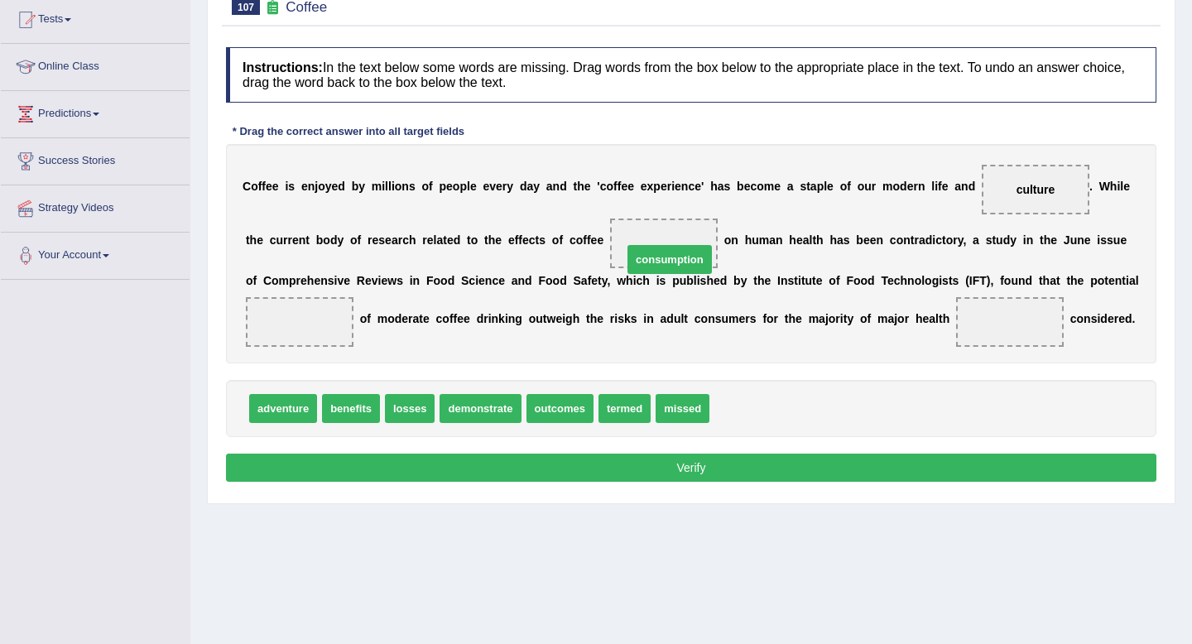
drag, startPoint x: 772, startPoint y: 408, endPoint x: 686, endPoint y: 257, distance: 174.3
drag, startPoint x: 368, startPoint y: 409, endPoint x: 325, endPoint y: 330, distance: 90.4
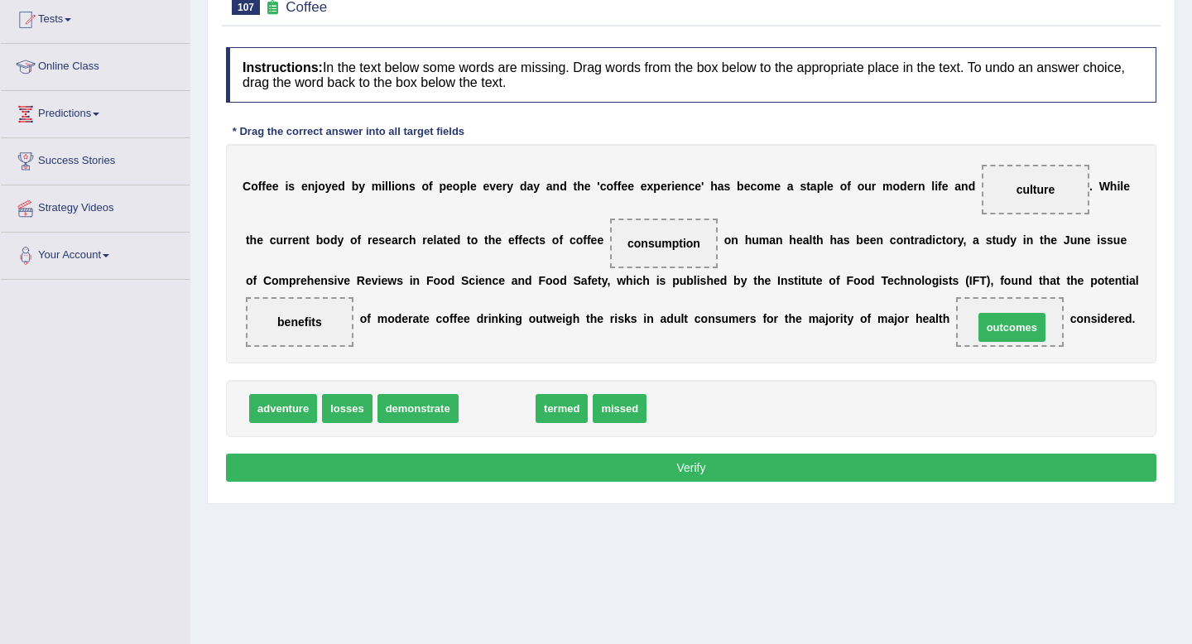
drag, startPoint x: 498, startPoint y: 411, endPoint x: 1013, endPoint y: 330, distance: 521.3
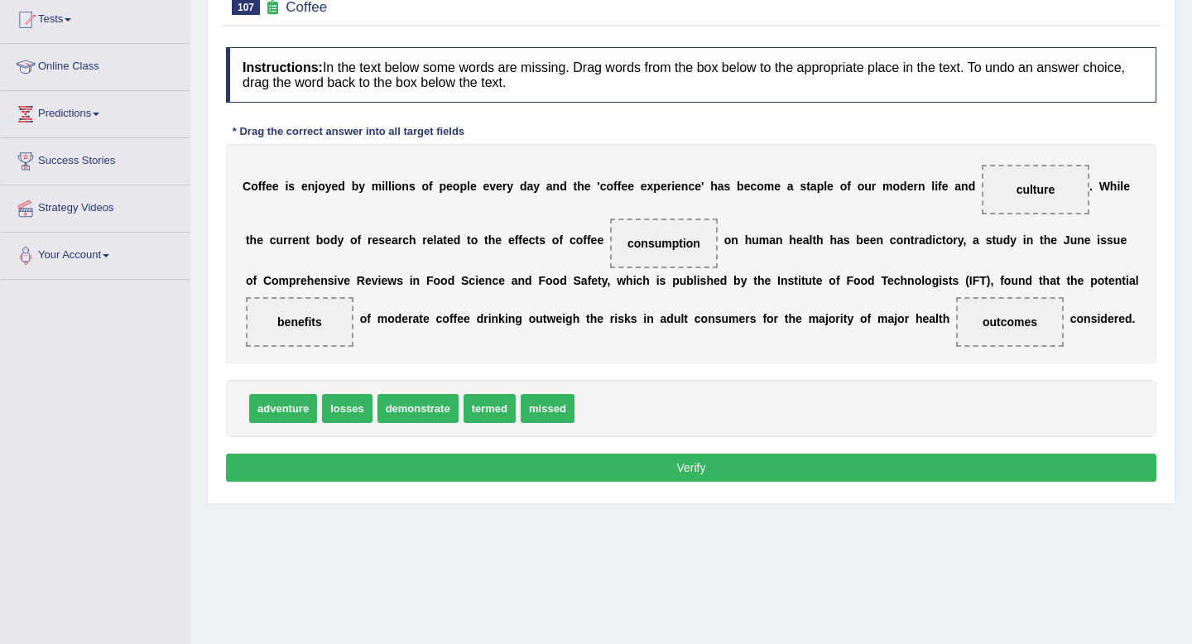
click at [892, 465] on button "Verify" at bounding box center [691, 468] width 931 height 28
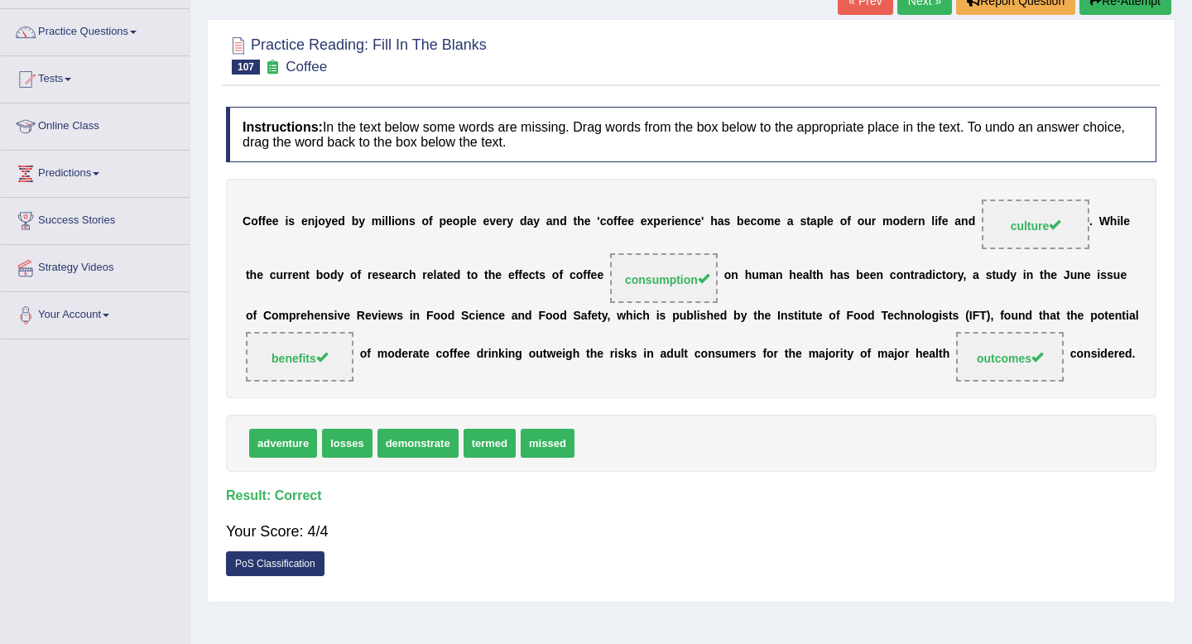
scroll to position [81, 0]
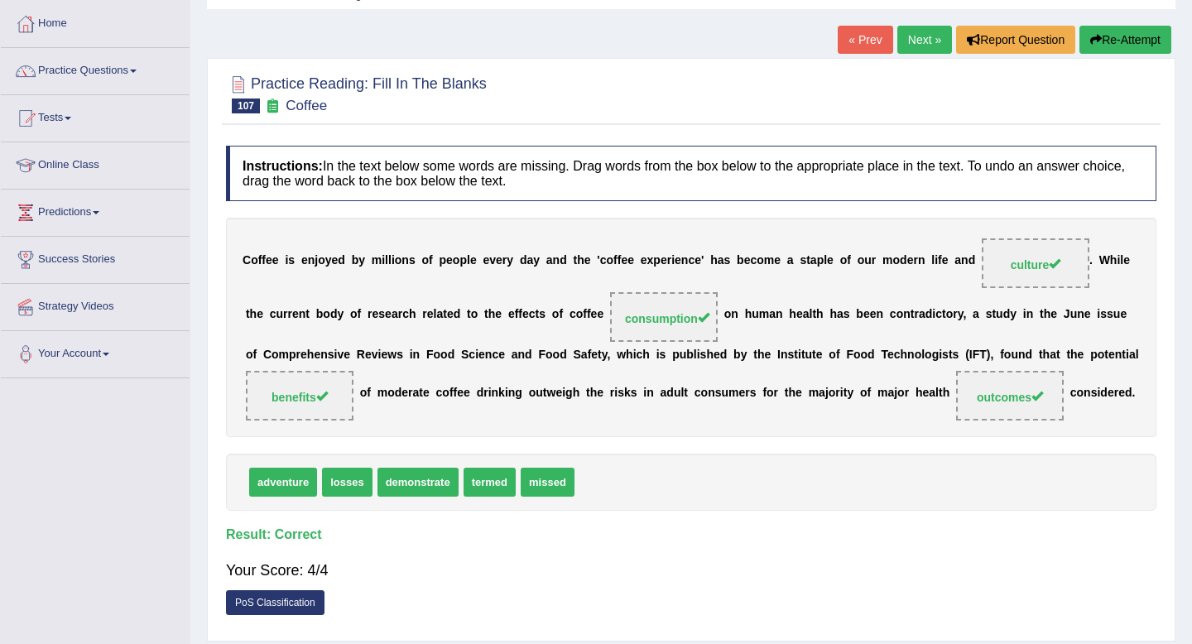
click at [910, 40] on link "Next »" at bounding box center [924, 40] width 55 height 28
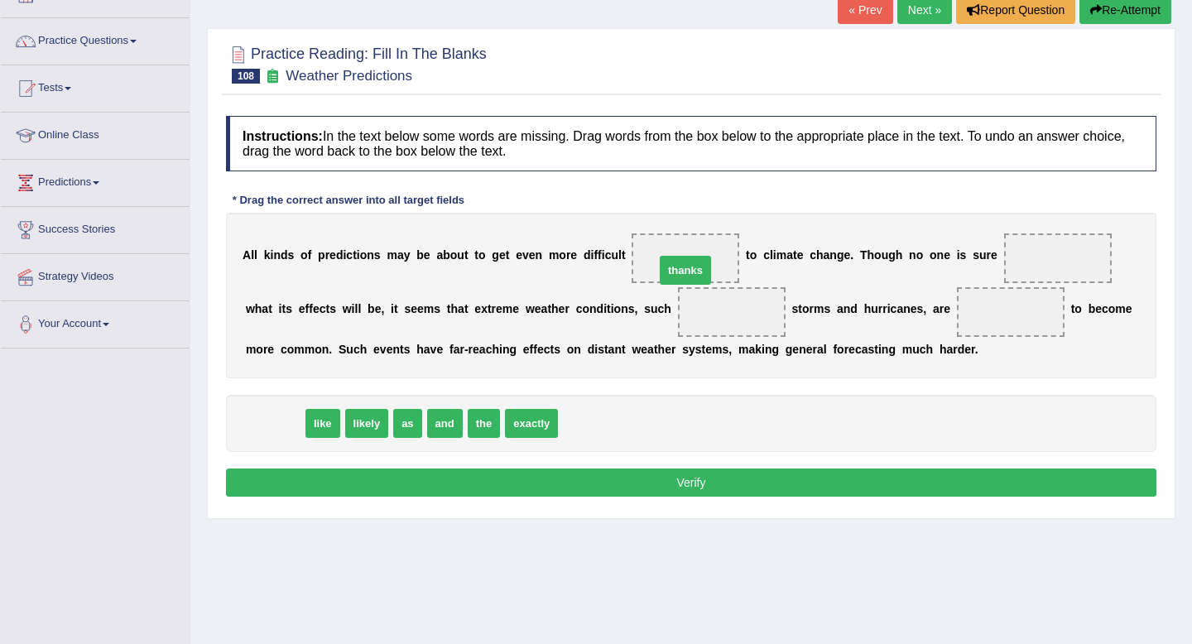
drag, startPoint x: 282, startPoint y: 426, endPoint x: 708, endPoint y: 259, distance: 456.9
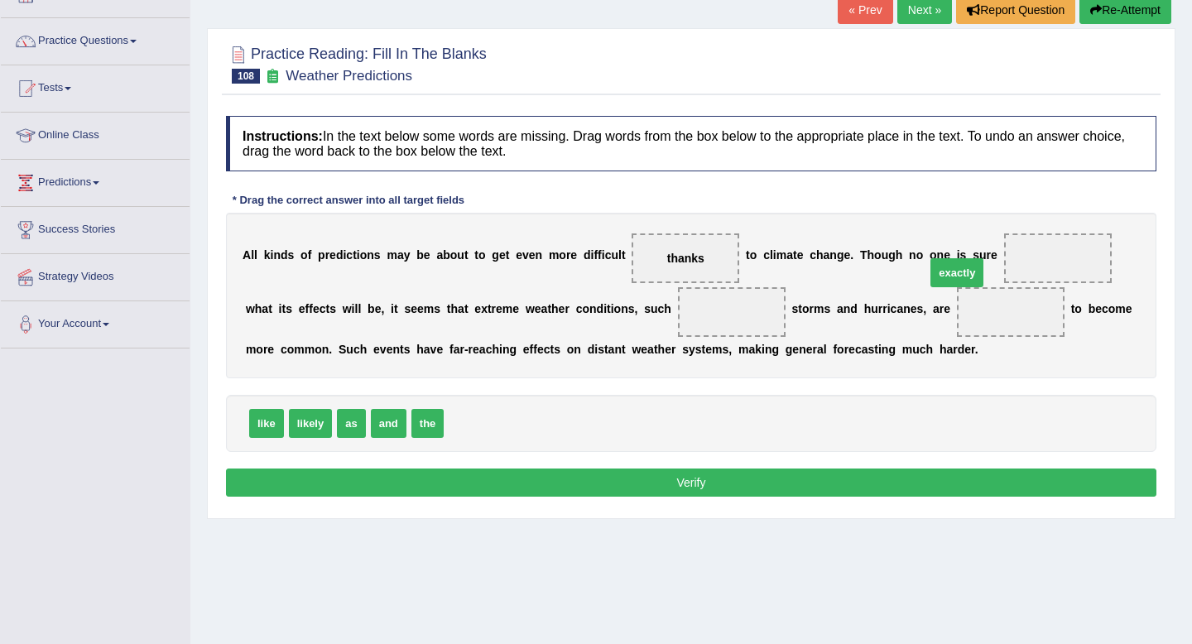
drag, startPoint x: 480, startPoint y: 425, endPoint x: 994, endPoint y: 258, distance: 540.4
drag, startPoint x: 353, startPoint y: 431, endPoint x: 768, endPoint y: 325, distance: 428.7
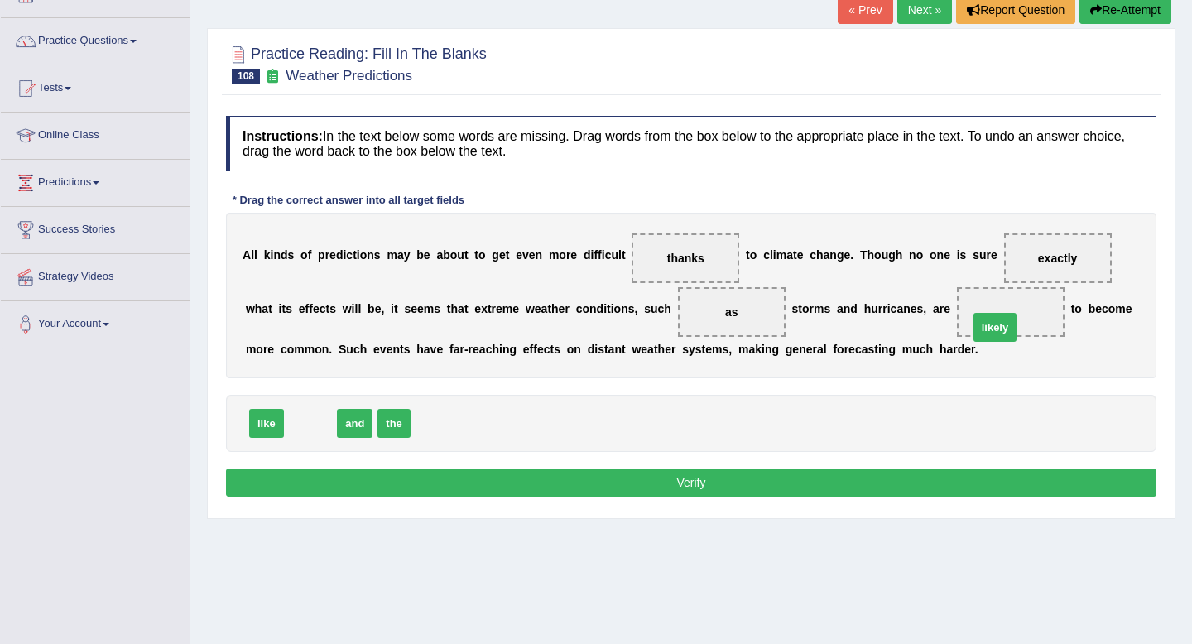
drag, startPoint x: 309, startPoint y: 423, endPoint x: 998, endPoint y: 316, distance: 697.1
click at [680, 479] on button "Verify" at bounding box center [691, 483] width 931 height 28
